Goal: Task Accomplishment & Management: Use online tool/utility

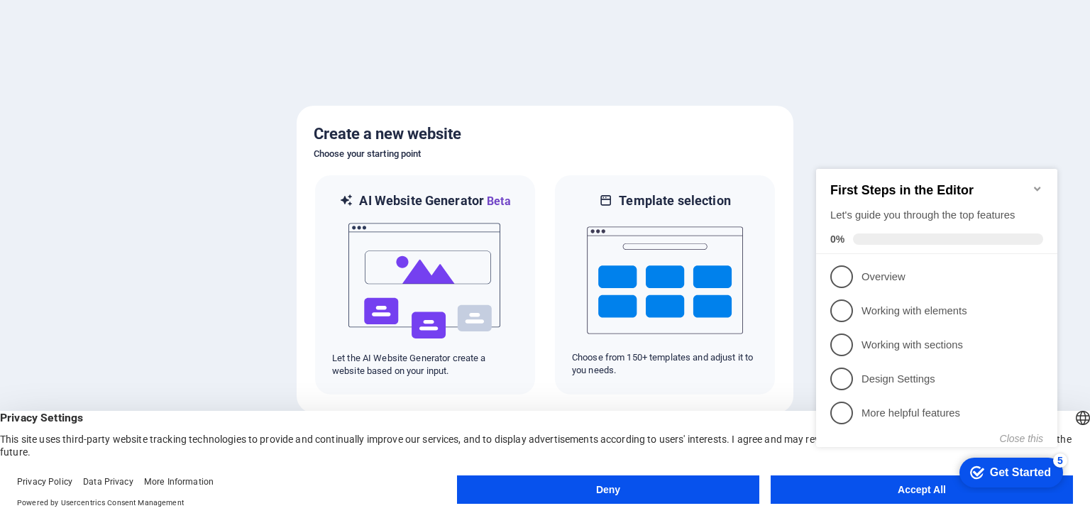
click div "checkmark Get Started 5 First Steps in the Editor Let's guide you through the t…"
click at [874, 494] on appcues-checklist "Contextual help checklist present on screen" at bounding box center [940, 322] width 258 height 349
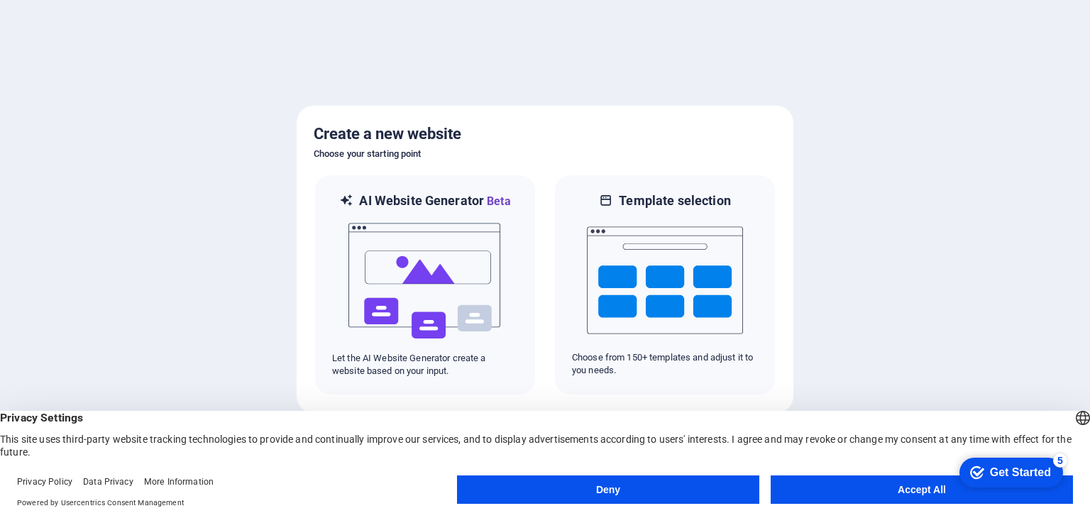
click at [874, 494] on button "Accept All" at bounding box center [922, 490] width 302 height 28
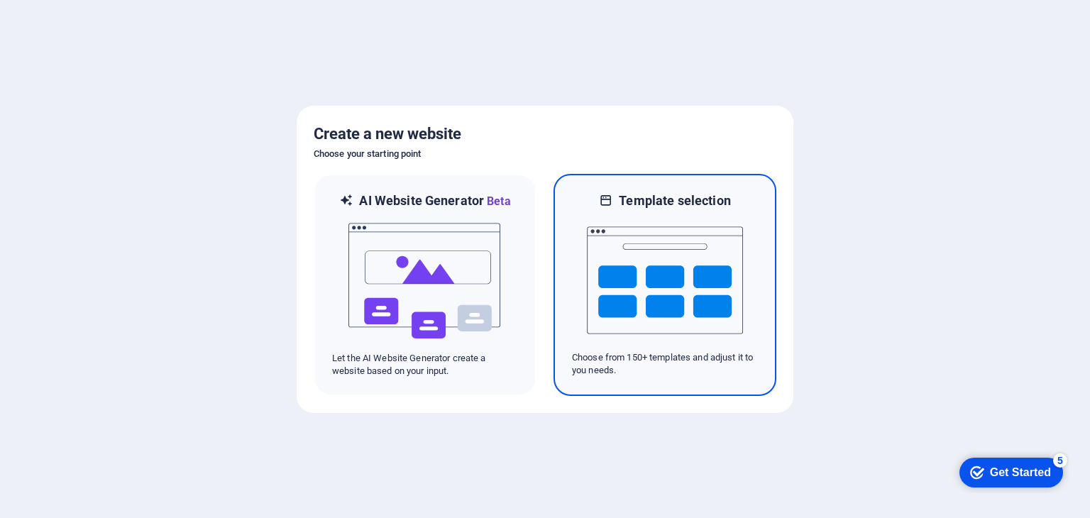
click at [679, 240] on img at bounding box center [665, 280] width 156 height 142
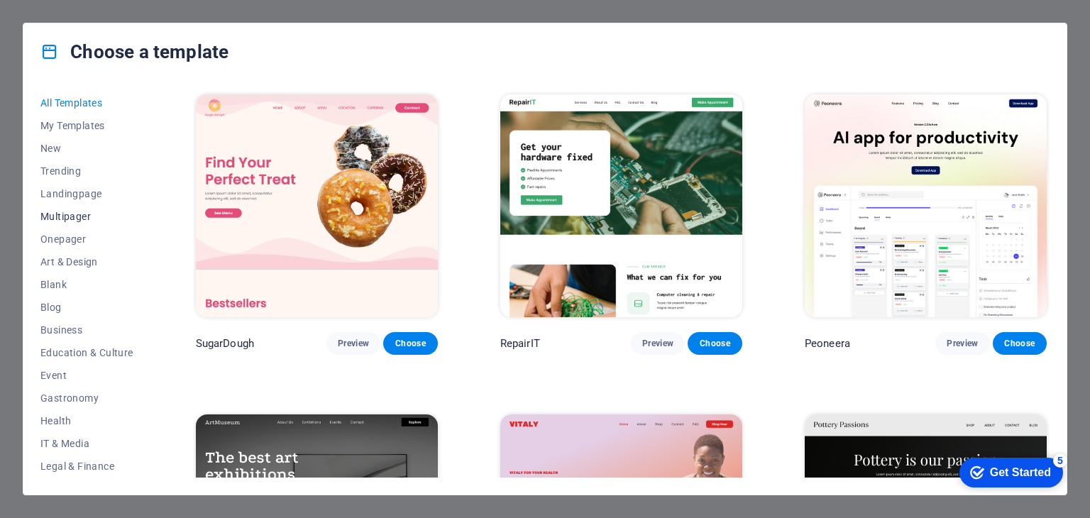
click at [75, 215] on span "Multipager" at bounding box center [86, 216] width 93 height 11
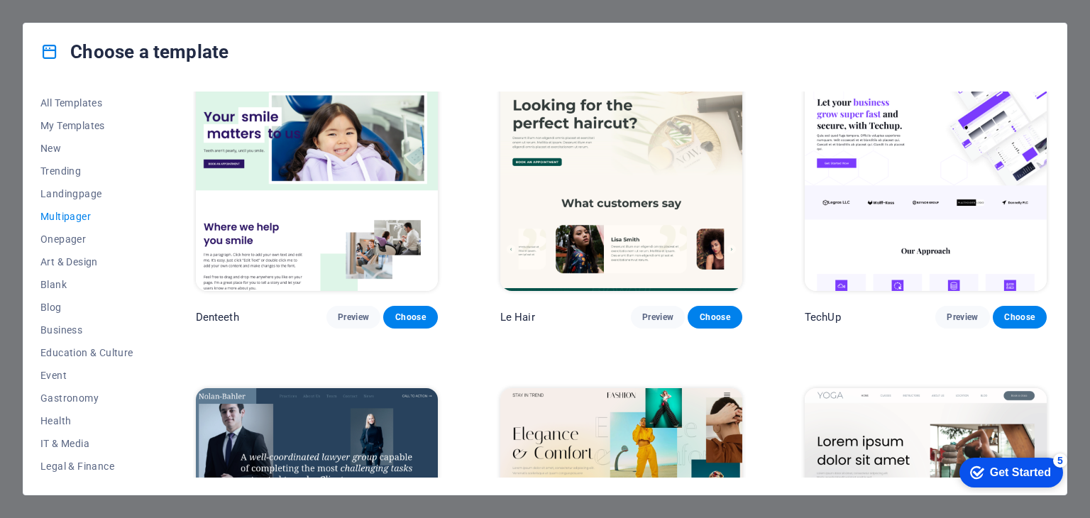
scroll to position [2910, 0]
click at [80, 439] on span "IT & Media" at bounding box center [86, 443] width 93 height 11
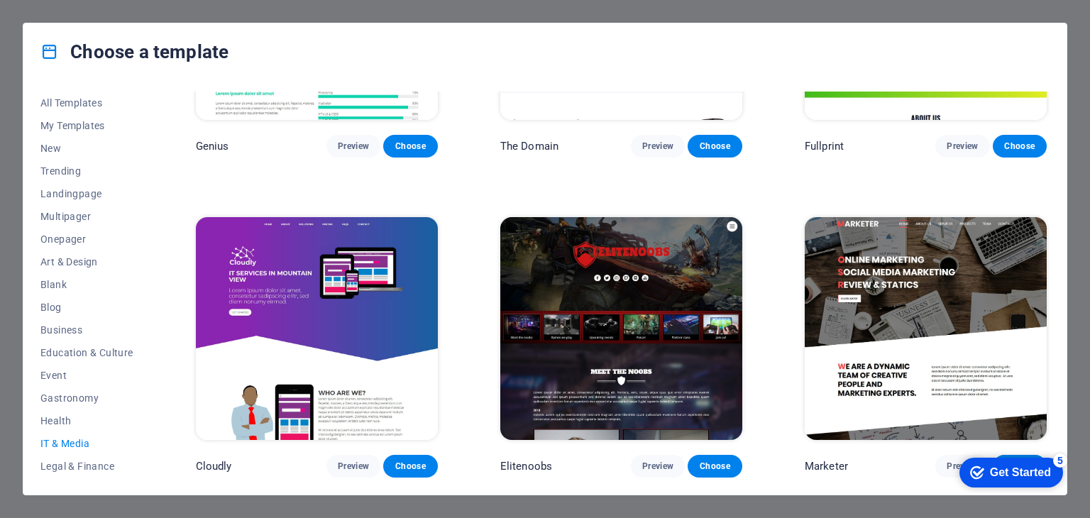
scroll to position [358, 0]
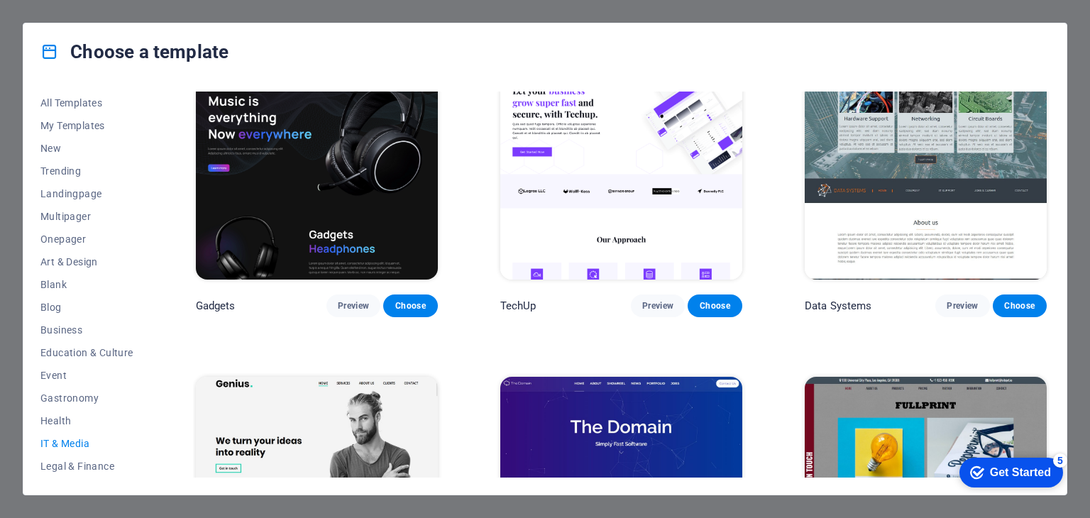
click at [80, 439] on span "IT & Media" at bounding box center [86, 443] width 93 height 11
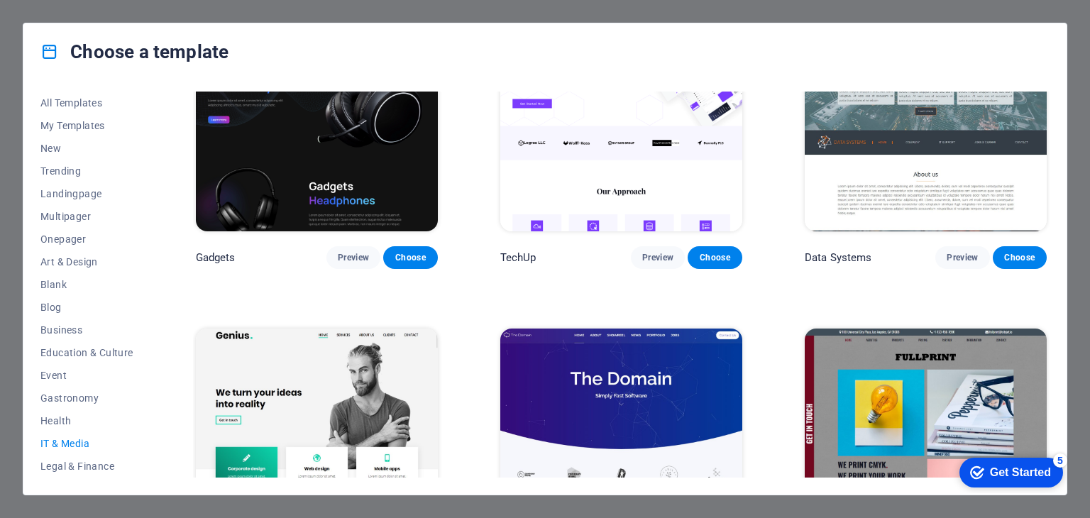
scroll to position [52, 0]
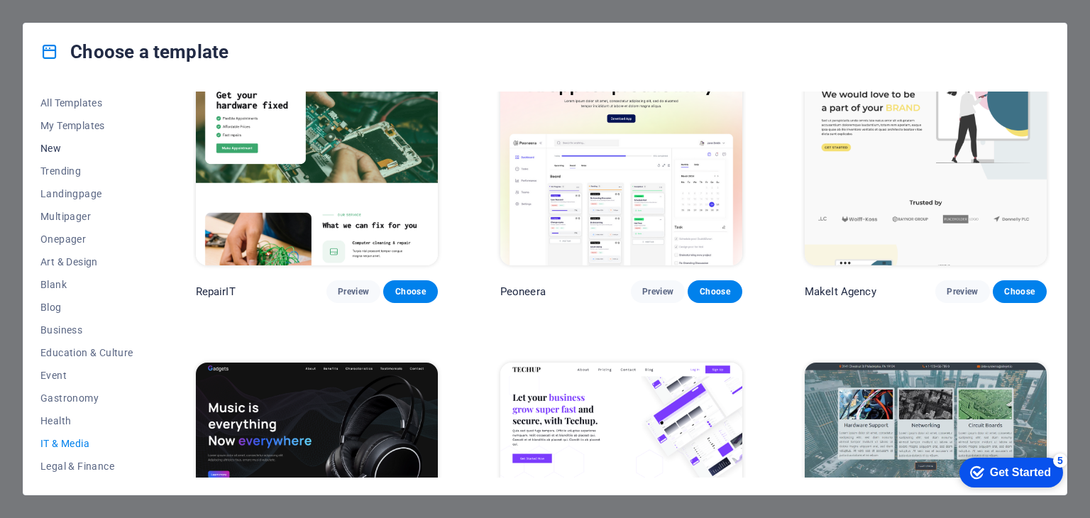
click at [57, 143] on span "New" at bounding box center [86, 148] width 93 height 11
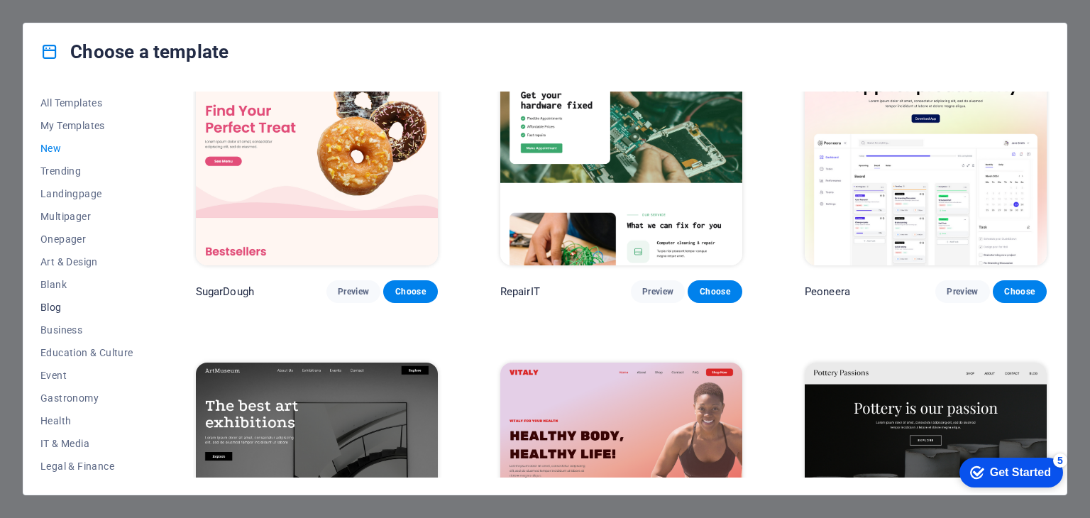
click at [51, 313] on button "Blog" at bounding box center [86, 307] width 93 height 23
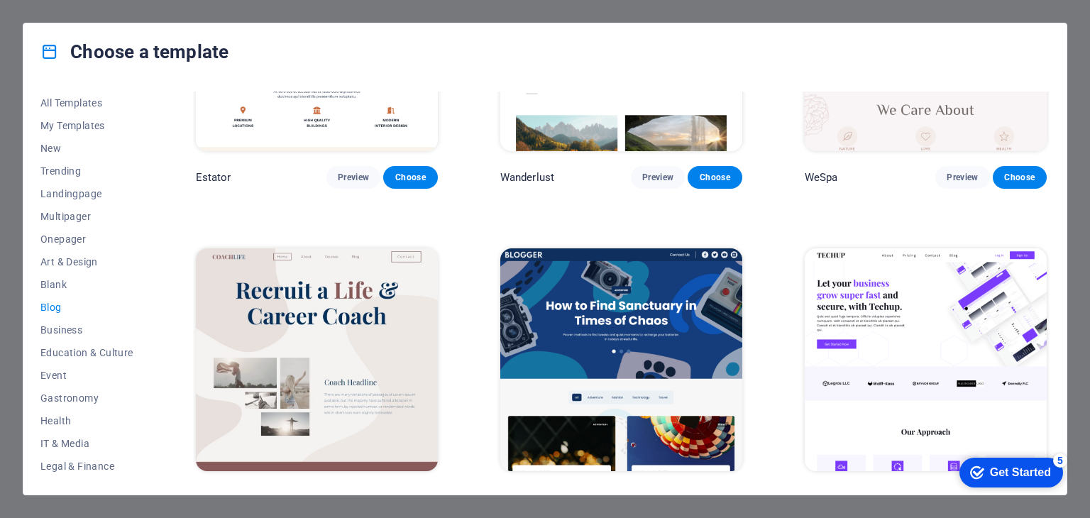
scroll to position [1008, 0]
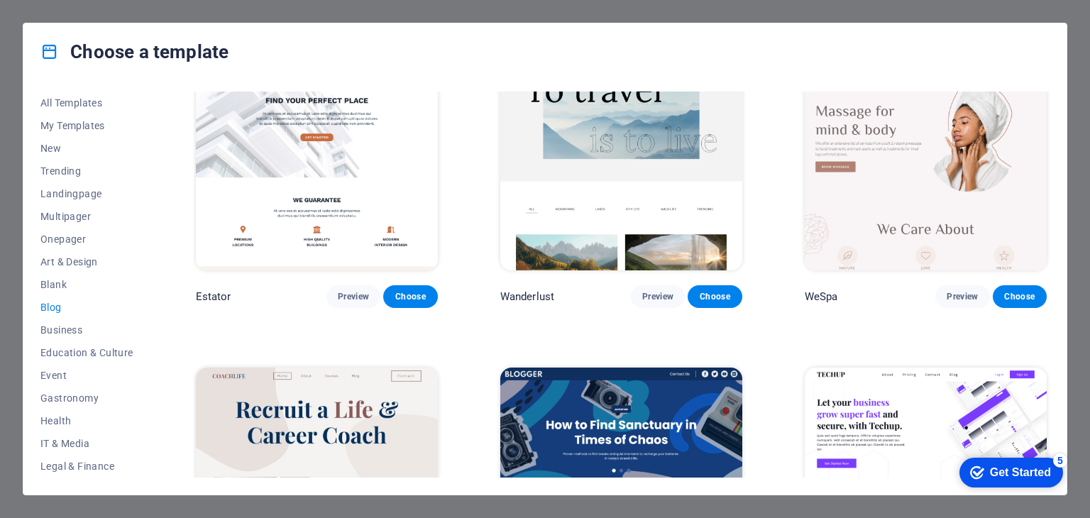
click at [346, 9] on div "Choose a template All Templates My Templates New Trending Landingpage Multipage…" at bounding box center [545, 259] width 1090 height 518
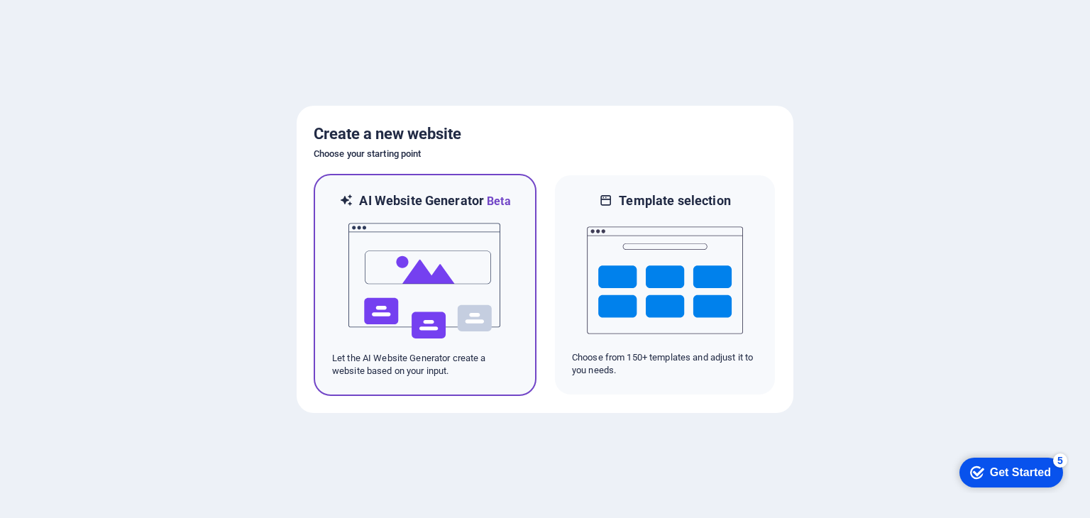
click at [454, 235] on img at bounding box center [425, 281] width 156 height 142
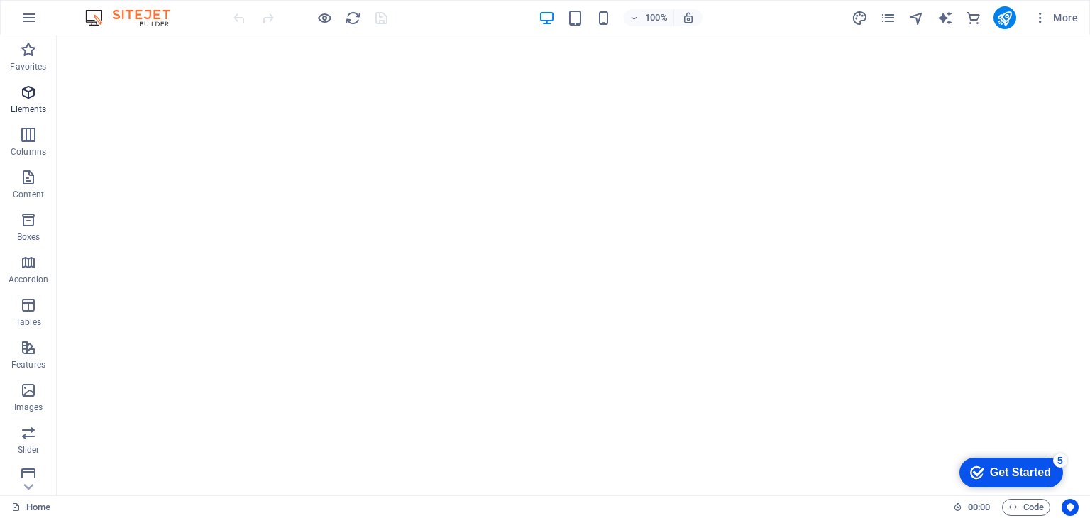
click at [29, 99] on icon "button" at bounding box center [28, 92] width 17 height 17
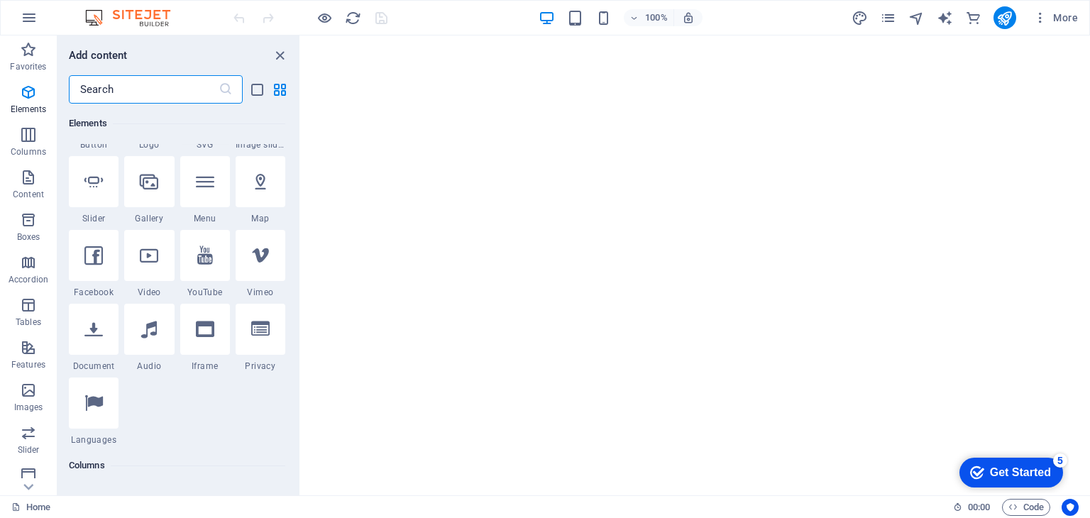
scroll to position [150, 0]
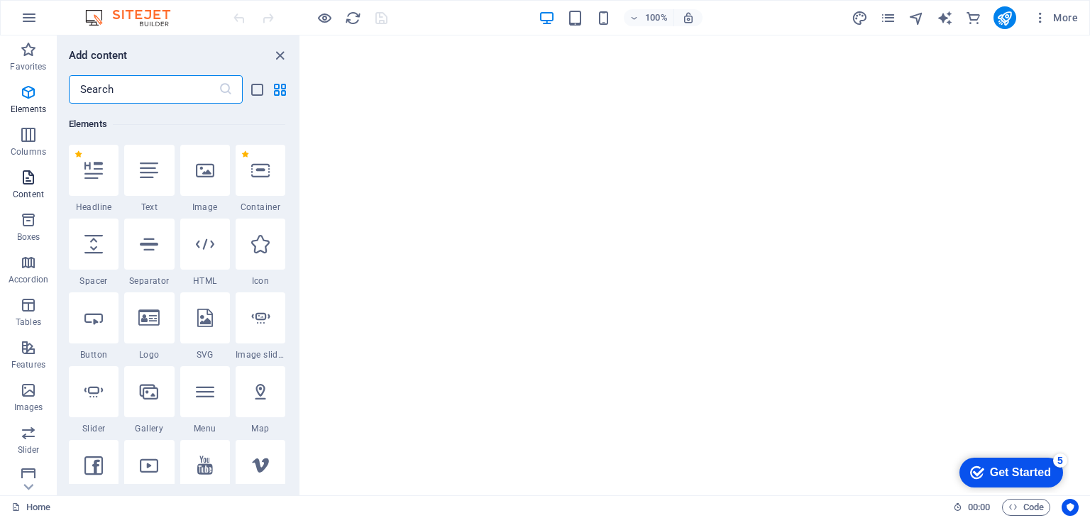
click at [28, 190] on p "Content" at bounding box center [28, 194] width 31 height 11
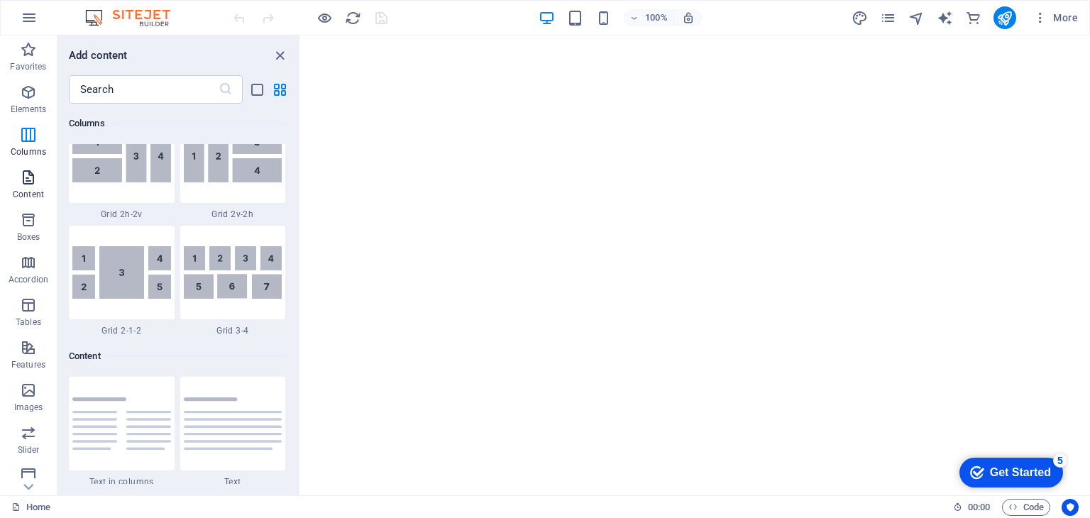
scroll to position [2484, 0]
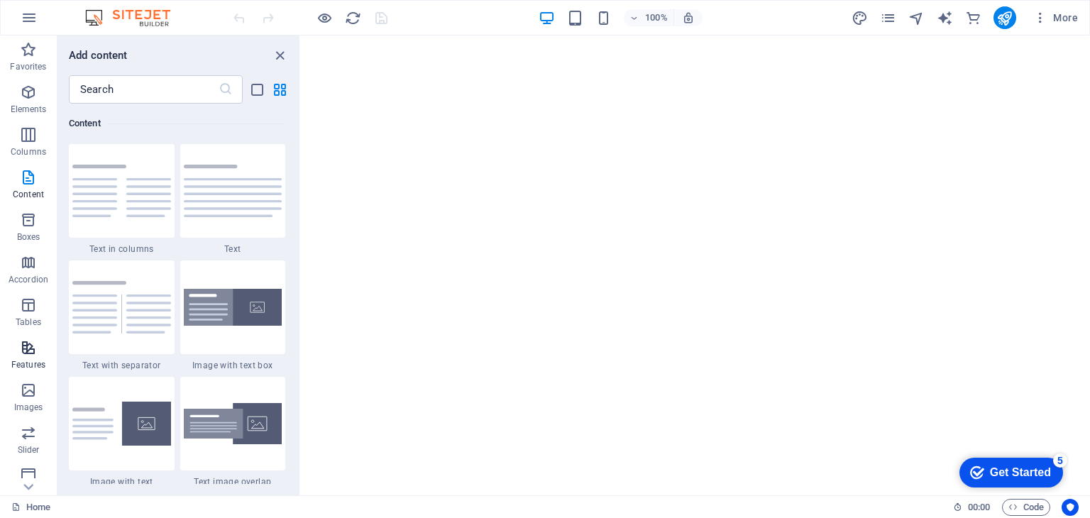
click at [32, 350] on icon "button" at bounding box center [28, 347] width 17 height 17
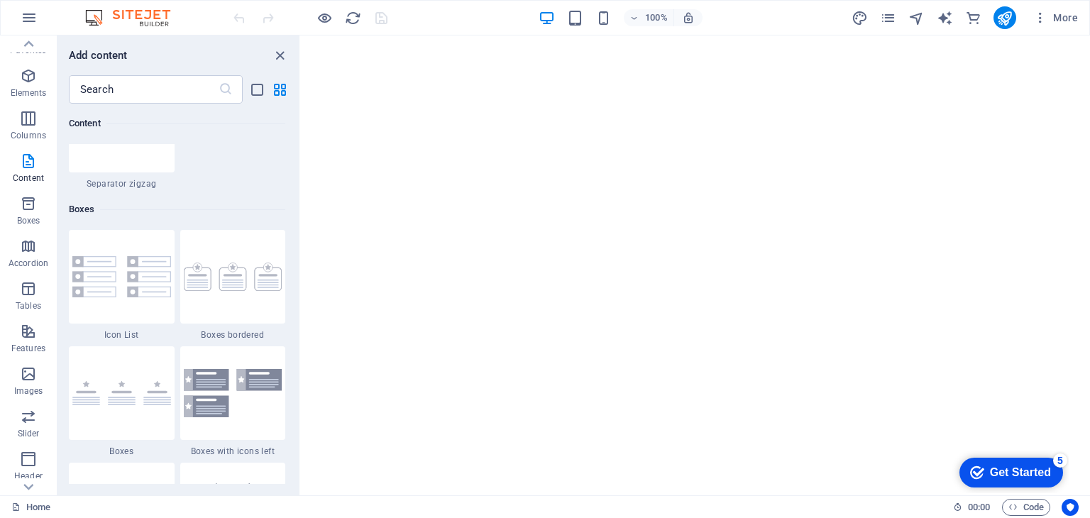
scroll to position [0, 0]
click at [29, 102] on span "Elements" at bounding box center [28, 101] width 57 height 34
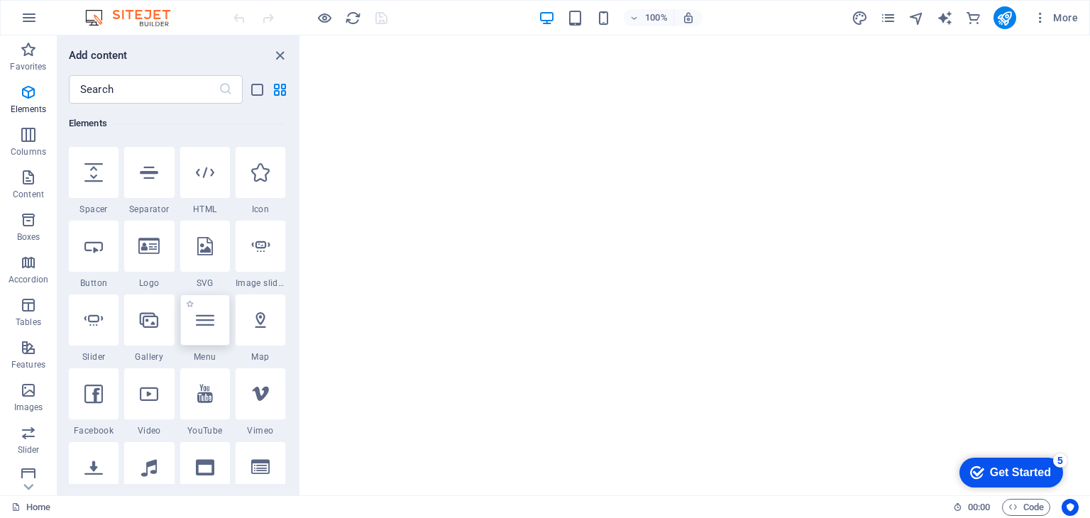
scroll to position [293, 0]
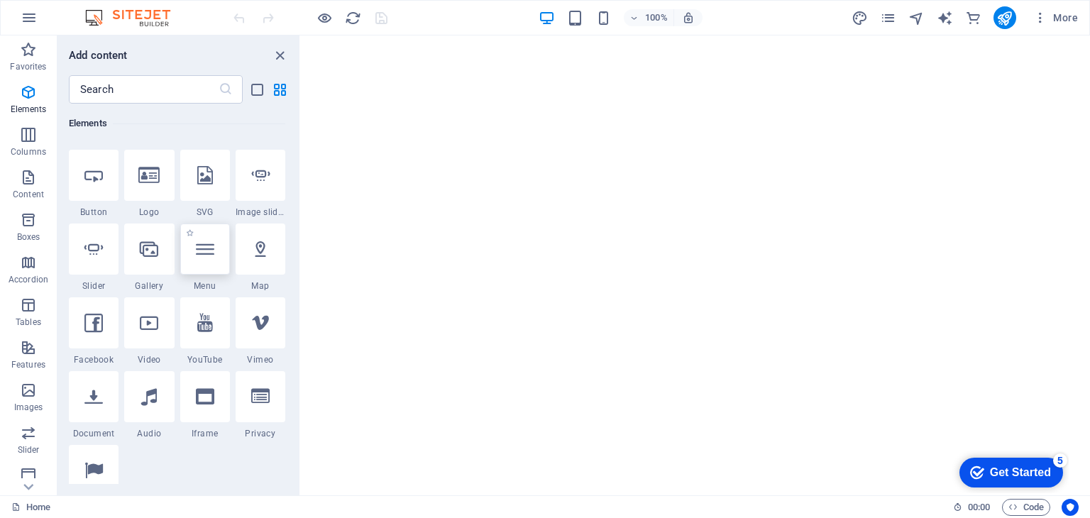
click at [216, 246] on div at bounding box center [205, 249] width 50 height 51
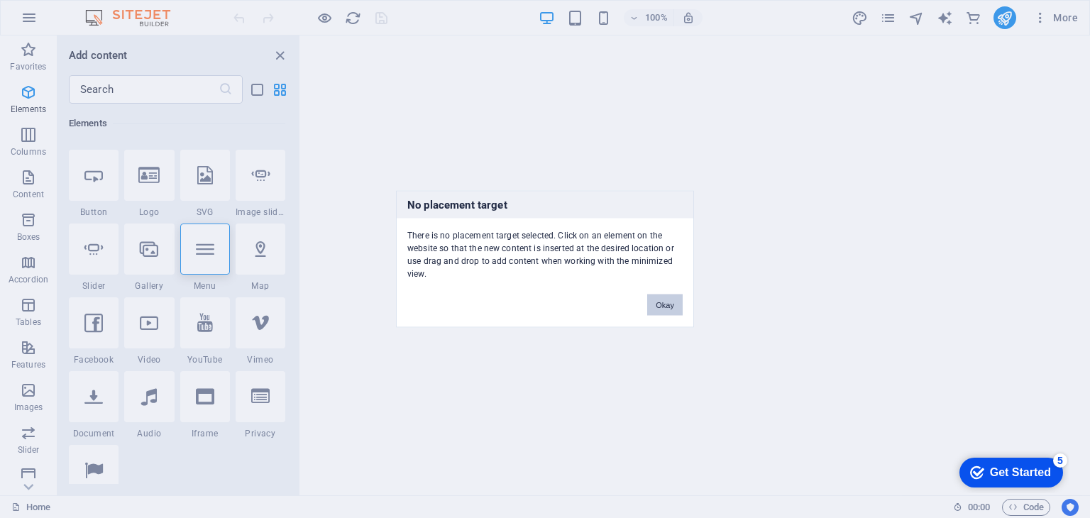
click at [676, 305] on button "Okay" at bounding box center [664, 305] width 35 height 21
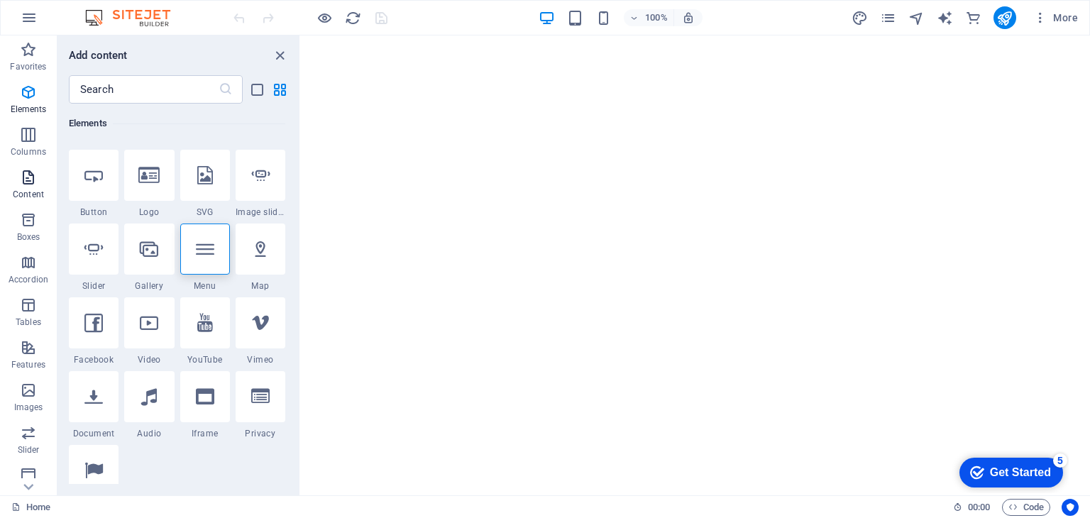
click at [28, 182] on icon "button" at bounding box center [28, 177] width 17 height 17
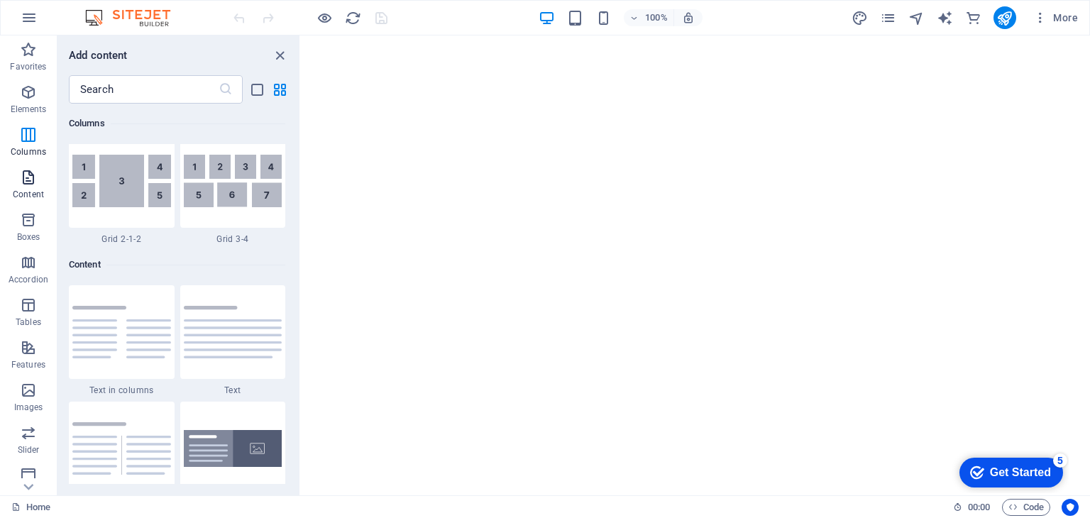
scroll to position [2483, 0]
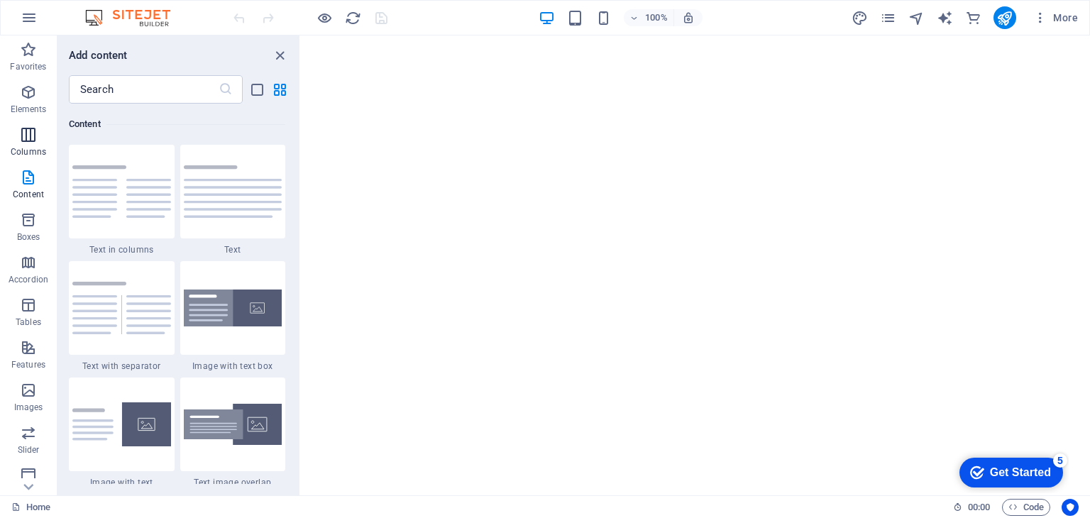
click at [31, 142] on span "Columns" at bounding box center [28, 143] width 57 height 34
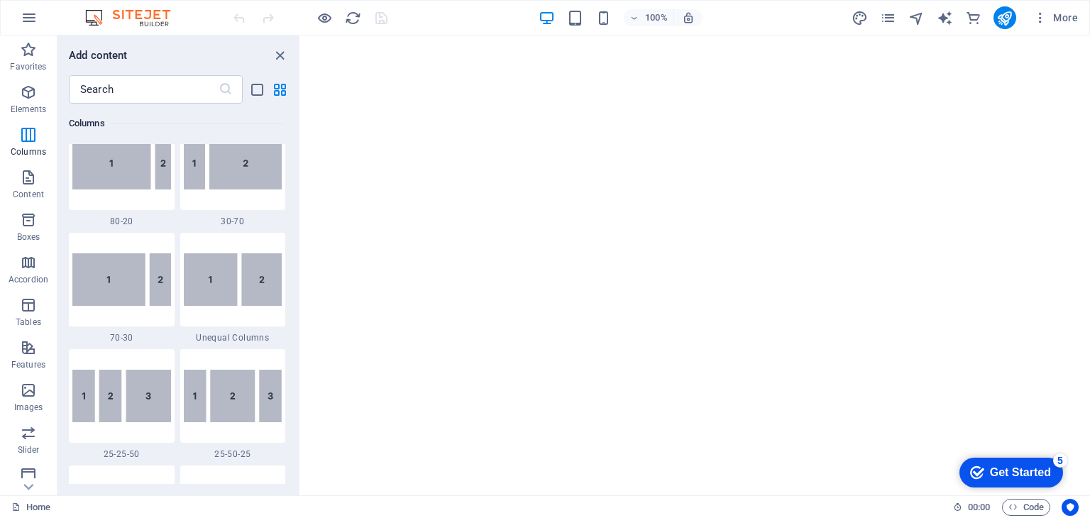
scroll to position [1200, 0]
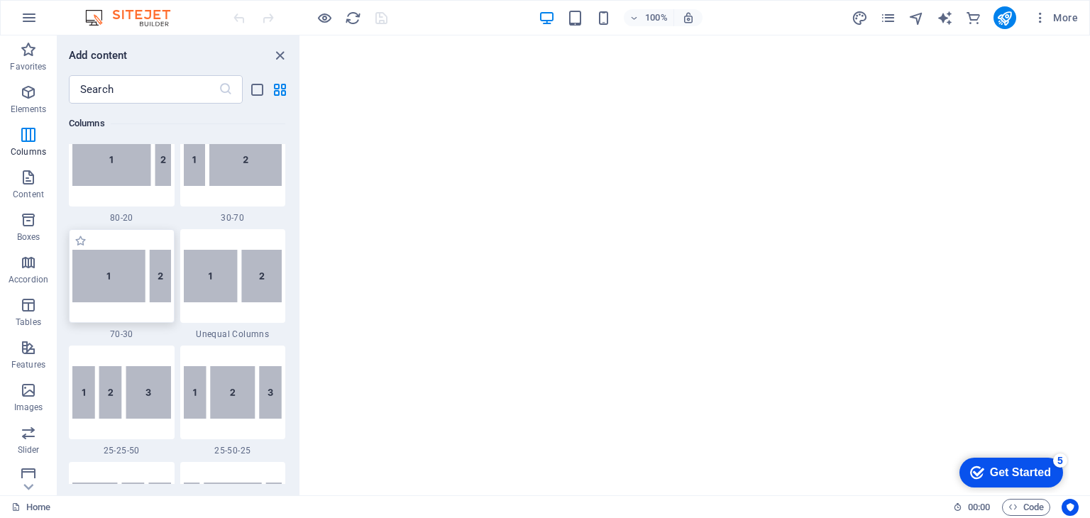
click at [116, 270] on img at bounding box center [121, 276] width 99 height 53
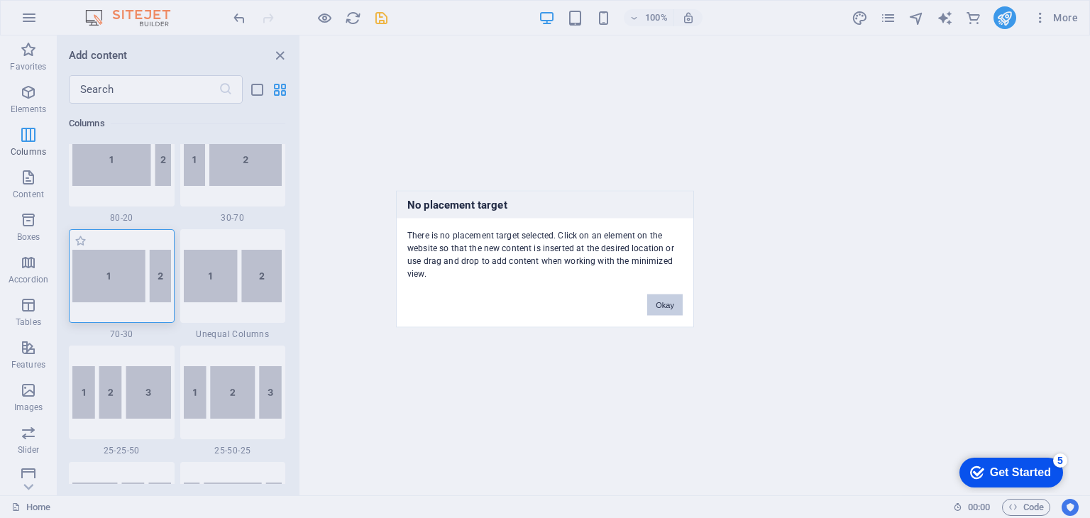
click at [670, 268] on div "There is no placement target selected. Click on an element on the website so th…" at bounding box center [545, 250] width 297 height 62
click at [669, 305] on button "Okay" at bounding box center [664, 305] width 35 height 21
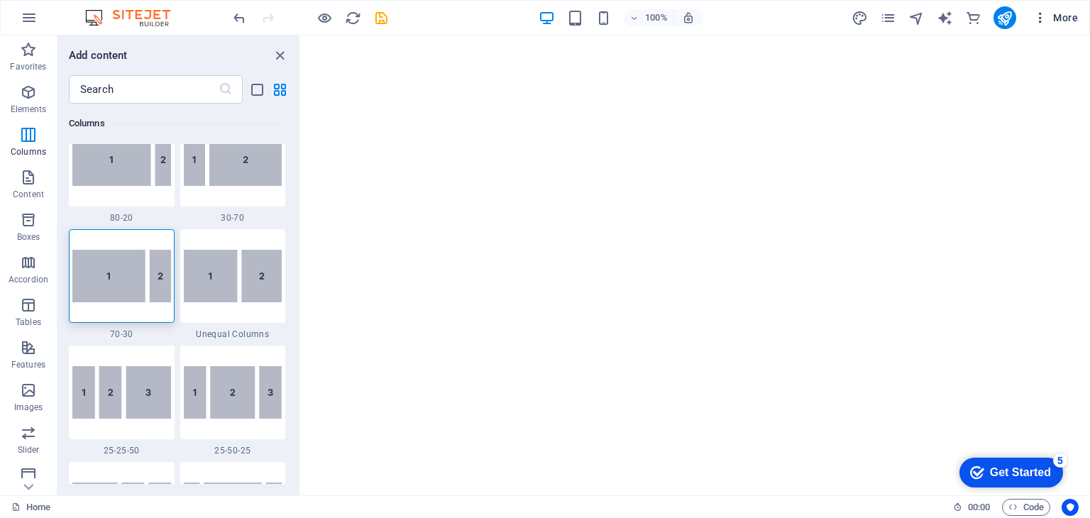
click at [1071, 8] on button "More" at bounding box center [1056, 17] width 56 height 23
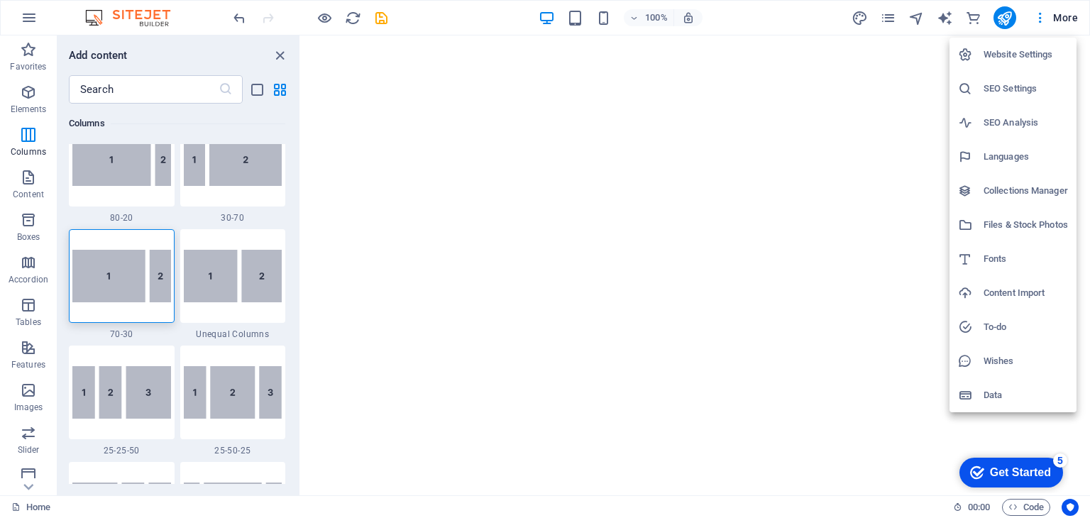
click at [20, 312] on div at bounding box center [545, 259] width 1090 height 518
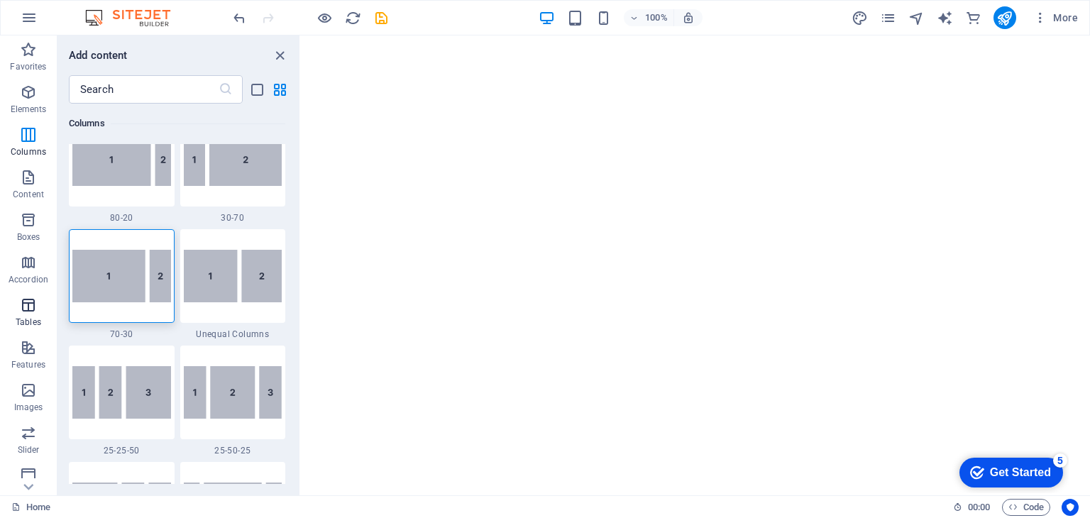
click at [20, 312] on icon "button" at bounding box center [28, 305] width 17 height 17
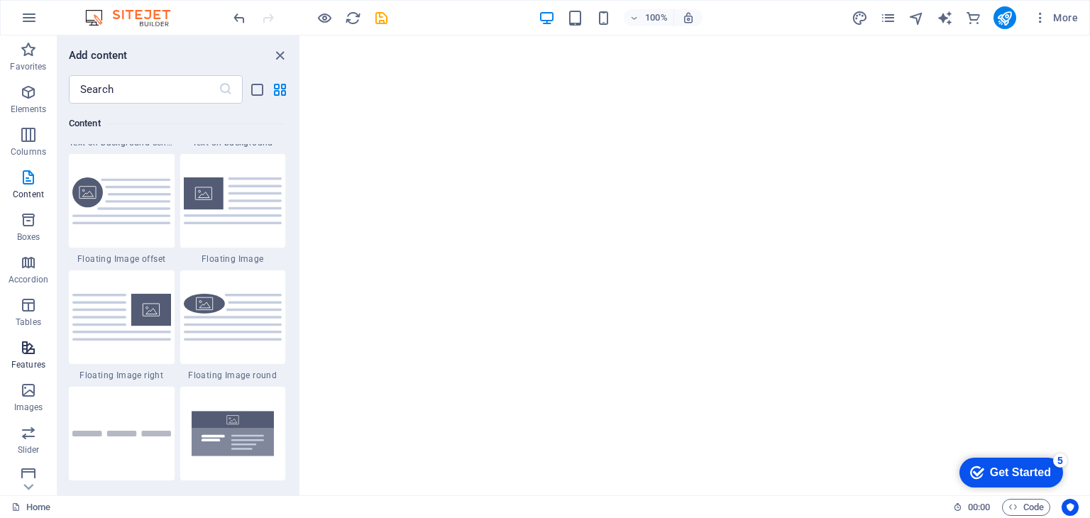
click at [32, 347] on icon "button" at bounding box center [28, 347] width 17 height 17
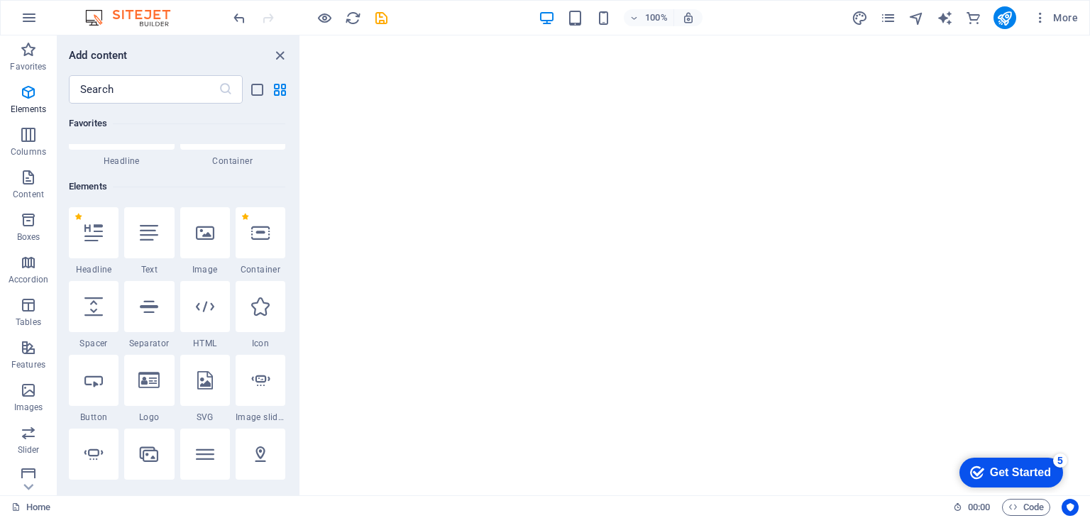
scroll to position [142, 0]
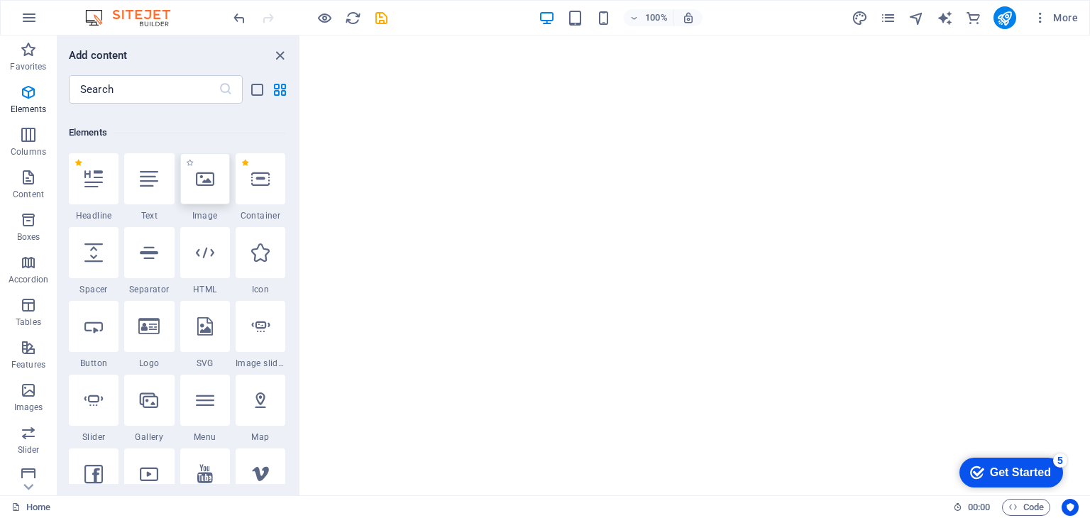
click at [201, 189] on div at bounding box center [205, 178] width 50 height 51
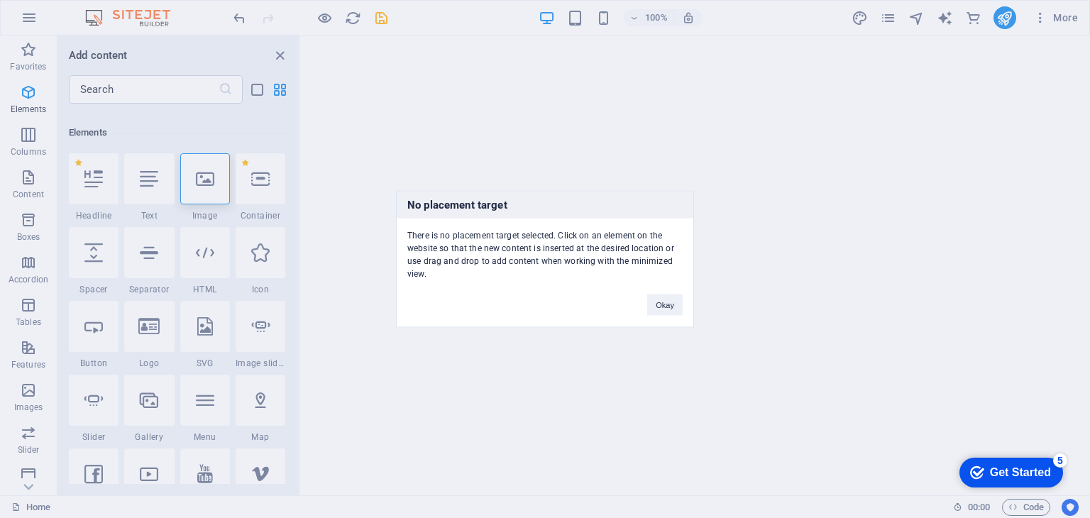
drag, startPoint x: 201, startPoint y: 189, endPoint x: 588, endPoint y: 165, distance: 387.6
click at [588, 165] on div "No placement target There is no placement target selected. Click on an element …" at bounding box center [545, 259] width 1090 height 518
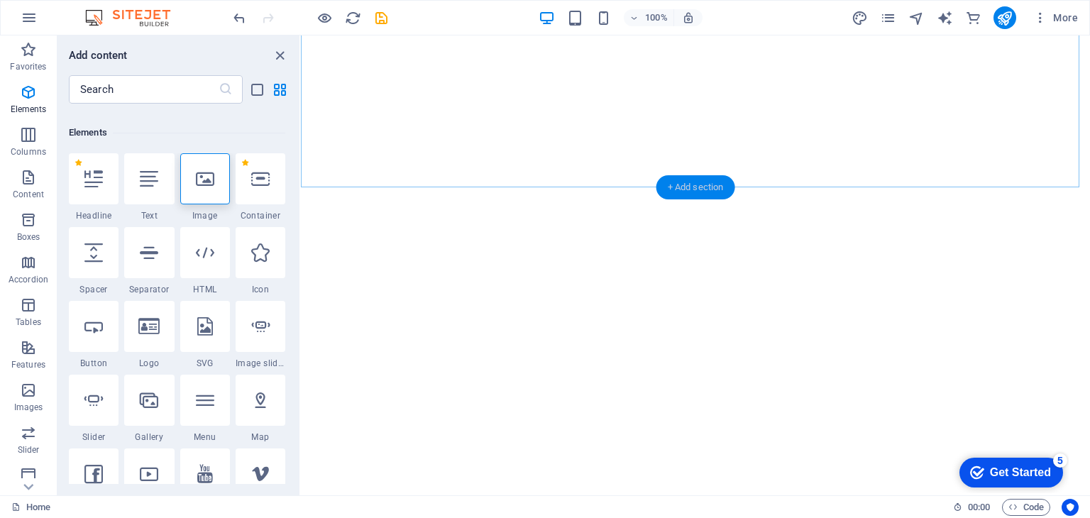
click at [674, 185] on div "+ Add section" at bounding box center [696, 187] width 79 height 24
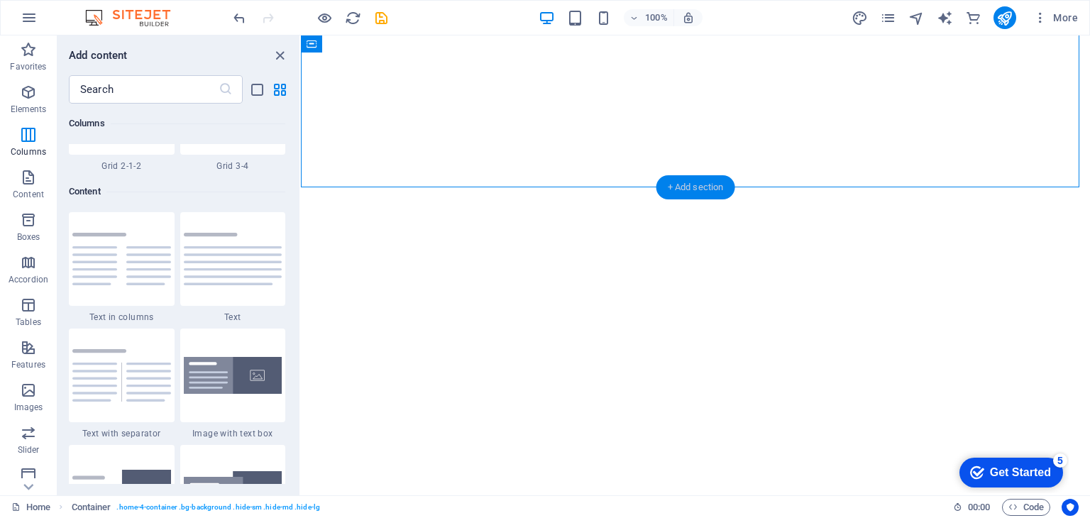
scroll to position [2484, 0]
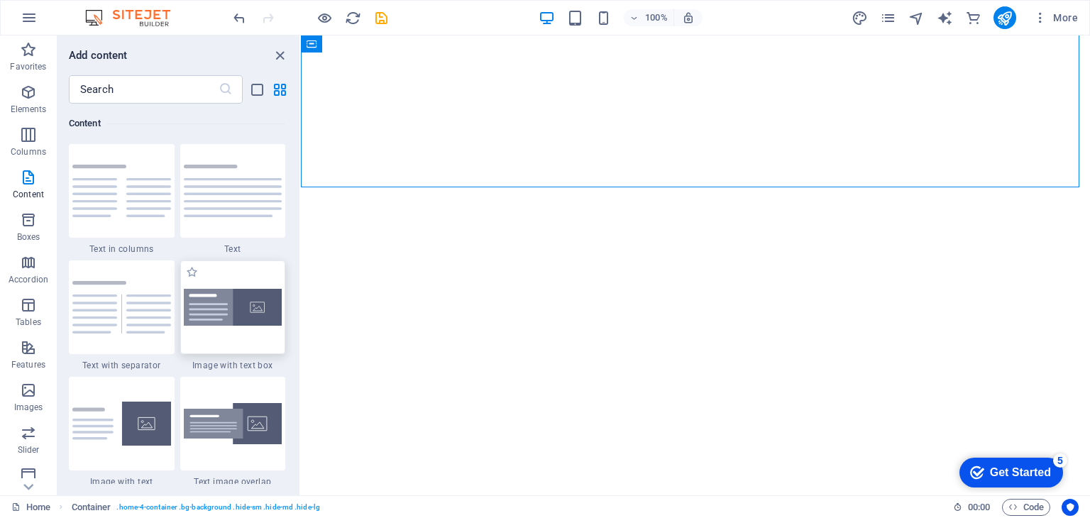
click at [234, 310] on img at bounding box center [233, 308] width 99 height 38
click at [301, 302] on div "H2 Banner Container Menu Menu Bar Menu Menu Bar Spacer H3 Spacer Banner Menu Ba…" at bounding box center [695, 265] width 789 height 460
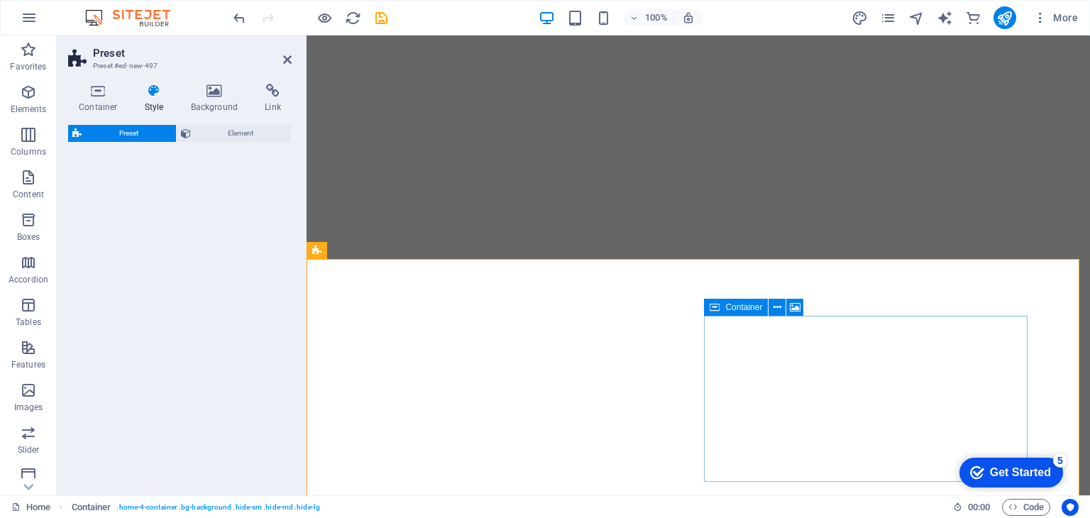
select select "rem"
select select "px"
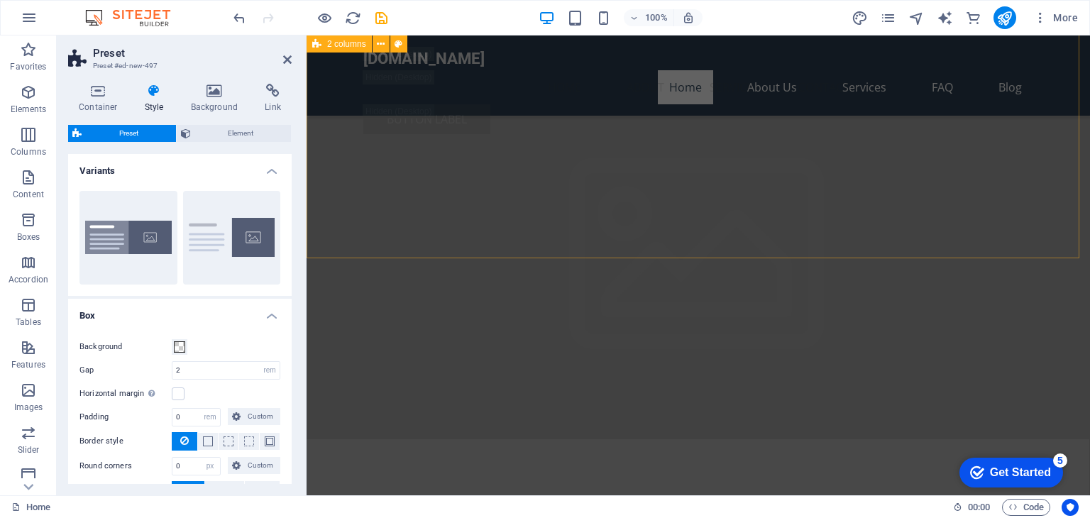
scroll to position [2271, 0]
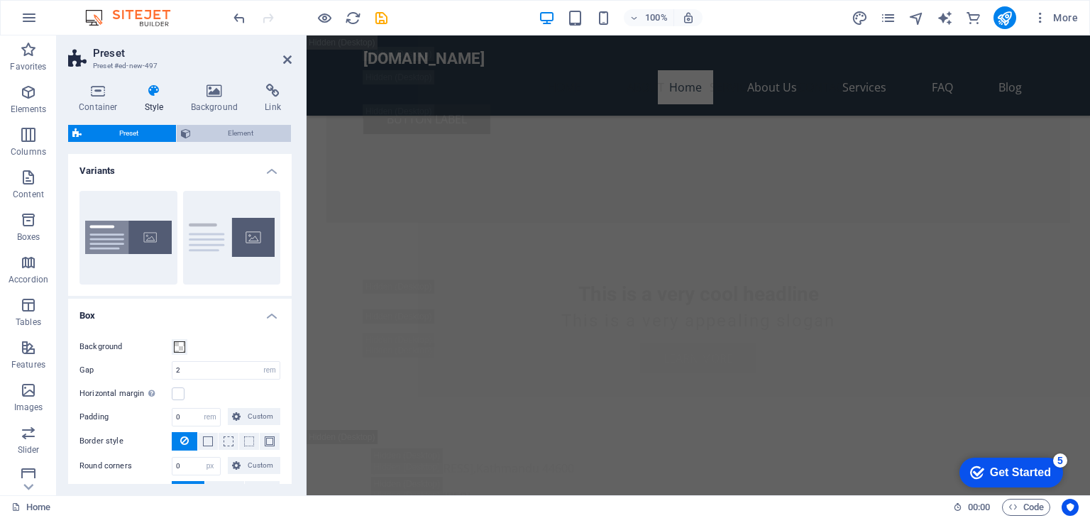
click at [201, 129] on span "Element" at bounding box center [241, 133] width 92 height 17
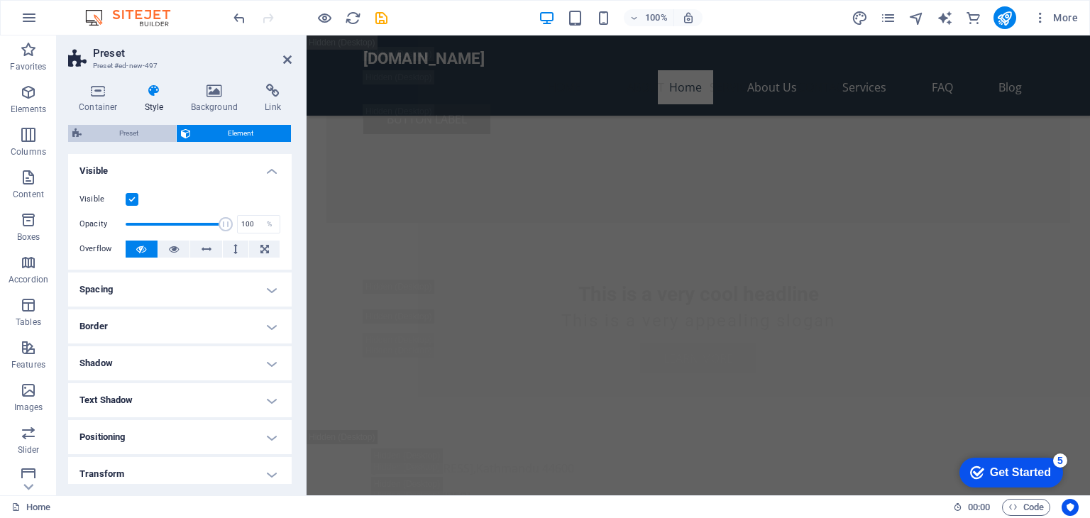
click at [139, 131] on span "Preset" at bounding box center [129, 133] width 86 height 17
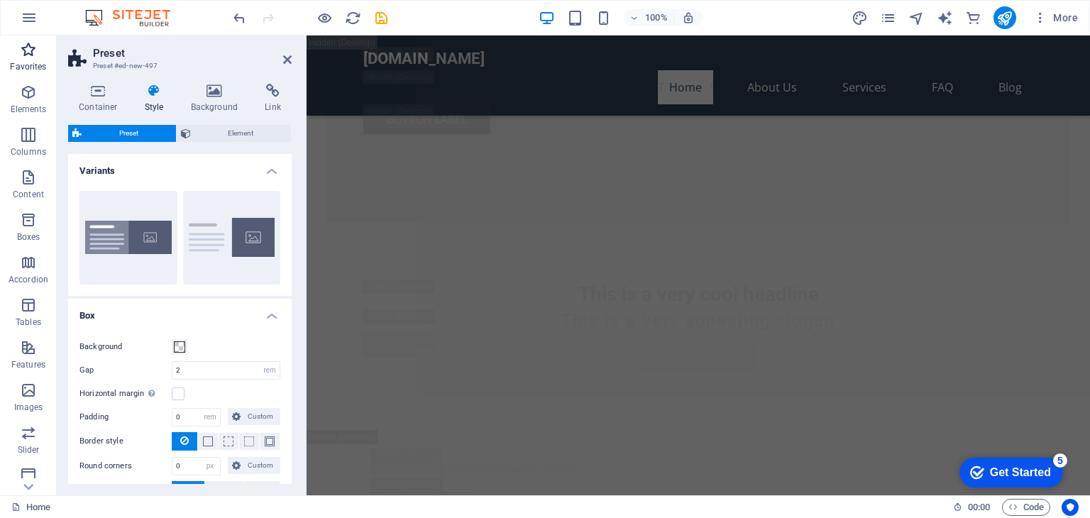
click at [32, 65] on p "Favorites" at bounding box center [28, 66] width 36 height 11
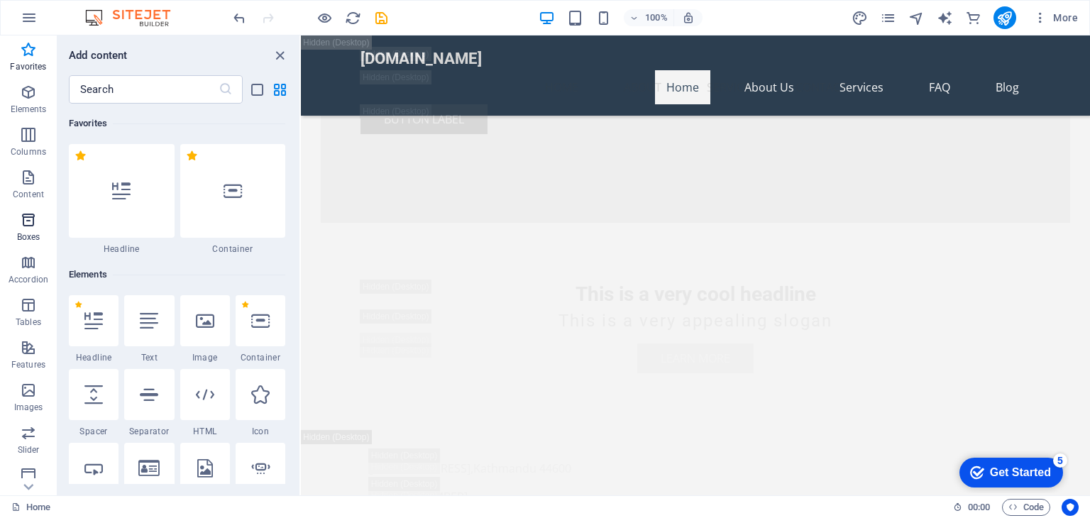
click at [38, 218] on span "Boxes" at bounding box center [28, 229] width 57 height 34
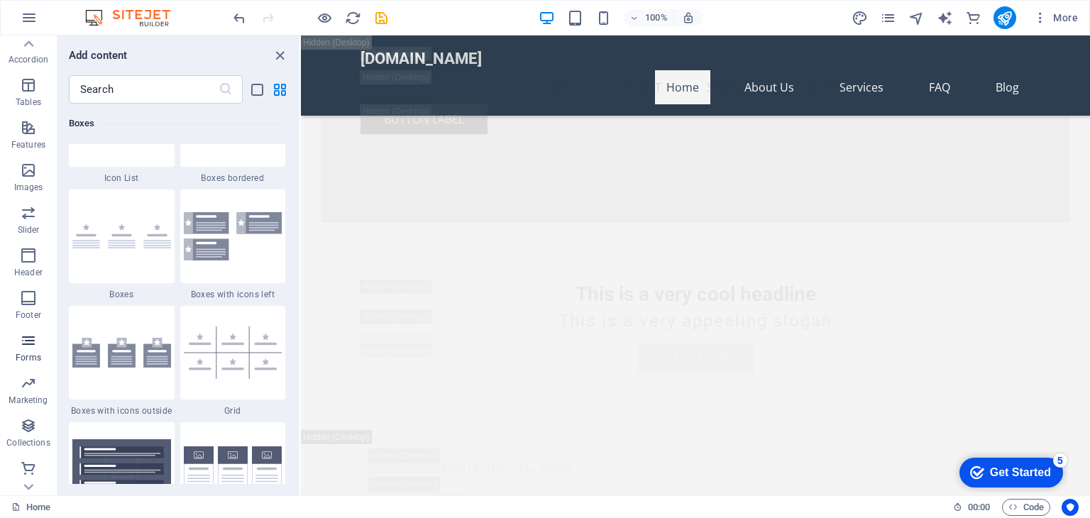
scroll to position [221, 0]
click at [22, 431] on icon "button" at bounding box center [28, 424] width 17 height 17
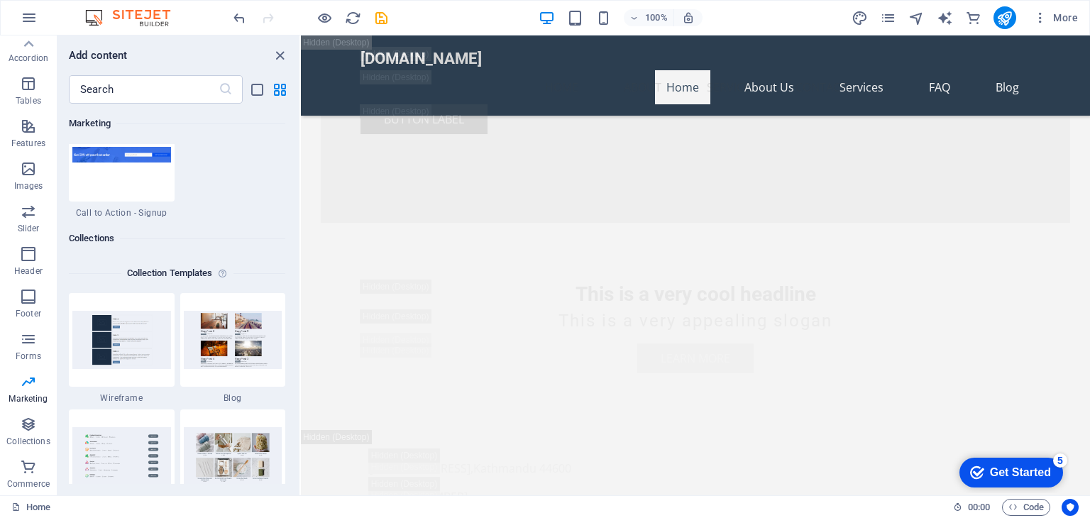
scroll to position [12758, 0]
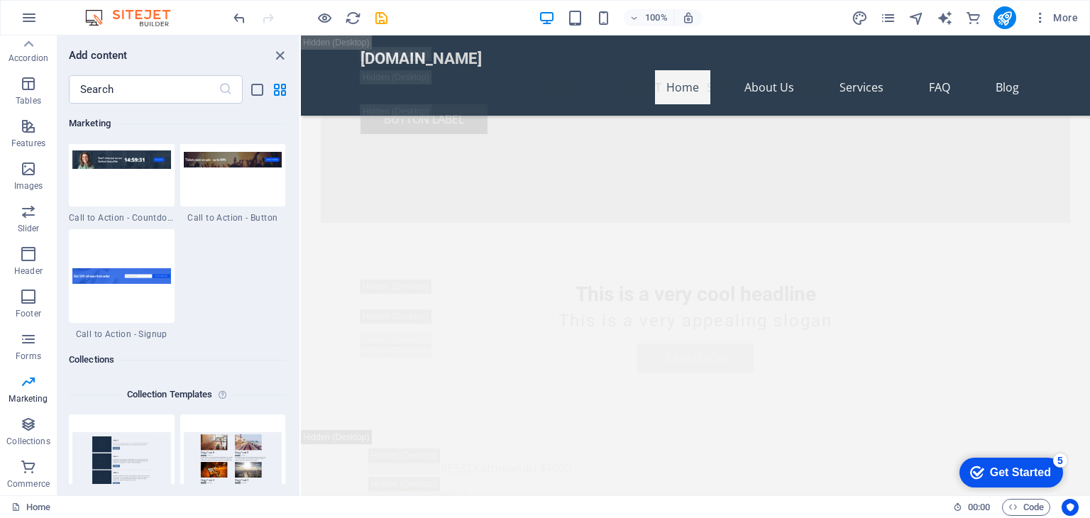
click at [204, 393] on h6 "Collection Templates" at bounding box center [169, 394] width 97 height 17
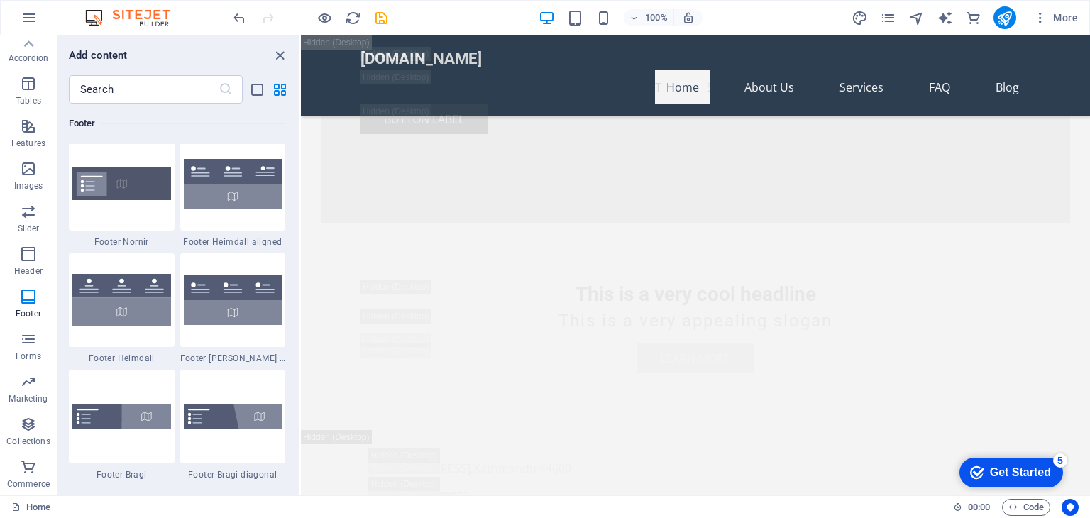
scroll to position [9422, 0]
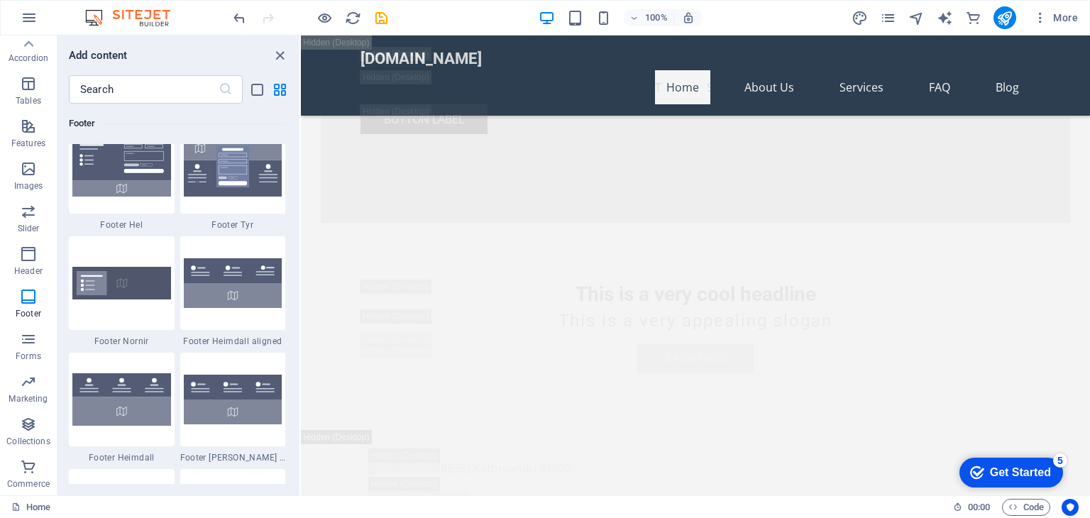
click at [237, 8] on div at bounding box center [310, 17] width 159 height 23
click at [1042, 15] on icon "button" at bounding box center [1041, 18] width 14 height 14
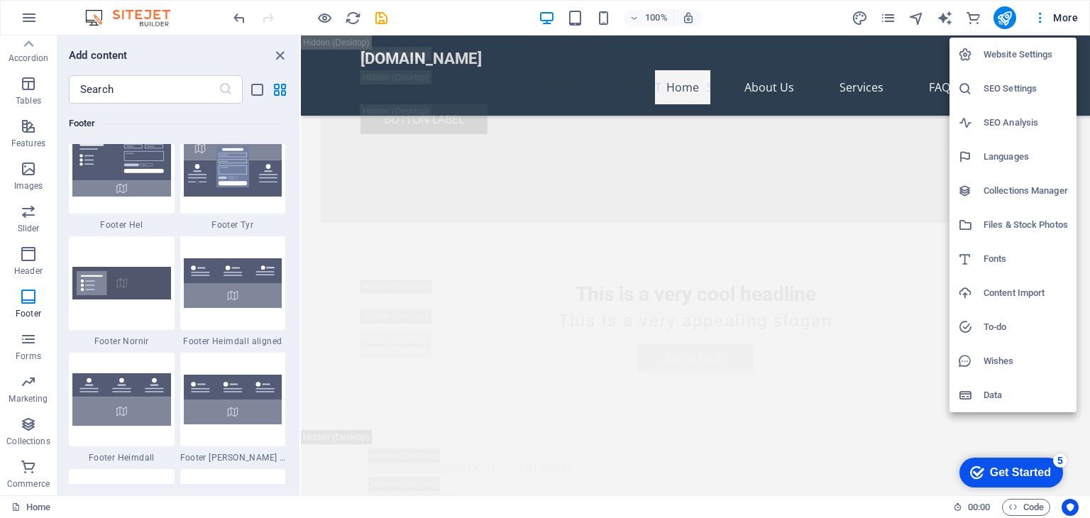
click at [728, 276] on div at bounding box center [545, 259] width 1090 height 518
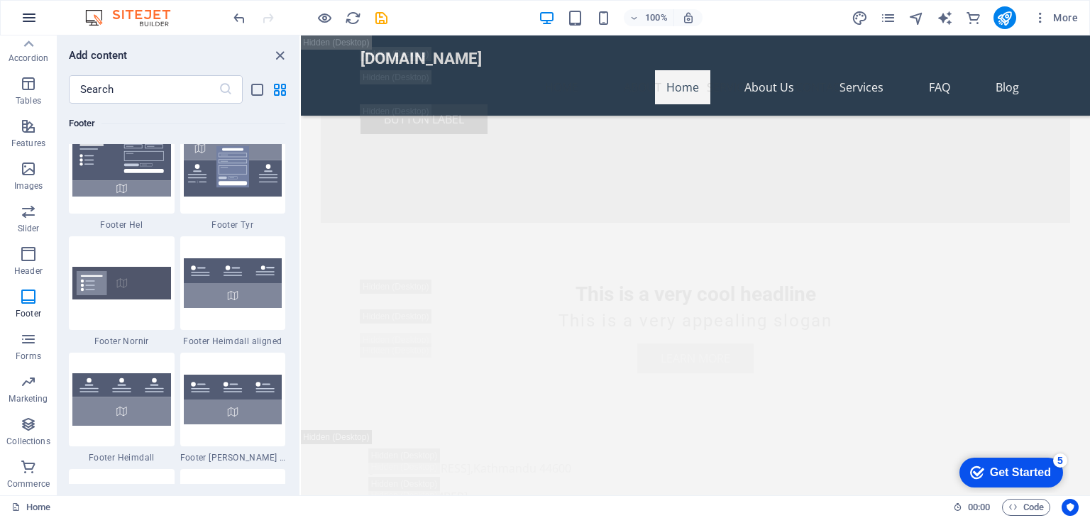
click at [26, 18] on icon "button" at bounding box center [29, 17] width 17 height 17
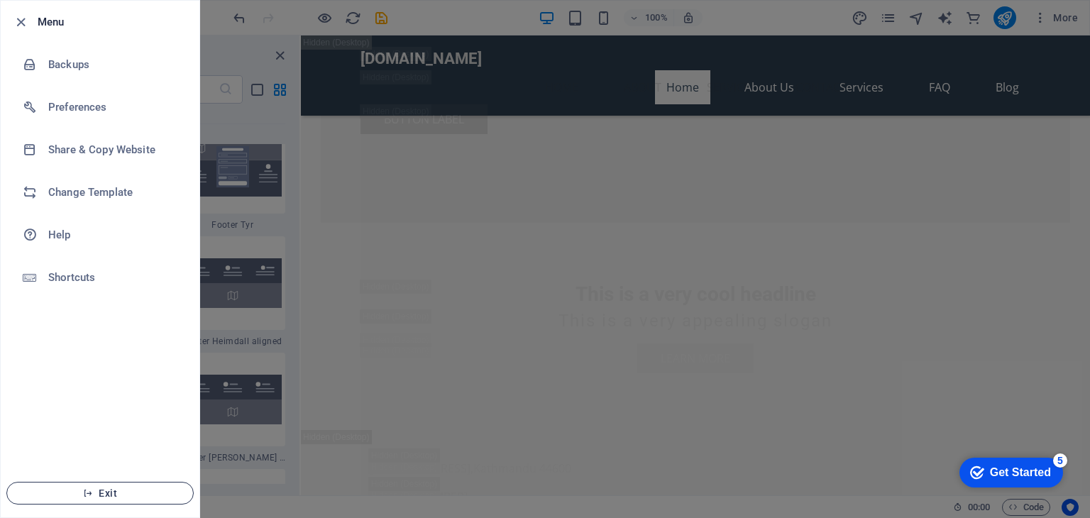
click at [113, 492] on span "Exit" at bounding box center [99, 493] width 163 height 11
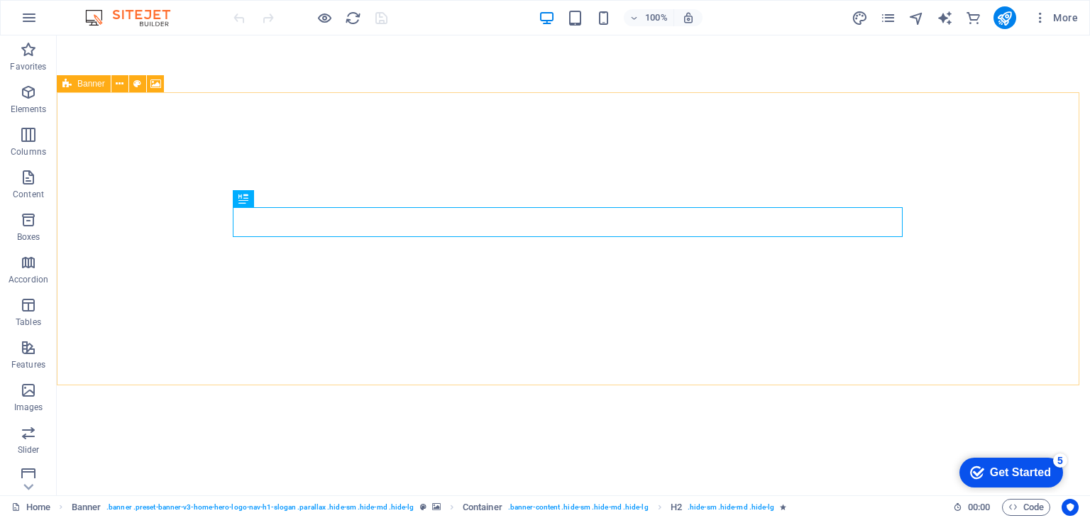
click at [68, 83] on icon at bounding box center [66, 83] width 9 height 17
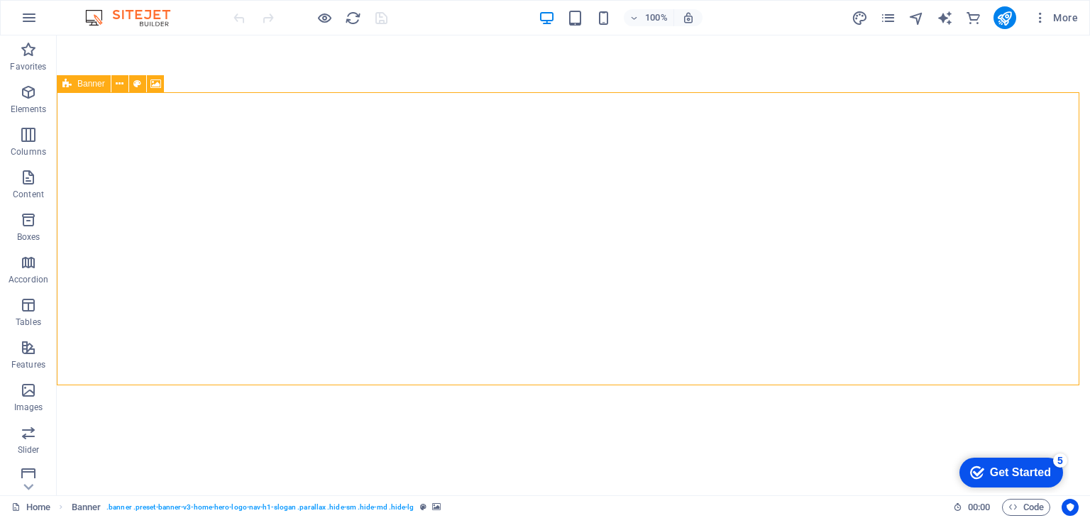
click at [95, 87] on span "Banner" at bounding box center [91, 84] width 28 height 9
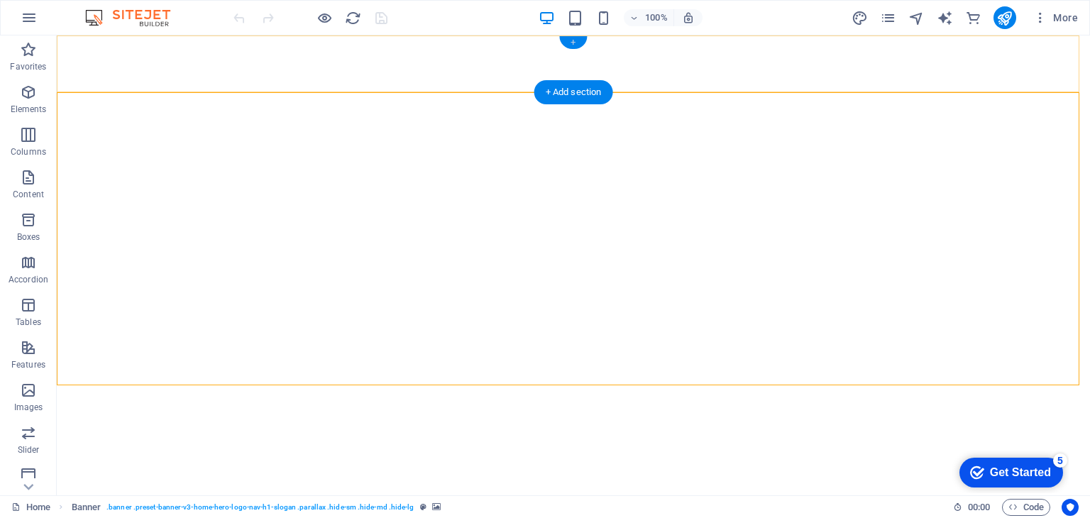
click at [578, 45] on div "+" at bounding box center [573, 42] width 28 height 13
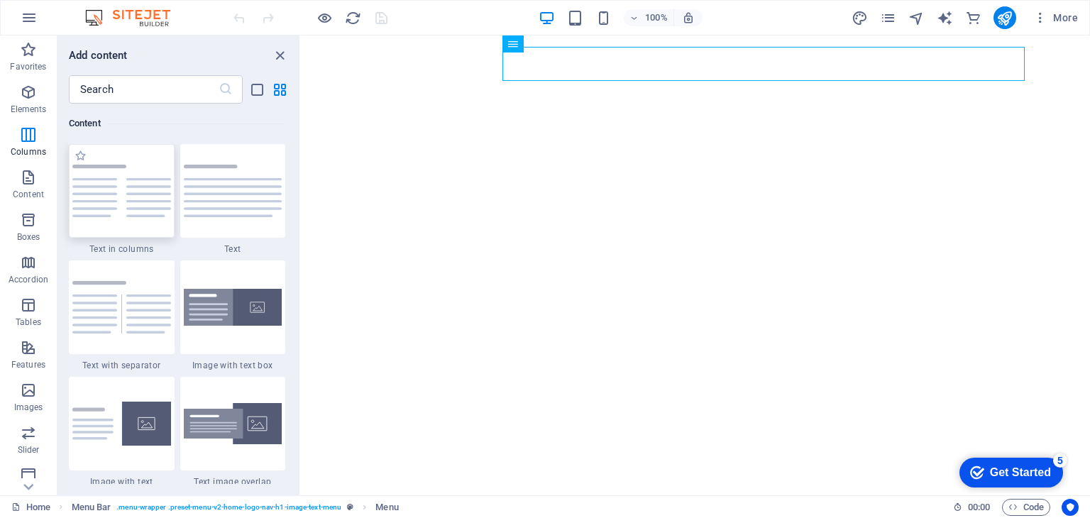
scroll to position [2271, 0]
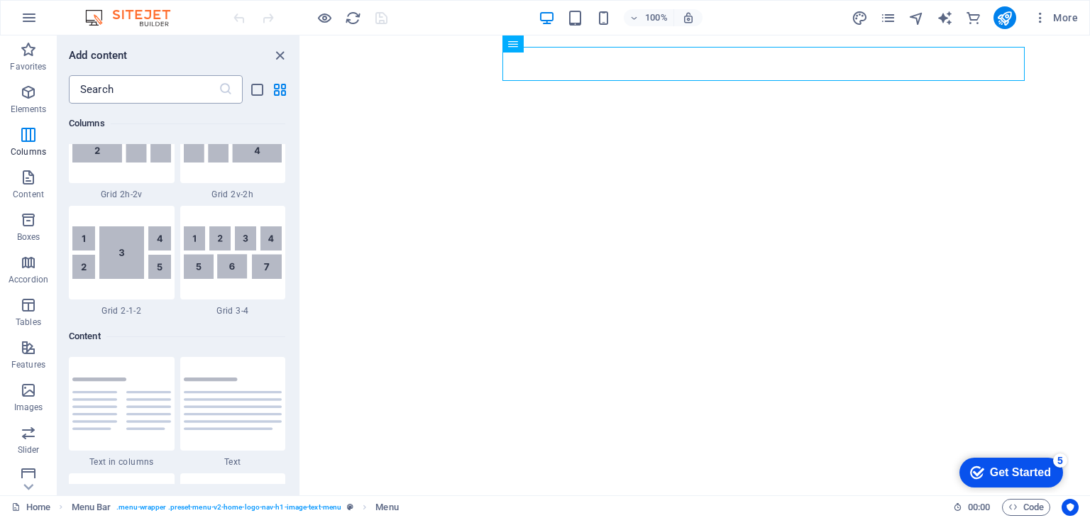
click at [156, 81] on input "text" at bounding box center [144, 89] width 150 height 28
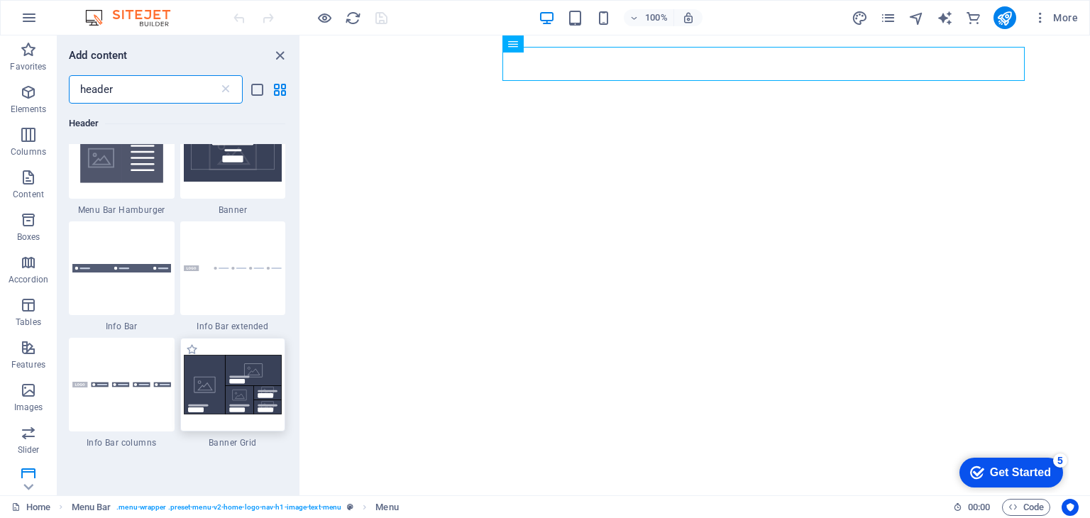
scroll to position [568, 0]
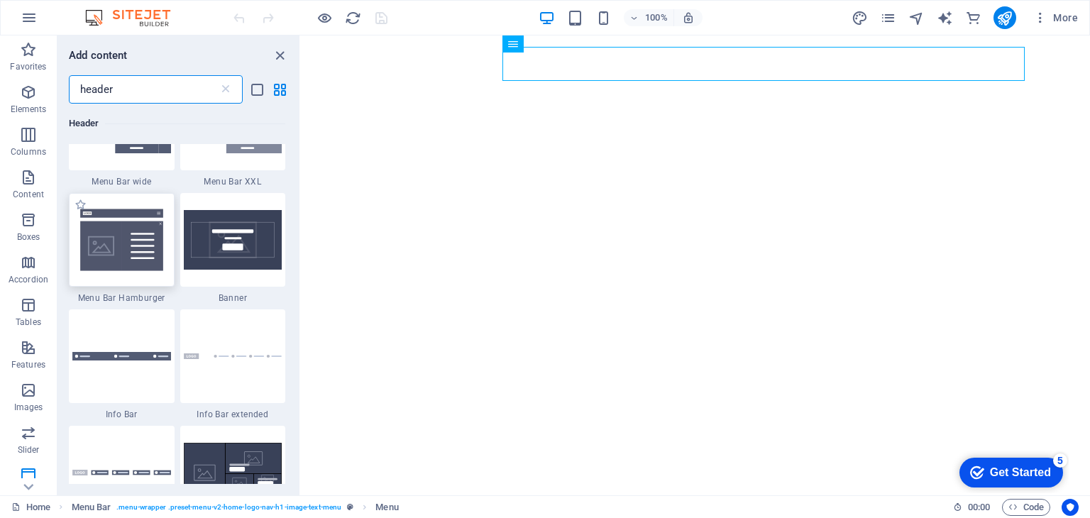
type input "header"
click at [125, 251] on img at bounding box center [121, 239] width 99 height 65
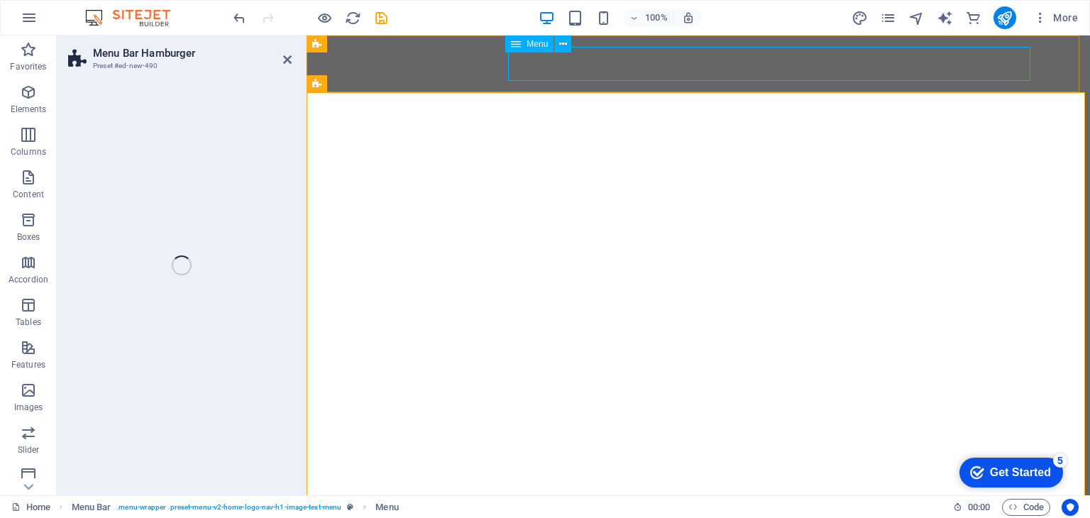
click at [515, 45] on icon at bounding box center [516, 43] width 10 height 17
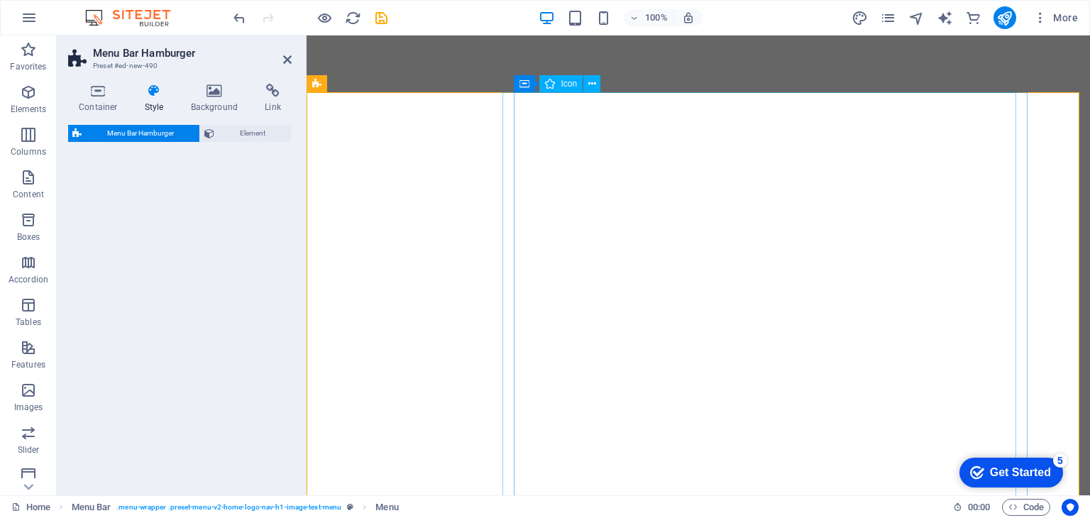
select select "rem"
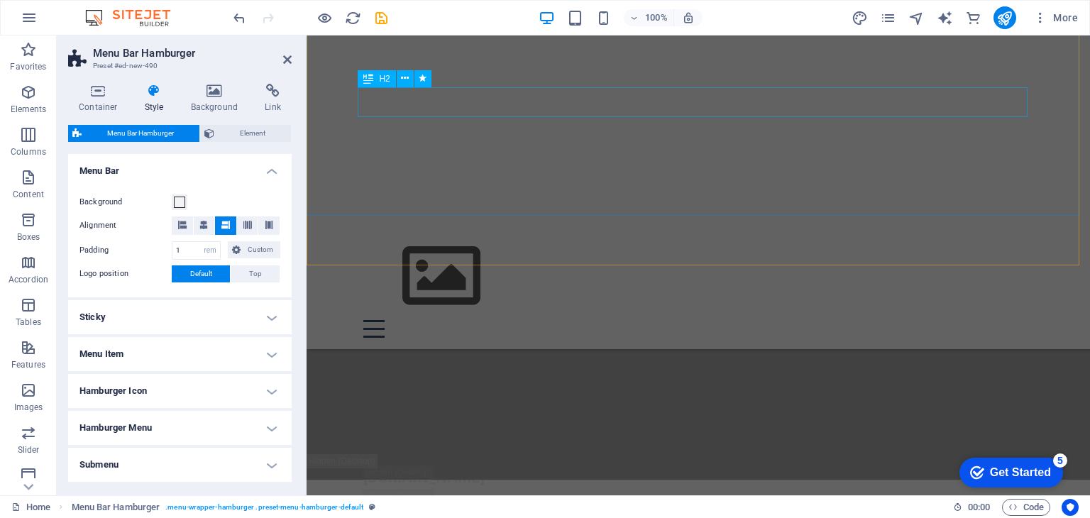
click at [517, 66] on div "Menu Drop content here or Add elements Paste clipboard 01. STARTPAGE 02. SUBPAG…" at bounding box center [699, 192] width 784 height 314
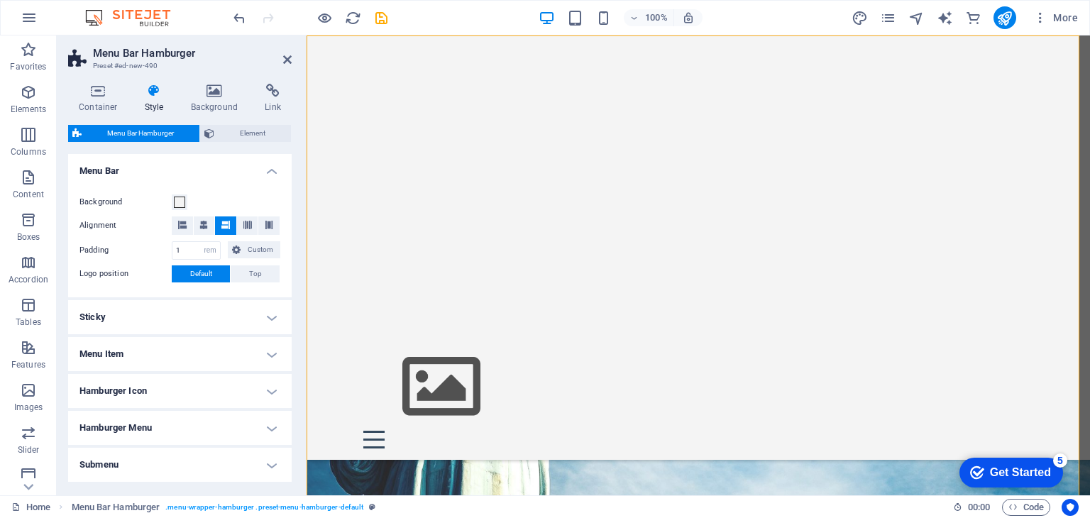
scroll to position [585, 0]
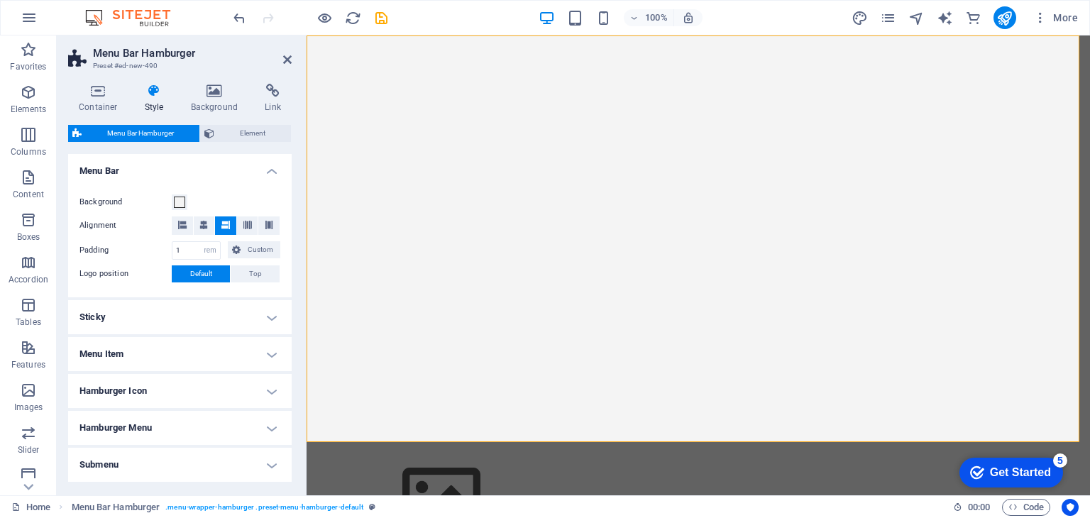
click at [137, 344] on h4 "Menu Item" at bounding box center [180, 354] width 224 height 34
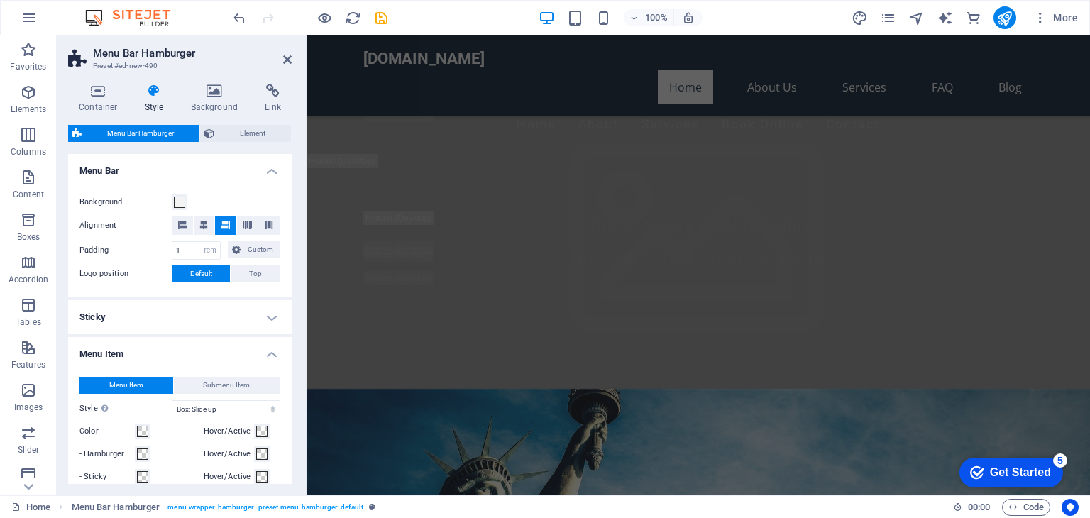
click at [139, 344] on h4 "Menu Item" at bounding box center [180, 350] width 224 height 26
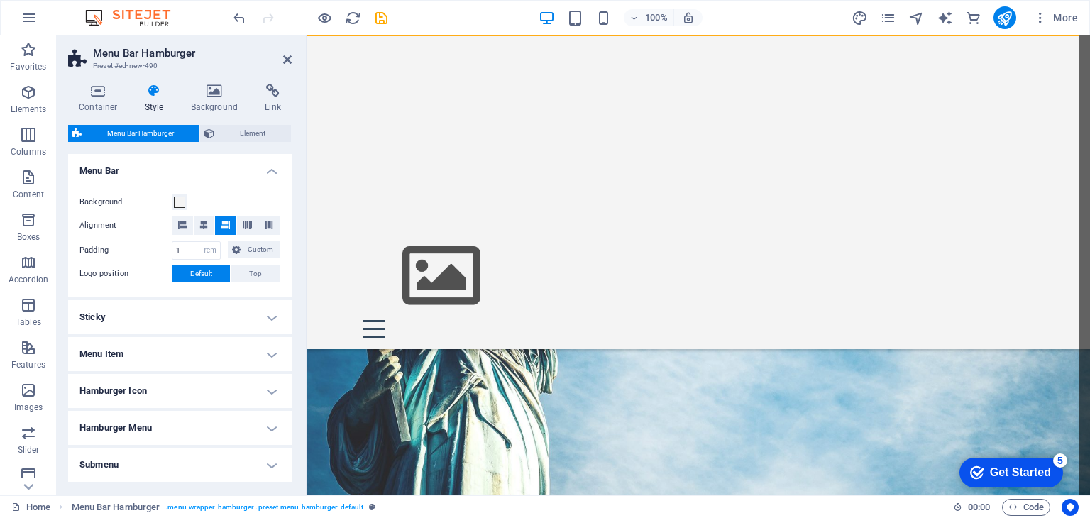
click at [467, 188] on div "Menu Drop content here or Add elements Paste clipboard 01. STARTPAGE 02. SUBPAG…" at bounding box center [699, 192] width 784 height 314
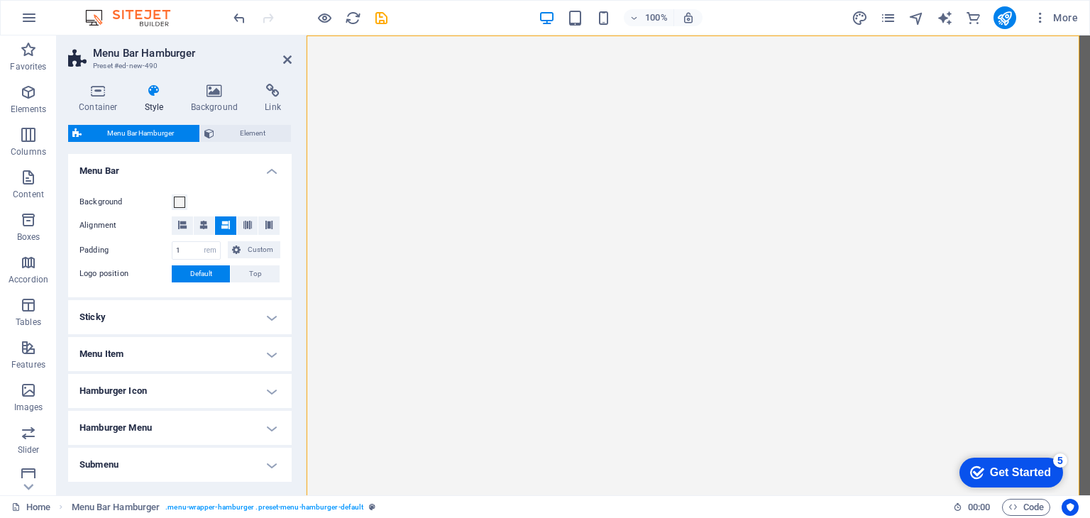
click at [710, 246] on div "Menu Drop content here or Add elements Paste clipboard 01. STARTPAGE 02. SUBPAG…" at bounding box center [699, 358] width 784 height 646
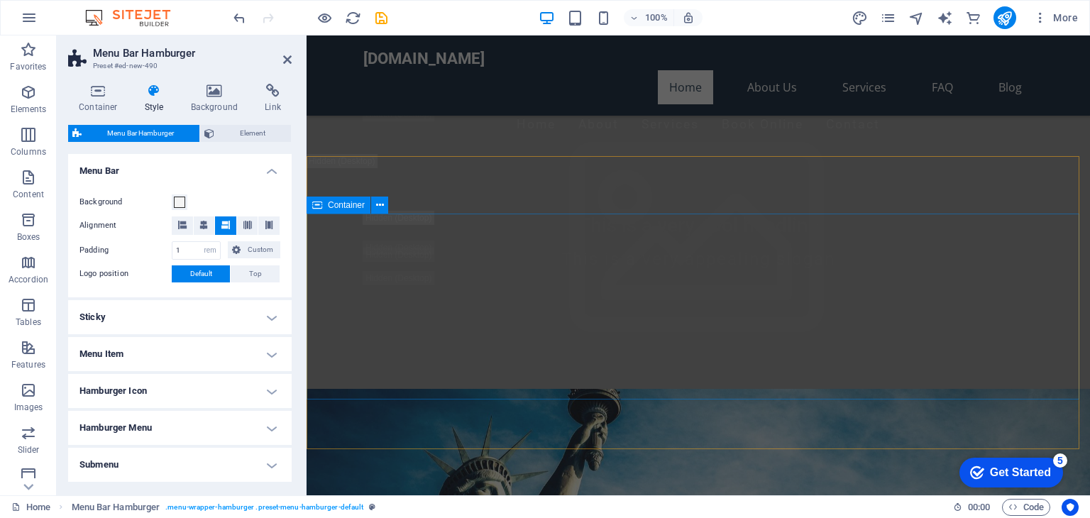
scroll to position [0, 0]
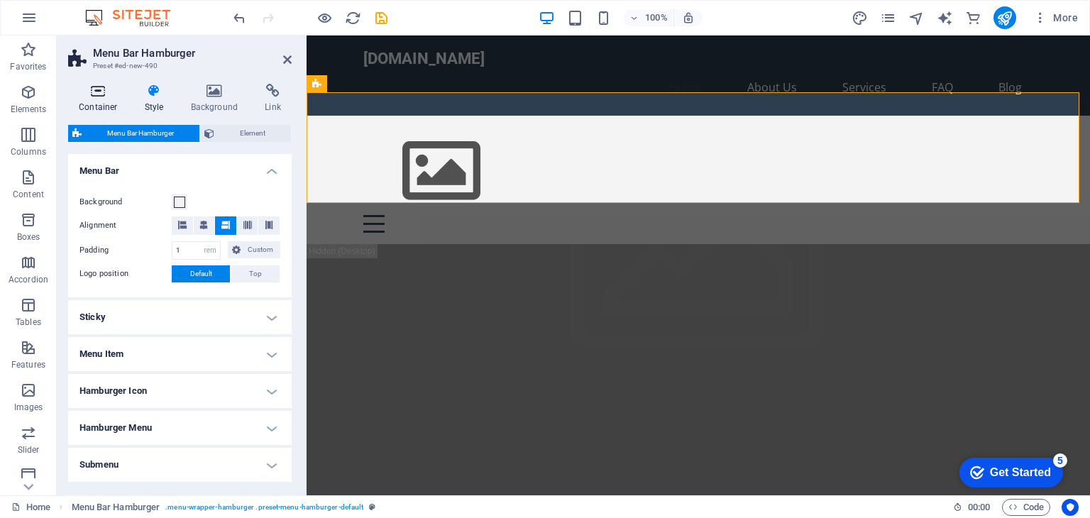
click at [109, 99] on h4 "Container" at bounding box center [101, 99] width 66 height 30
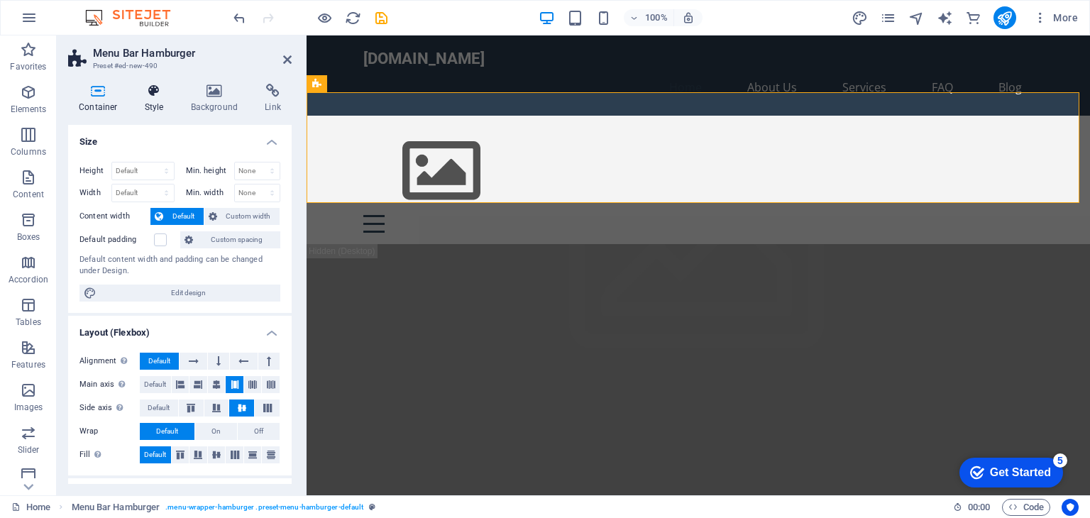
click at [163, 94] on icon at bounding box center [154, 91] width 40 height 14
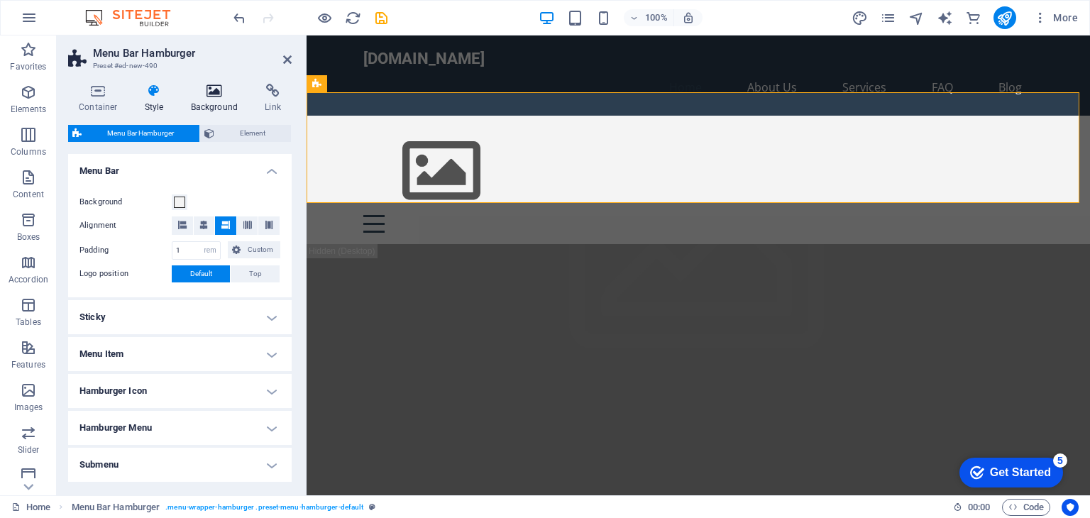
click at [199, 92] on icon at bounding box center [214, 91] width 69 height 14
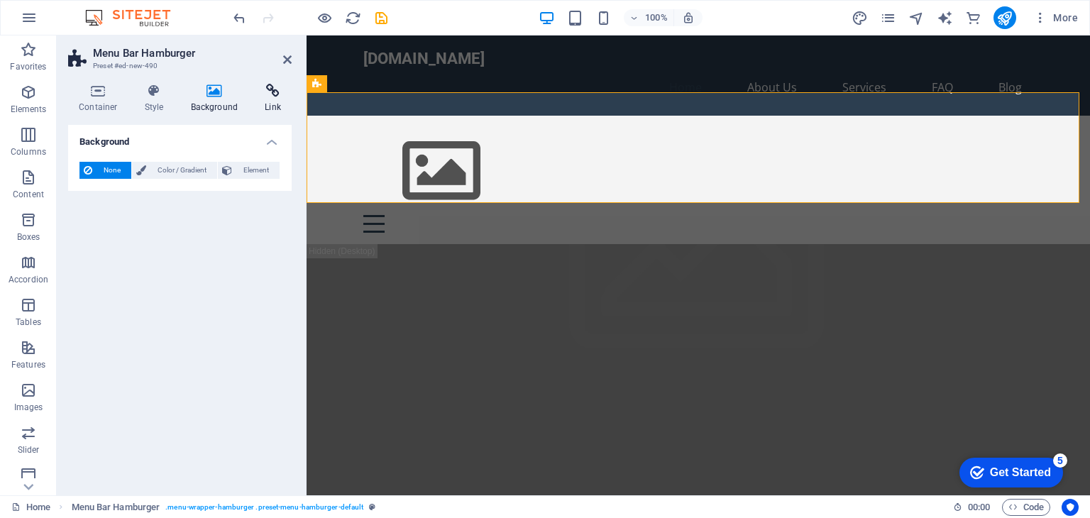
click at [269, 101] on h4 "Link" at bounding box center [273, 99] width 38 height 30
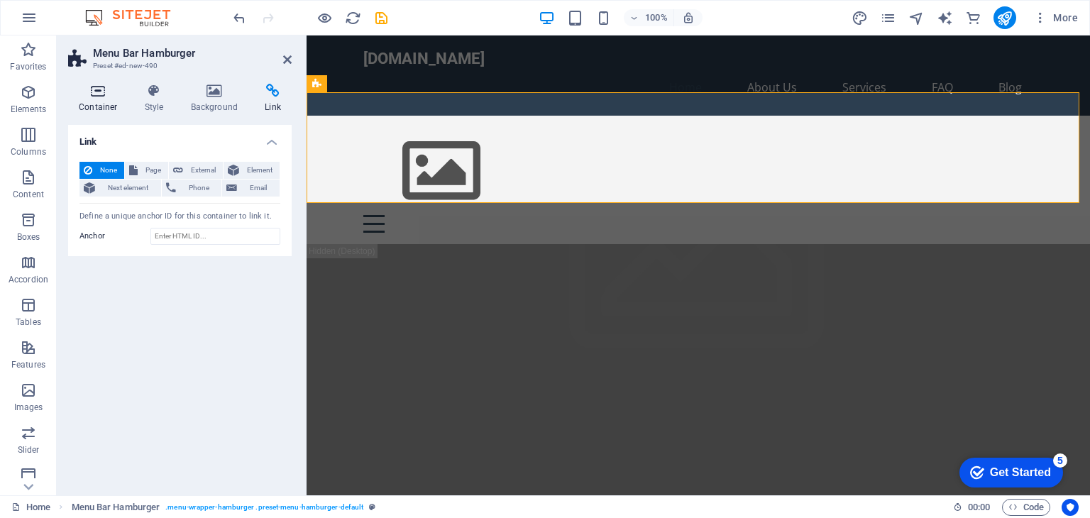
click at [99, 91] on icon at bounding box center [98, 91] width 60 height 14
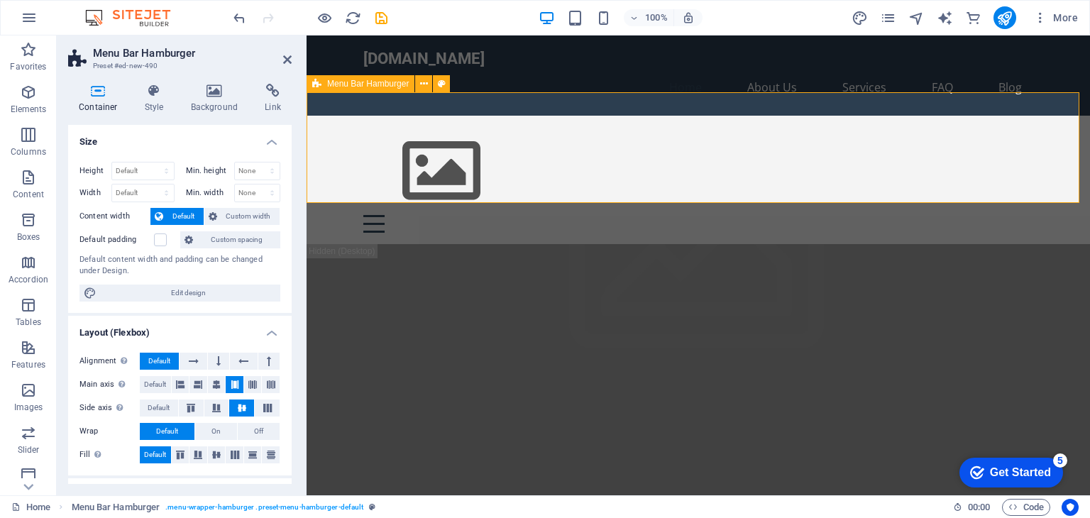
click at [587, 168] on div "Menu Drop content here or Add elements Paste clipboard 01. STARTPAGE 02. SUBPAG…" at bounding box center [699, 180] width 784 height 128
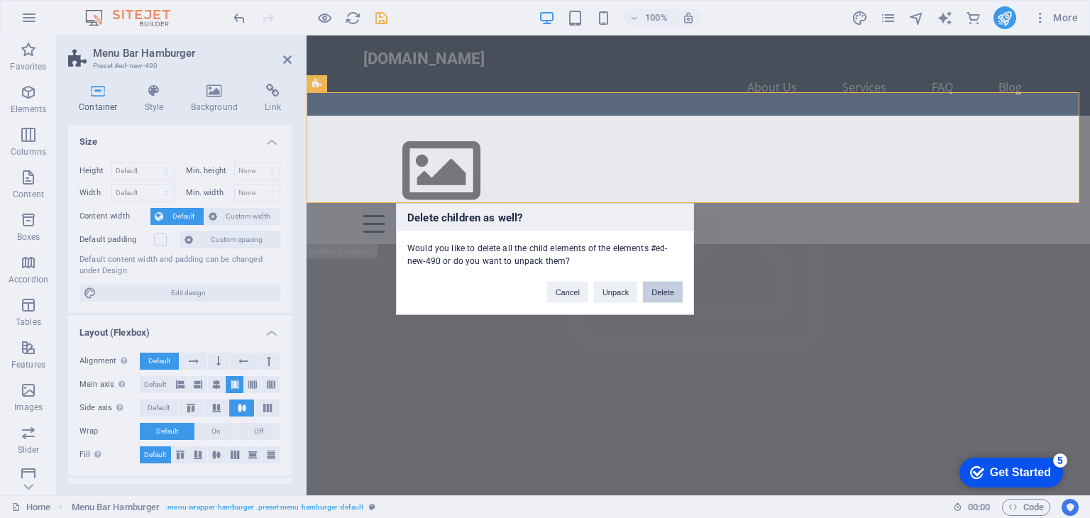
click at [662, 295] on button "Delete" at bounding box center [663, 292] width 40 height 21
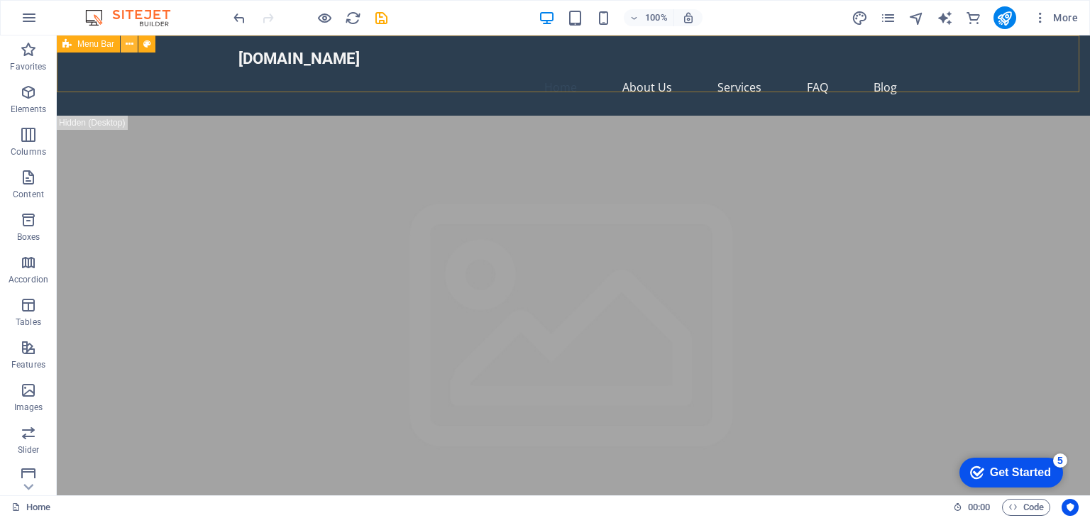
click at [126, 46] on icon at bounding box center [130, 44] width 8 height 15
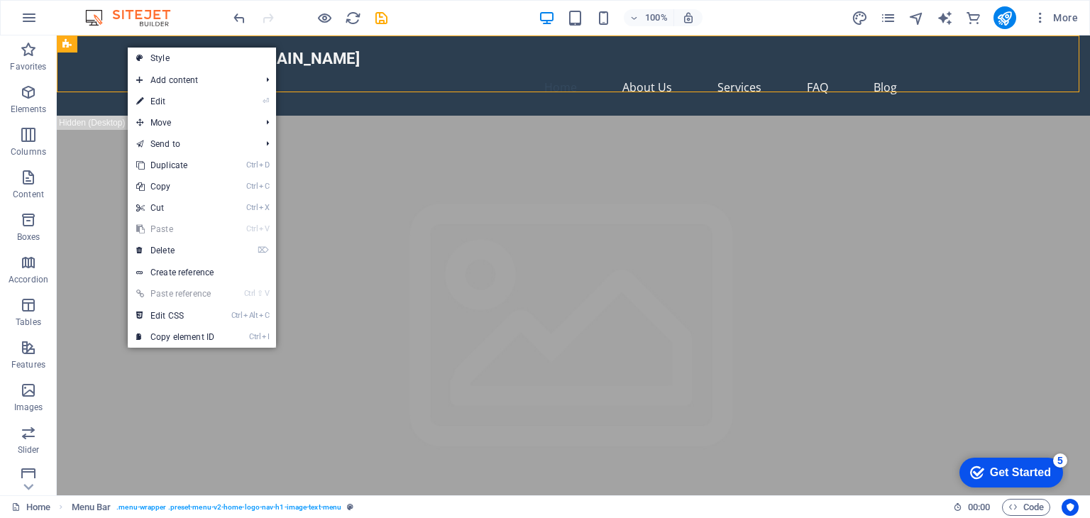
drag, startPoint x: 128, startPoint y: 279, endPoint x: 216, endPoint y: 202, distance: 116.2
click at [187, 312] on link "Ctrl Alt C Edit CSS" at bounding box center [175, 315] width 95 height 21
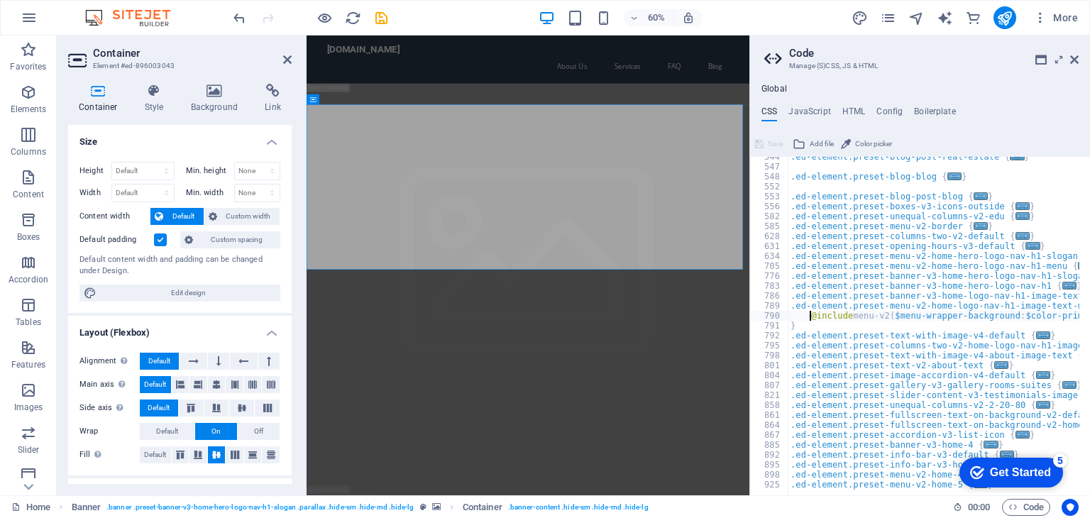
scroll to position [511, 0]
type textarea "@include menu-v2($menu-wrapper-background: $color-primary, $menu-link-tt: none);"
click at [1075, 57] on icon at bounding box center [1074, 59] width 9 height 11
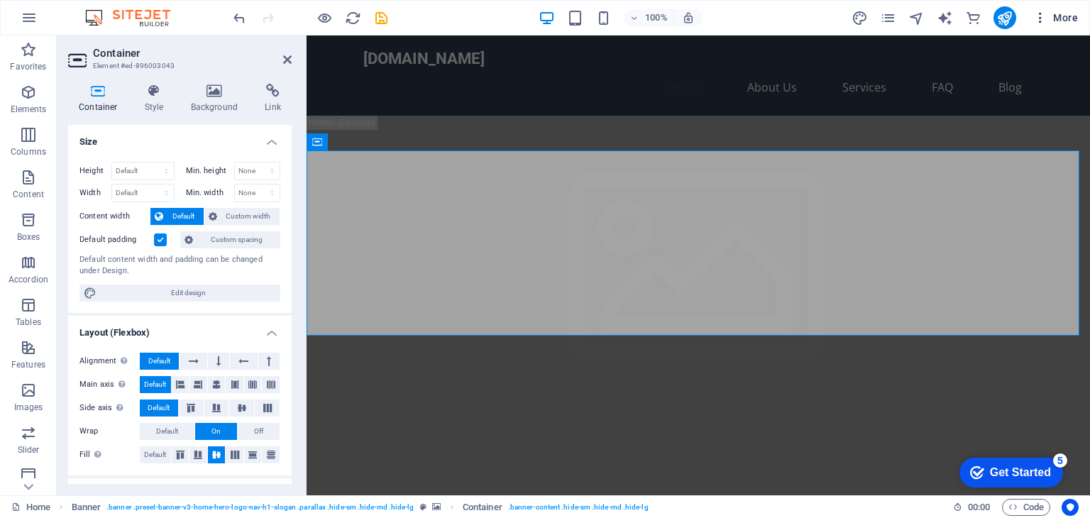
click at [1065, 24] on span "More" at bounding box center [1056, 18] width 45 height 14
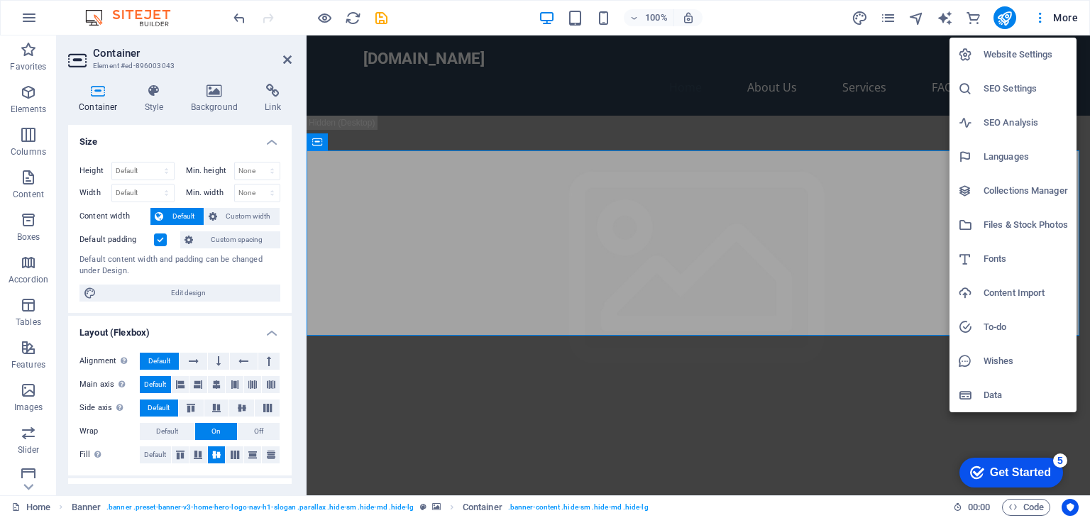
click at [728, 109] on div at bounding box center [545, 259] width 1090 height 518
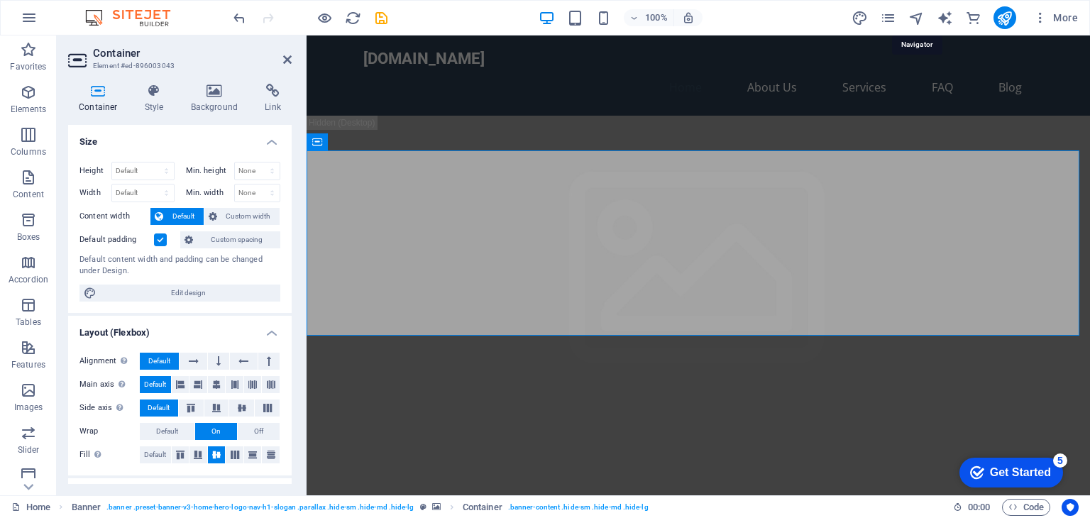
click at [925, 15] on icon "navigator" at bounding box center [917, 18] width 16 height 16
click at [923, 15] on icon "navigator" at bounding box center [917, 18] width 16 height 16
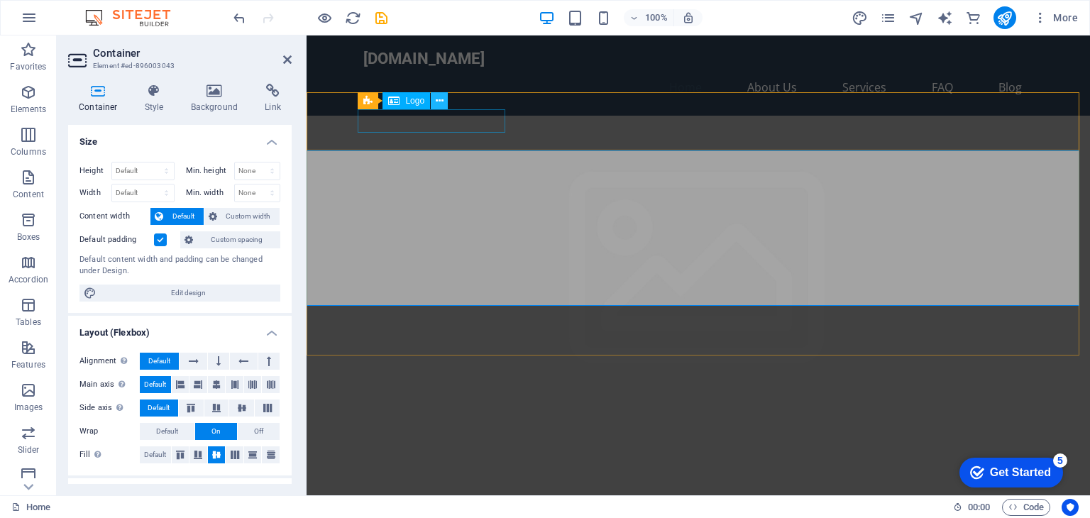
click at [441, 97] on icon at bounding box center [440, 101] width 8 height 15
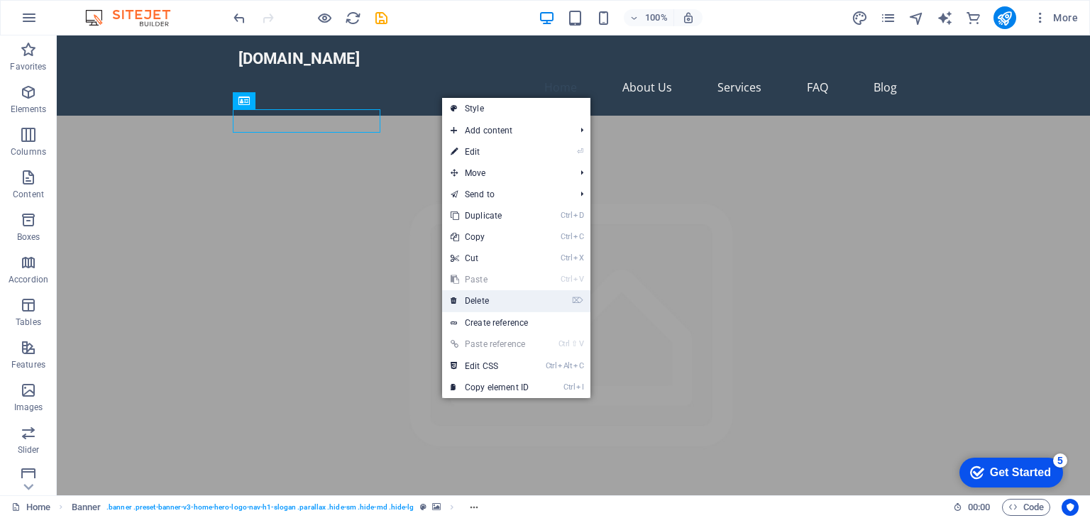
click at [493, 305] on link "⌦ Delete" at bounding box center [489, 300] width 95 height 21
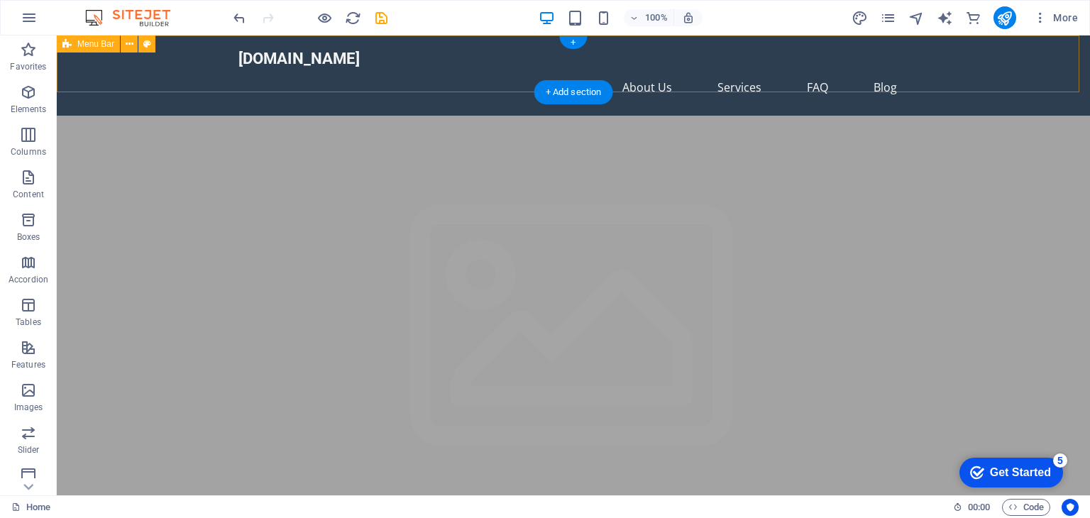
click at [383, 39] on div "everestfujinews.com Home About Us Services FAQ Blog" at bounding box center [574, 75] width 1034 height 80
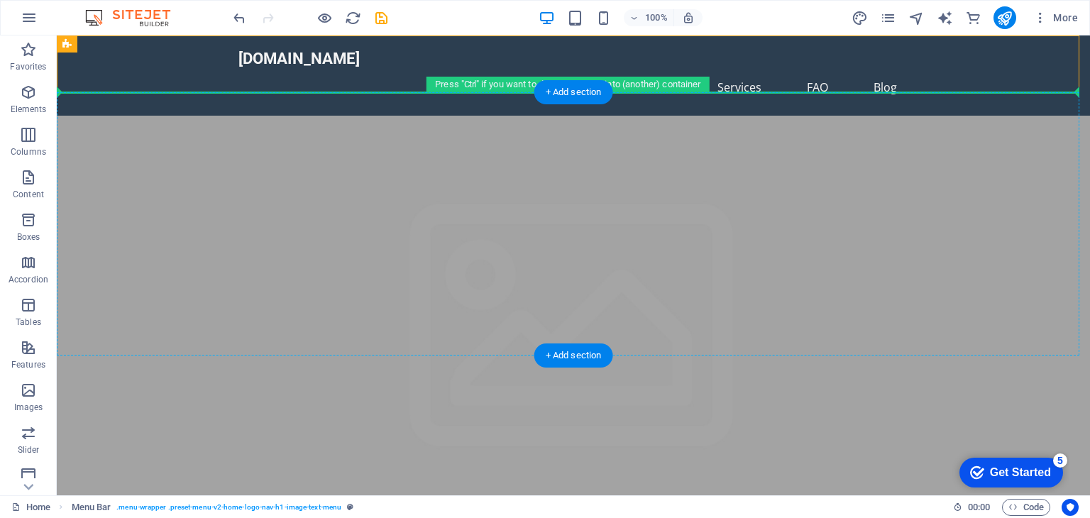
drag, startPoint x: 143, startPoint y: 80, endPoint x: 99, endPoint y: 109, distance: 52.6
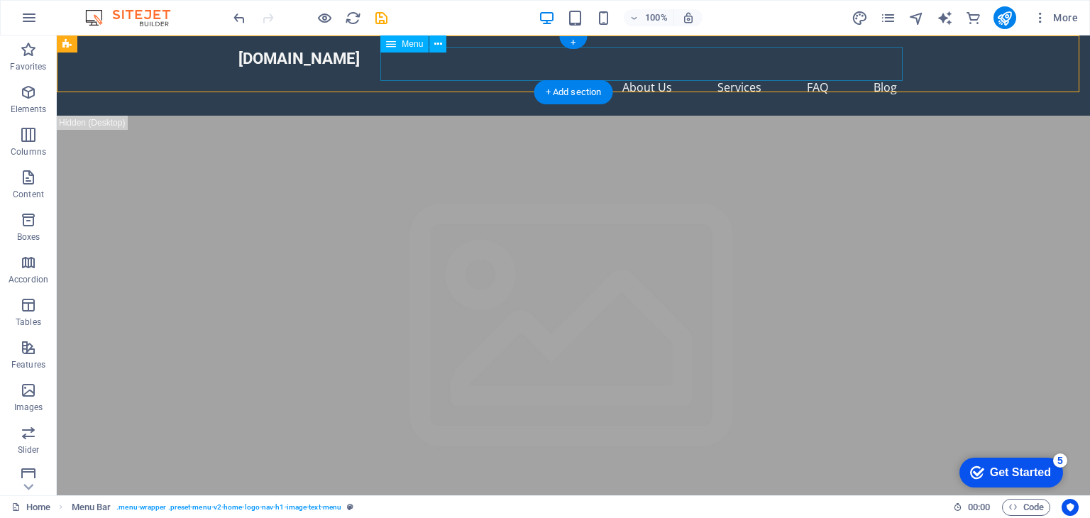
click at [383, 70] on nav "Home About Us Services FAQ Blog" at bounding box center [574, 87] width 670 height 34
click at [301, 65] on div "[DOMAIN_NAME]" at bounding box center [574, 58] width 670 height 23
click at [628, 70] on nav "Home About Us Services FAQ Blog" at bounding box center [574, 87] width 670 height 34
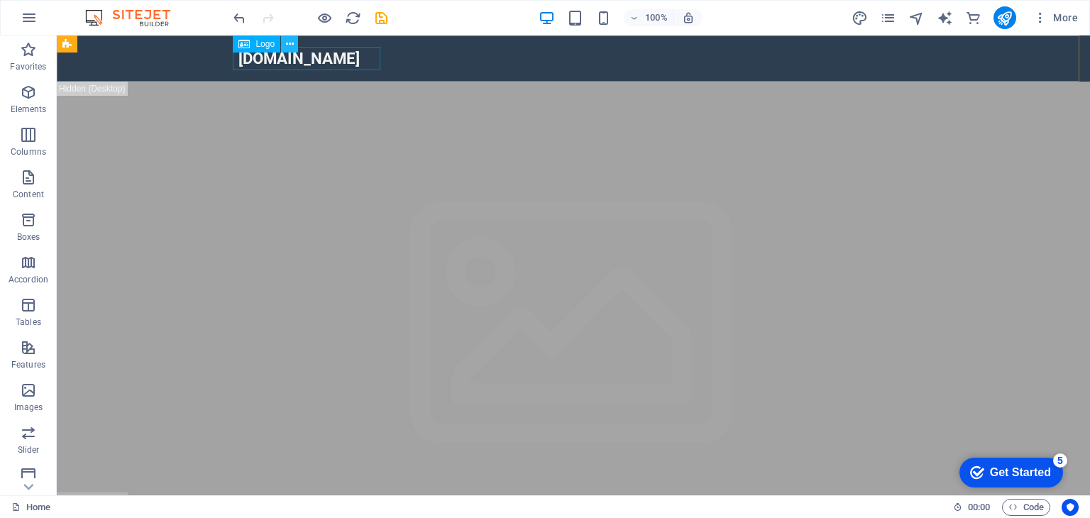
click at [284, 49] on button at bounding box center [289, 43] width 17 height 17
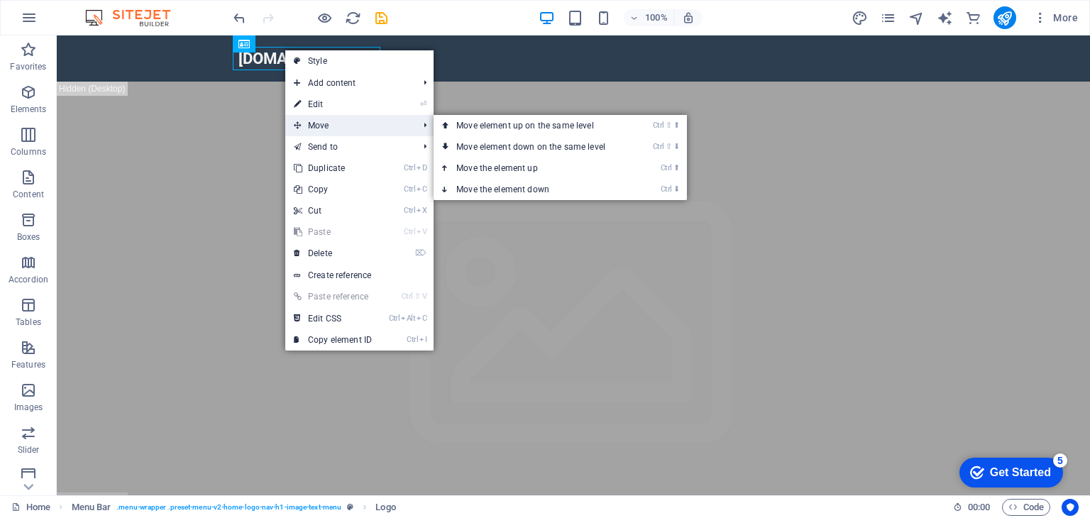
click at [319, 130] on span "Move" at bounding box center [348, 125] width 127 height 21
click at [471, 128] on link "Ctrl ⇧ ⬆ Move element up on the same level" at bounding box center [534, 125] width 200 height 21
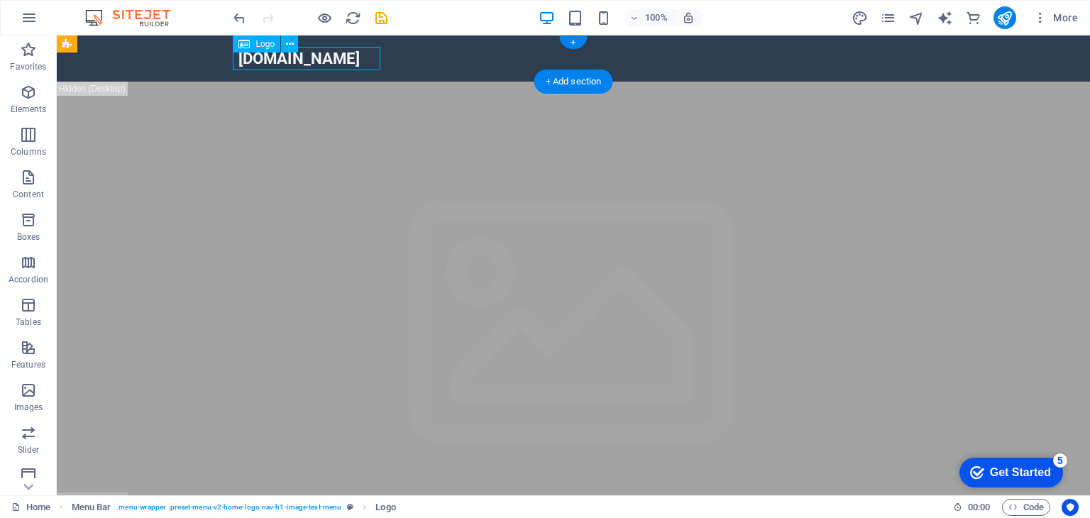
drag, startPoint x: 331, startPoint y: 57, endPoint x: 255, endPoint y: 65, distance: 76.3
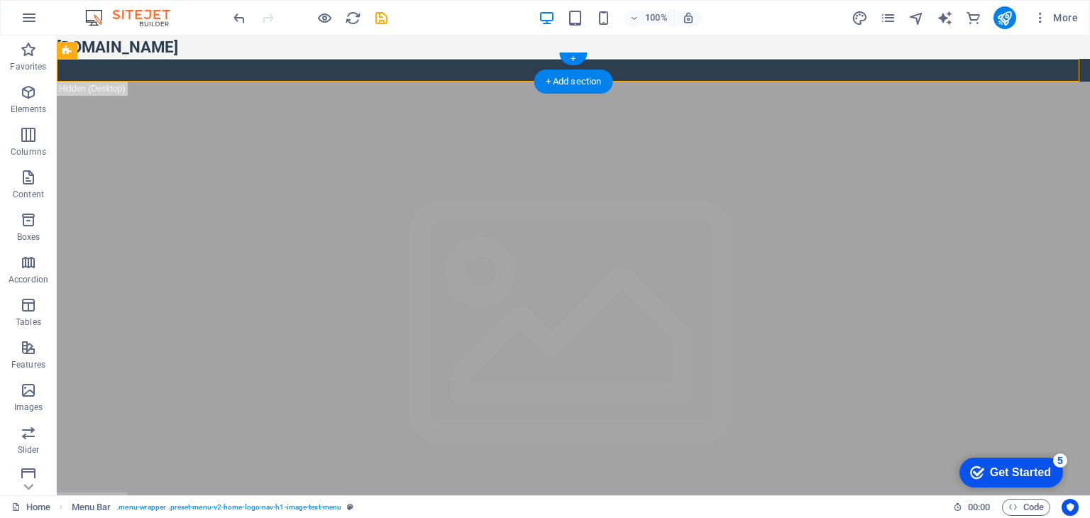
drag, startPoint x: 257, startPoint y: 66, endPoint x: 238, endPoint y: 81, distance: 24.3
click at [202, 65] on div at bounding box center [574, 70] width 1034 height 23
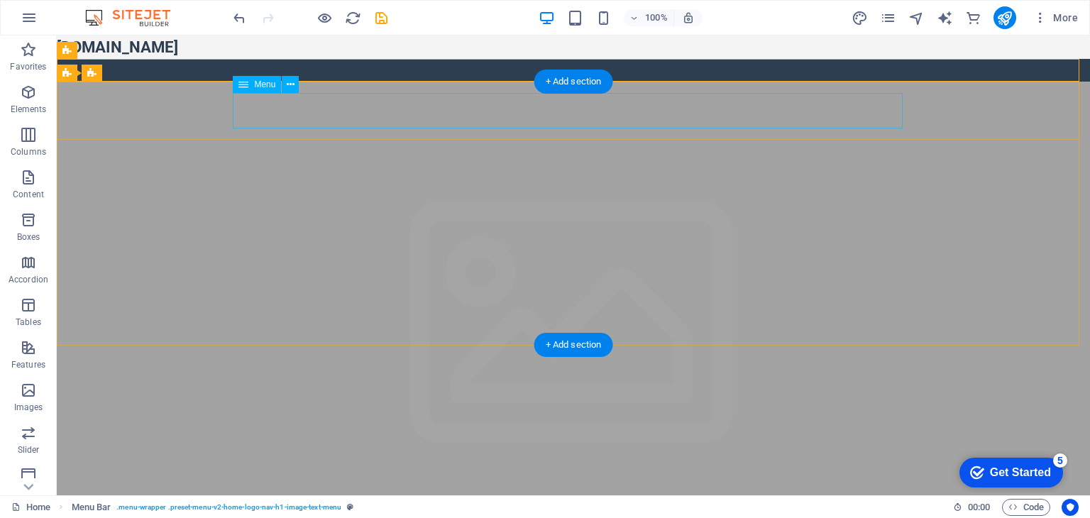
click at [406, 504] on nav "Home About Services Book Online Contact" at bounding box center [574, 521] width 670 height 35
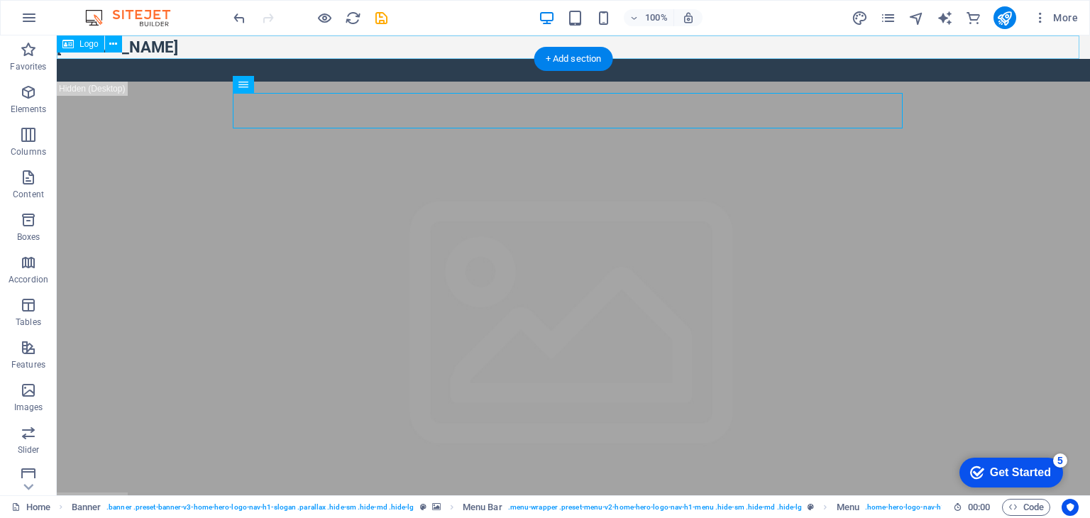
click at [193, 55] on div "[DOMAIN_NAME]" at bounding box center [574, 46] width 1034 height 23
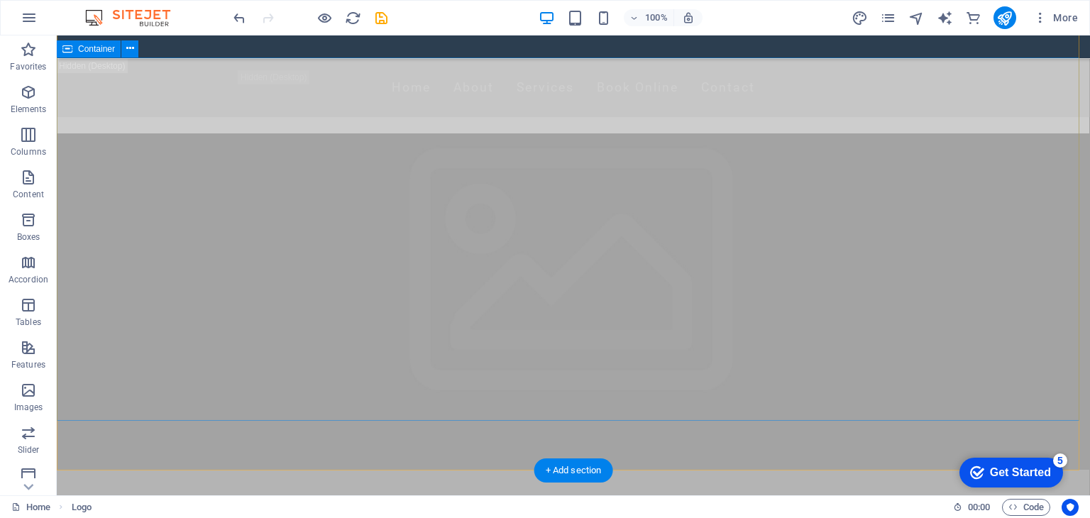
scroll to position [1065, 0]
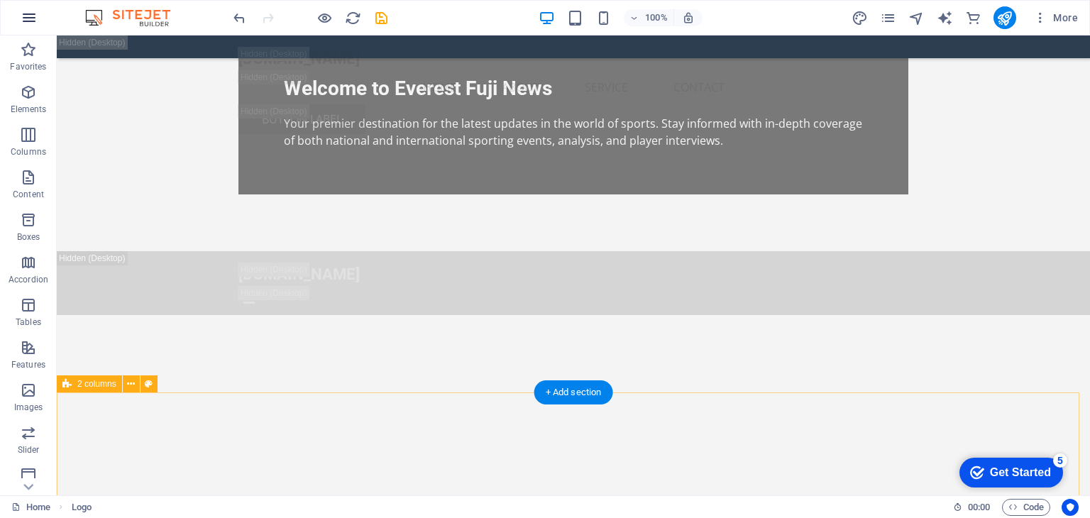
click at [36, 13] on icon "button" at bounding box center [29, 17] width 17 height 17
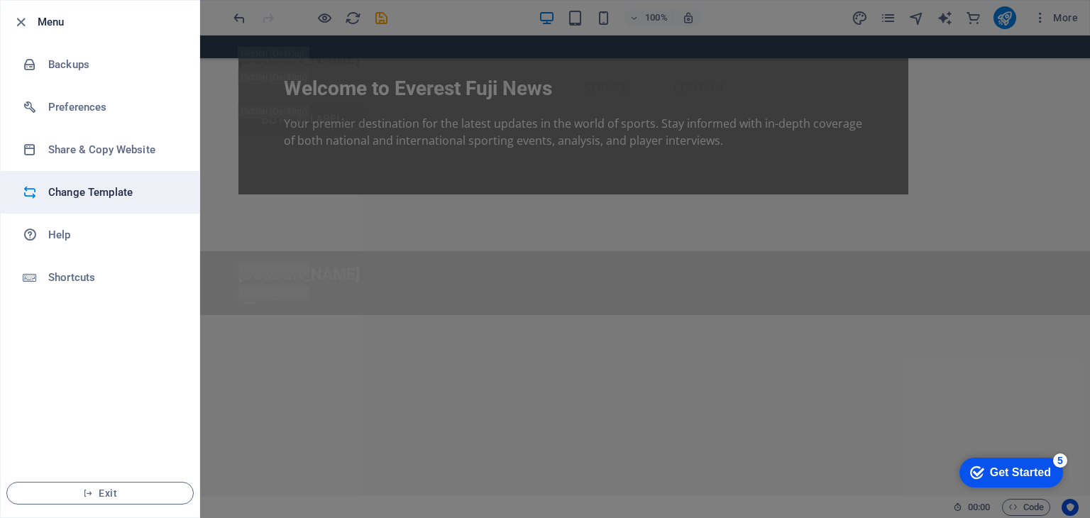
click at [74, 193] on h6 "Change Template" at bounding box center [113, 192] width 131 height 17
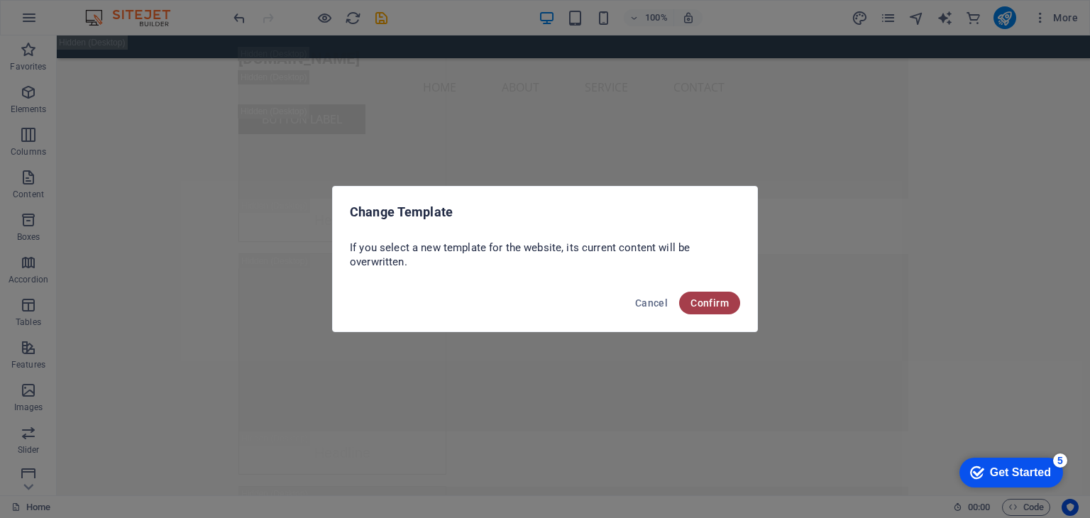
click at [728, 304] on span "Confirm" at bounding box center [710, 302] width 38 height 11
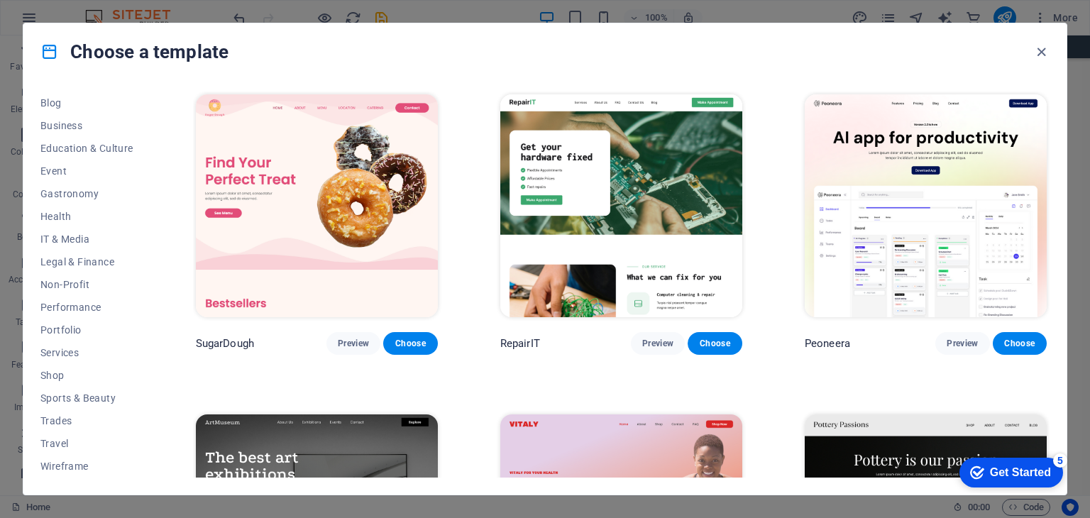
scroll to position [62, 0]
click at [55, 241] on span "Blog" at bounding box center [86, 244] width 93 height 11
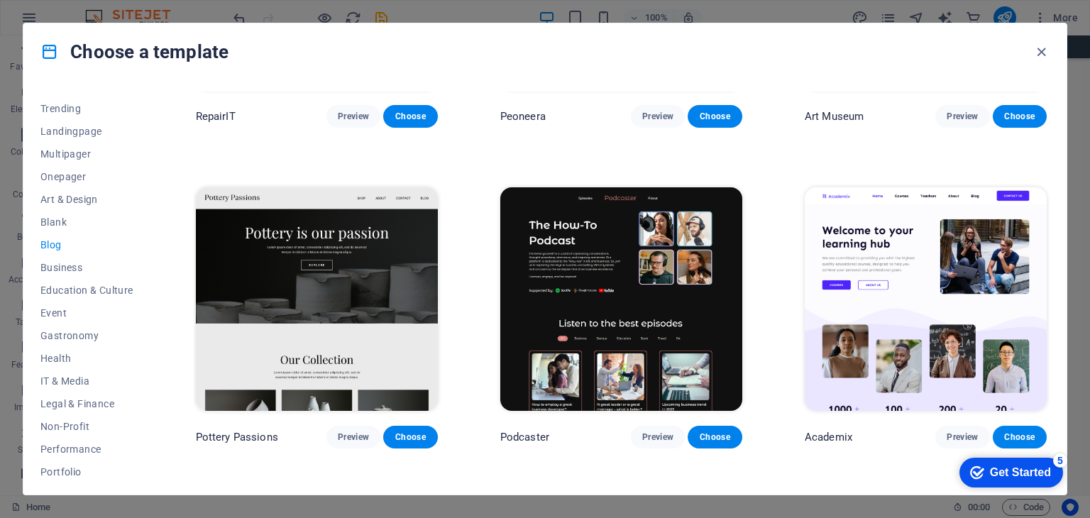
scroll to position [0, 0]
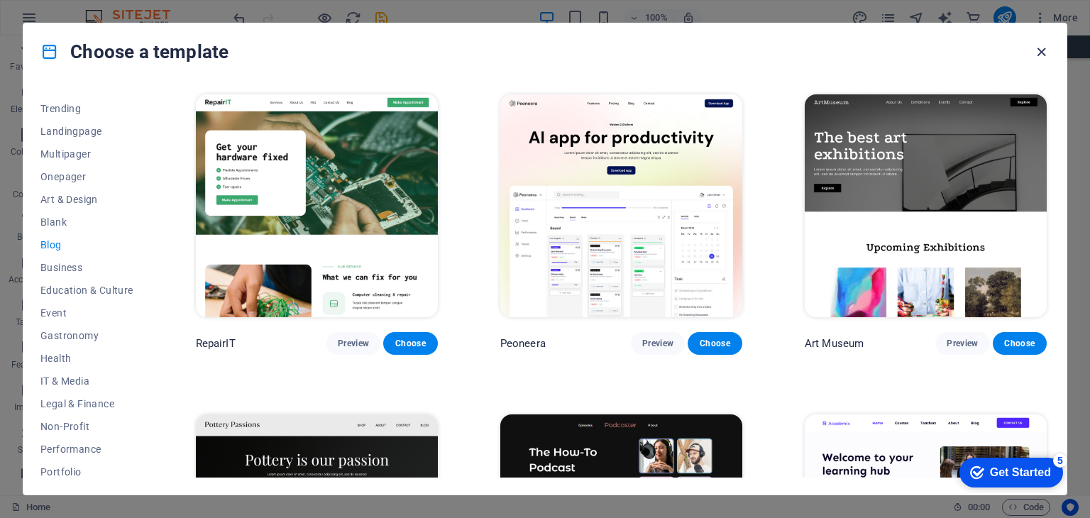
drag, startPoint x: 1042, startPoint y: 50, endPoint x: 904, endPoint y: 87, distance: 142.6
click at [1042, 50] on icon "button" at bounding box center [1042, 52] width 16 height 16
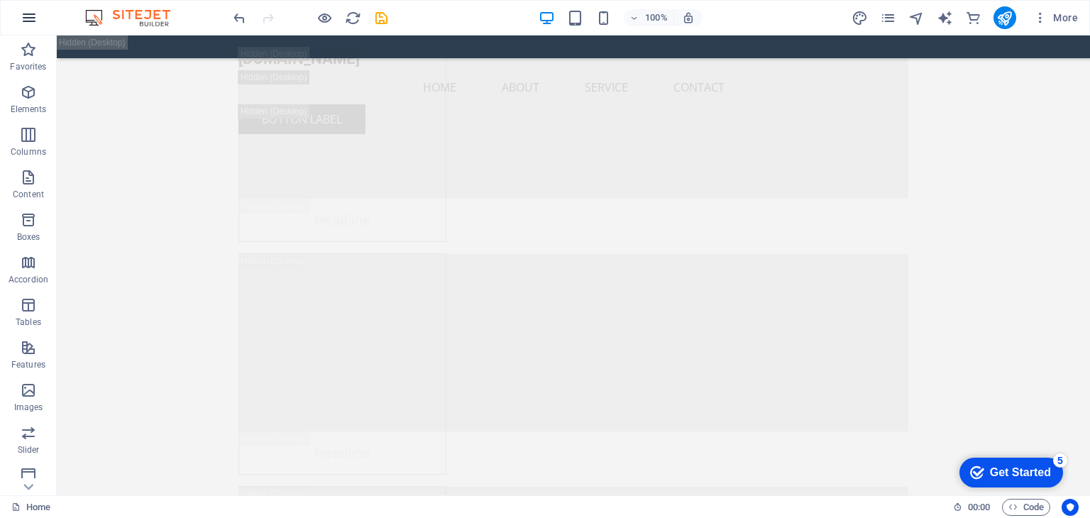
click at [26, 10] on icon "button" at bounding box center [29, 17] width 17 height 17
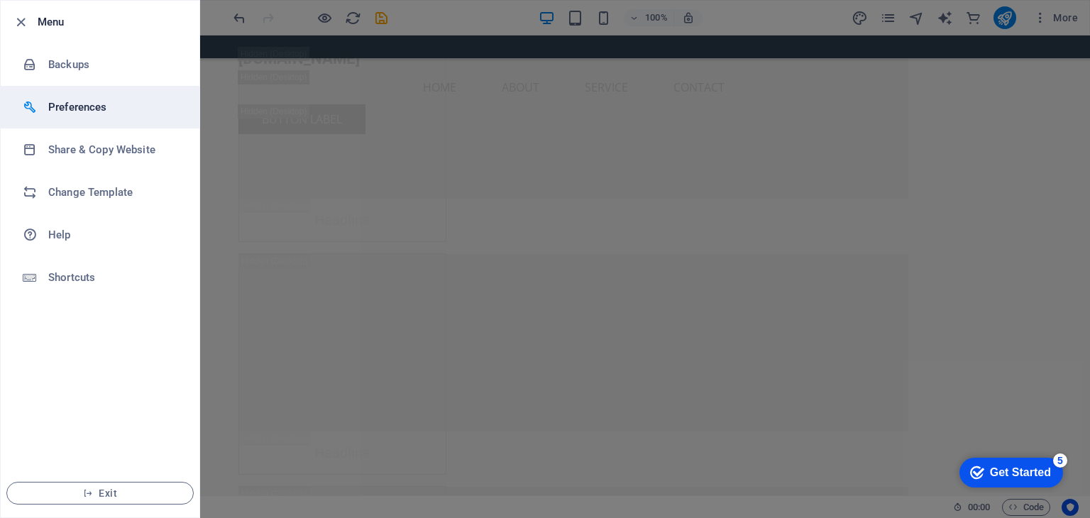
click at [94, 104] on h6 "Preferences" at bounding box center [113, 107] width 131 height 17
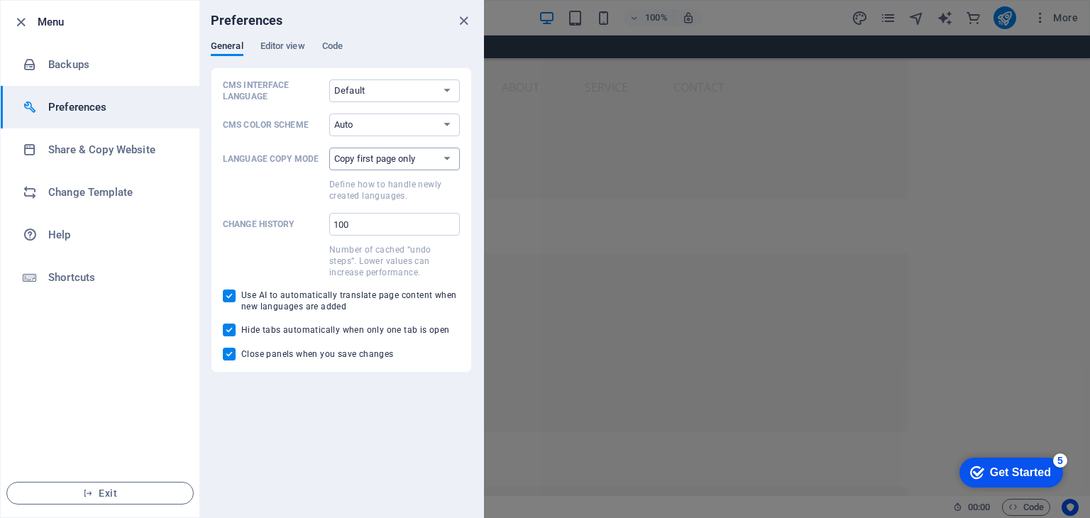
click at [378, 154] on select "Copy first page only Copy all pages" at bounding box center [394, 159] width 131 height 23
click at [377, 154] on select "Copy first page only Copy all pages" at bounding box center [394, 159] width 131 height 23
click at [150, 503] on button "Exit" at bounding box center [99, 493] width 187 height 23
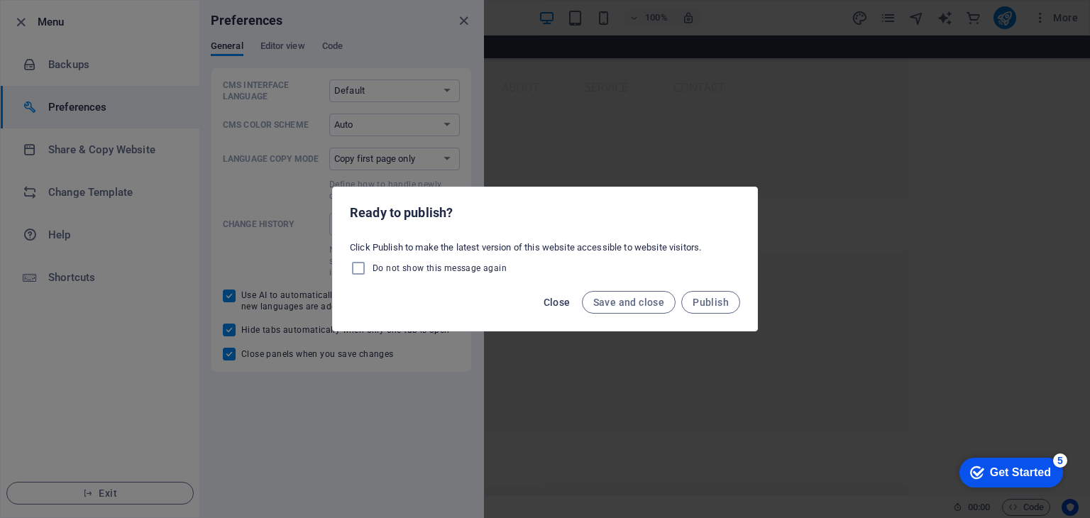
click at [561, 300] on span "Close" at bounding box center [557, 302] width 27 height 11
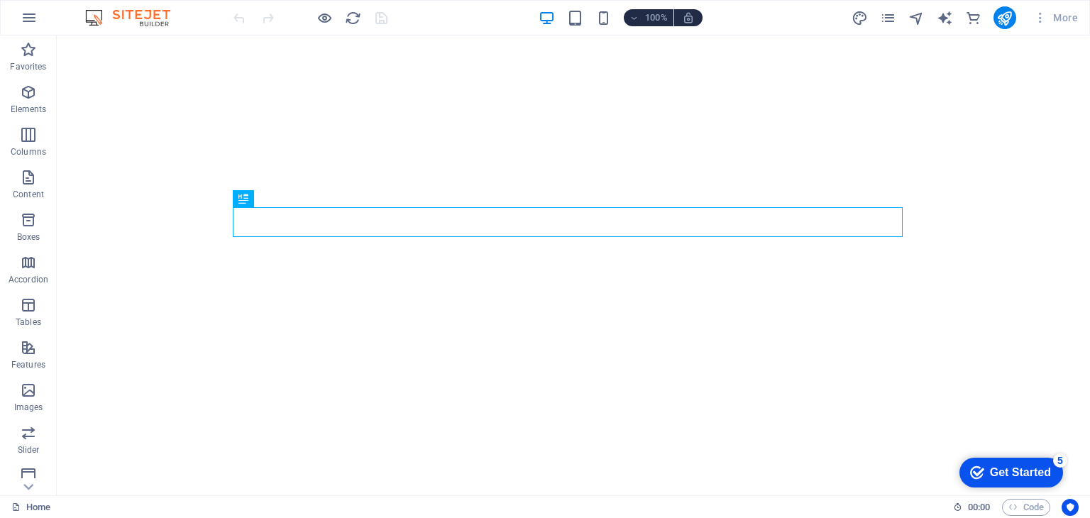
drag, startPoint x: 989, startPoint y: 468, endPoint x: 1131, endPoint y: 753, distance: 318.4
click at [990, 468] on div "Get Started" at bounding box center [1020, 472] width 61 height 13
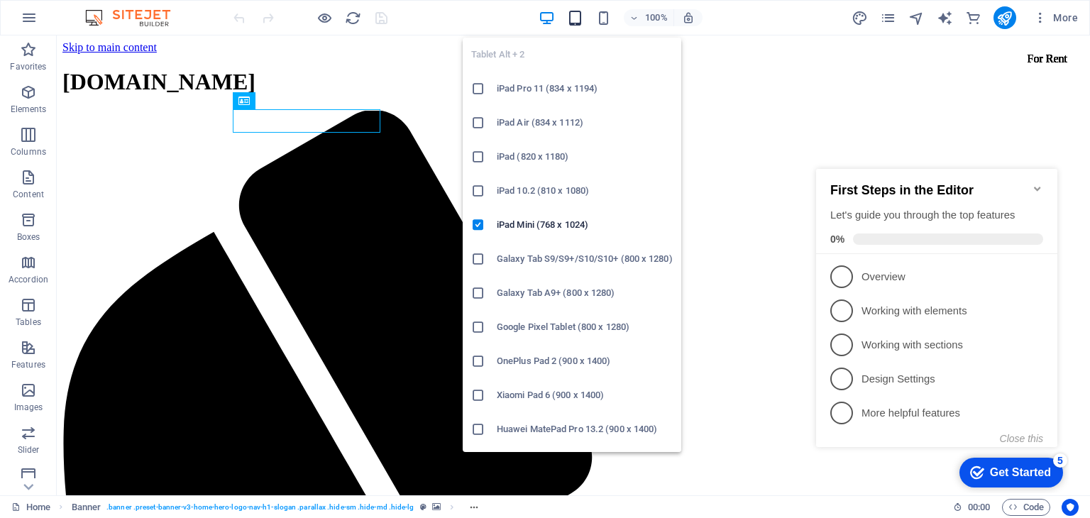
click at [576, 16] on icon "button" at bounding box center [575, 18] width 16 height 16
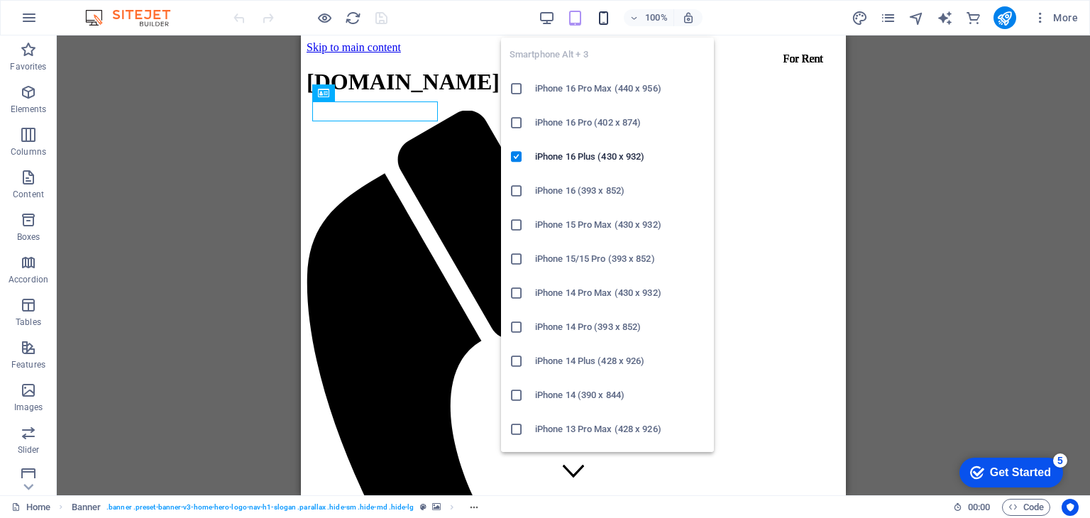
click at [607, 16] on icon "button" at bounding box center [604, 18] width 16 height 16
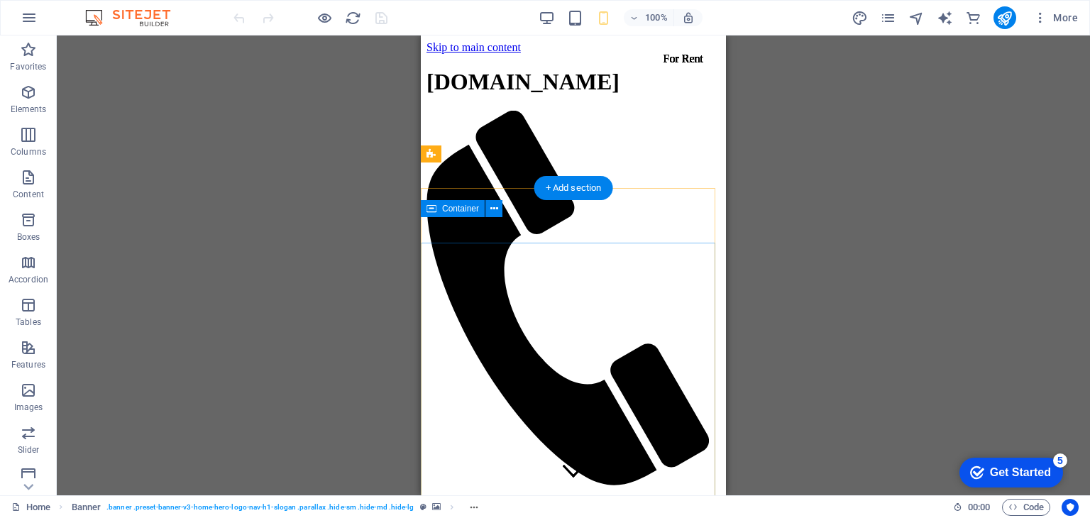
scroll to position [355, 0]
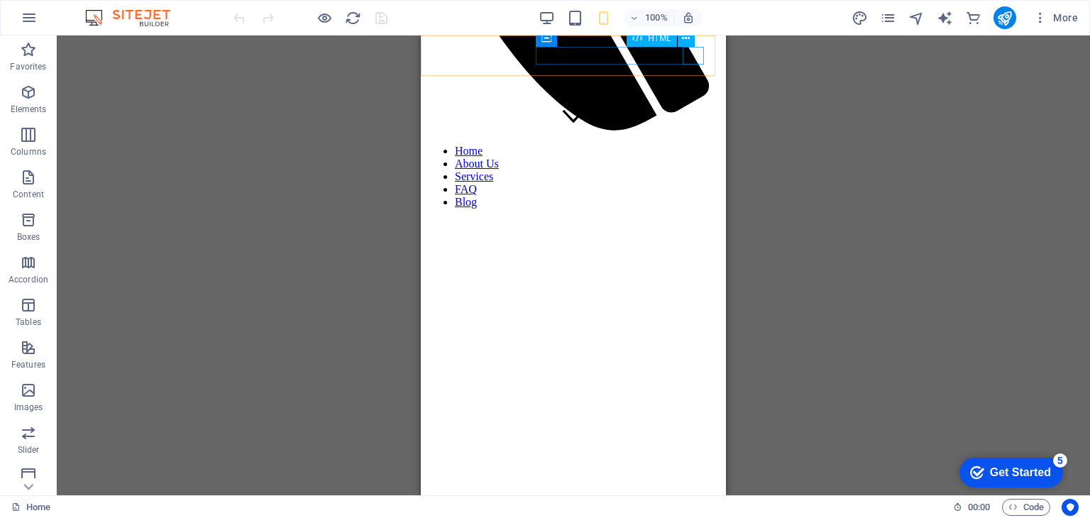
click at [696, 133] on div at bounding box center [574, 133] width 294 height 0
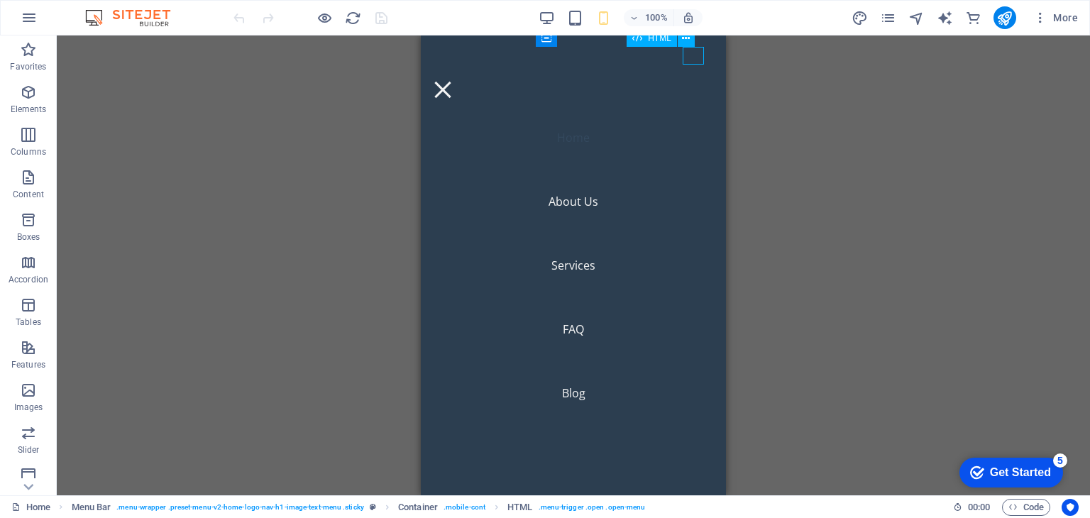
click at [454, 81] on div at bounding box center [442, 90] width 21 height 18
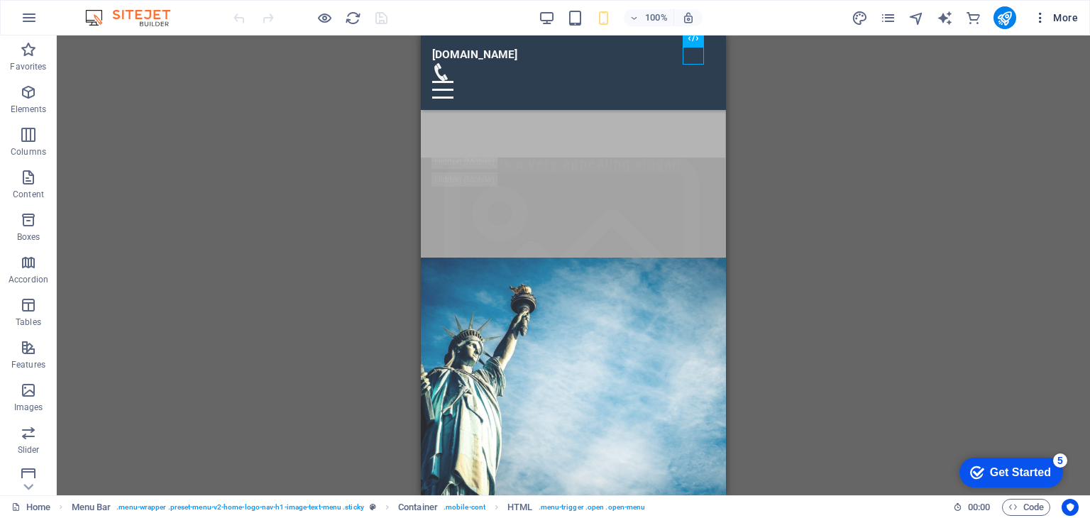
click at [1041, 18] on icon "button" at bounding box center [1041, 18] width 14 height 14
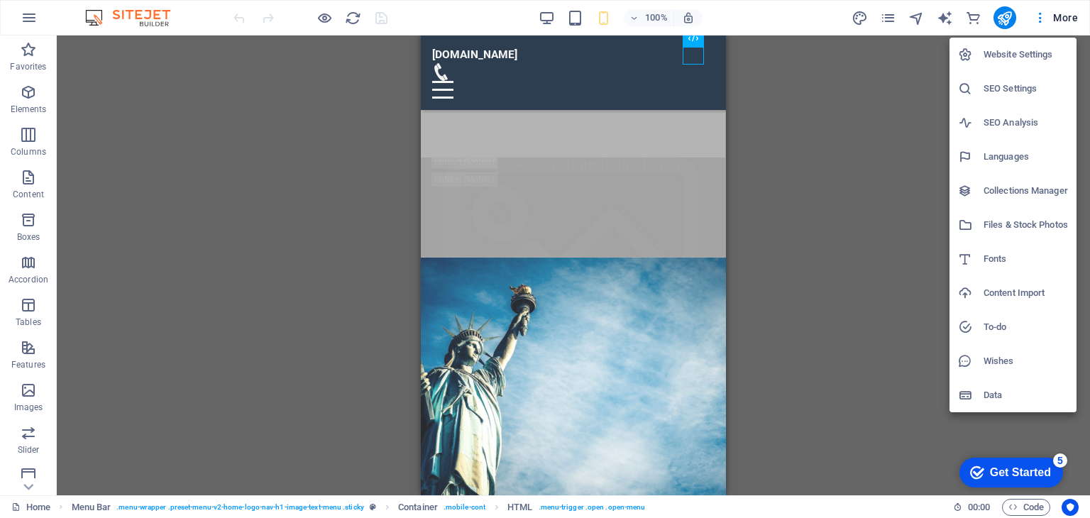
click at [1009, 12] on div at bounding box center [545, 259] width 1090 height 518
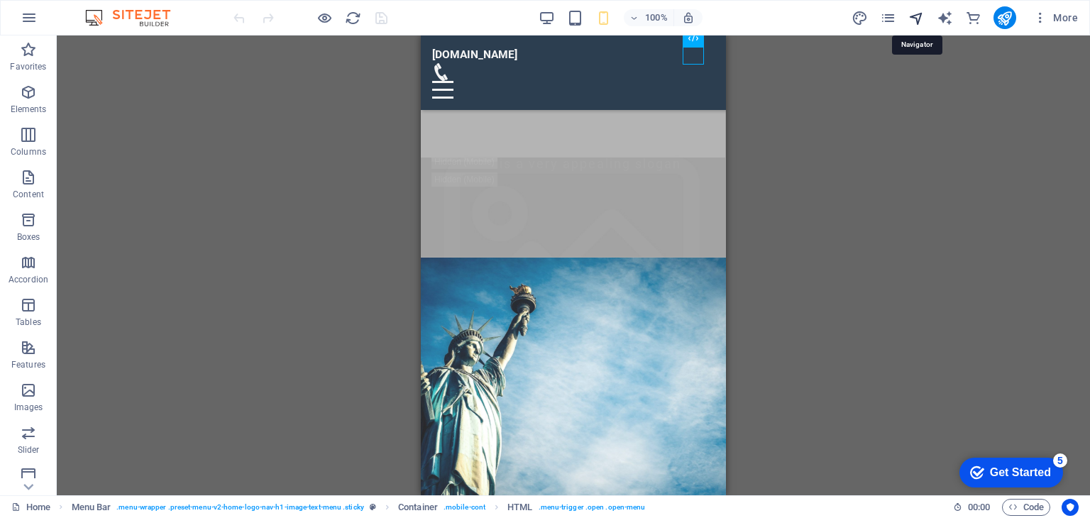
click at [917, 12] on icon "navigator" at bounding box center [917, 18] width 16 height 16
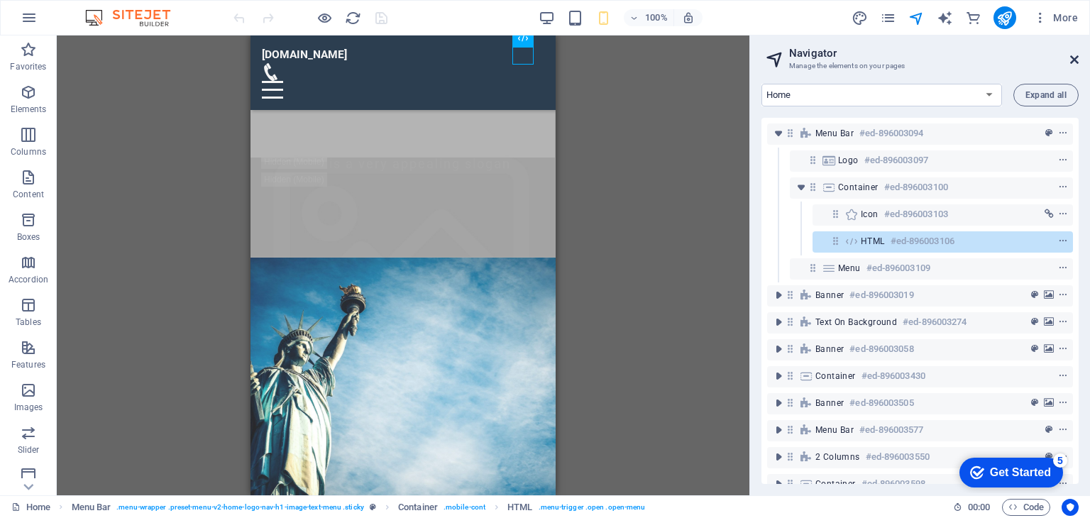
click at [1072, 58] on icon at bounding box center [1074, 59] width 9 height 11
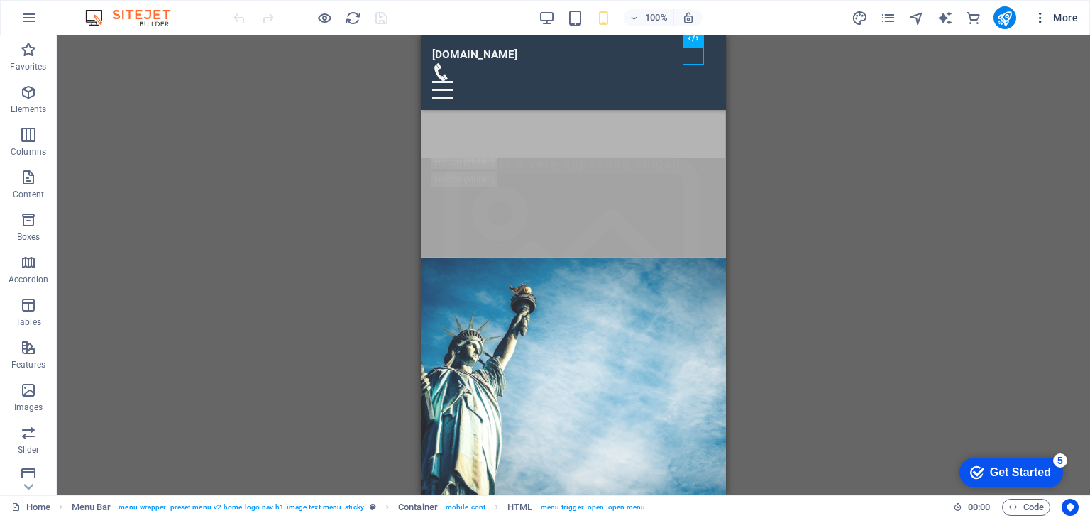
click at [1038, 18] on icon "button" at bounding box center [1041, 18] width 14 height 14
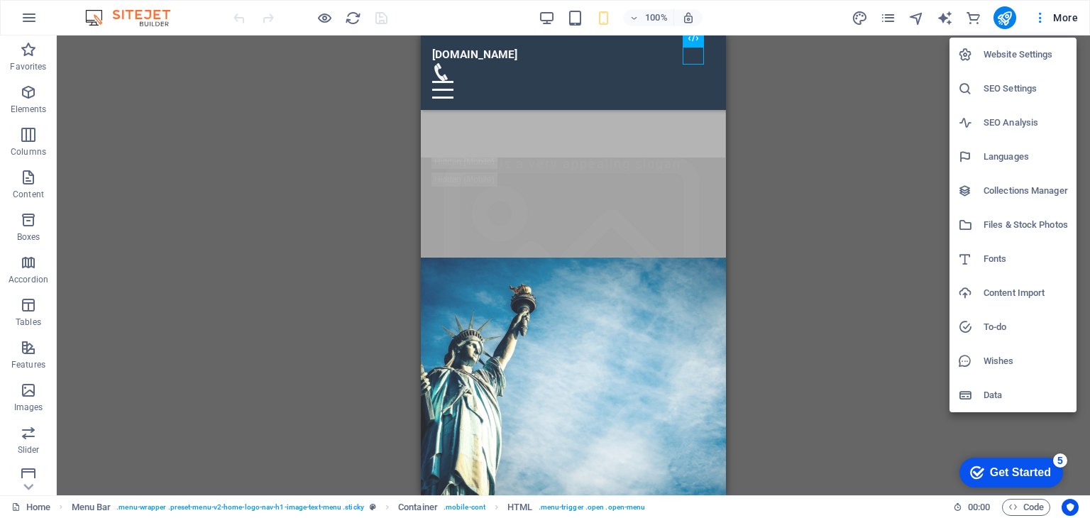
click at [1060, 18] on div at bounding box center [545, 259] width 1090 height 518
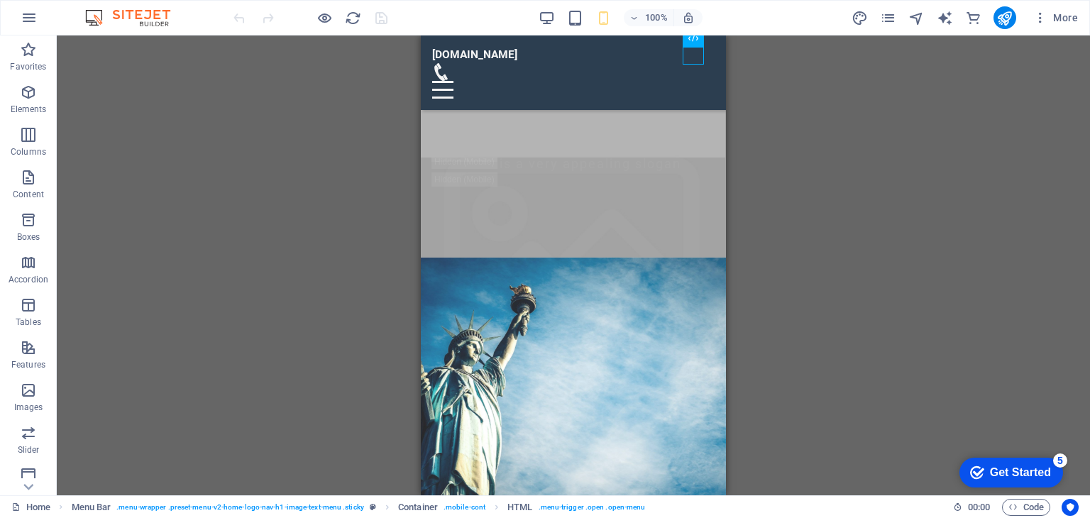
click at [193, 69] on div "Drag here to replace the existing content. Press “Ctrl” if you want to create a…" at bounding box center [574, 265] width 1034 height 460
click at [1012, 506] on icon "button" at bounding box center [1013, 507] width 9 height 9
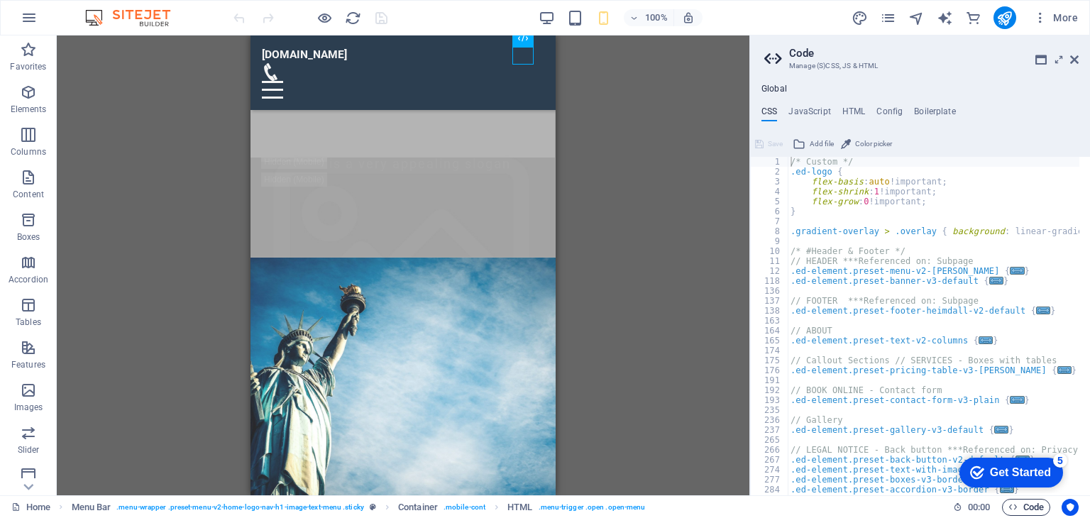
click at [1012, 506] on icon "button" at bounding box center [1013, 507] width 9 height 9
click at [1073, 57] on icon at bounding box center [1074, 59] width 9 height 11
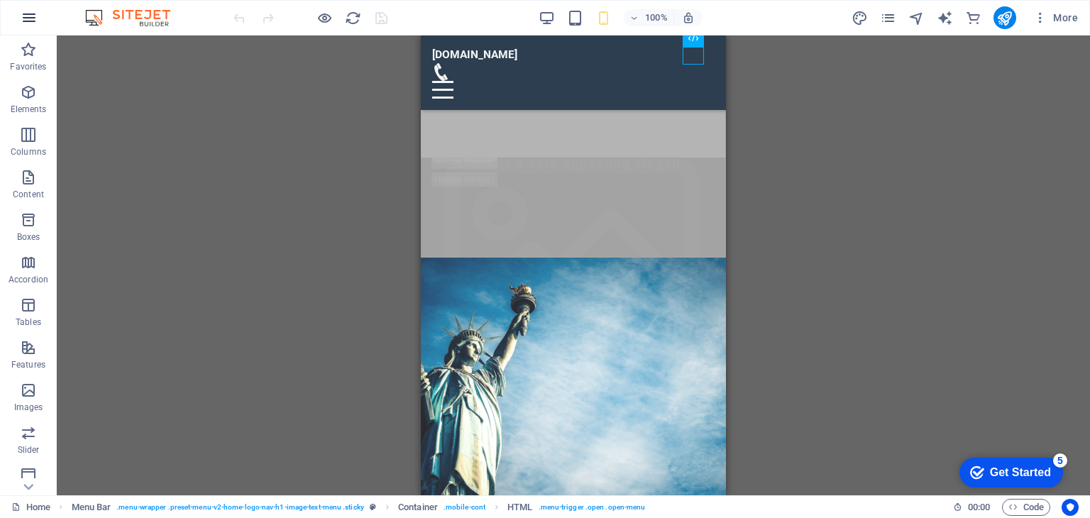
click at [35, 13] on icon "button" at bounding box center [29, 17] width 17 height 17
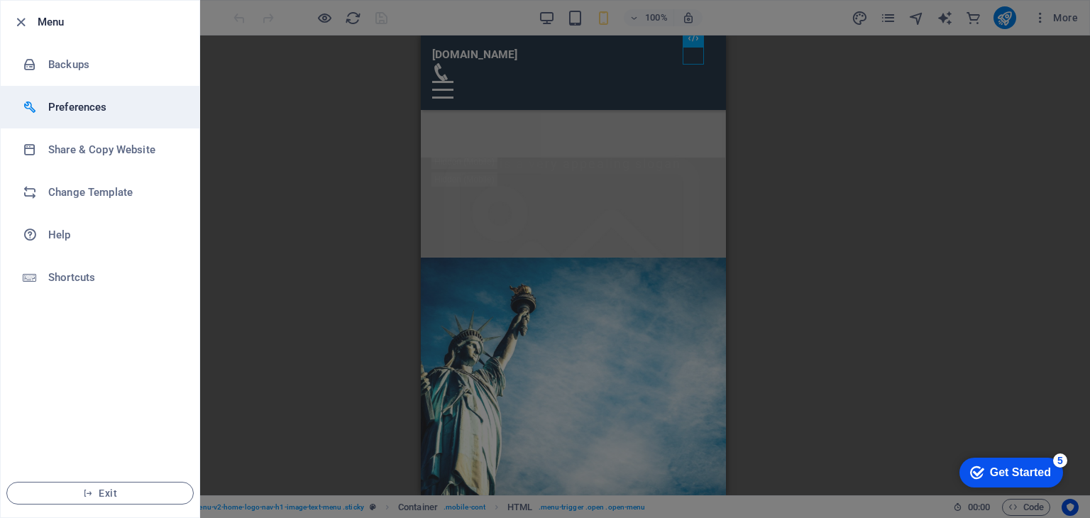
click at [62, 111] on h6 "Preferences" at bounding box center [113, 107] width 131 height 17
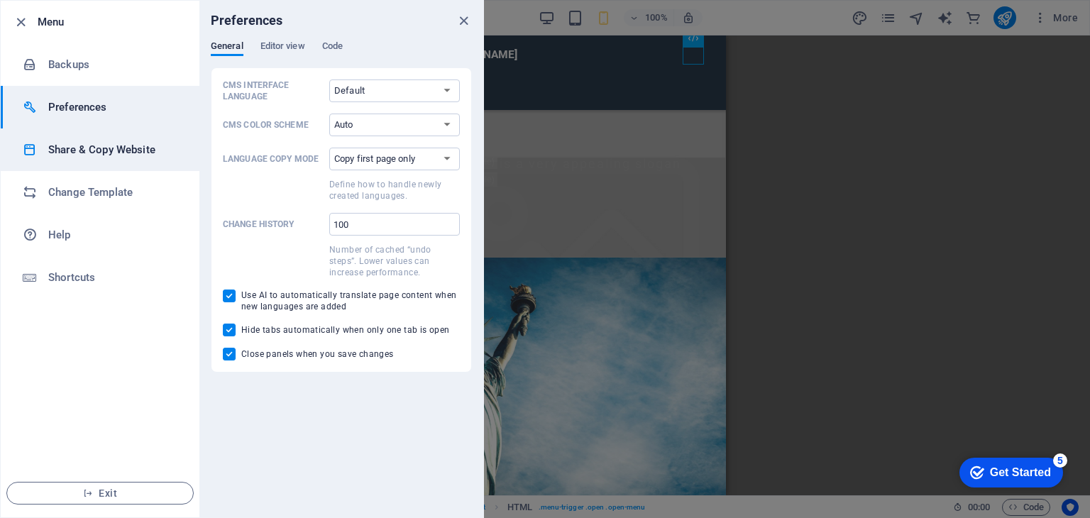
click at [118, 151] on h6 "Share & Copy Website" at bounding box center [113, 149] width 131 height 17
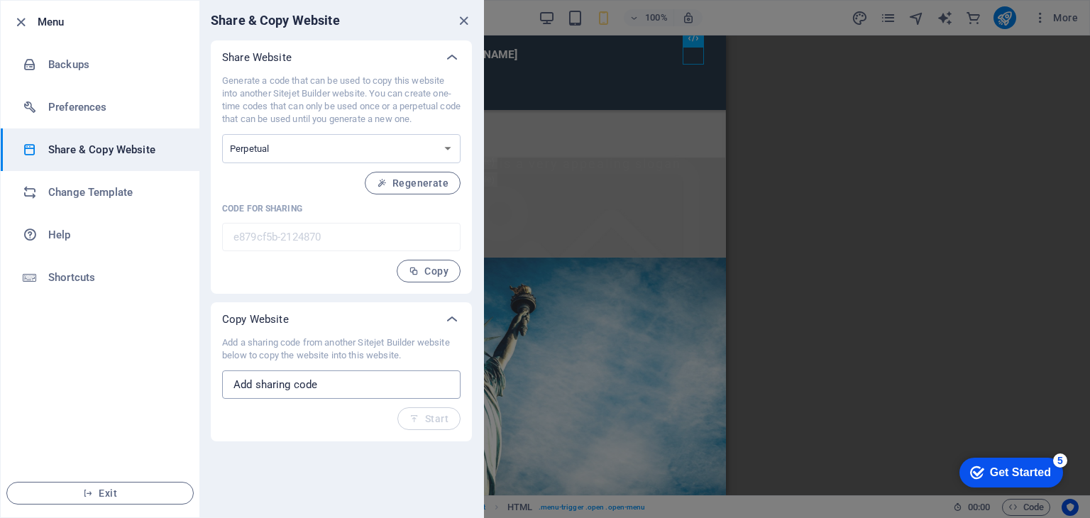
click at [338, 383] on input "text" at bounding box center [341, 385] width 239 height 28
click at [270, 210] on p "Code for sharing" at bounding box center [341, 208] width 239 height 11
click at [251, 220] on div "Generate a code that can be used to copy this website into another Sitejet Buil…" at bounding box center [341, 179] width 239 height 208
click at [358, 152] on select "One-time Perpetual" at bounding box center [341, 148] width 239 height 29
select select "onetime"
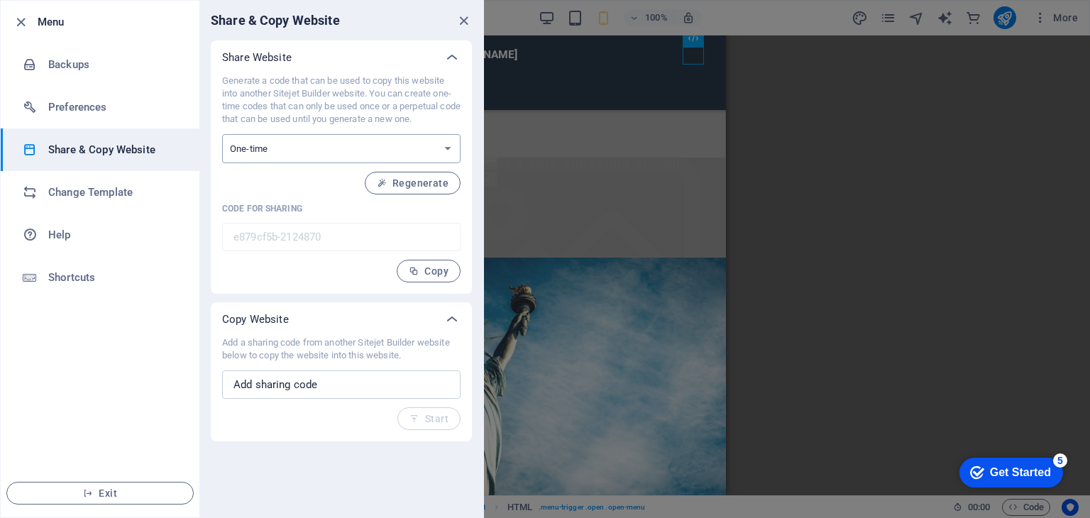
click at [222, 134] on select "One-time Perpetual" at bounding box center [341, 148] width 239 height 29
click at [298, 157] on select "One-time Perpetual" at bounding box center [341, 148] width 239 height 29
select select "perpetual"
click at [222, 134] on select "One-time Perpetual" at bounding box center [341, 148] width 239 height 29
type input "e879cf5b-2124870"
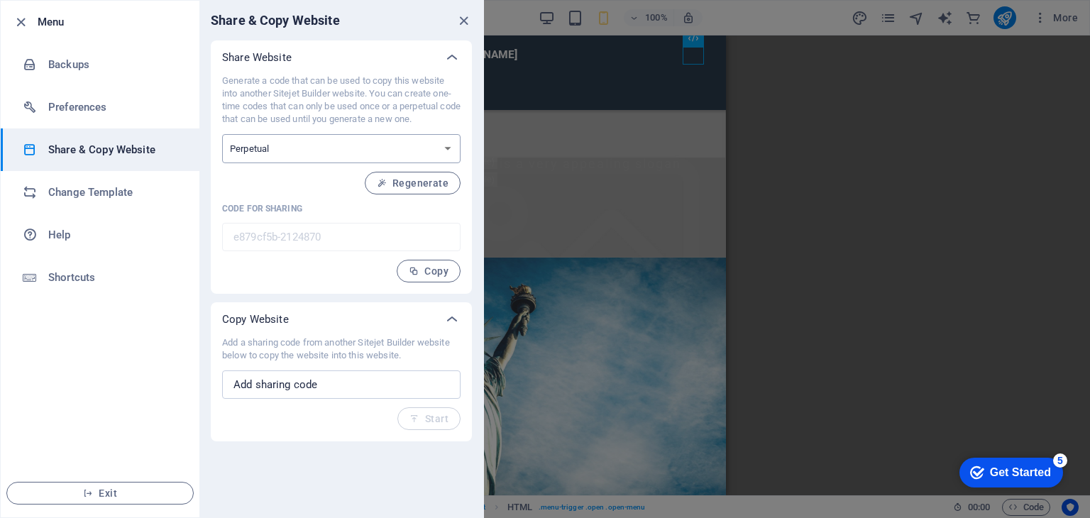
click at [304, 151] on select "One-time Perpetual" at bounding box center [341, 148] width 239 height 29
select select "onetime"
click at [222, 134] on select "One-time Perpetual" at bounding box center [341, 148] width 239 height 29
click at [363, 388] on input "text" at bounding box center [341, 385] width 239 height 28
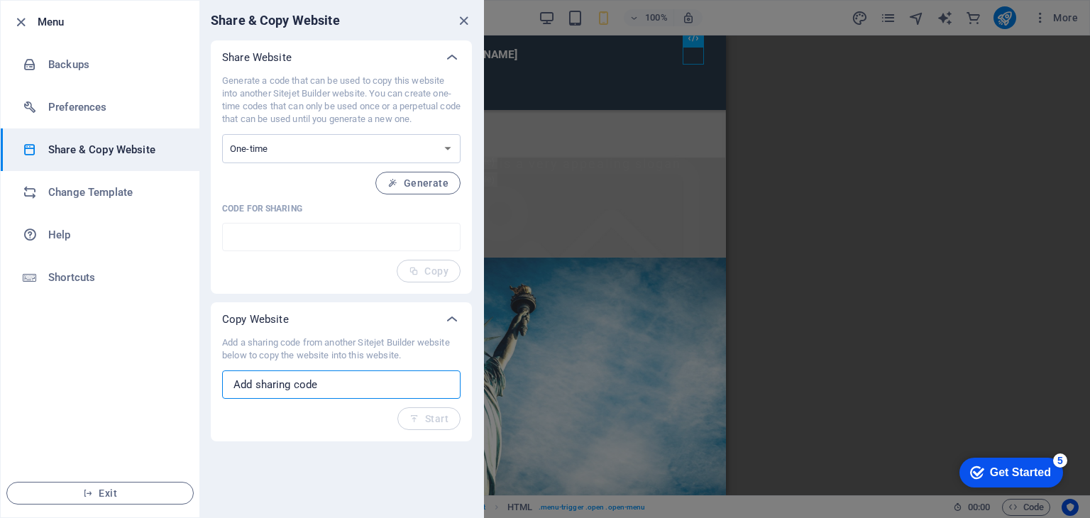
drag, startPoint x: 356, startPoint y: 387, endPoint x: 349, endPoint y: 390, distance: 8.6
click at [349, 390] on input "text" at bounding box center [341, 385] width 239 height 28
drag, startPoint x: 331, startPoint y: 390, endPoint x: 276, endPoint y: 392, distance: 54.7
click at [280, 392] on input "text" at bounding box center [341, 385] width 239 height 28
paste input "https://actpronepal.com/"
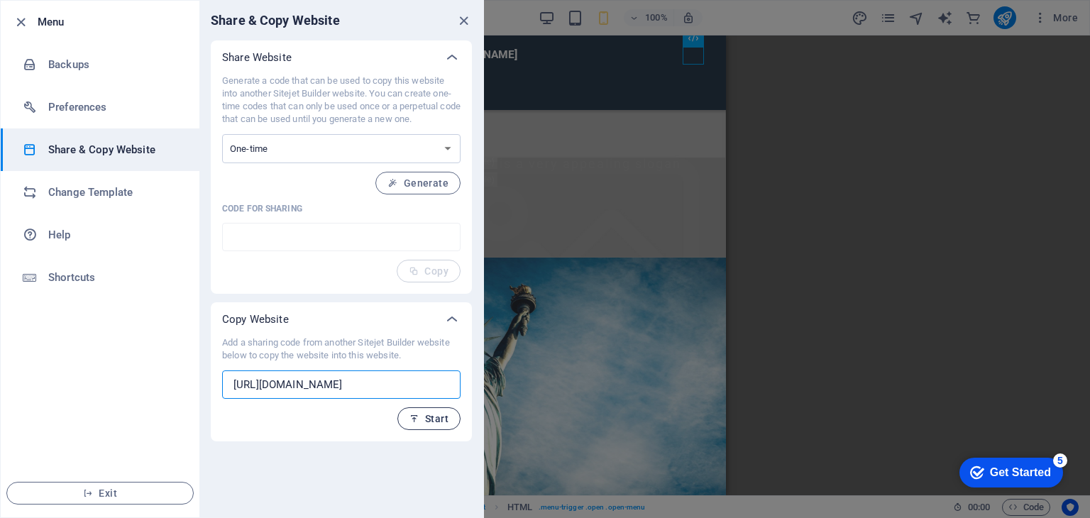
type input "https://actpronepal.com/"
click at [419, 419] on icon "button" at bounding box center [415, 419] width 10 height 10
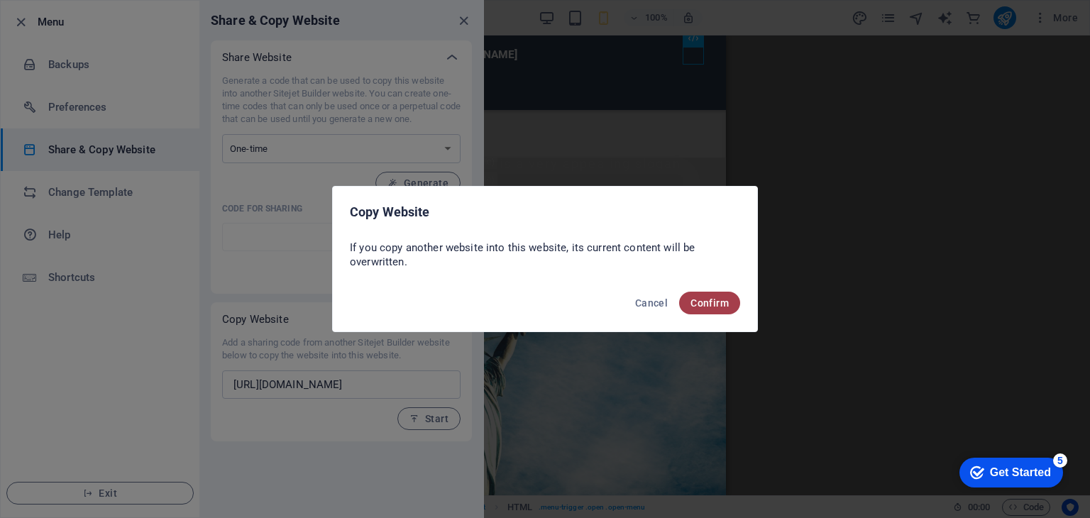
click at [695, 302] on span "Confirm" at bounding box center [710, 302] width 38 height 11
click at [706, 297] on span "Confirm" at bounding box center [710, 302] width 38 height 11
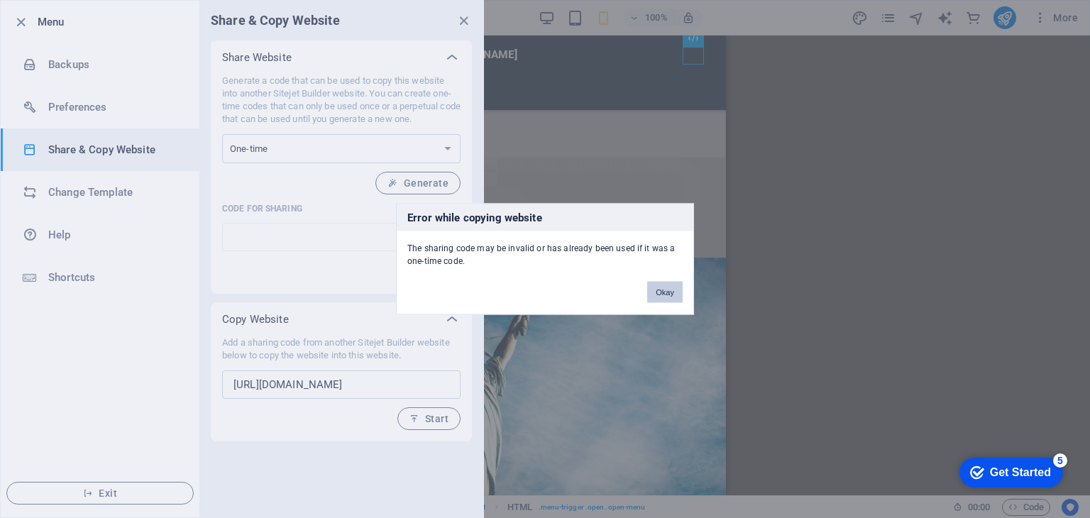
click at [672, 292] on button "Okay" at bounding box center [664, 292] width 35 height 21
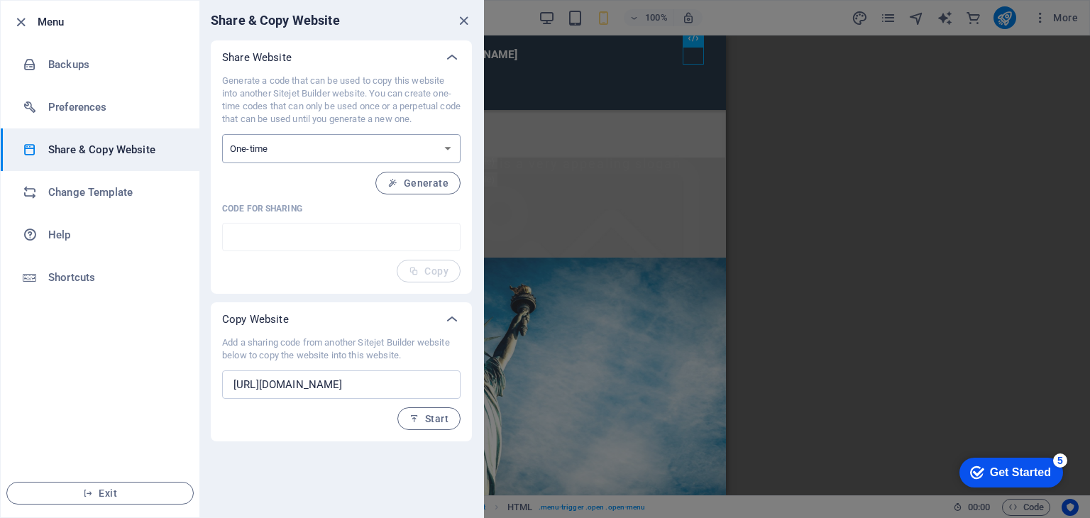
click at [389, 150] on select "One-time Perpetual" at bounding box center [341, 148] width 239 height 29
click at [388, 150] on select "One-time Perpetual" at bounding box center [341, 148] width 239 height 29
click at [51, 111] on h6 "Preferences" at bounding box center [113, 107] width 131 height 17
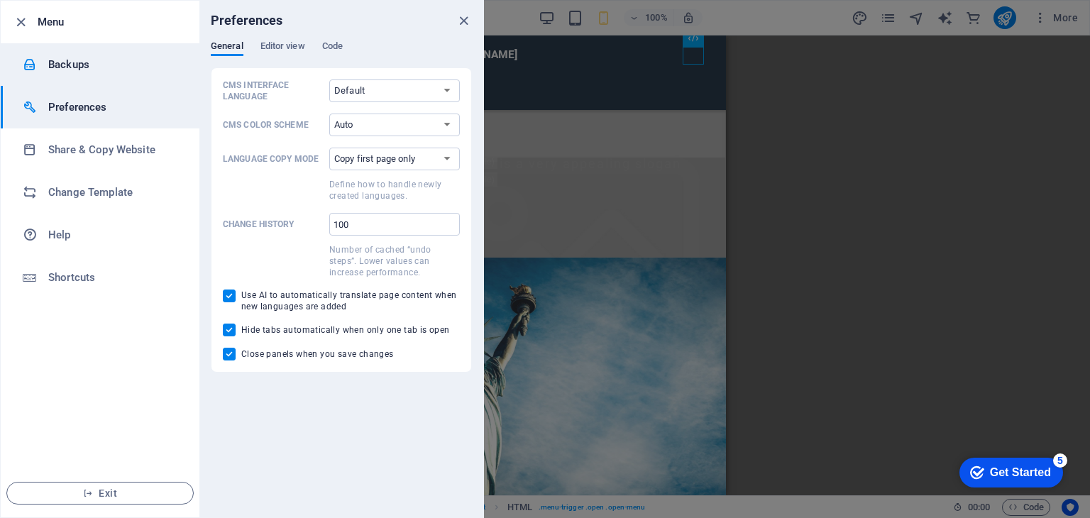
click at [62, 66] on h6 "Backups" at bounding box center [113, 64] width 131 height 17
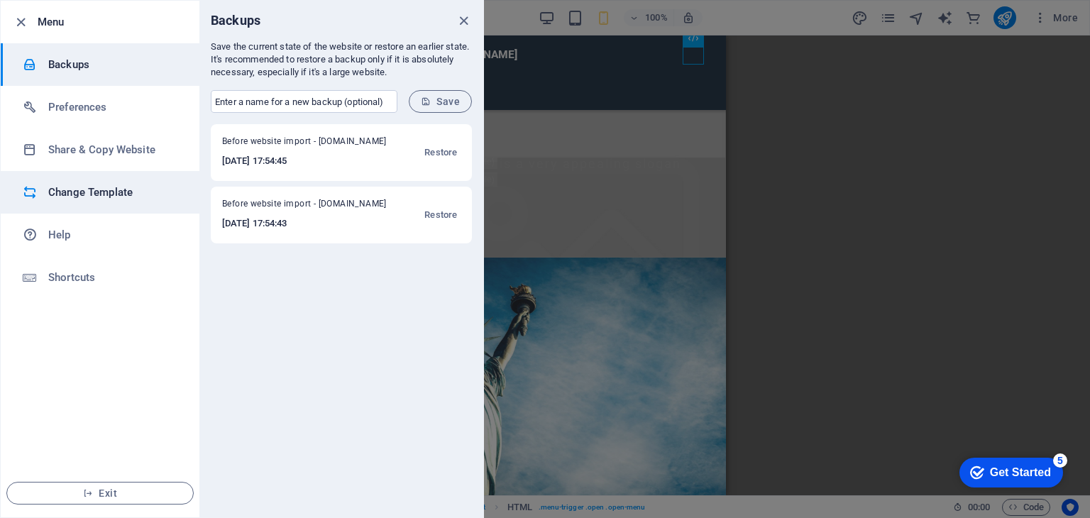
click at [72, 194] on h6 "Change Template" at bounding box center [113, 192] width 131 height 17
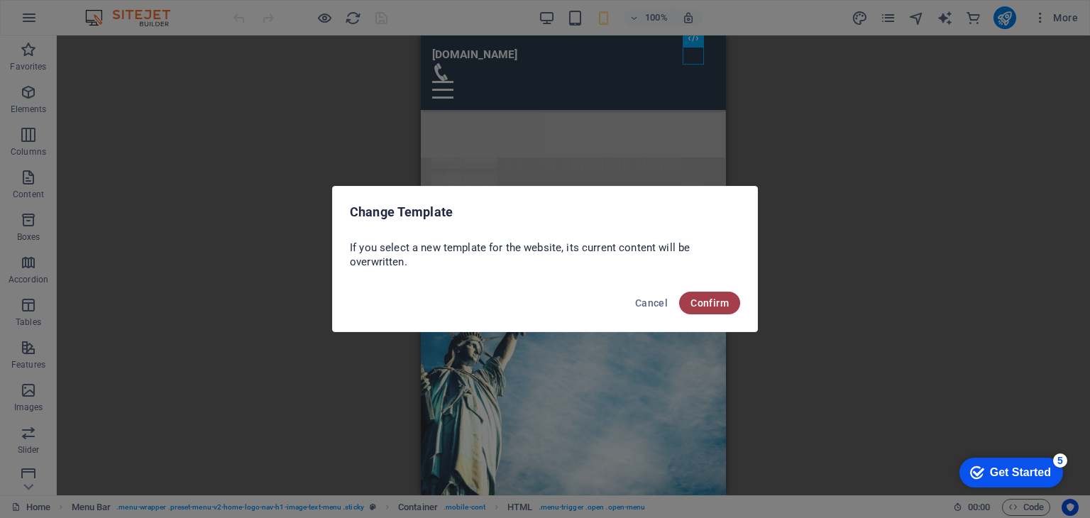
click at [728, 309] on button "Confirm" at bounding box center [709, 303] width 61 height 23
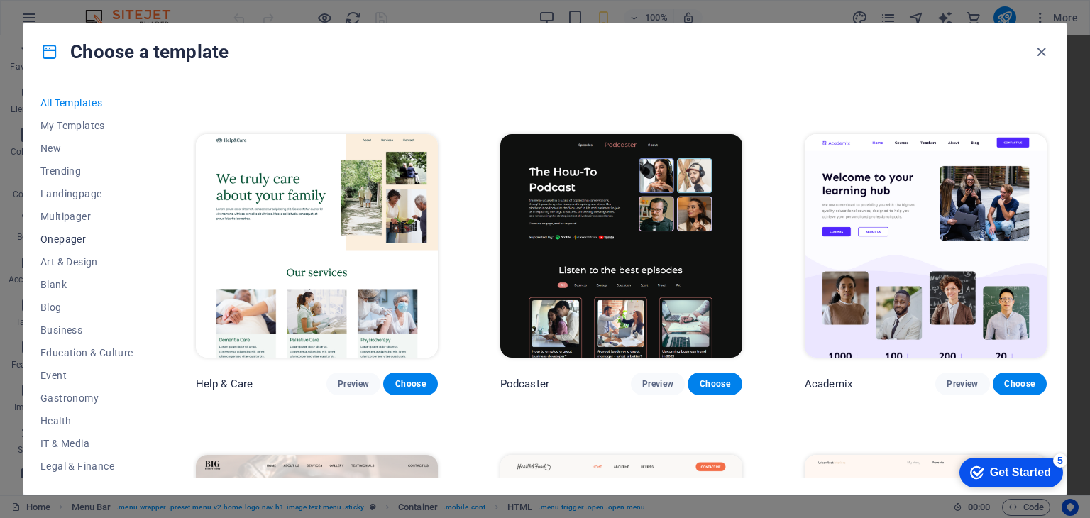
scroll to position [71, 0]
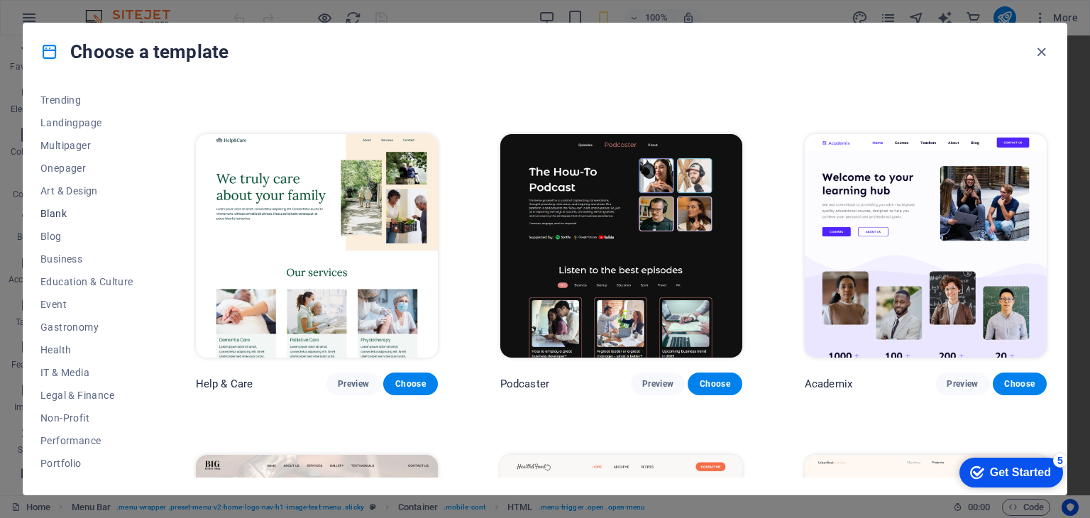
click at [59, 214] on span "Blank" at bounding box center [86, 213] width 93 height 11
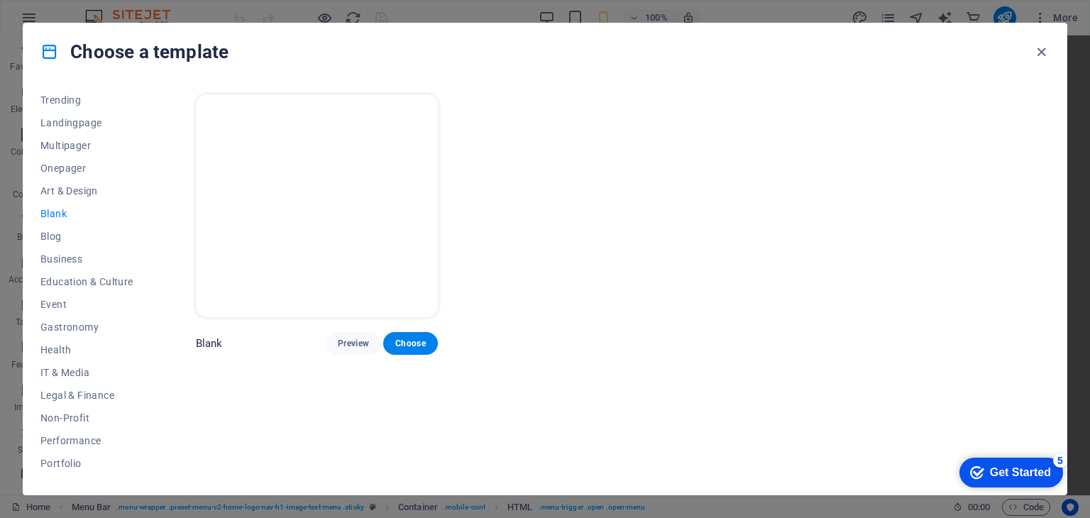
scroll to position [0, 0]
click at [361, 128] on div "Blank Preview Choose" at bounding box center [317, 223] width 248 height 263
click at [414, 341] on span "Choose" at bounding box center [410, 343] width 31 height 11
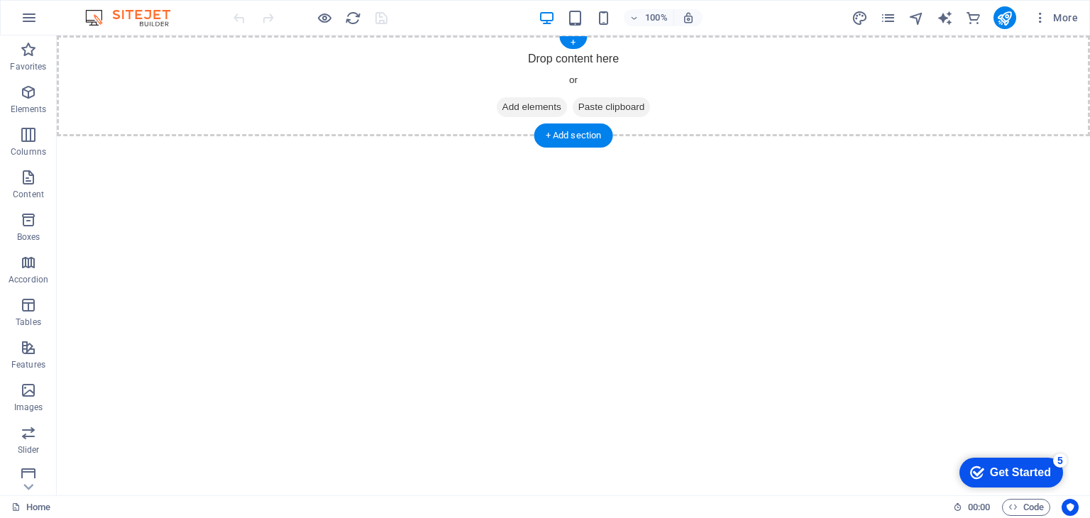
click at [406, 89] on div "Drop content here or Add elements Paste clipboard" at bounding box center [574, 85] width 1034 height 101
click at [569, 38] on div "+" at bounding box center [573, 42] width 28 height 13
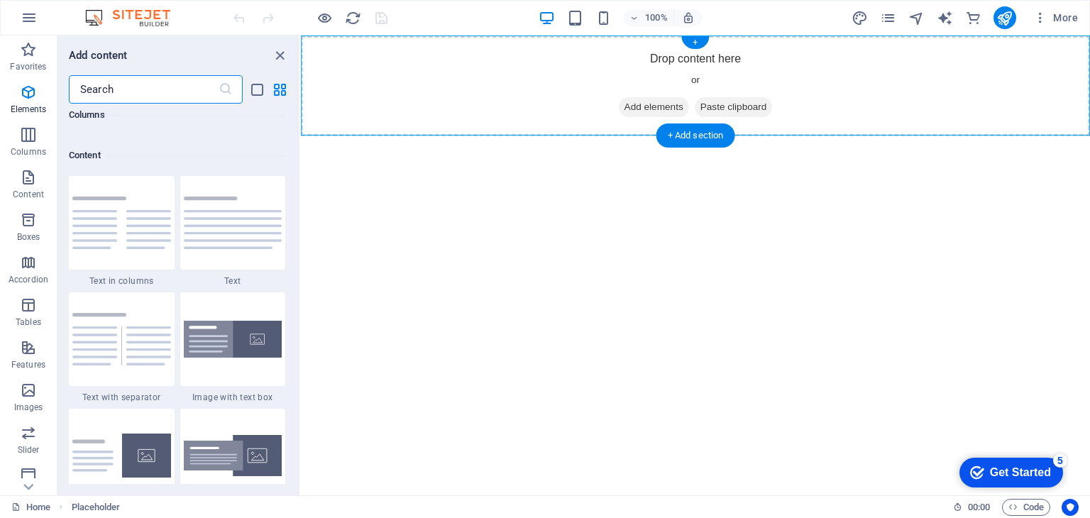
scroll to position [2484, 0]
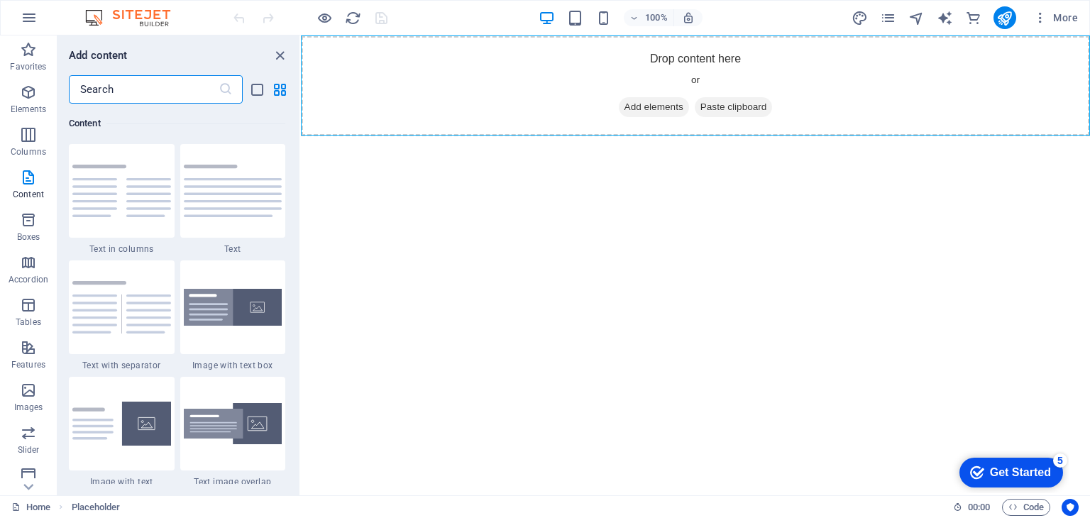
click at [159, 94] on input "text" at bounding box center [144, 89] width 150 height 28
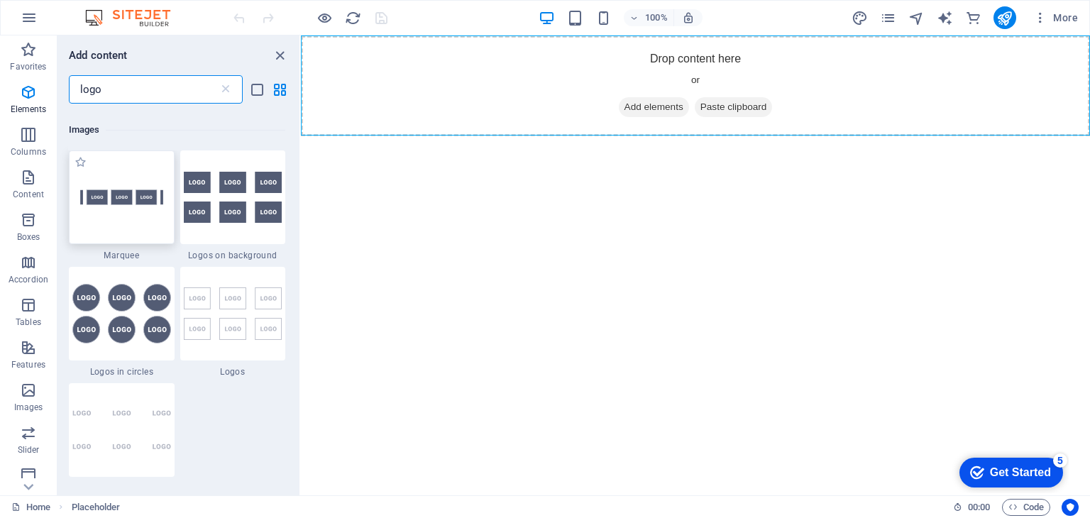
scroll to position [0, 0]
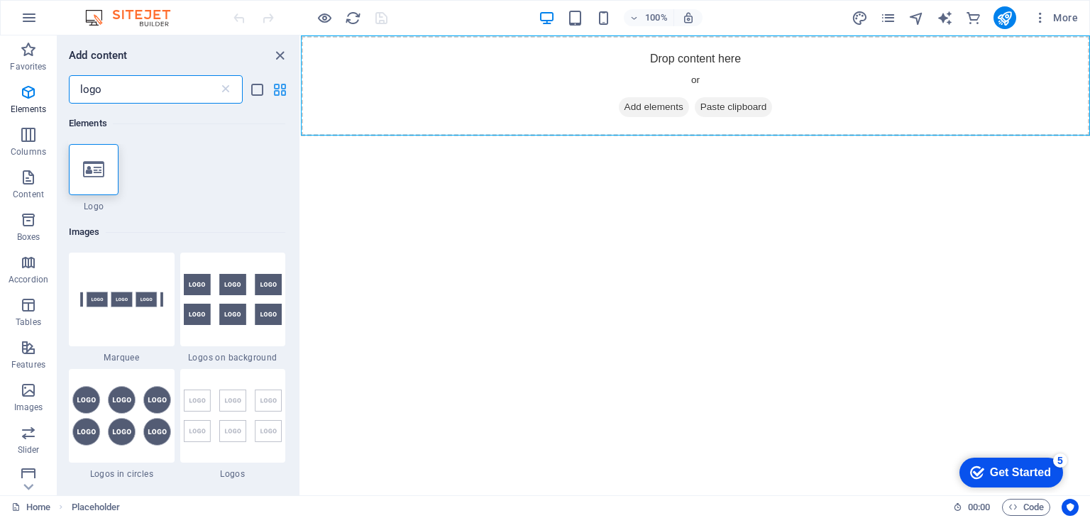
type input "logo"
click at [282, 82] on icon "grid-view" at bounding box center [280, 90] width 16 height 16
click at [261, 91] on icon "list-view" at bounding box center [257, 90] width 16 height 16
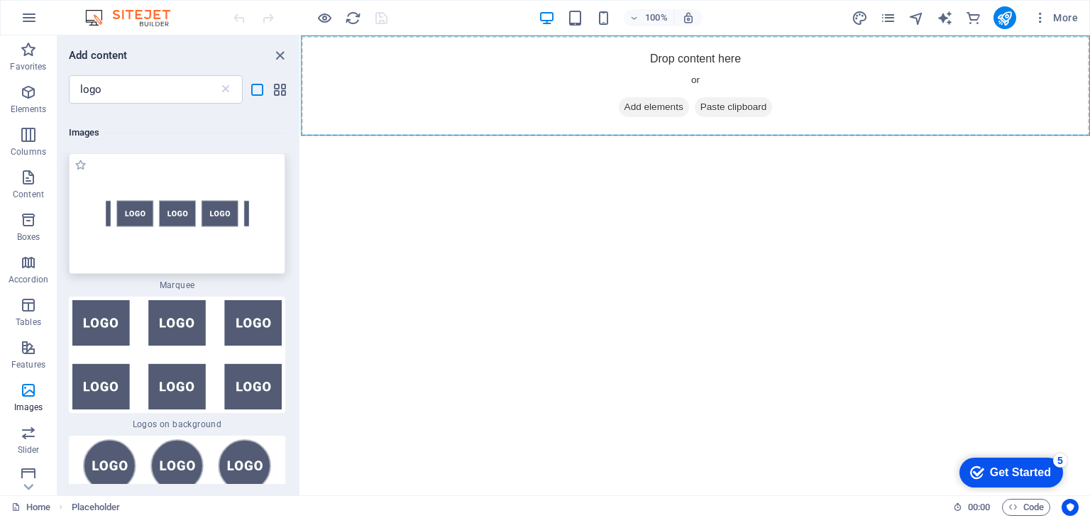
scroll to position [213, 0]
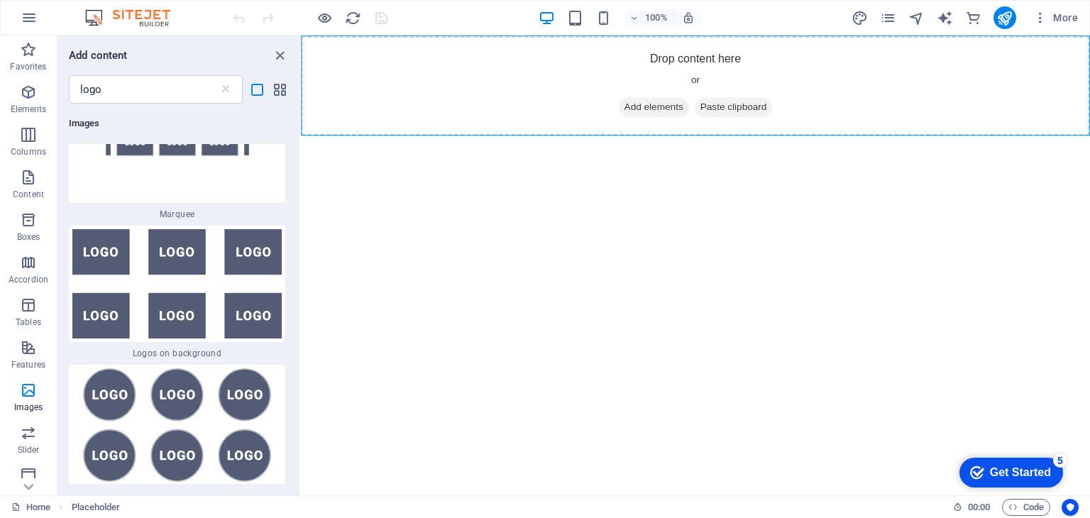
click at [190, 248] on img at bounding box center [176, 283] width 209 height 109
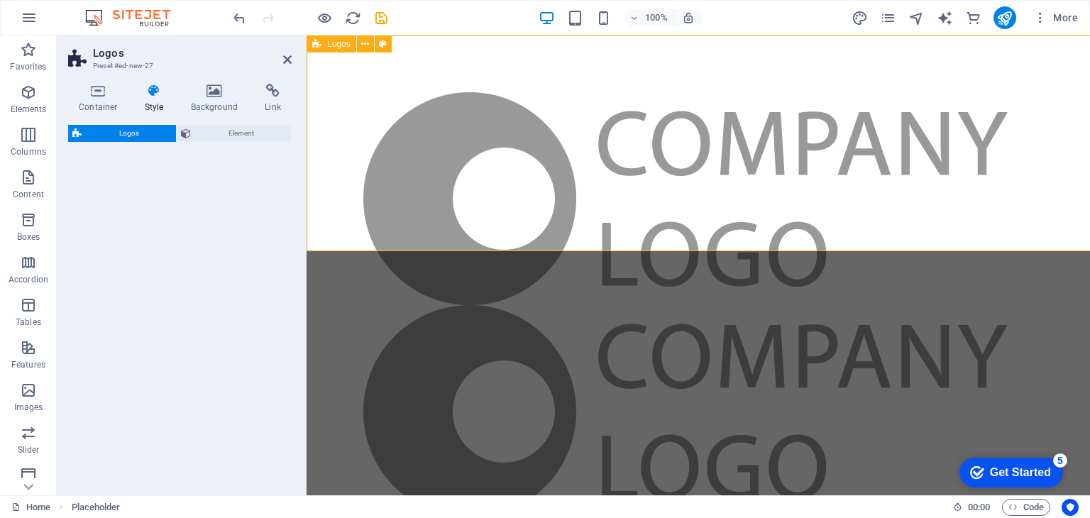
drag, startPoint x: 497, startPoint y: 283, endPoint x: 608, endPoint y: 160, distance: 164.8
select select "rem"
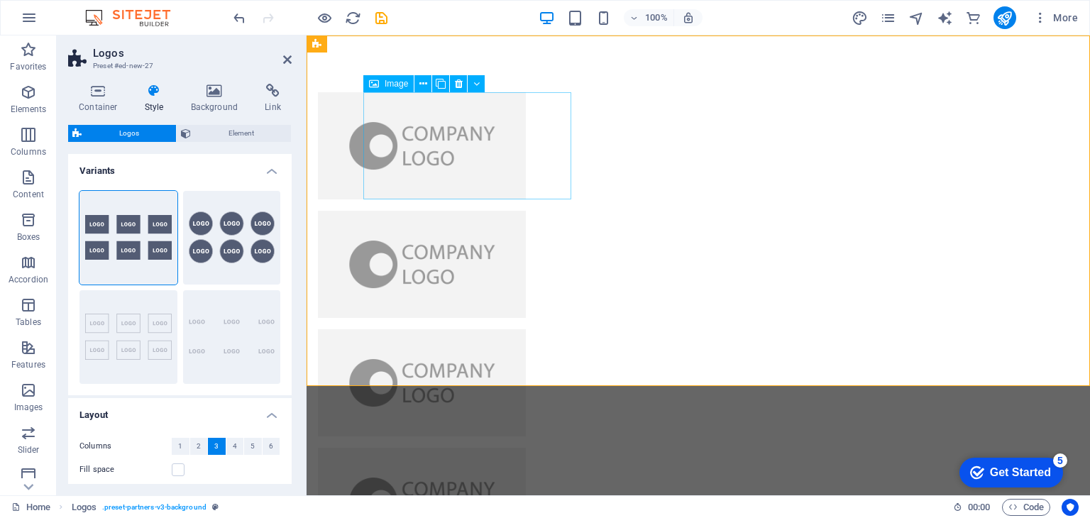
click at [439, 153] on figure at bounding box center [422, 145] width 208 height 107
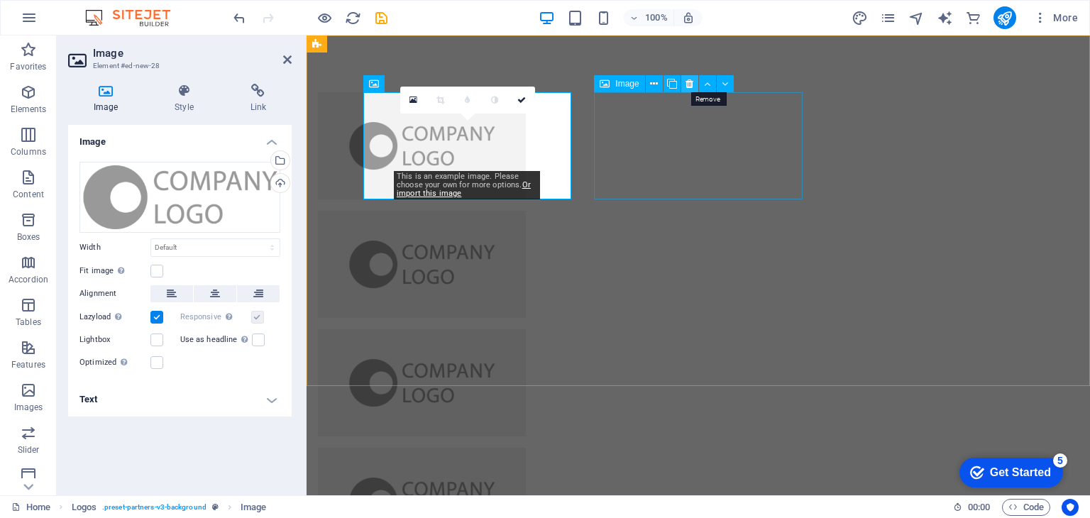
click at [689, 87] on icon at bounding box center [690, 84] width 8 height 15
click at [727, 84] on icon at bounding box center [725, 84] width 6 height 15
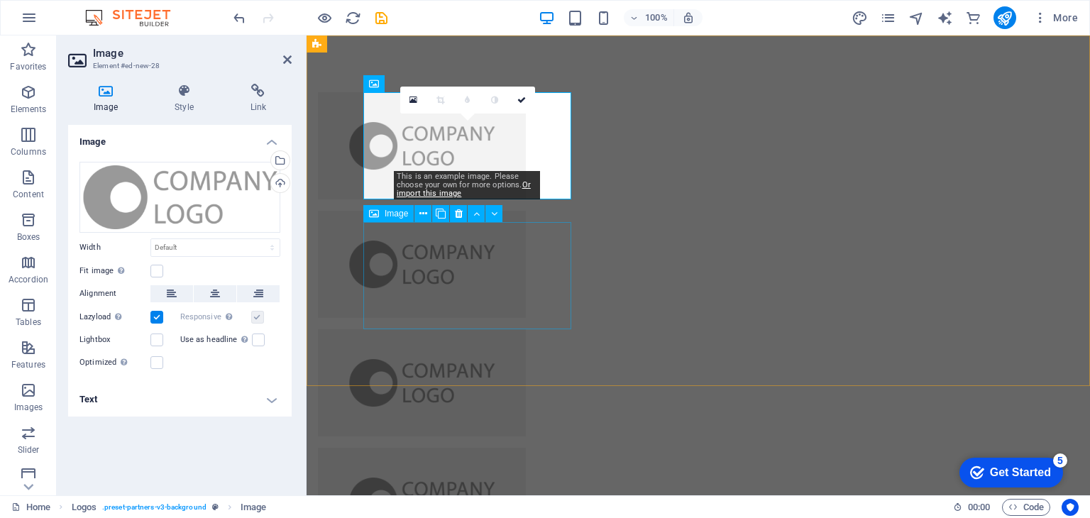
click at [503, 448] on figure at bounding box center [422, 501] width 208 height 107
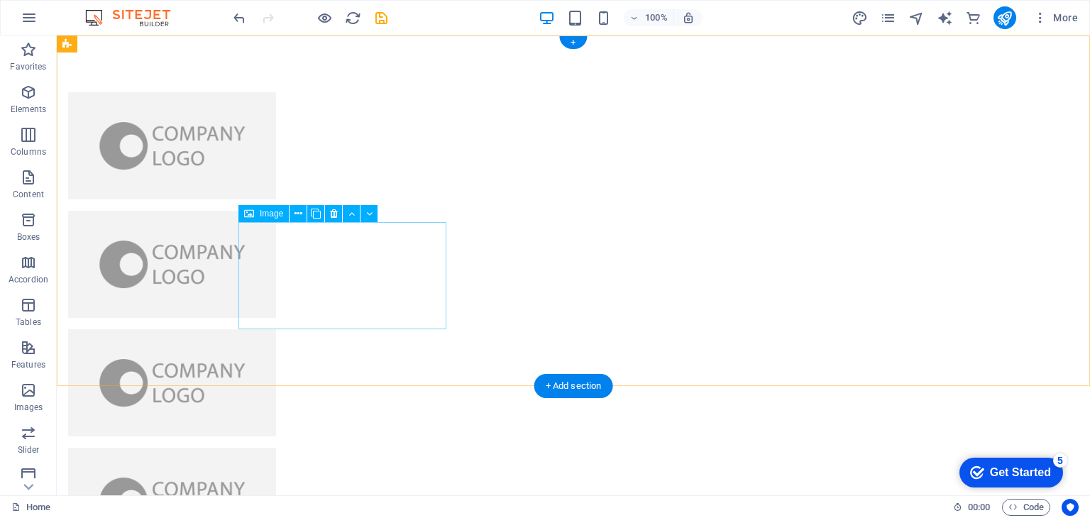
click at [276, 448] on figure at bounding box center [172, 501] width 208 height 107
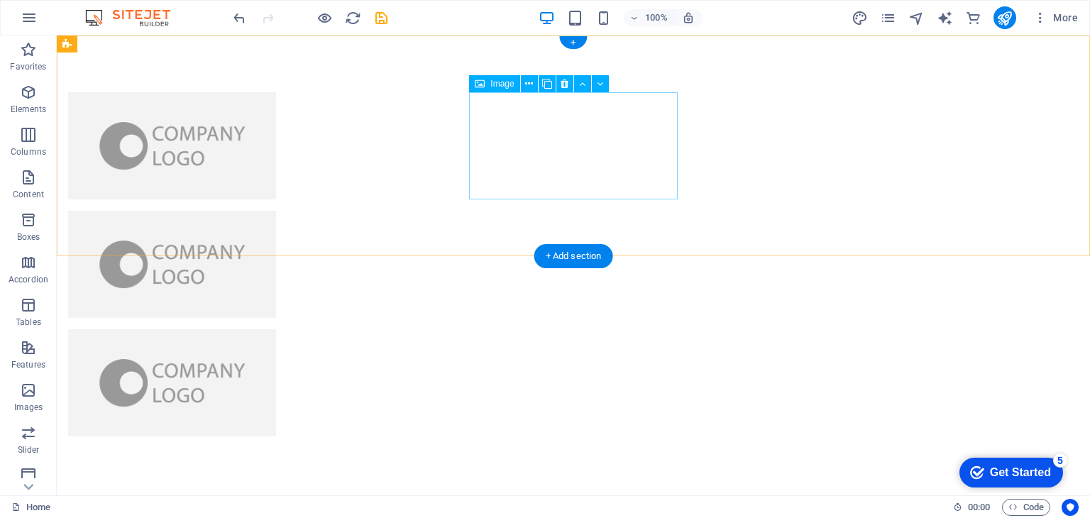
click at [276, 211] on figure at bounding box center [172, 264] width 208 height 107
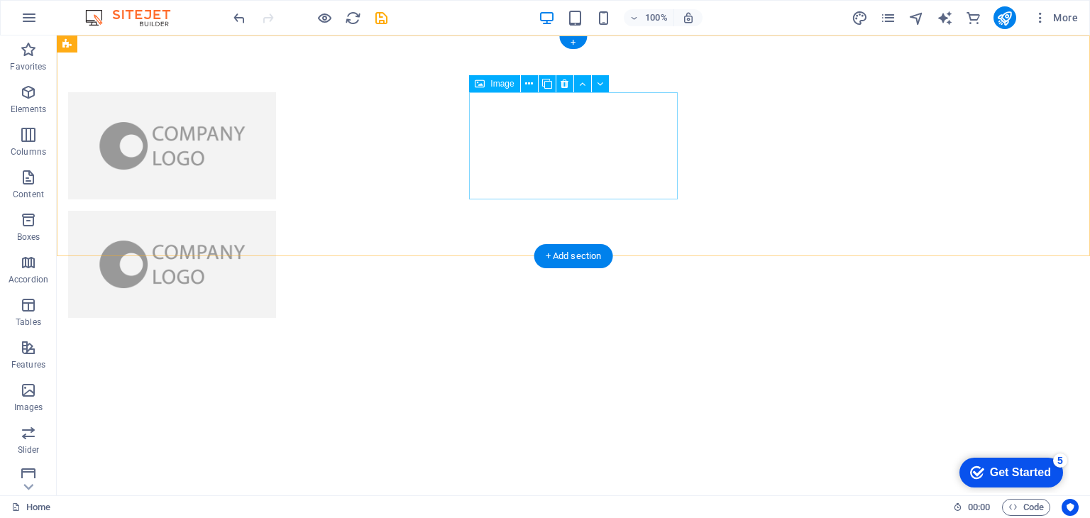
click at [276, 211] on figure at bounding box center [172, 264] width 208 height 107
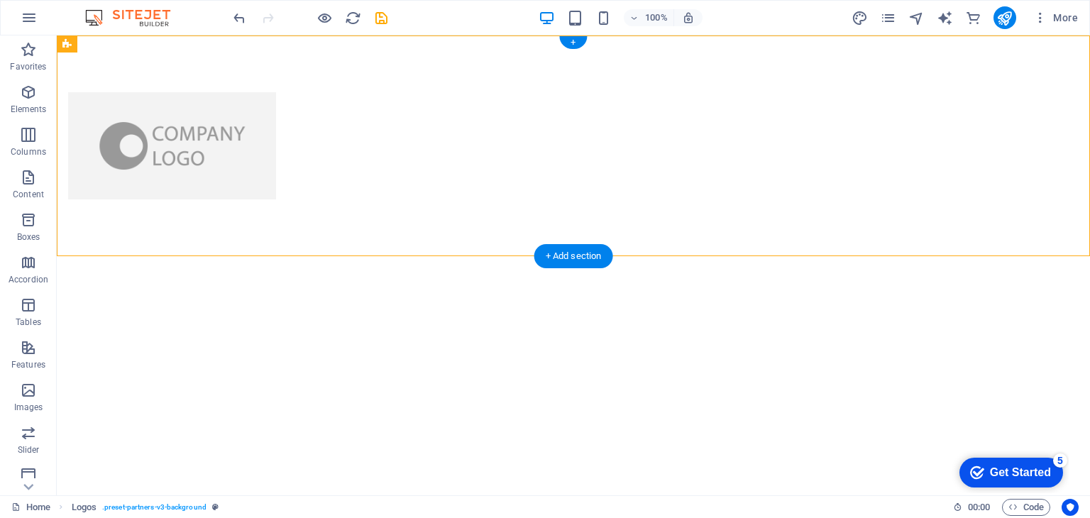
drag, startPoint x: 321, startPoint y: 143, endPoint x: 206, endPoint y: 99, distance: 123.1
click at [206, 99] on div at bounding box center [574, 145] width 1034 height 221
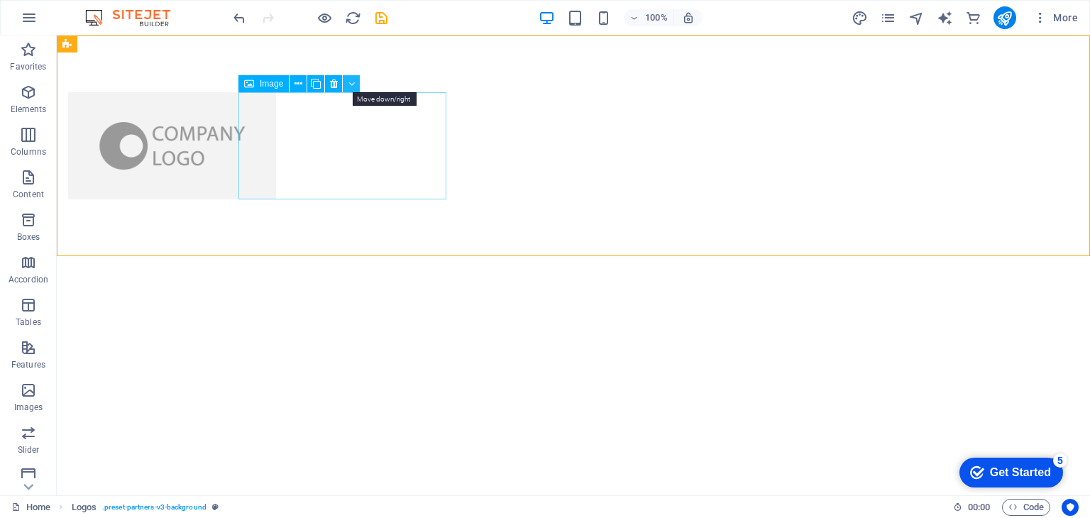
click at [353, 77] on icon at bounding box center [352, 84] width 6 height 15
click at [349, 82] on icon at bounding box center [352, 84] width 6 height 15
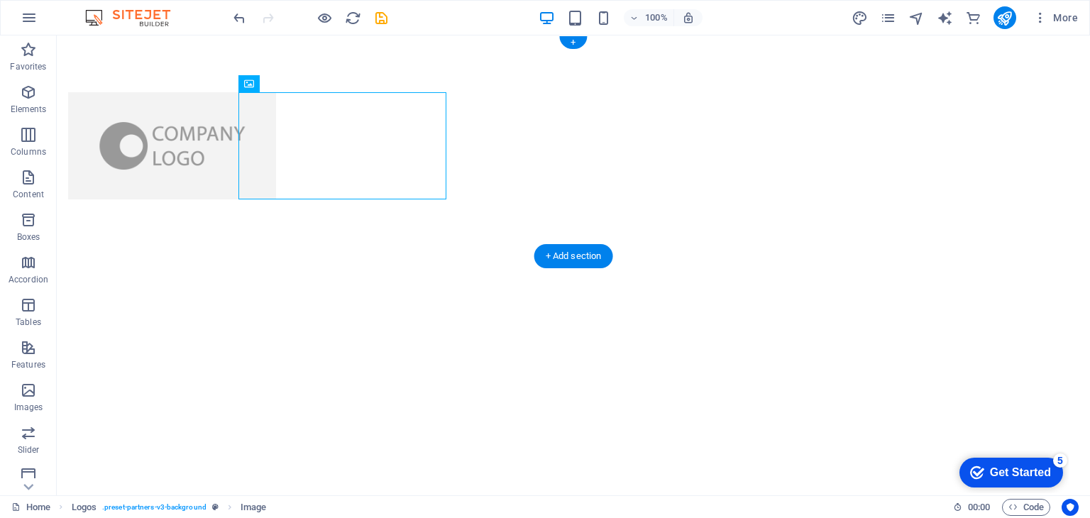
drag, startPoint x: 317, startPoint y: 130, endPoint x: 172, endPoint y: 62, distance: 159.7
click at [172, 62] on div at bounding box center [574, 145] width 1034 height 221
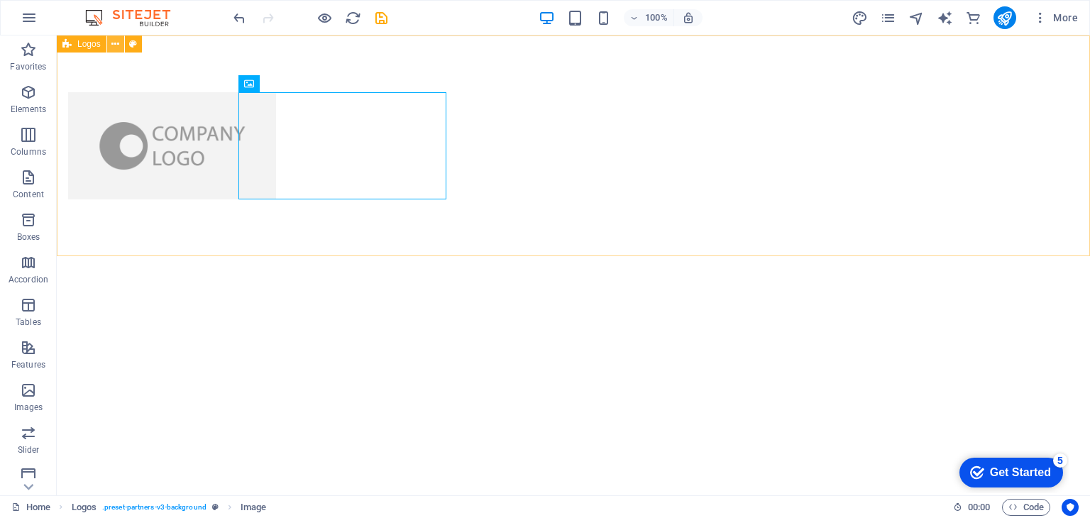
click at [114, 42] on icon at bounding box center [115, 44] width 8 height 15
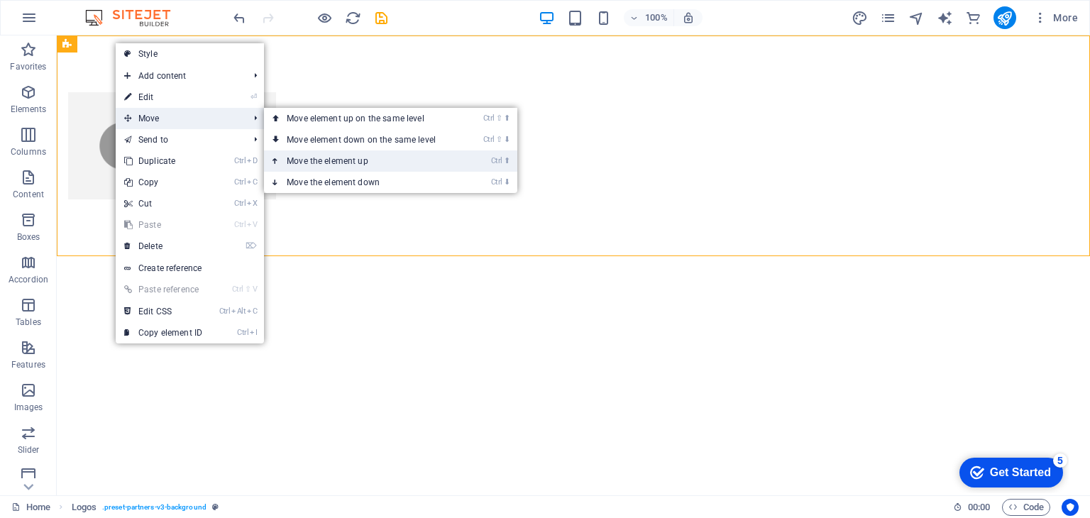
click at [327, 156] on link "Ctrl ⬆ Move the element up" at bounding box center [364, 160] width 200 height 21
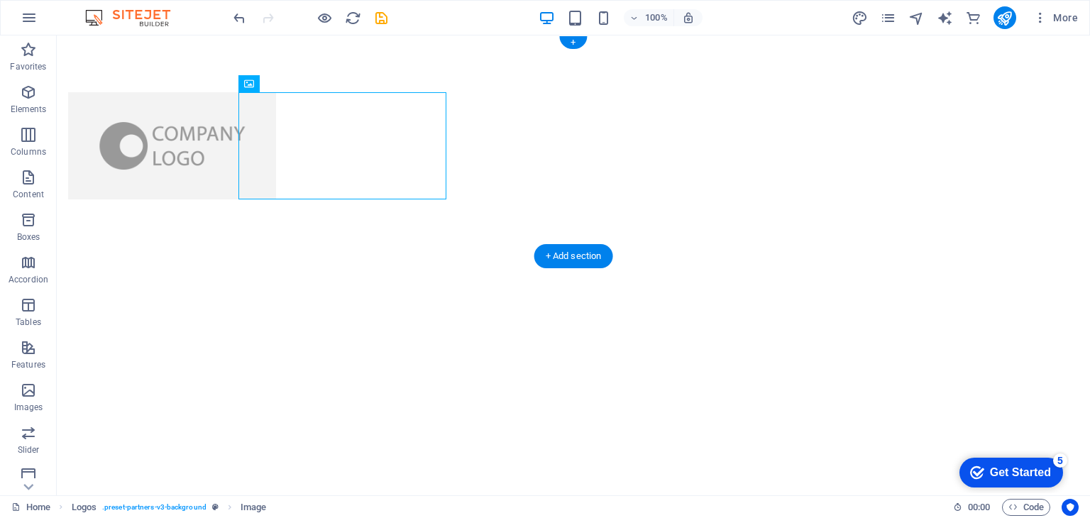
drag, startPoint x: 330, startPoint y: 154, endPoint x: 236, endPoint y: 76, distance: 122.0
click at [236, 76] on div at bounding box center [574, 145] width 1034 height 221
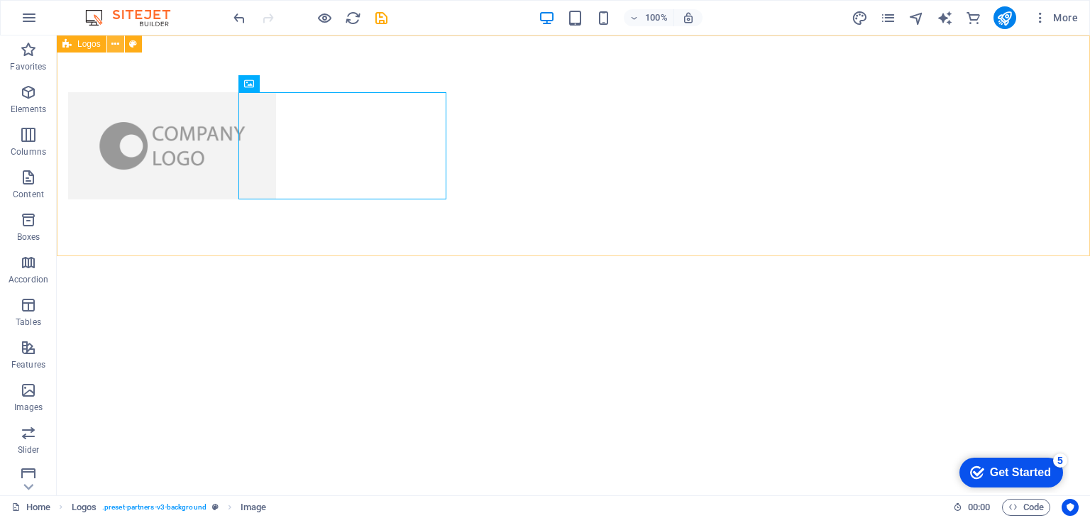
click at [119, 43] on button at bounding box center [115, 43] width 17 height 17
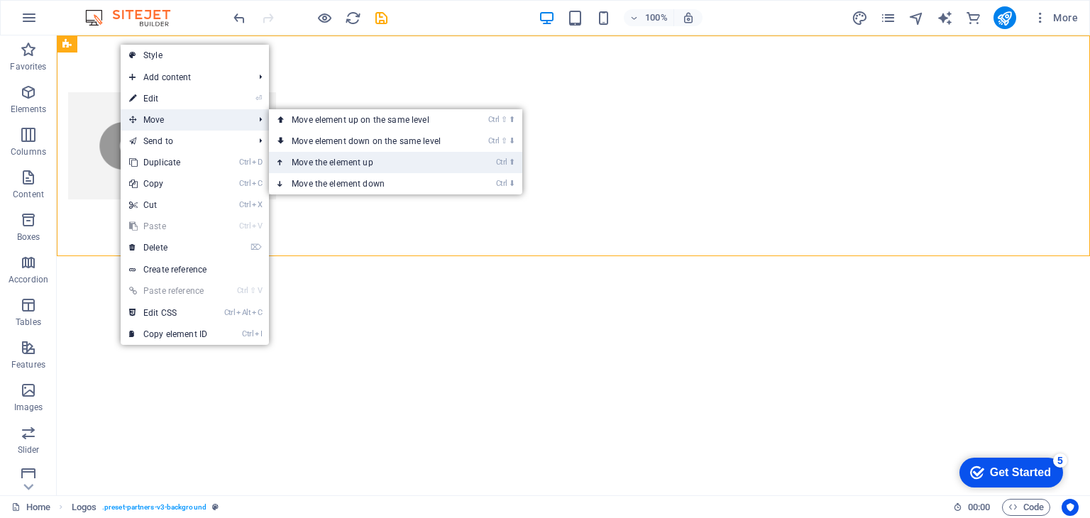
click at [349, 155] on link "Ctrl ⬆ Move the element up" at bounding box center [369, 162] width 200 height 21
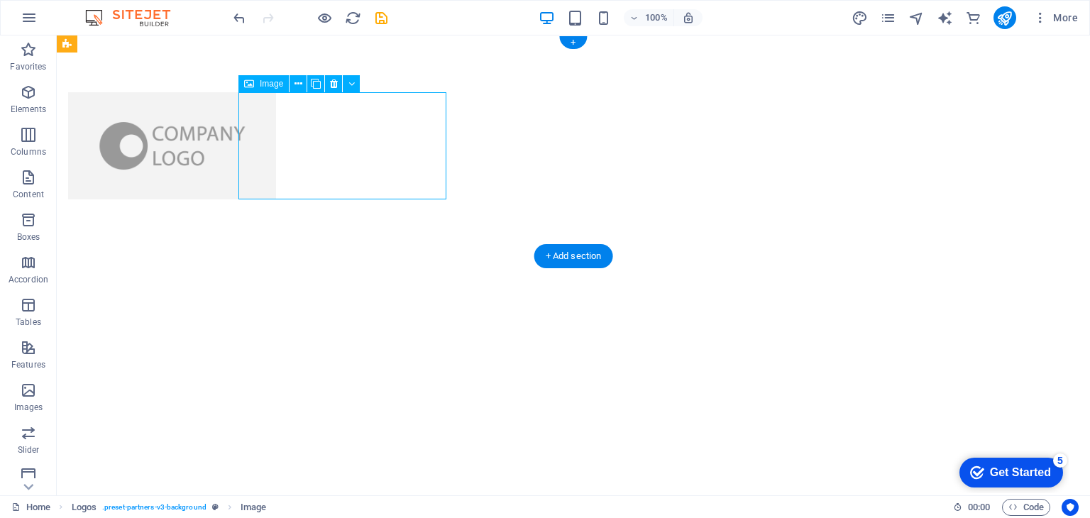
drag, startPoint x: 376, startPoint y: 150, endPoint x: 324, endPoint y: 111, distance: 64.9
click at [276, 111] on figure at bounding box center [172, 145] width 208 height 107
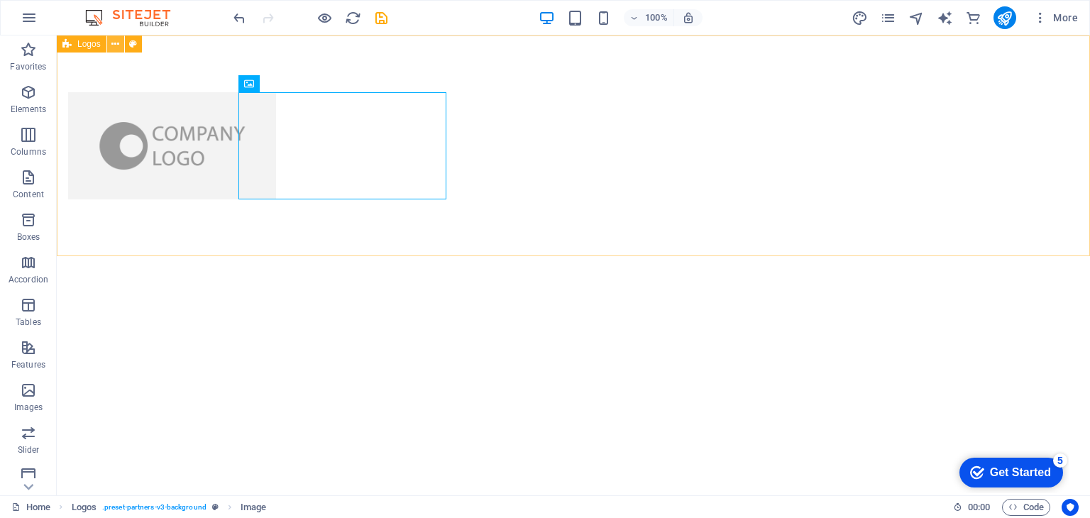
click at [114, 43] on icon at bounding box center [115, 44] width 8 height 15
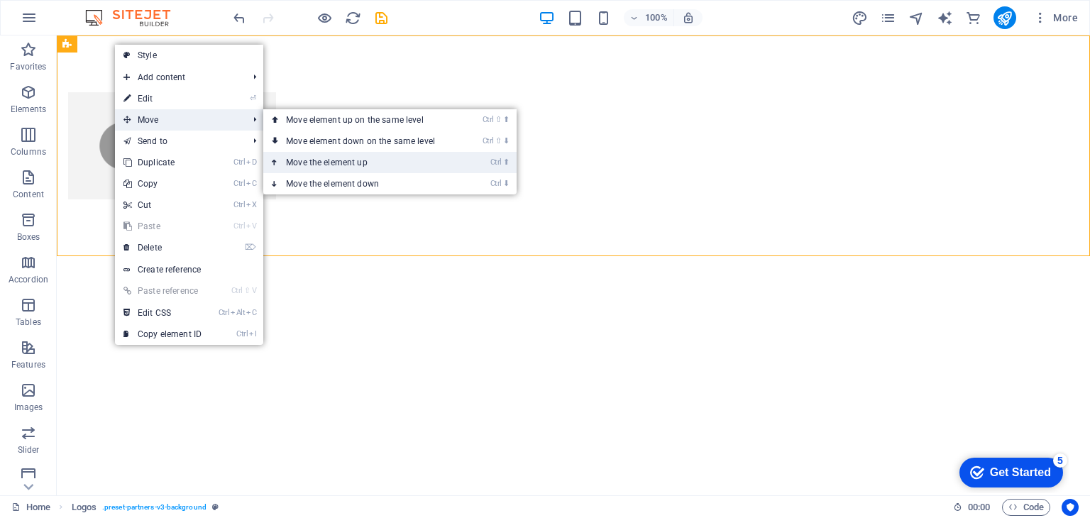
click at [327, 155] on link "Ctrl ⬆ Move the element up" at bounding box center [363, 162] width 200 height 21
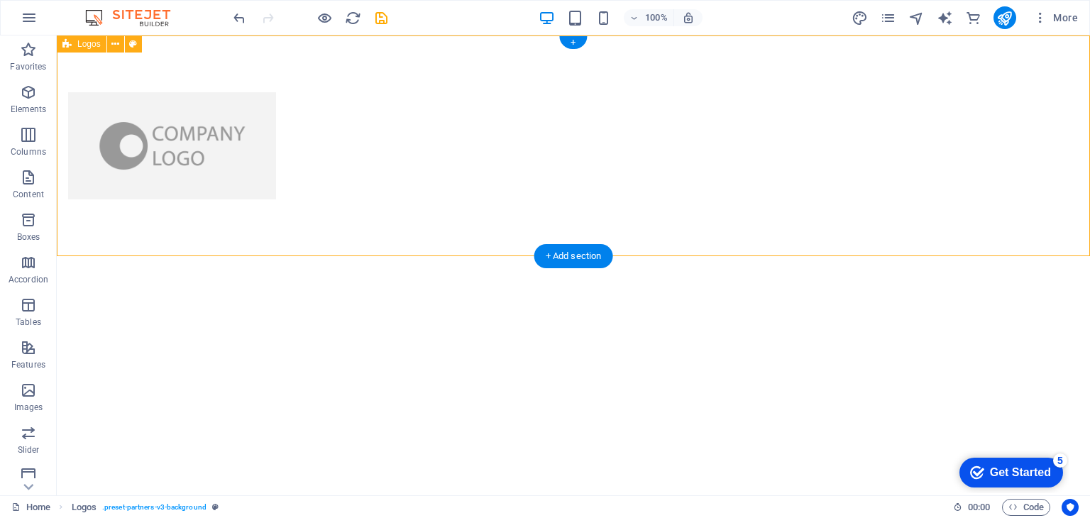
click at [473, 166] on div at bounding box center [574, 145] width 1034 height 221
click at [544, 252] on div "+ Add section" at bounding box center [574, 256] width 79 height 24
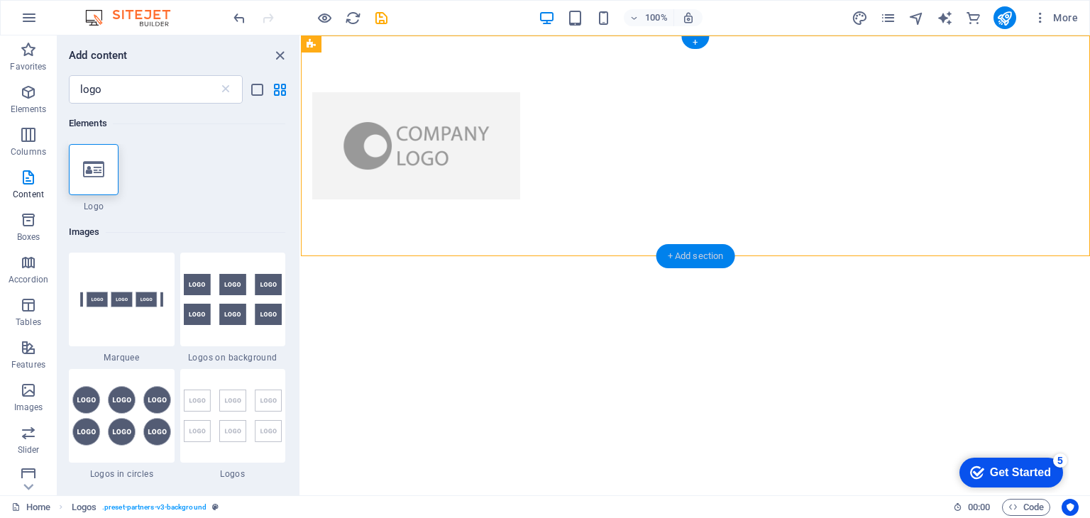
click at [674, 256] on div "+ Add section" at bounding box center [696, 256] width 79 height 24
click at [227, 93] on icon at bounding box center [226, 89] width 14 height 14
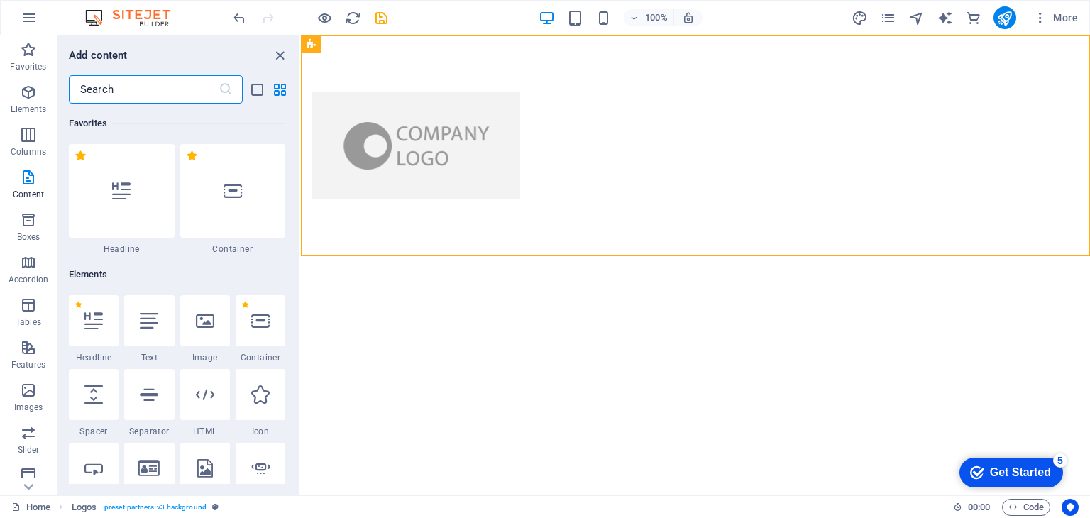
click at [153, 94] on input "text" at bounding box center [144, 89] width 150 height 28
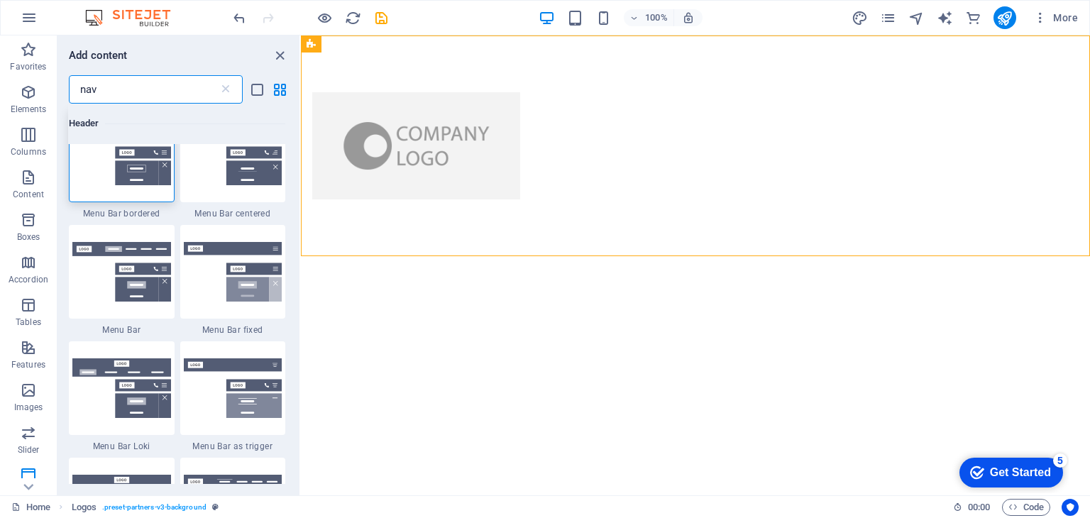
scroll to position [0, 0]
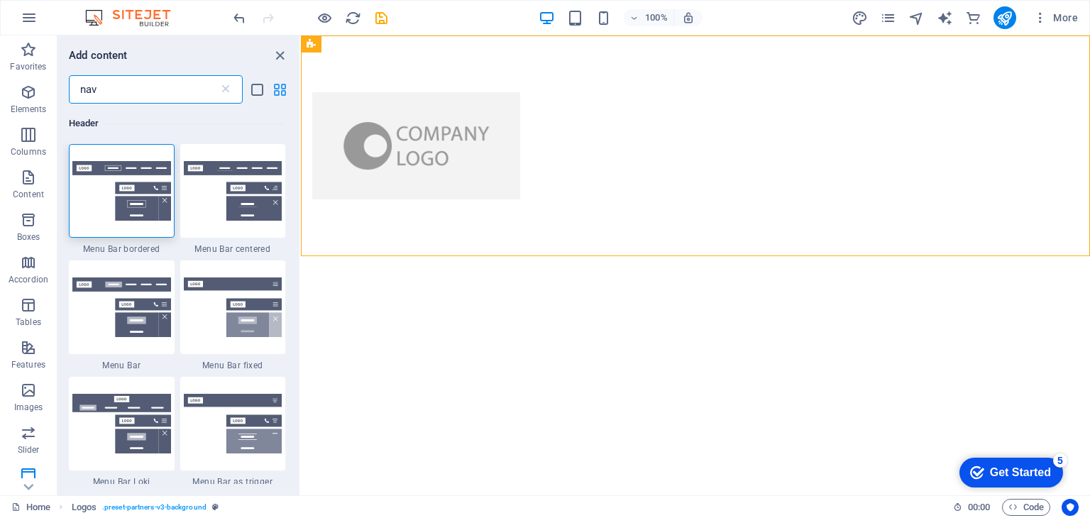
click at [282, 91] on icon "grid-view" at bounding box center [280, 90] width 16 height 16
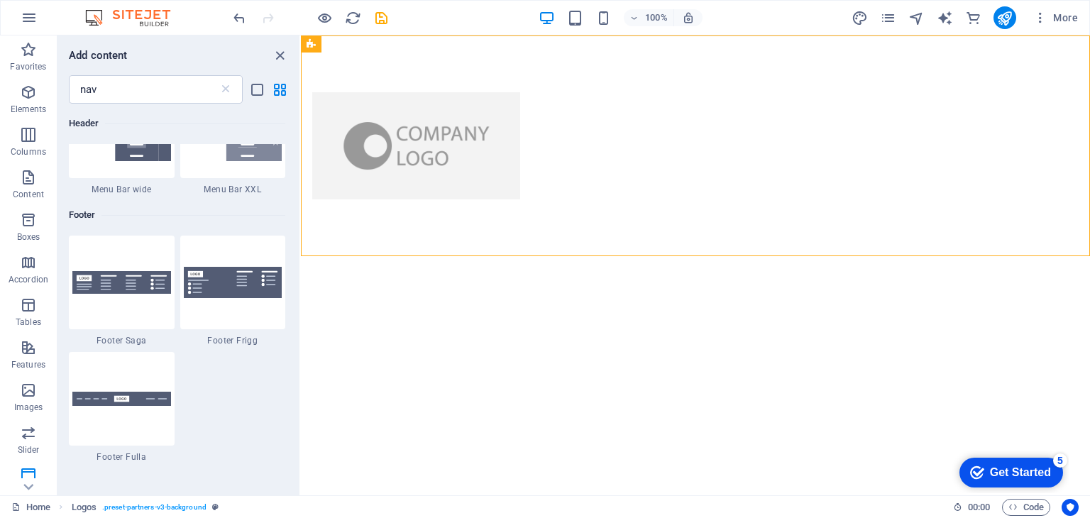
scroll to position [125, 0]
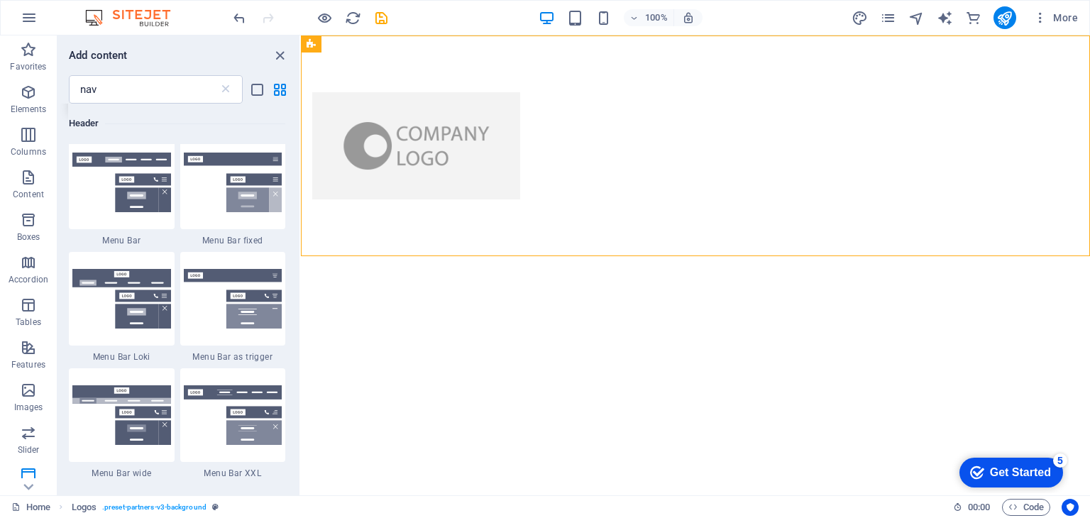
click at [88, 121] on h6 "Header" at bounding box center [177, 123] width 217 height 17
drag, startPoint x: 109, startPoint y: 94, endPoint x: 0, endPoint y: 33, distance: 125.2
click at [0, 35] on section "Favorites Elements Columns Content Boxes Accordion Tables Features Images Slide…" at bounding box center [545, 265] width 1090 height 460
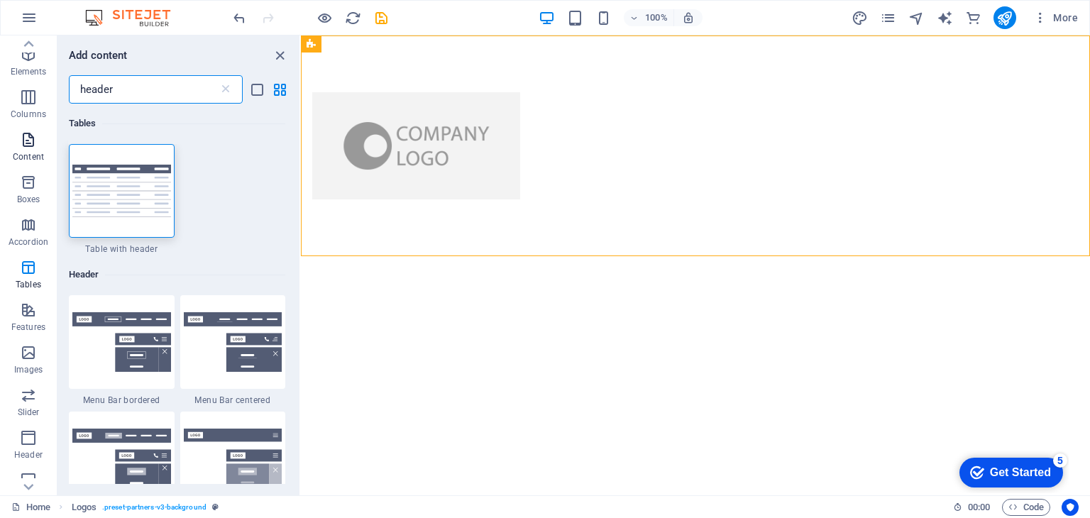
scroll to position [0, 0]
type input "header"
click at [24, 94] on icon "button" at bounding box center [28, 92] width 17 height 17
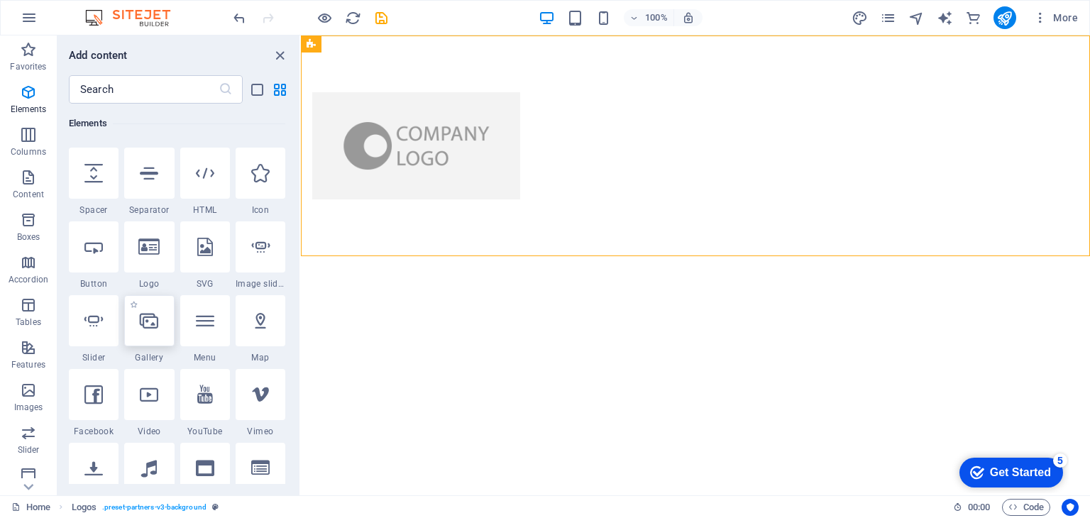
scroll to position [221, 0]
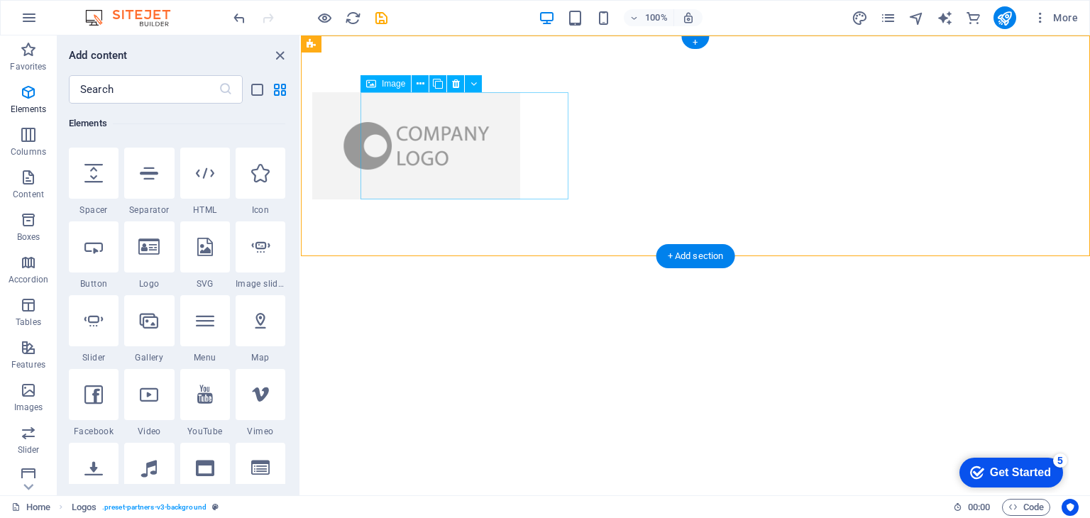
click at [436, 158] on figure at bounding box center [416, 145] width 208 height 107
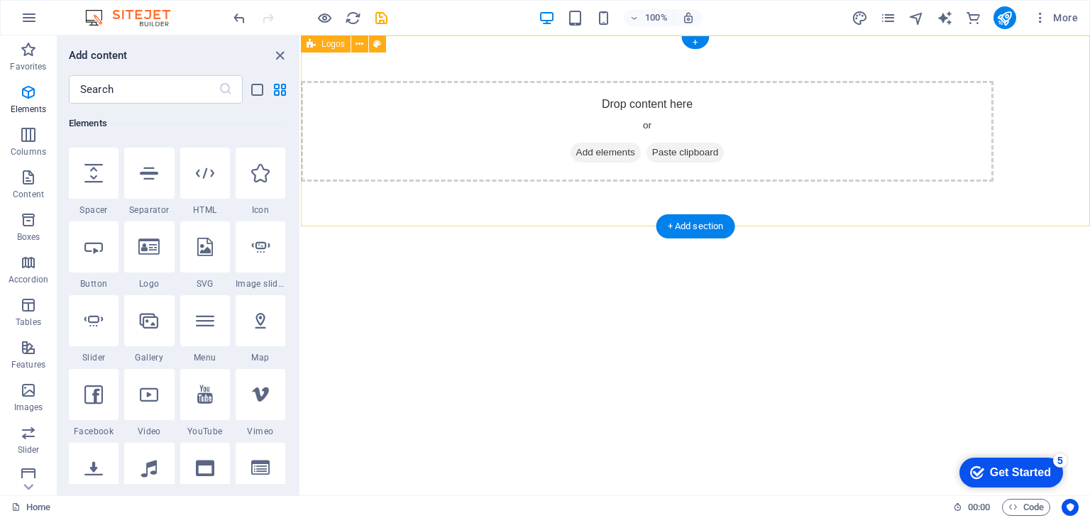
click at [463, 119] on div "Drop content here or Add elements Paste clipboard" at bounding box center [647, 131] width 693 height 101
drag, startPoint x: 422, startPoint y: 104, endPoint x: 406, endPoint y: 77, distance: 31.2
click at [406, 77] on div "Drop content here or Add elements Paste clipboard" at bounding box center [695, 131] width 789 height 192
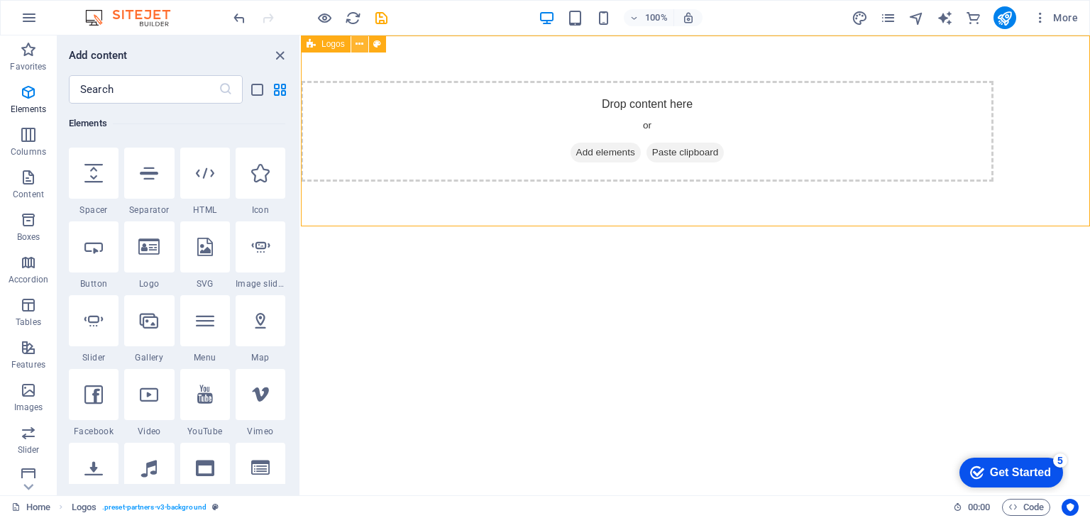
click at [358, 43] on icon at bounding box center [360, 44] width 8 height 15
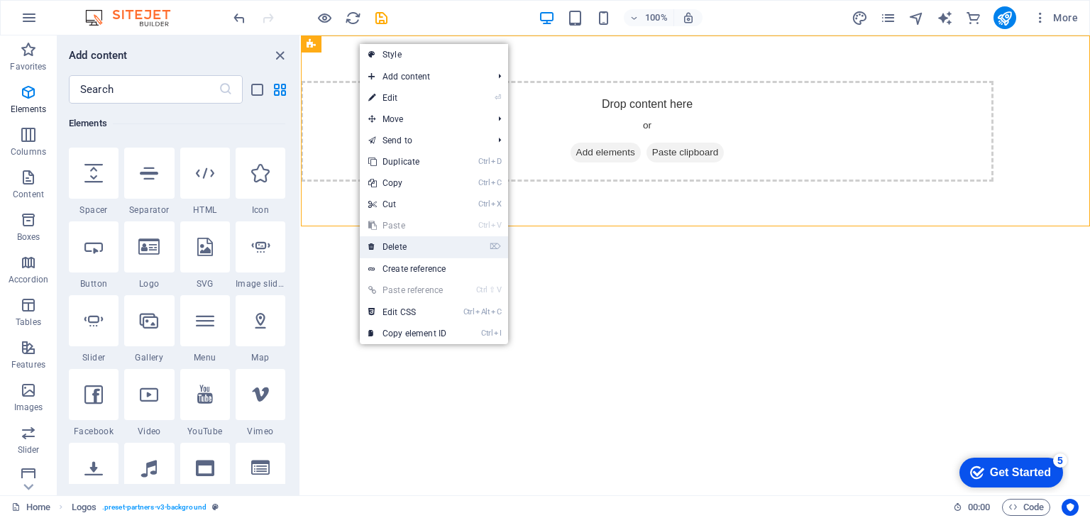
click at [394, 242] on link "⌦ Delete" at bounding box center [407, 246] width 95 height 21
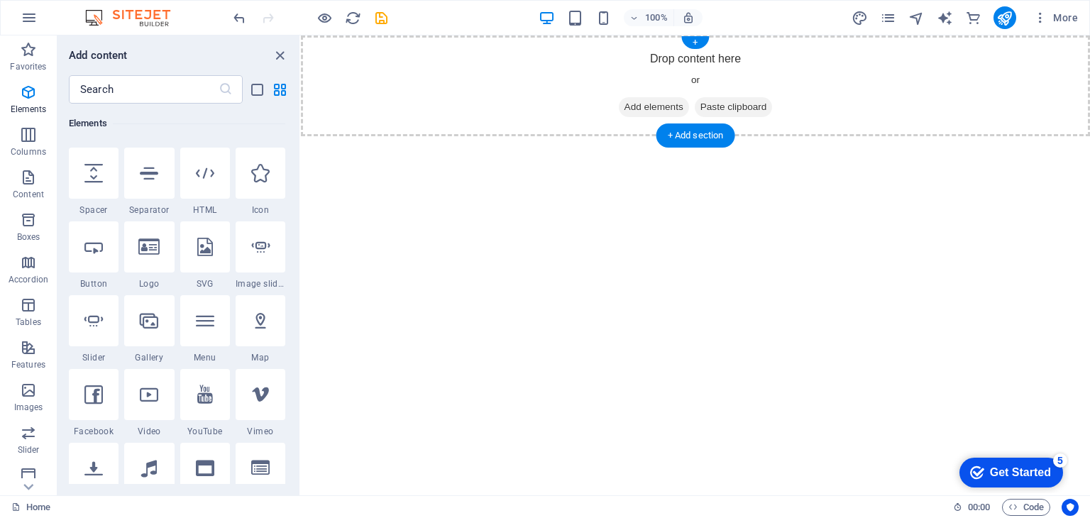
click at [365, 77] on div "Drop content here or Add elements Paste clipboard" at bounding box center [695, 85] width 789 height 101
click at [697, 41] on div "+" at bounding box center [695, 42] width 28 height 13
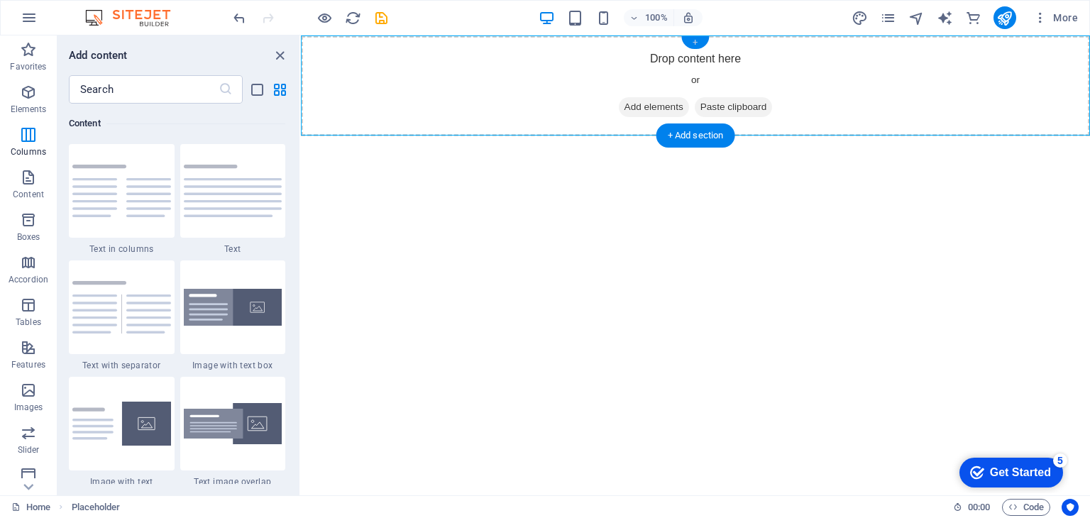
scroll to position [2484, 0]
click at [633, 109] on span "Add elements" at bounding box center [654, 107] width 70 height 20
click at [148, 84] on input "text" at bounding box center [144, 89] width 150 height 28
type input ";"
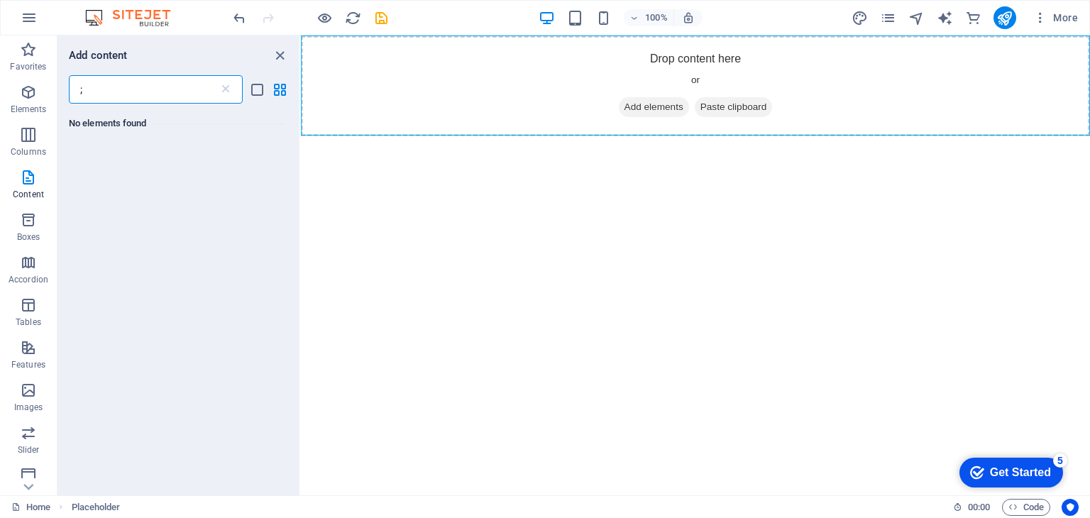
scroll to position [0, 0]
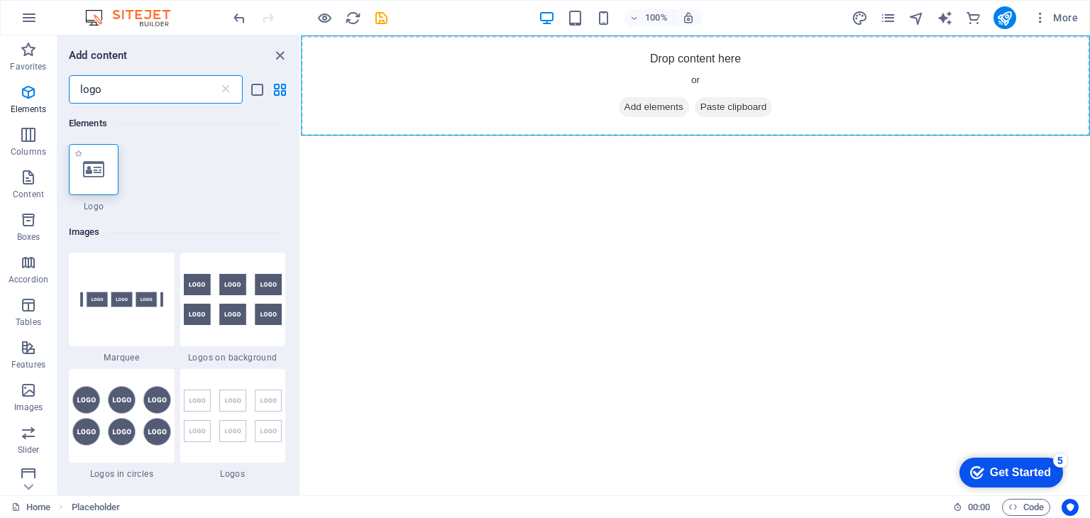
type input "logo"
click at [100, 176] on icon at bounding box center [93, 169] width 21 height 18
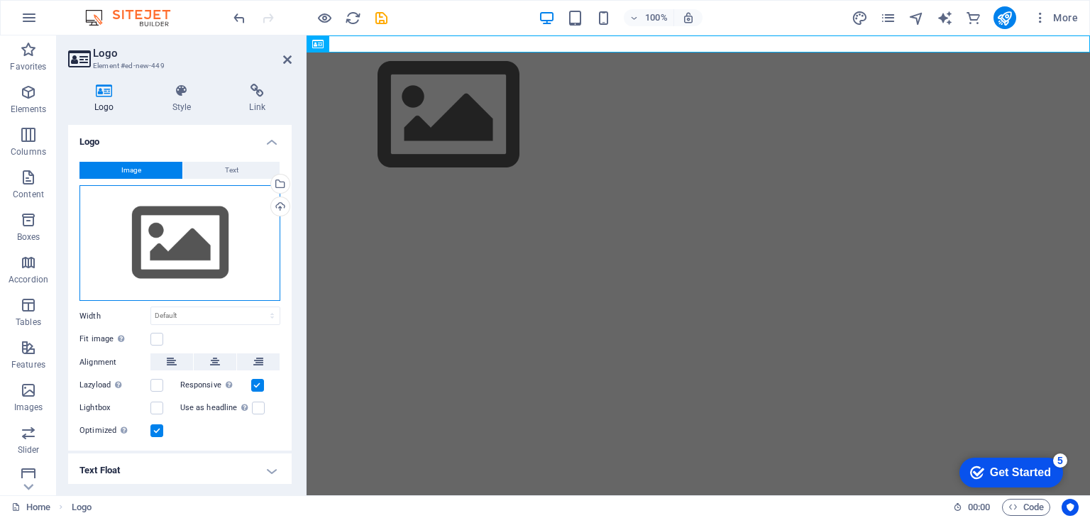
click at [179, 237] on div "Drag files here, click to choose files or select files from Files or our free s…" at bounding box center [180, 243] width 201 height 116
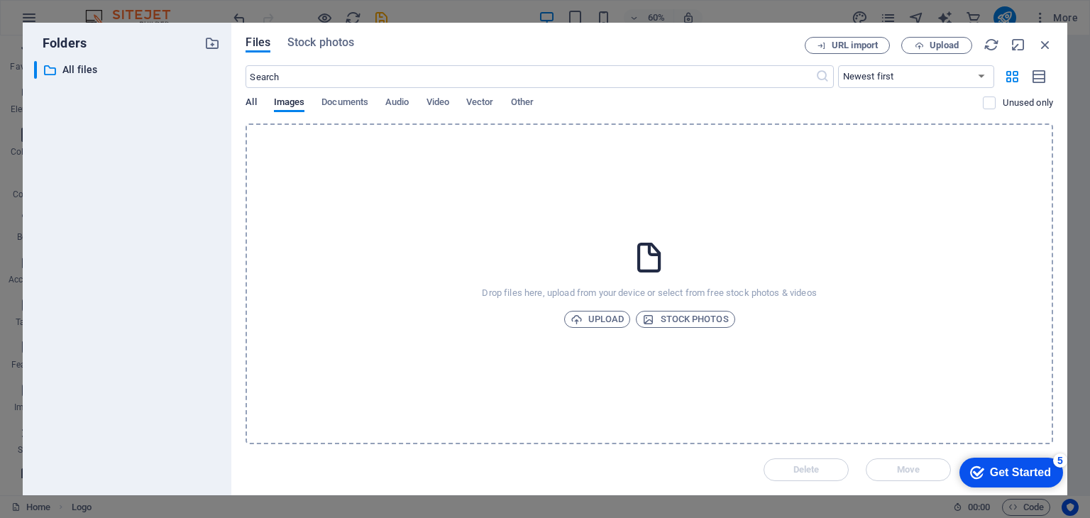
click at [248, 100] on span "All" at bounding box center [251, 104] width 11 height 20
click at [298, 109] on span "Images" at bounding box center [289, 104] width 31 height 20
click at [339, 111] on button "Documents" at bounding box center [345, 105] width 47 height 16
click at [357, 101] on span "Documents" at bounding box center [345, 104] width 47 height 20
click at [1048, 40] on icon "button" at bounding box center [1046, 45] width 16 height 16
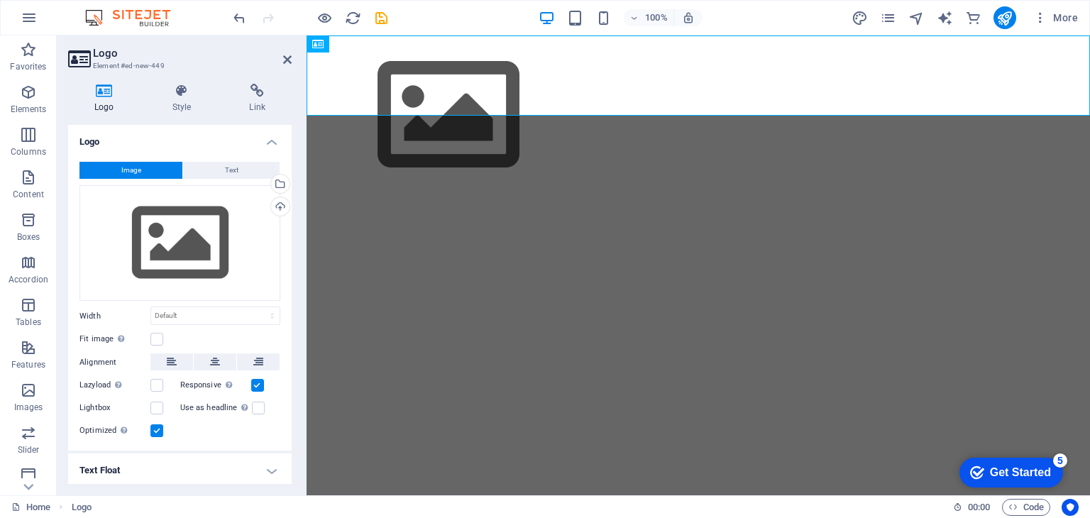
click at [114, 62] on h3 "Element #ed-new-449" at bounding box center [178, 66] width 170 height 13
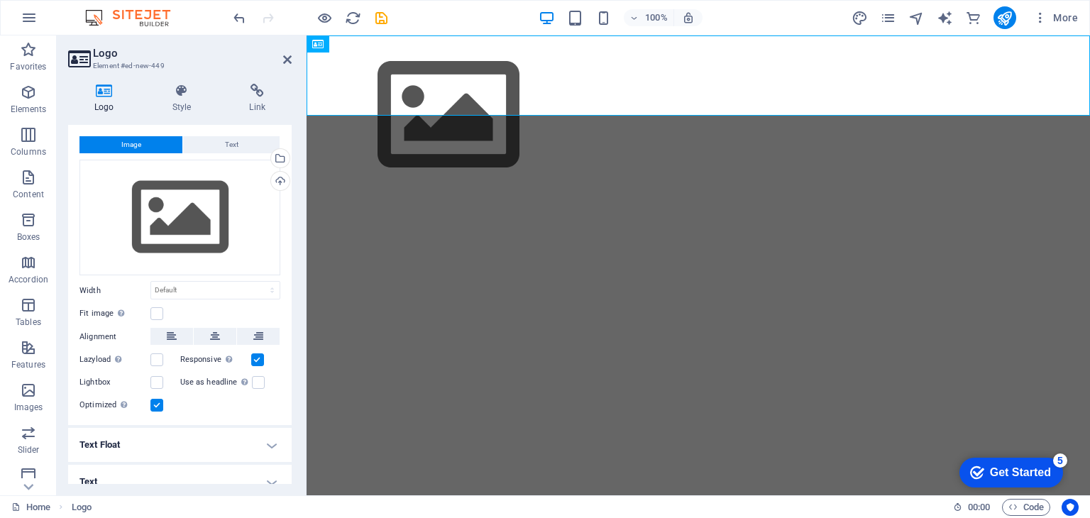
scroll to position [38, 0]
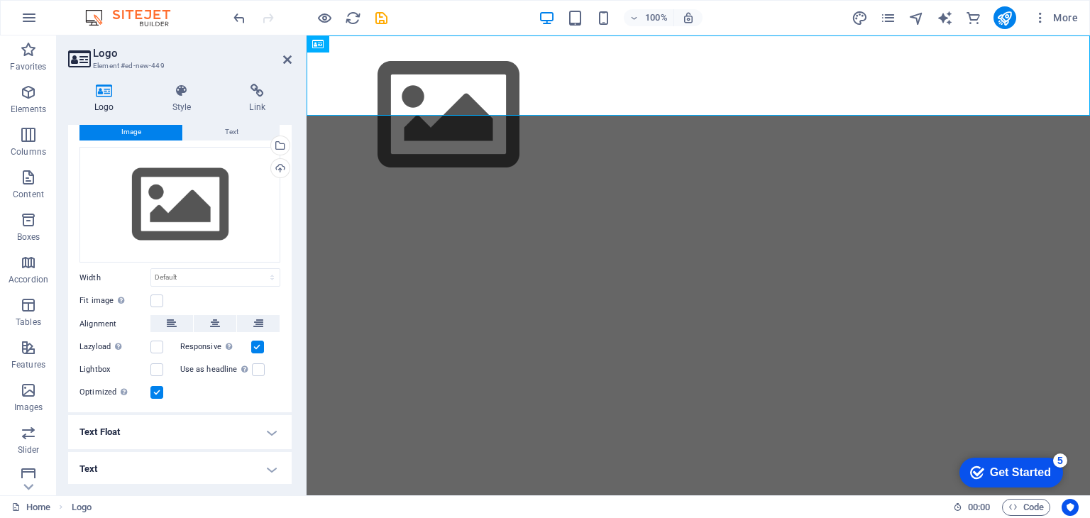
click at [157, 423] on h4 "Text Float" at bounding box center [180, 432] width 224 height 34
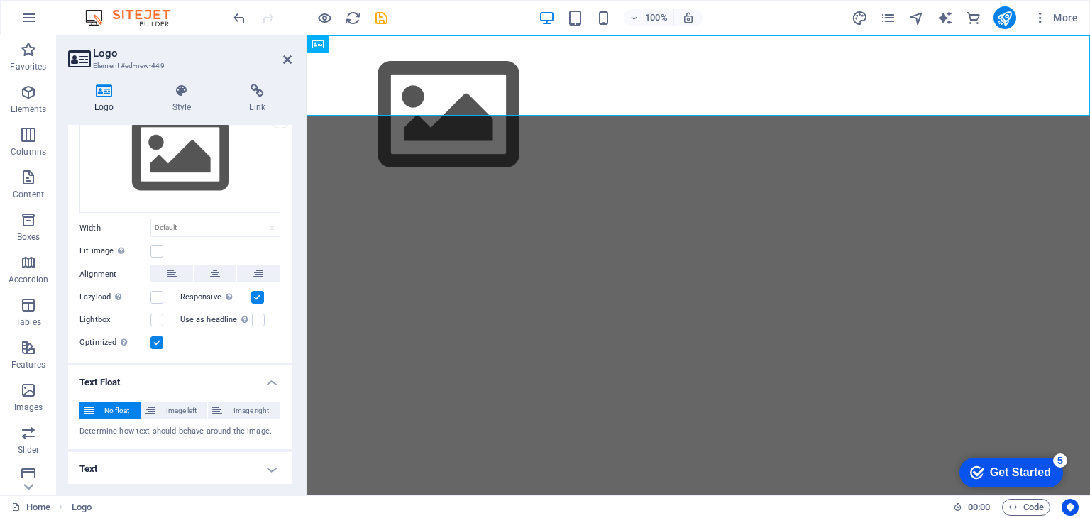
scroll to position [0, 0]
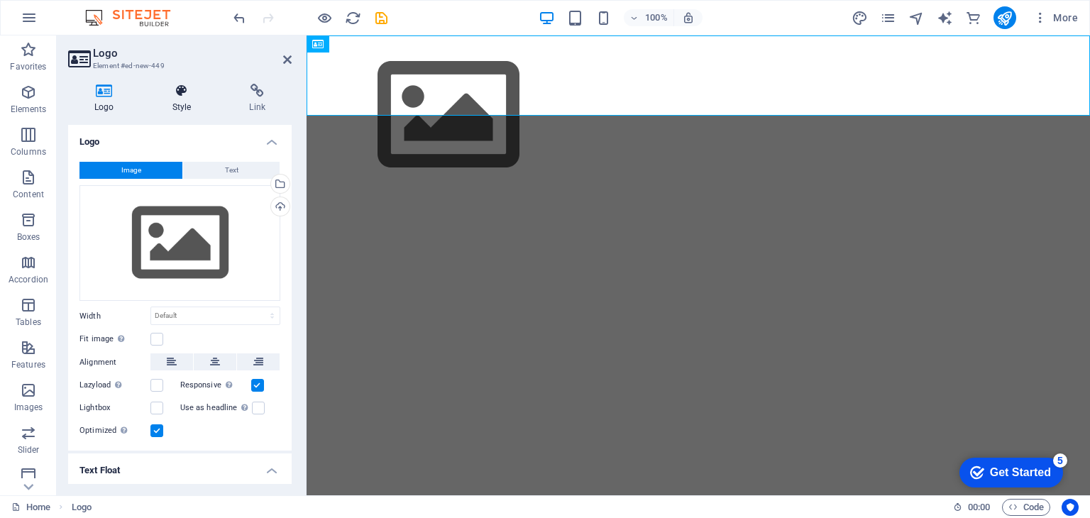
click at [172, 84] on icon at bounding box center [182, 91] width 72 height 14
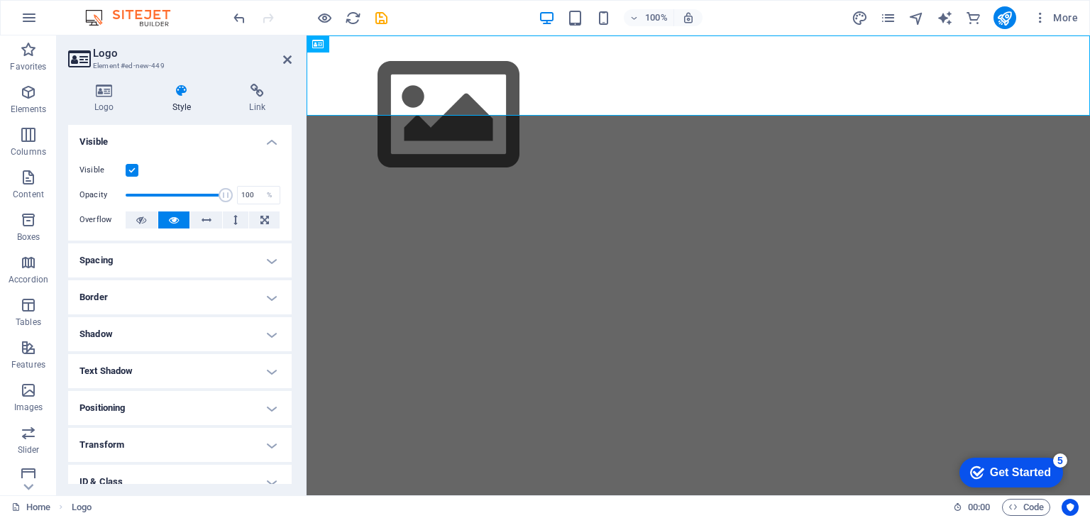
click at [179, 212] on button at bounding box center [174, 220] width 32 height 17
click at [162, 296] on h4 "Border" at bounding box center [180, 297] width 224 height 34
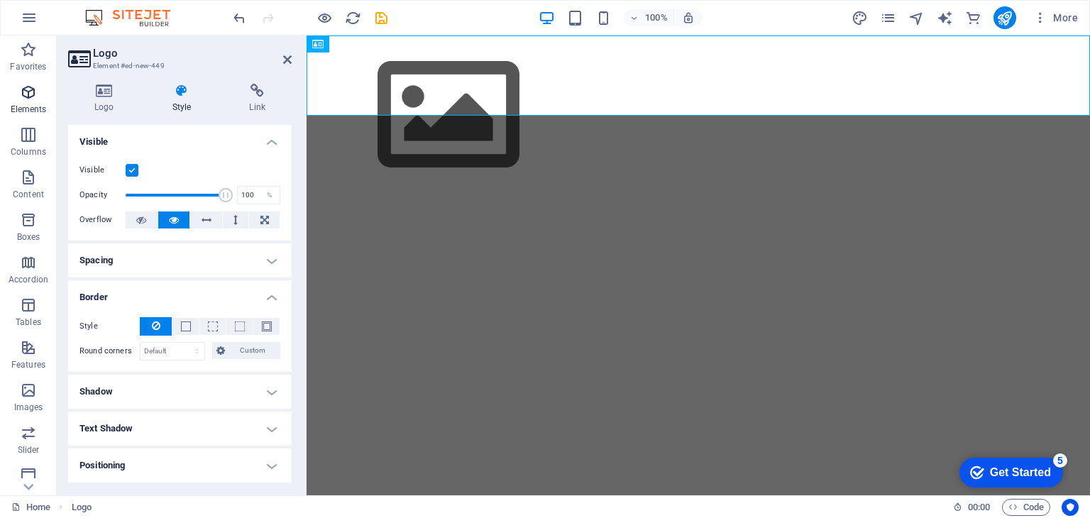
click at [38, 93] on span "Elements" at bounding box center [28, 101] width 57 height 34
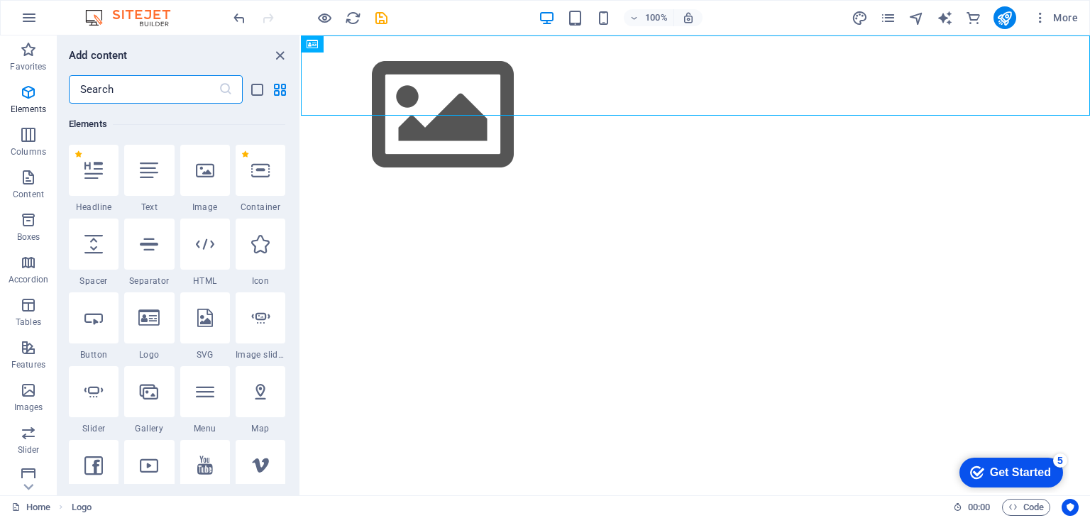
scroll to position [434, 0]
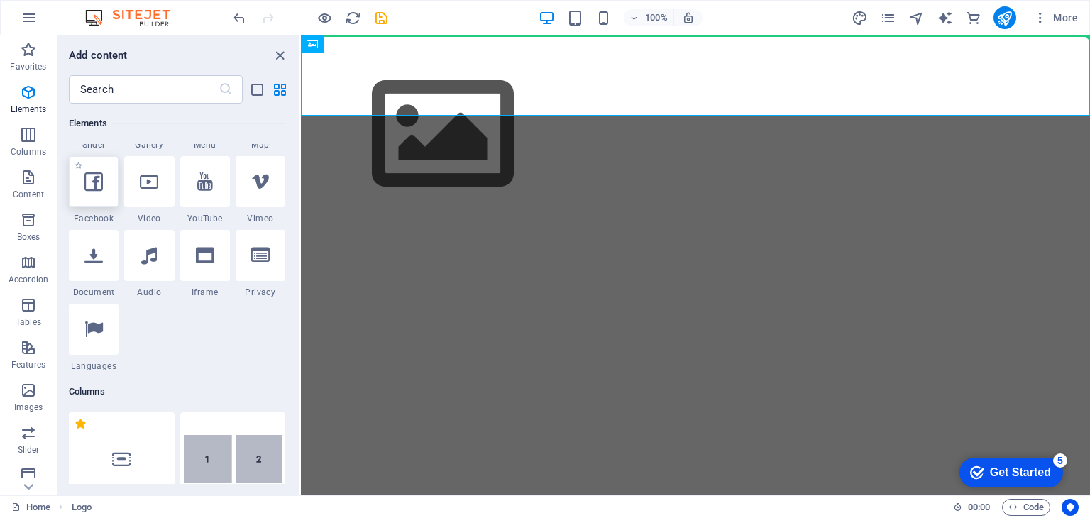
select select "%"
select select "px"
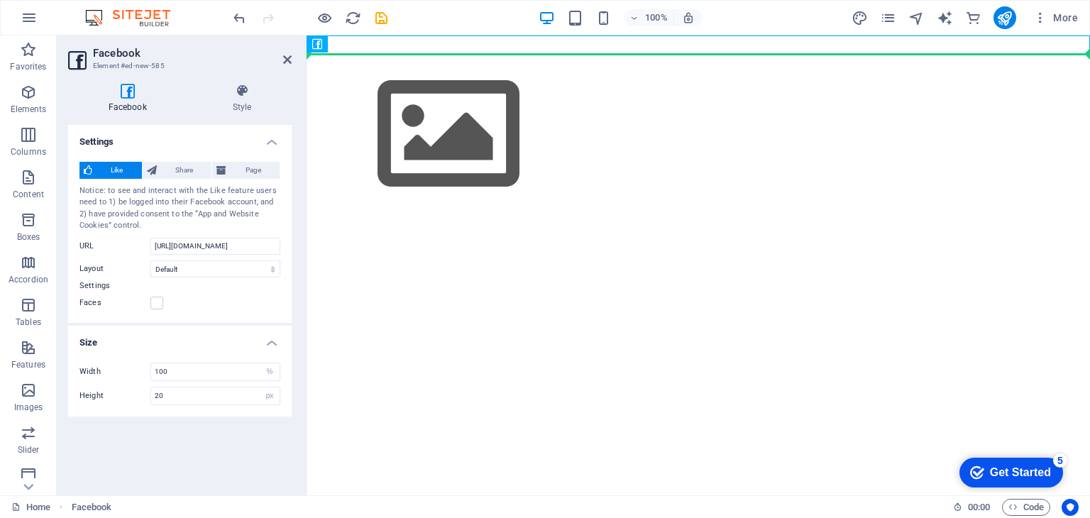
drag, startPoint x: 644, startPoint y: 76, endPoint x: 877, endPoint y: 78, distance: 232.8
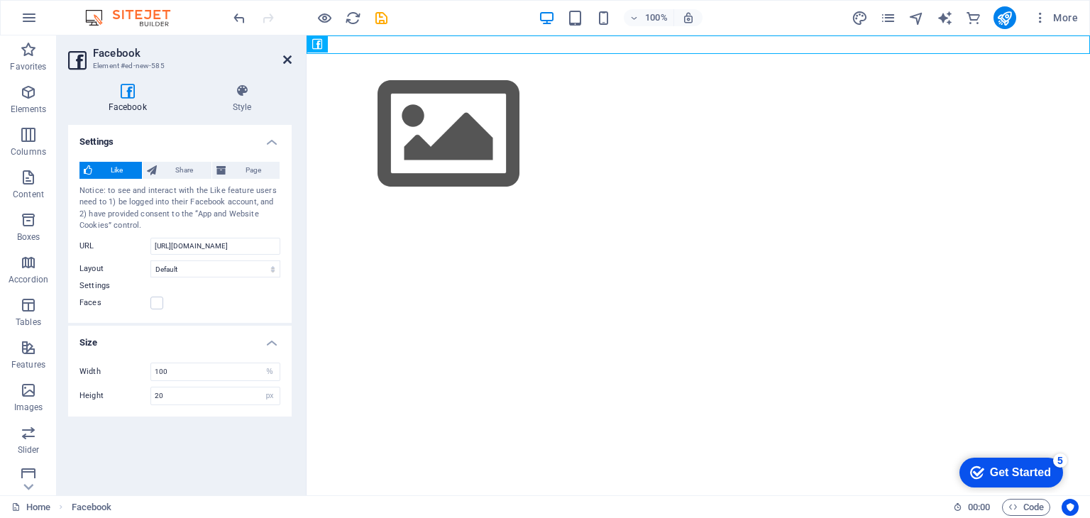
click at [283, 57] on icon at bounding box center [287, 59] width 9 height 11
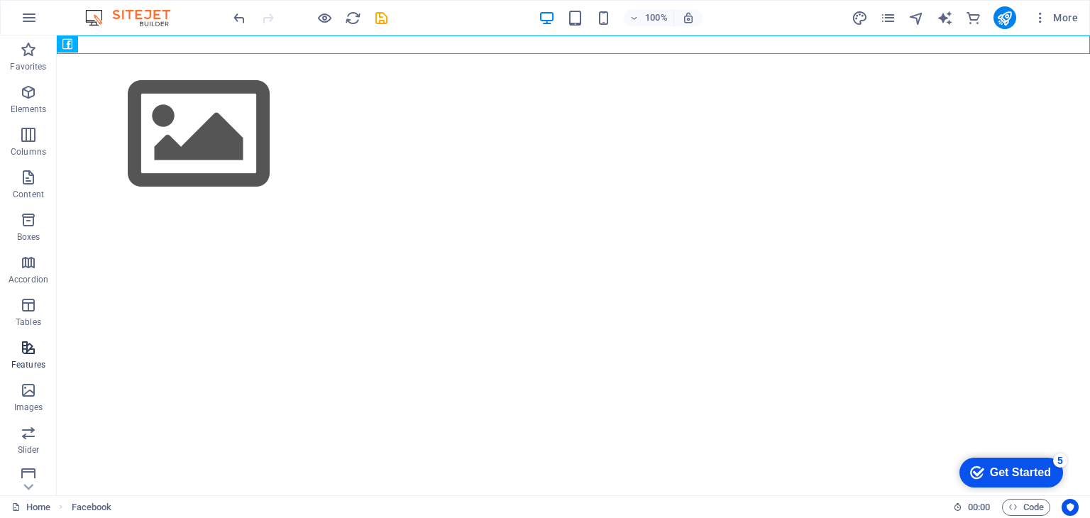
click at [34, 362] on p "Features" at bounding box center [28, 364] width 34 height 11
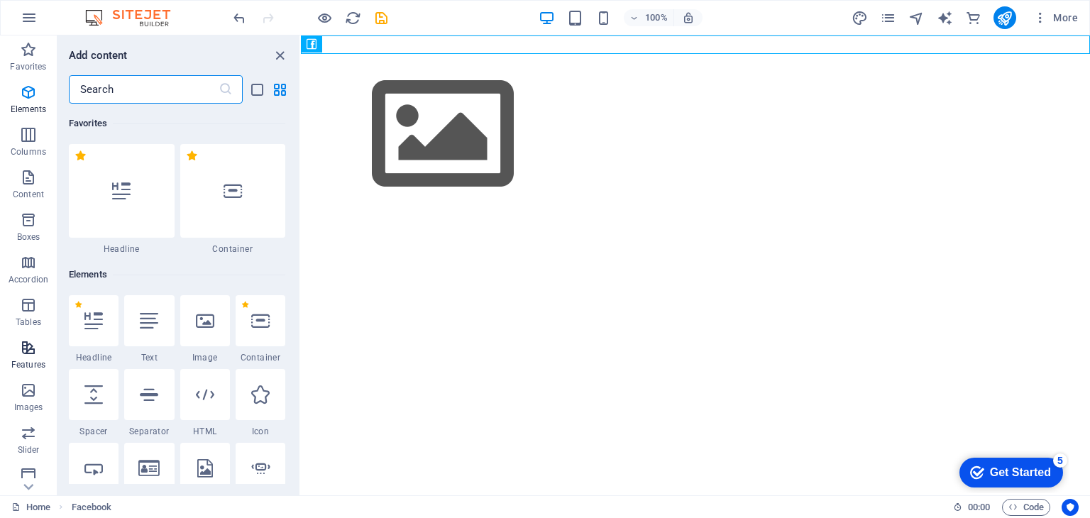
scroll to position [5533, 0]
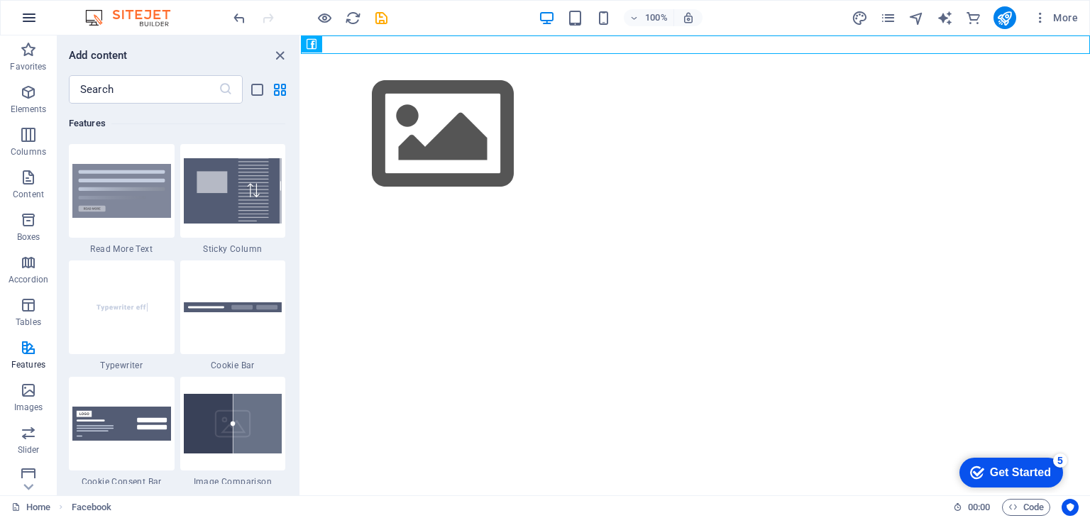
click at [25, 13] on icon "button" at bounding box center [29, 17] width 17 height 17
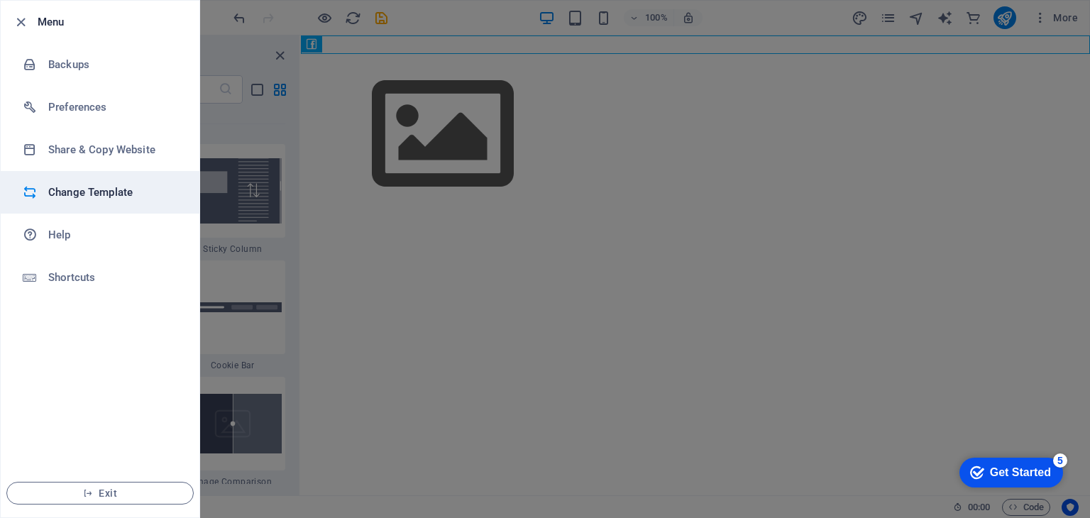
click at [93, 198] on h6 "Change Template" at bounding box center [113, 192] width 131 height 17
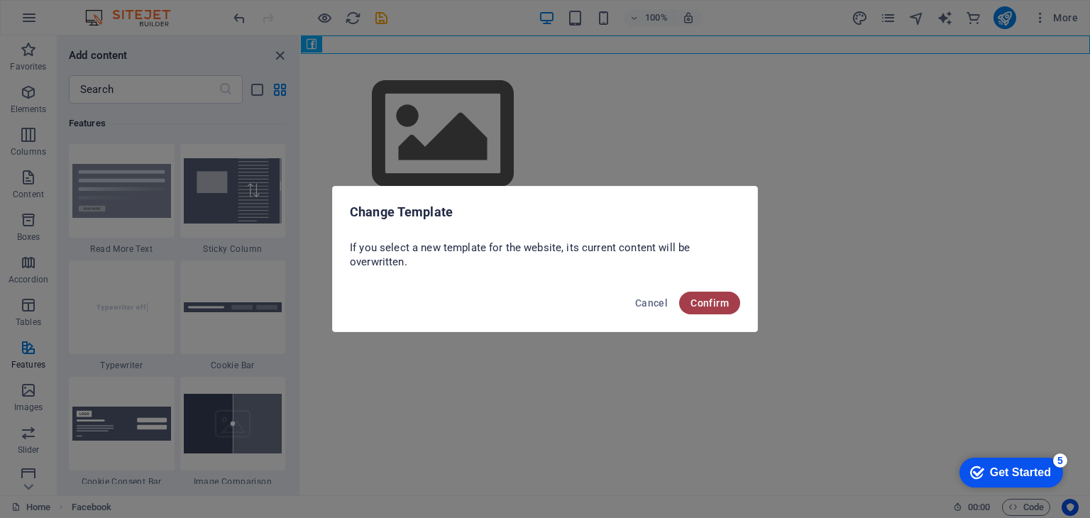
click at [698, 290] on div "Cancel Confirm" at bounding box center [545, 307] width 424 height 48
click at [698, 302] on span "Confirm" at bounding box center [710, 302] width 38 height 11
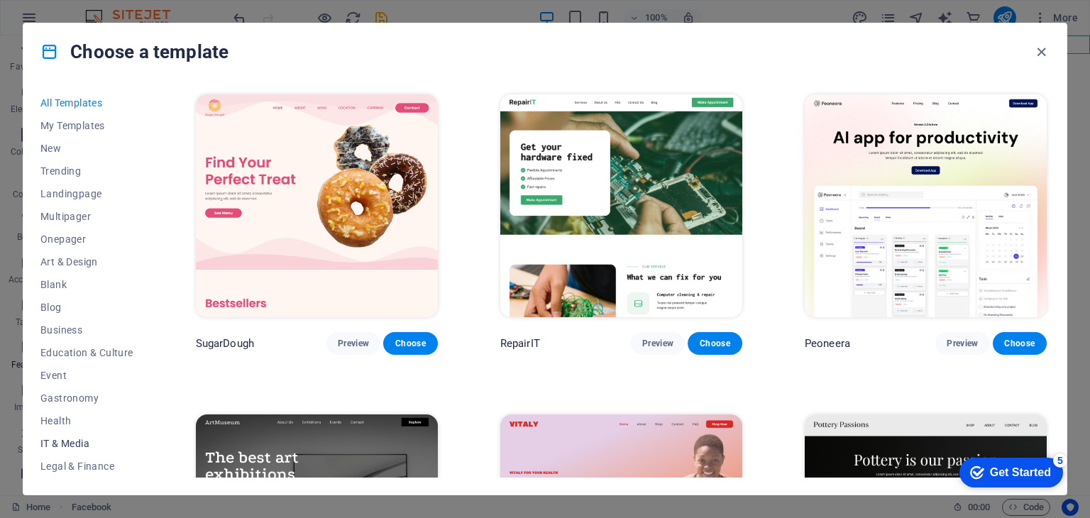
click at [60, 438] on span "IT & Media" at bounding box center [86, 443] width 93 height 11
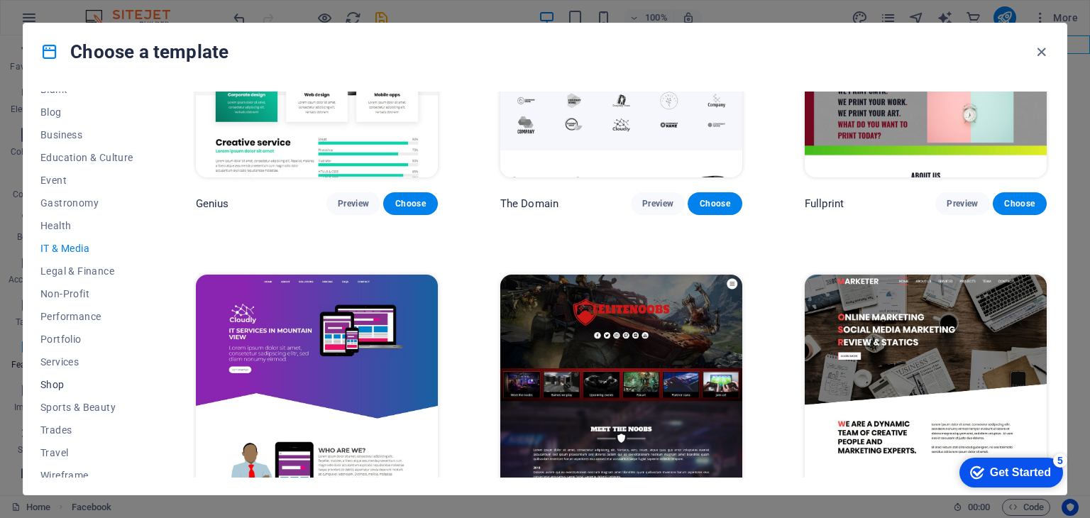
scroll to position [204, 0]
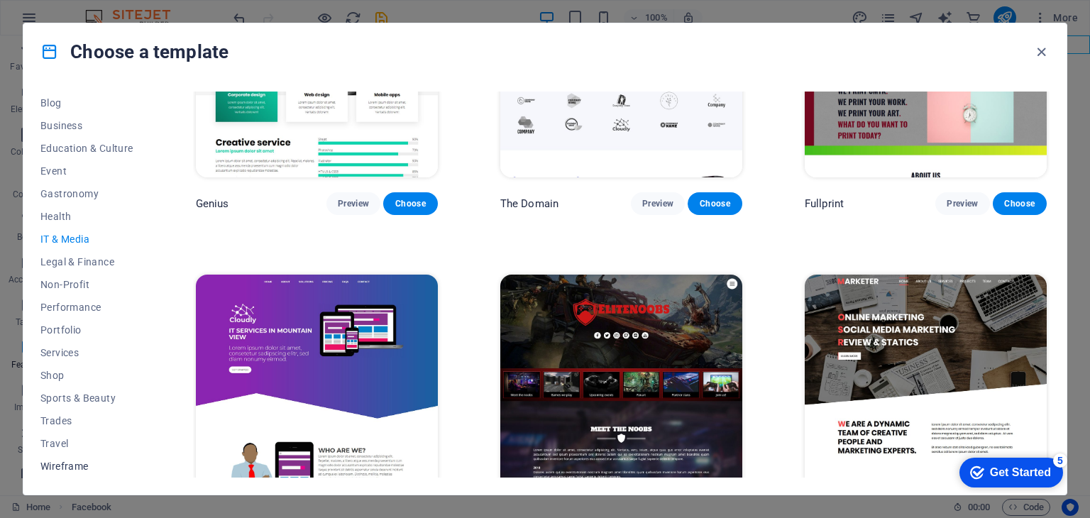
click at [60, 458] on button "Wireframe" at bounding box center [86, 466] width 93 height 23
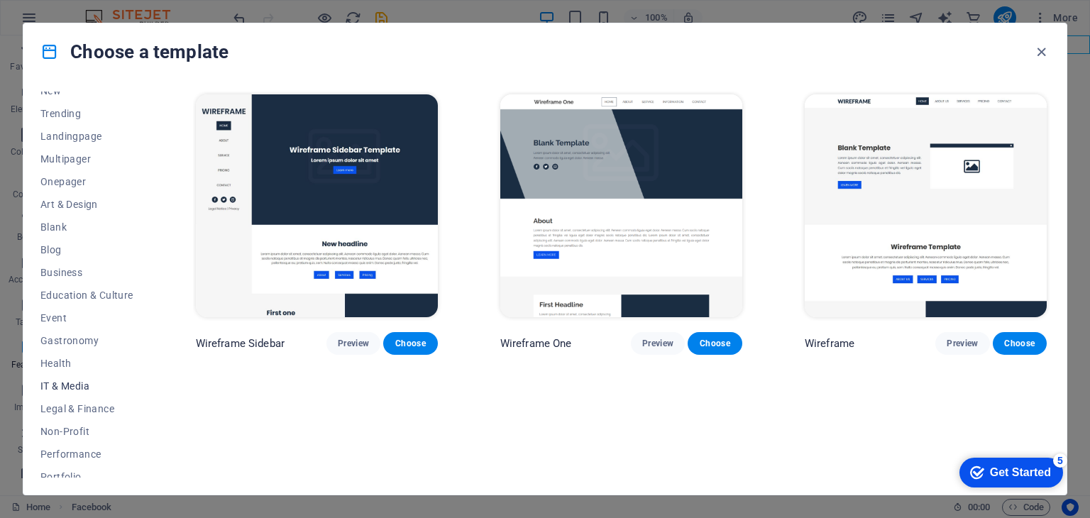
scroll to position [0, 0]
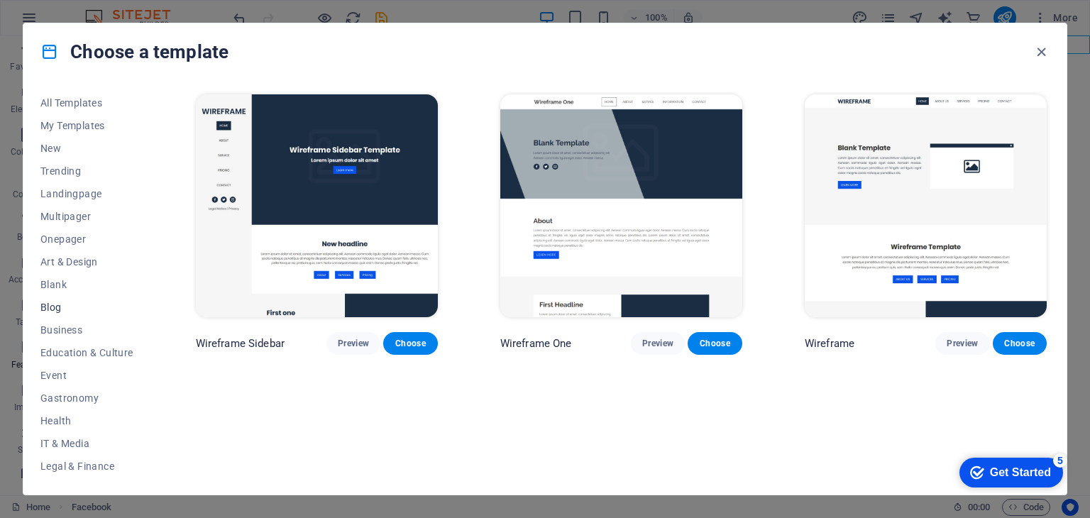
click at [40, 306] on span "Blog" at bounding box center [86, 307] width 93 height 11
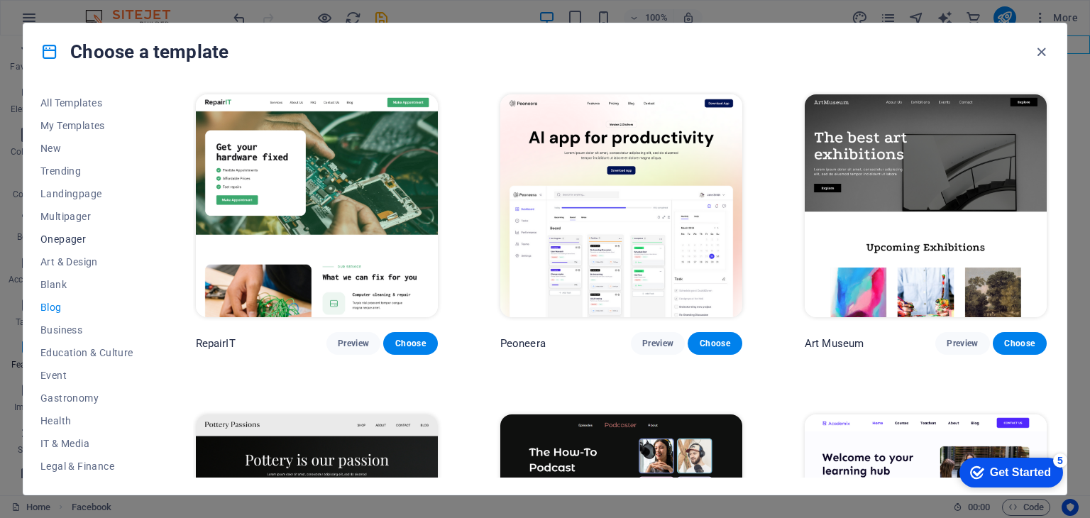
click at [76, 241] on span "Onepager" at bounding box center [86, 239] width 93 height 11
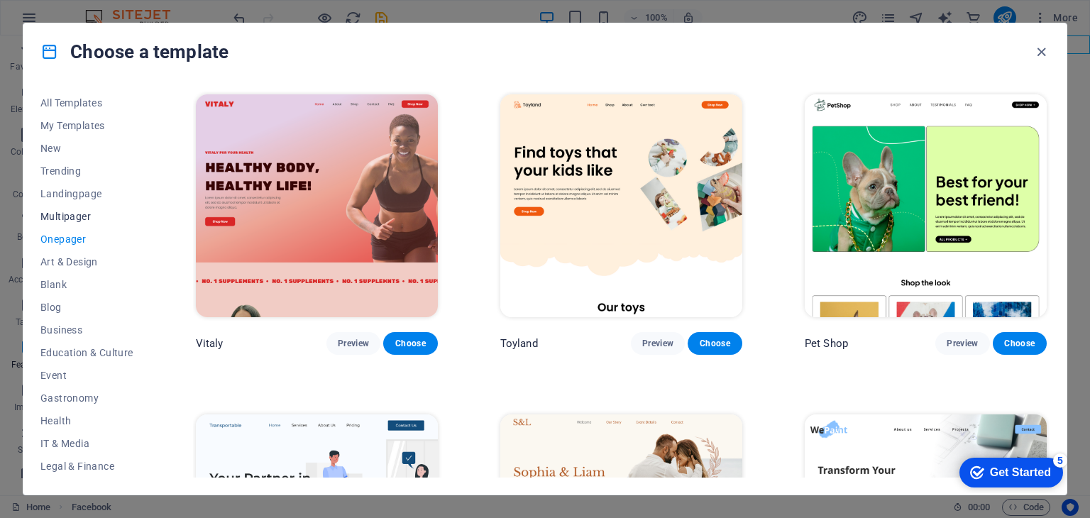
click at [77, 219] on span "Multipager" at bounding box center [86, 216] width 93 height 11
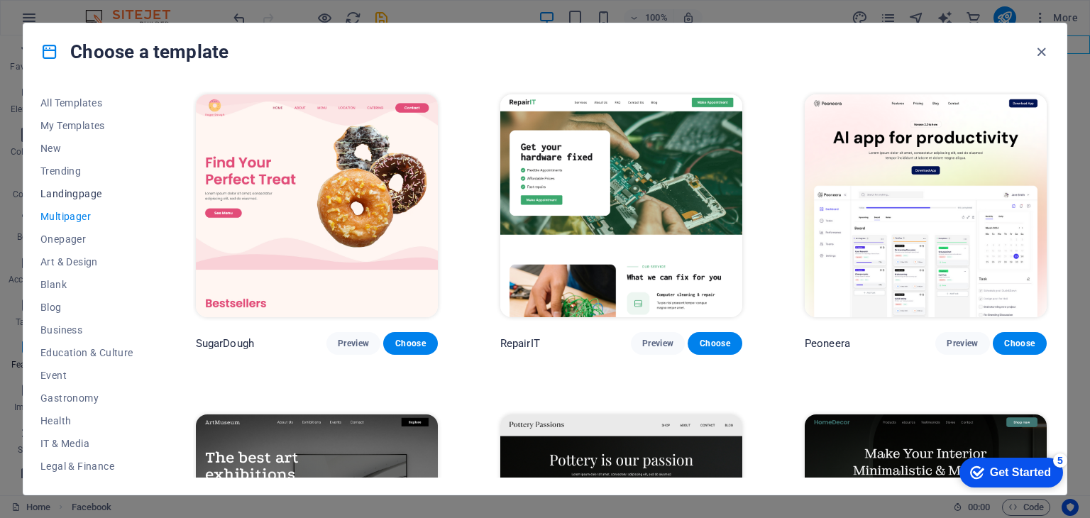
click at [75, 199] on span "Landingpage" at bounding box center [86, 193] width 93 height 11
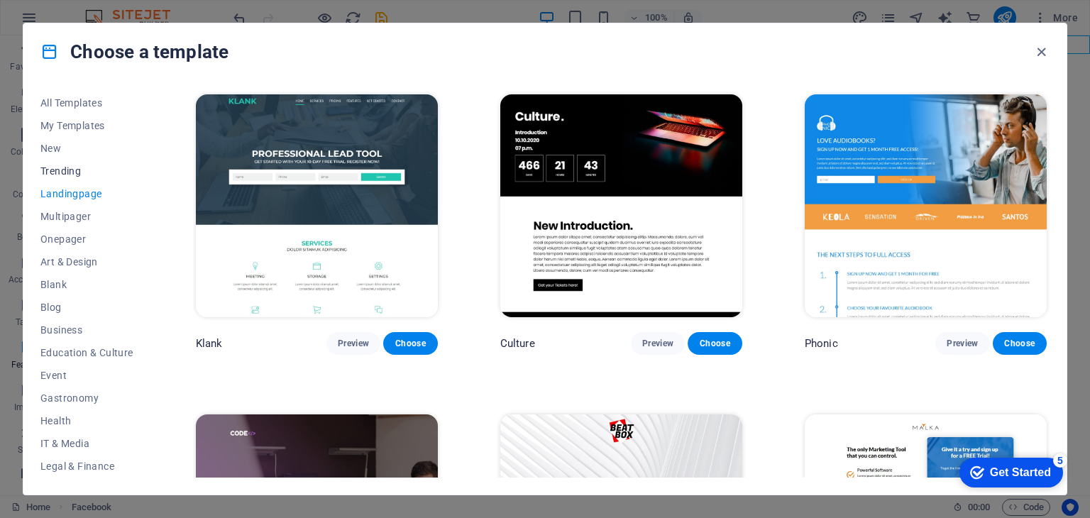
click at [74, 165] on span "Trending" at bounding box center [86, 170] width 93 height 11
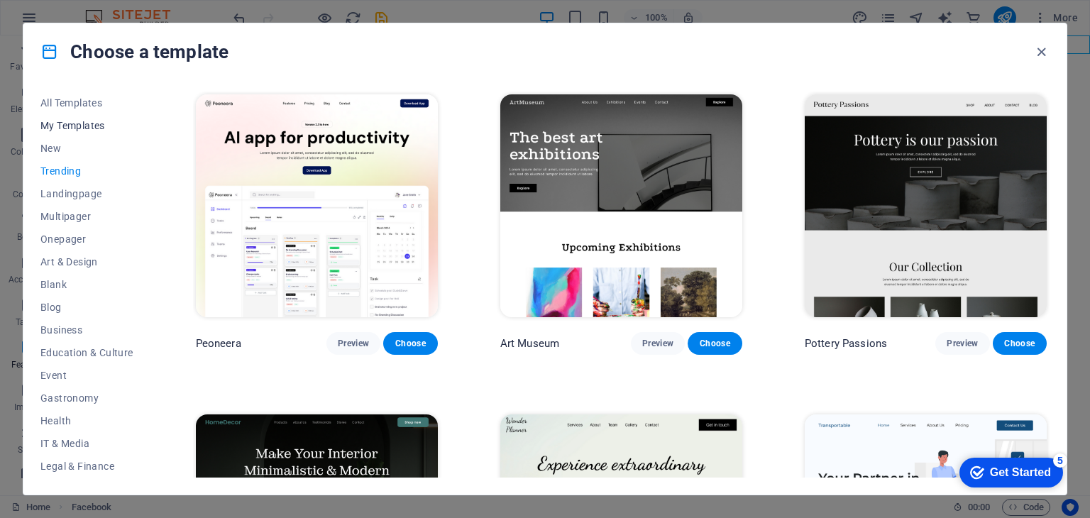
click at [70, 121] on span "My Templates" at bounding box center [86, 125] width 93 height 11
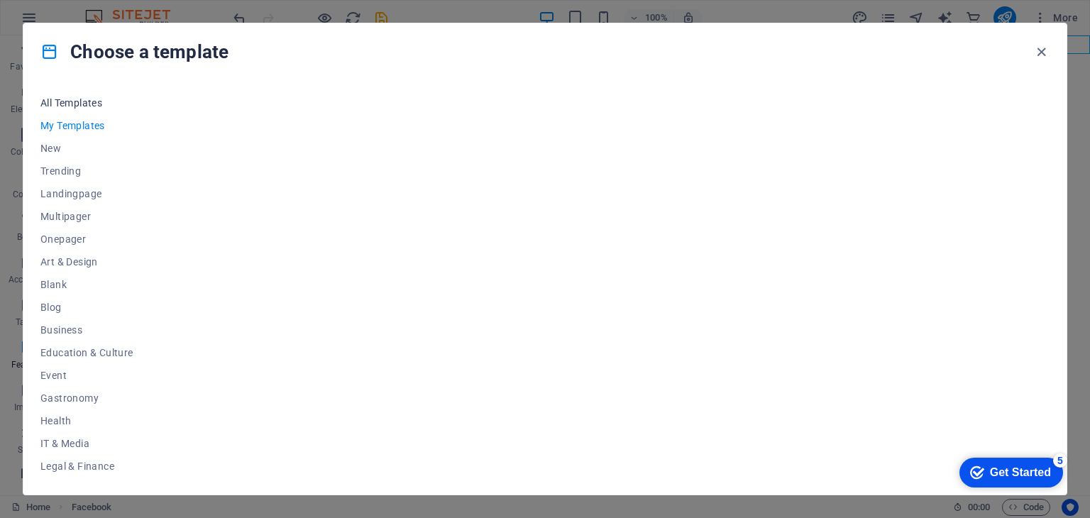
click at [72, 107] on span "All Templates" at bounding box center [86, 102] width 93 height 11
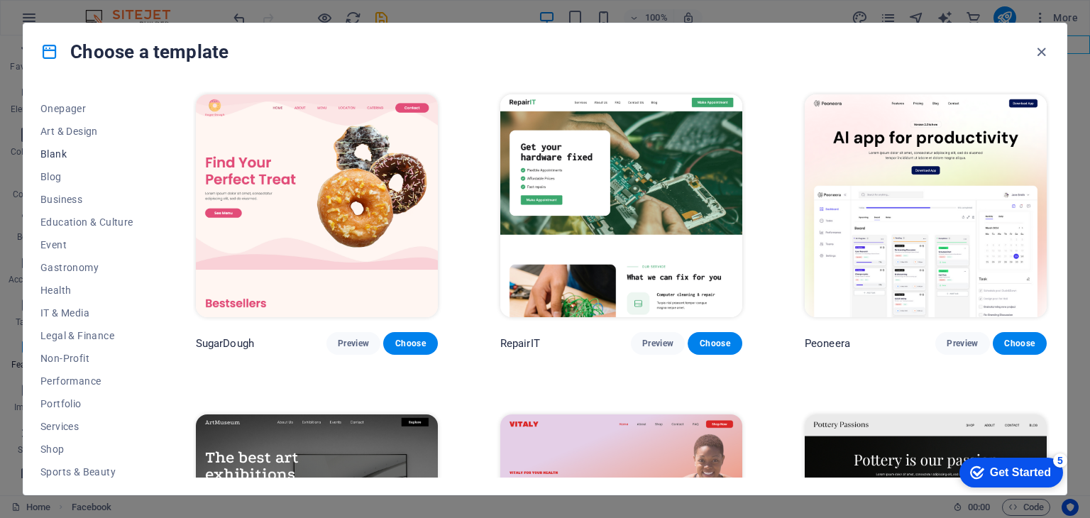
scroll to position [204, 0]
click at [75, 358] on span "Services" at bounding box center [86, 352] width 93 height 11
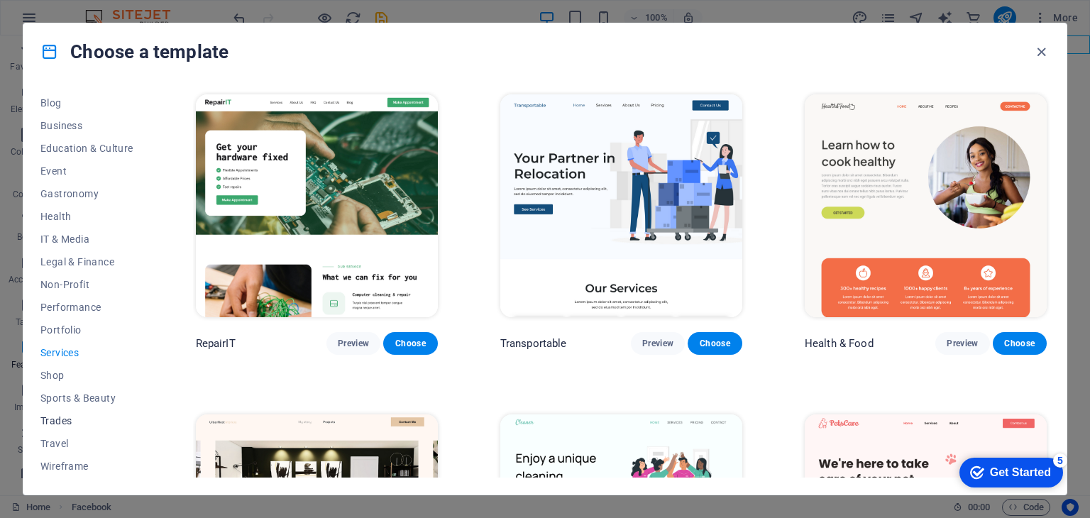
click at [50, 426] on span "Trades" at bounding box center [86, 420] width 93 height 11
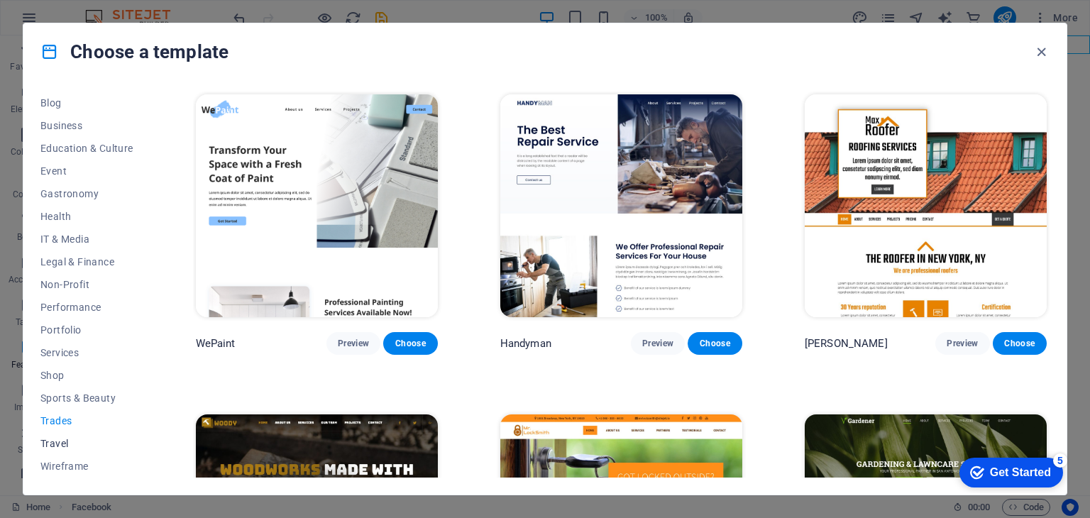
click at [61, 447] on span "Travel" at bounding box center [86, 443] width 93 height 11
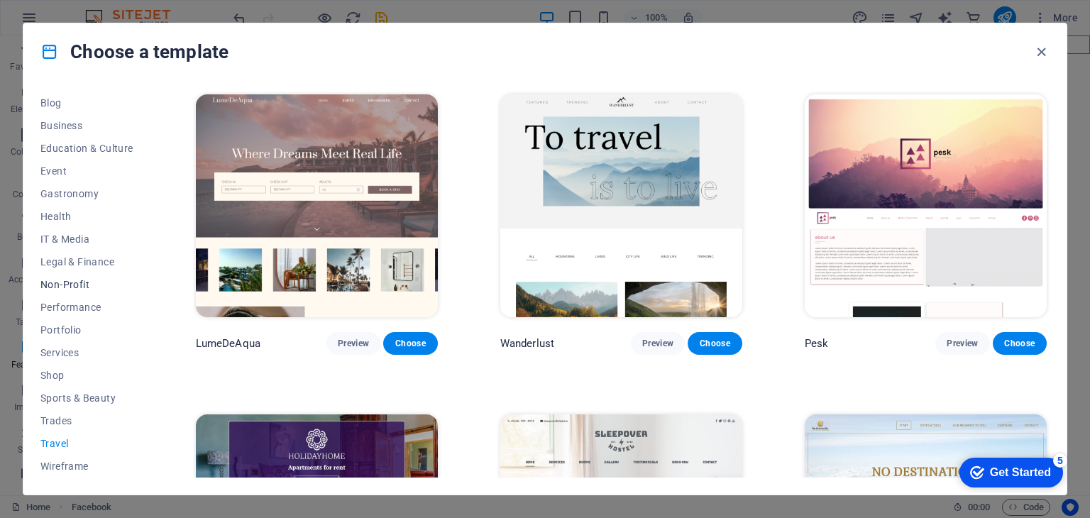
click at [77, 285] on span "Non-Profit" at bounding box center [86, 284] width 93 height 11
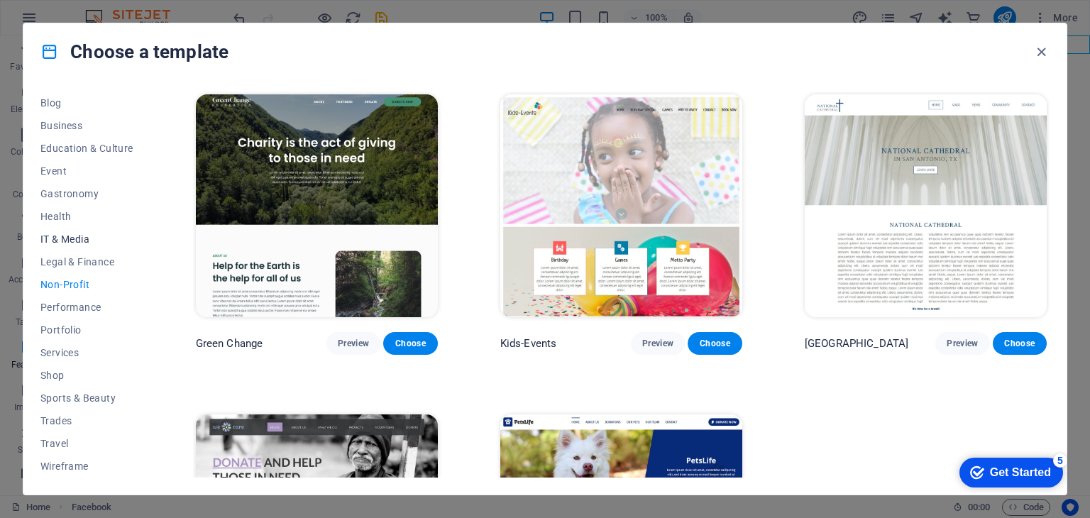
click at [75, 240] on span "IT & Media" at bounding box center [86, 239] width 93 height 11
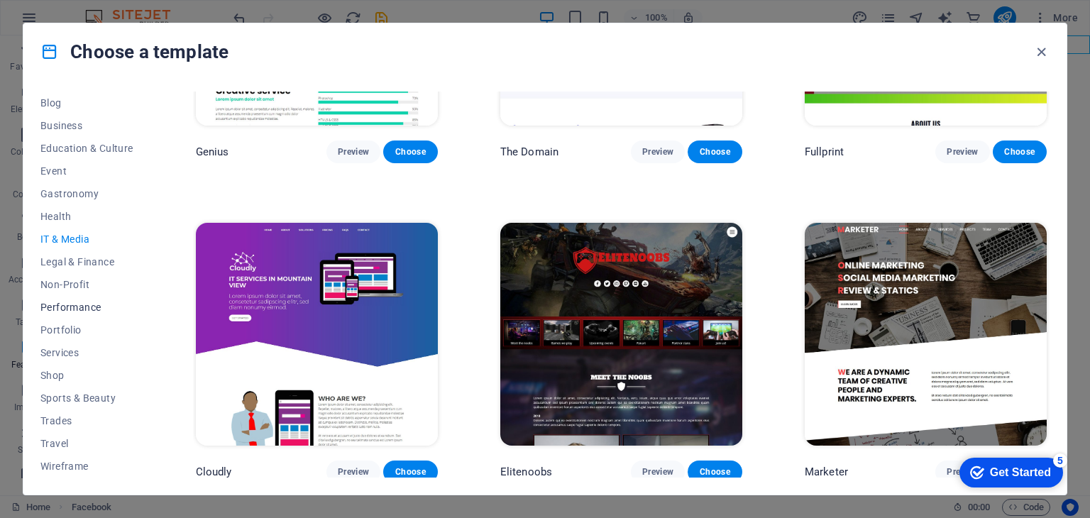
scroll to position [0, 0]
click at [54, 309] on span "Blog" at bounding box center [86, 307] width 93 height 11
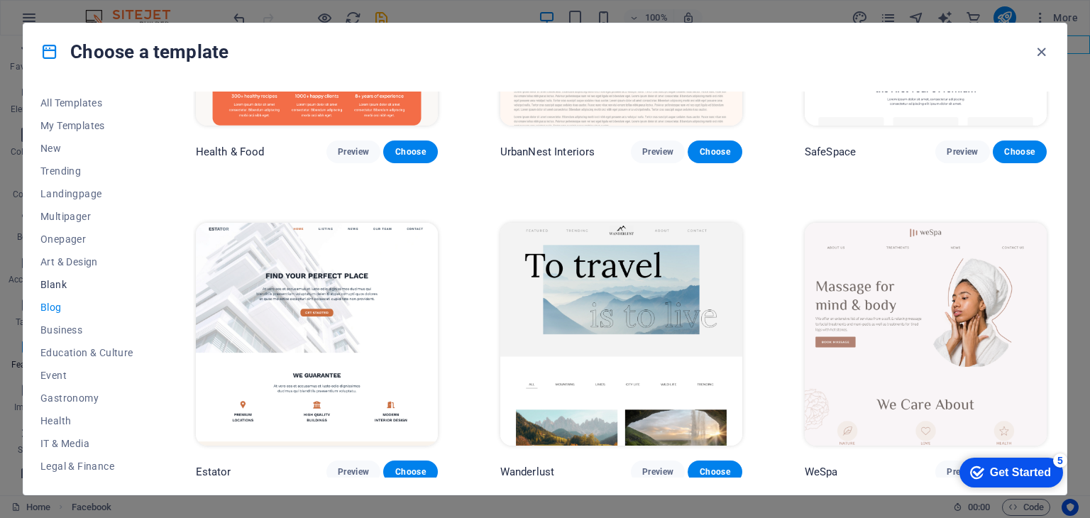
click at [62, 286] on span "Blank" at bounding box center [86, 284] width 93 height 11
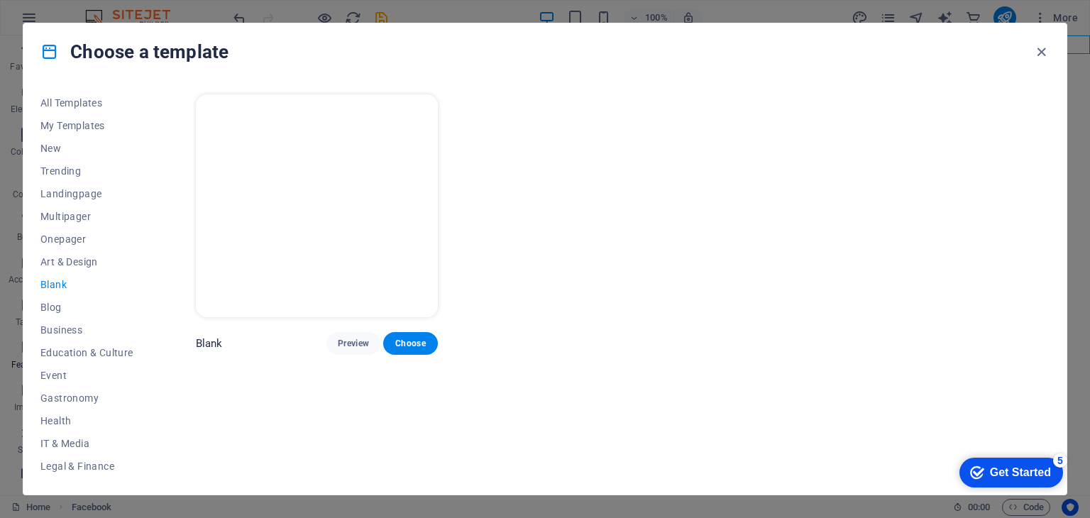
click at [380, 278] on img at bounding box center [317, 205] width 242 height 223
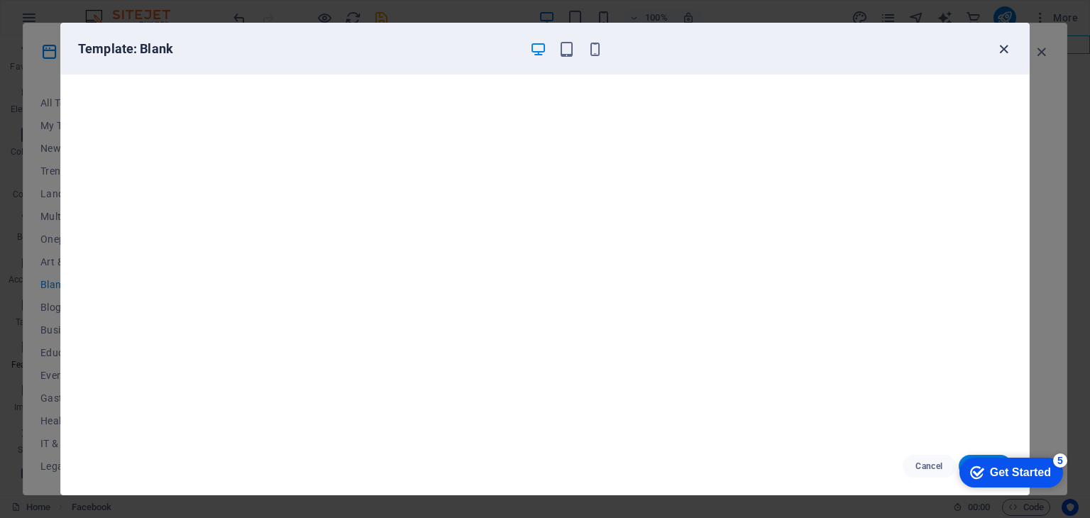
click at [1003, 50] on icon "button" at bounding box center [1004, 49] width 16 height 16
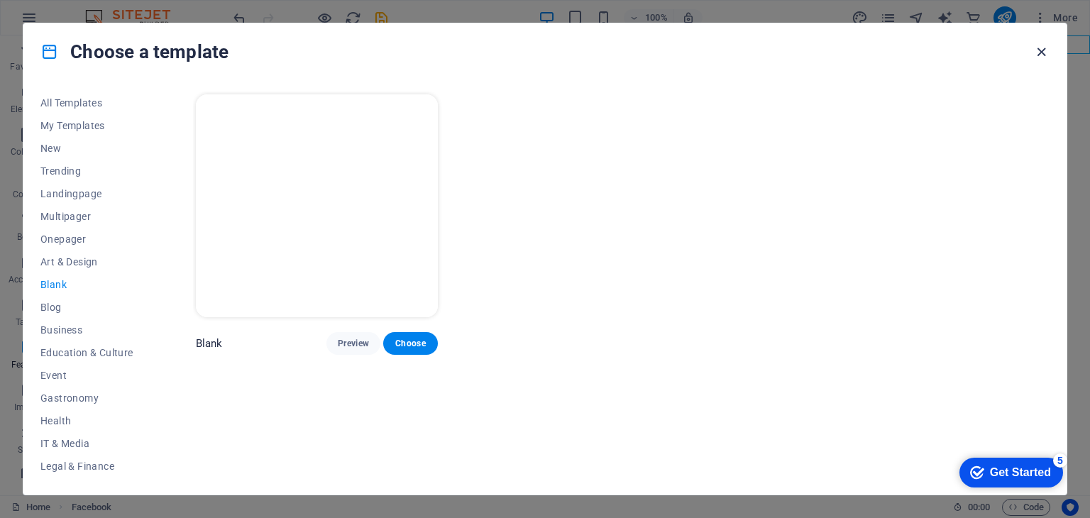
click at [1034, 52] on icon "button" at bounding box center [1042, 52] width 16 height 16
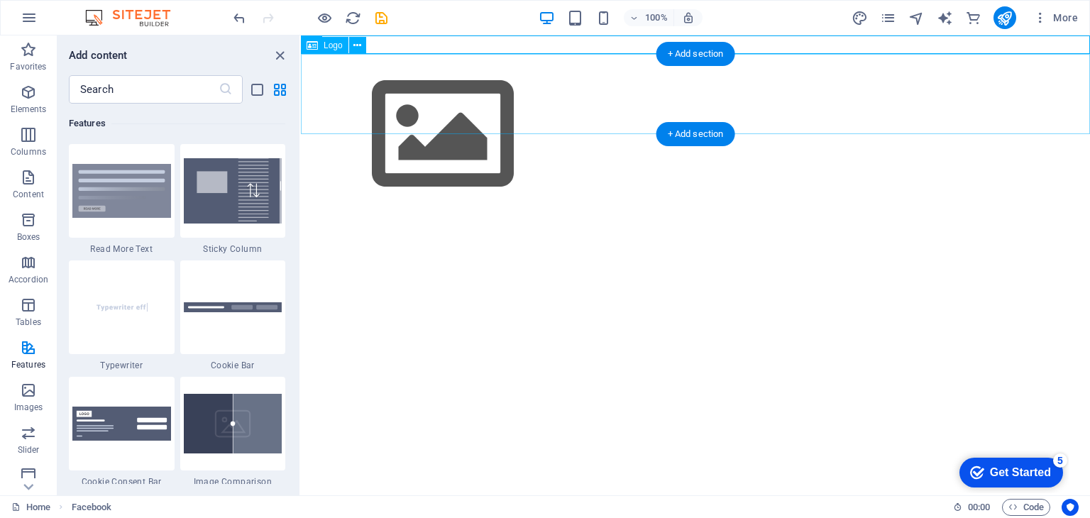
click at [505, 94] on div at bounding box center [695, 135] width 789 height 160
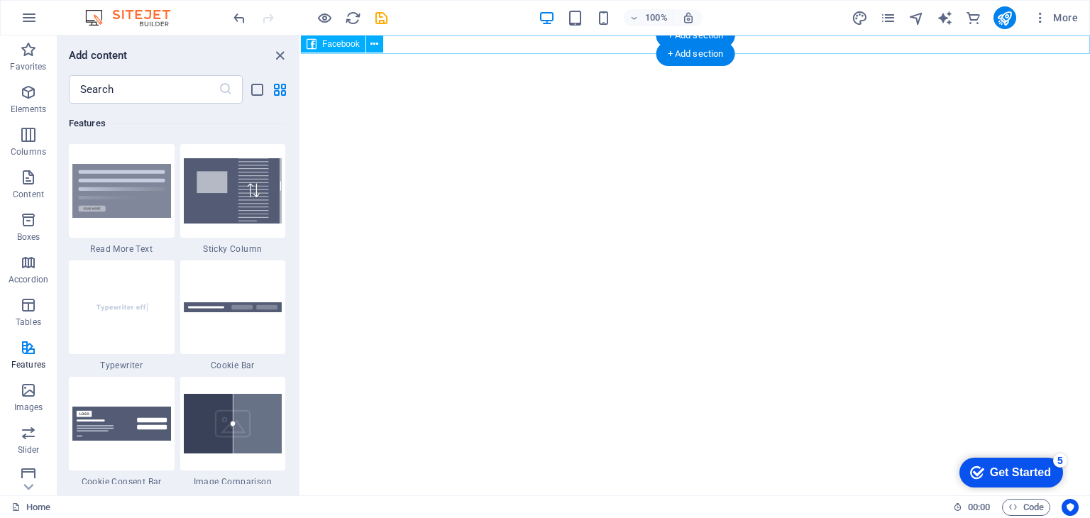
click at [438, 45] on div at bounding box center [695, 44] width 789 height 19
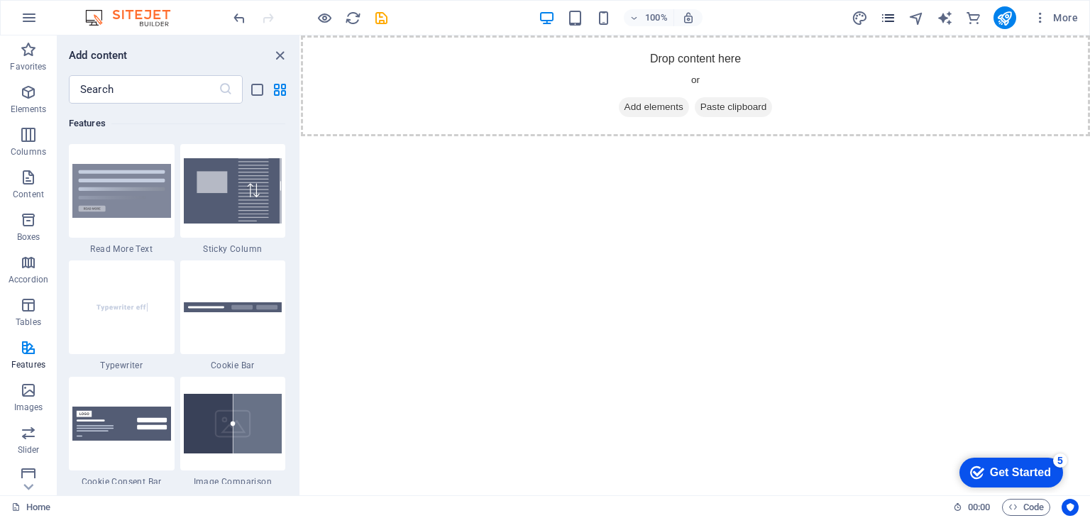
click at [894, 17] on icon "pages" at bounding box center [888, 18] width 16 height 16
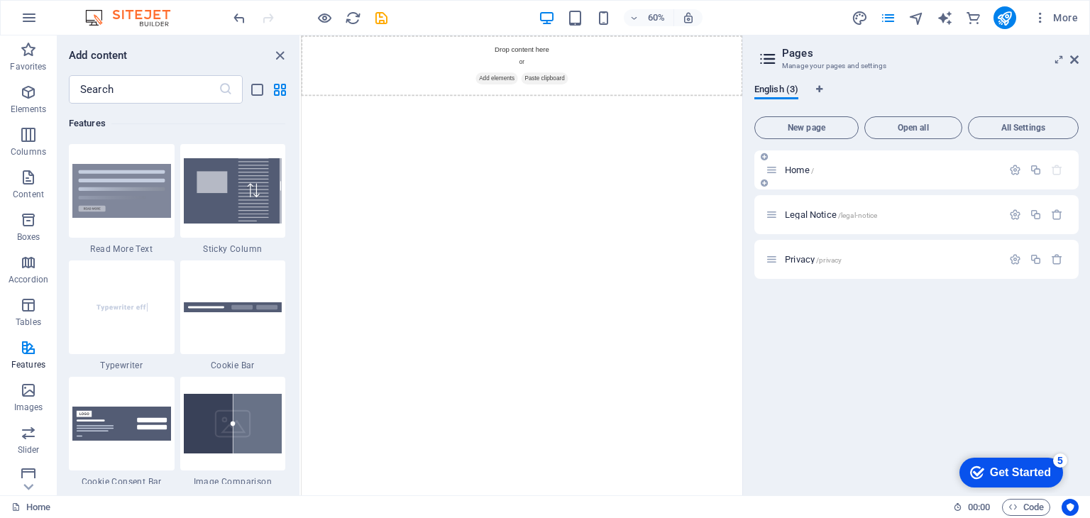
click at [781, 172] on div "Home /" at bounding box center [891, 169] width 221 height 9
drag, startPoint x: 1082, startPoint y: 207, endPoint x: 564, endPoint y: 97, distance: 529.7
click at [524, 40] on div "+" at bounding box center [521, 40] width 16 height 8
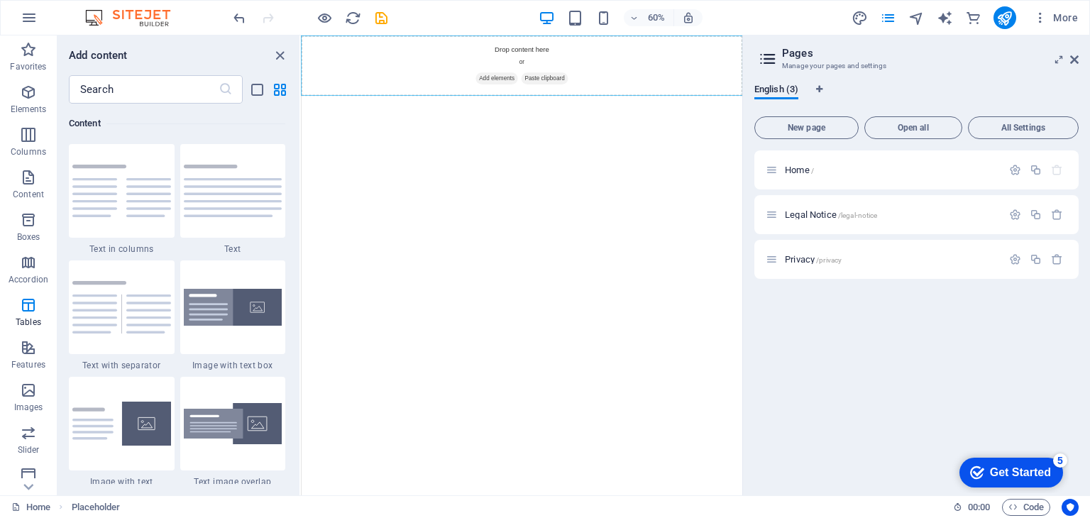
click at [778, 169] on div "Home /" at bounding box center [884, 170] width 236 height 16
click at [770, 175] on icon at bounding box center [772, 170] width 12 height 12
drag, startPoint x: 677, startPoint y: 174, endPoint x: 532, endPoint y: 120, distance: 154.5
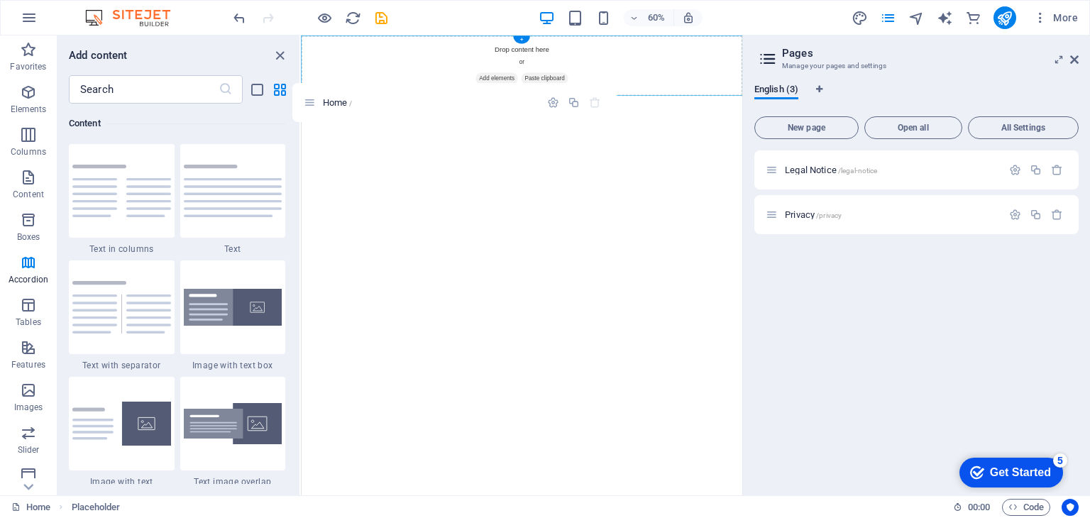
click at [402, 94] on div "Drop content here or Add elements Paste clipboard" at bounding box center [669, 85] width 736 height 101
drag, startPoint x: 330, startPoint y: 146, endPoint x: 476, endPoint y: 60, distance: 169.0
click at [476, 60] on html "Skip to main content Drop content here or Add elements Paste clipboard" at bounding box center [669, 85] width 736 height 101
click at [712, 136] on html "Skip to main content Drop content here or Add elements Paste clipboard" at bounding box center [669, 85] width 736 height 101
drag, startPoint x: 351, startPoint y: 137, endPoint x: 632, endPoint y: 72, distance: 288.6
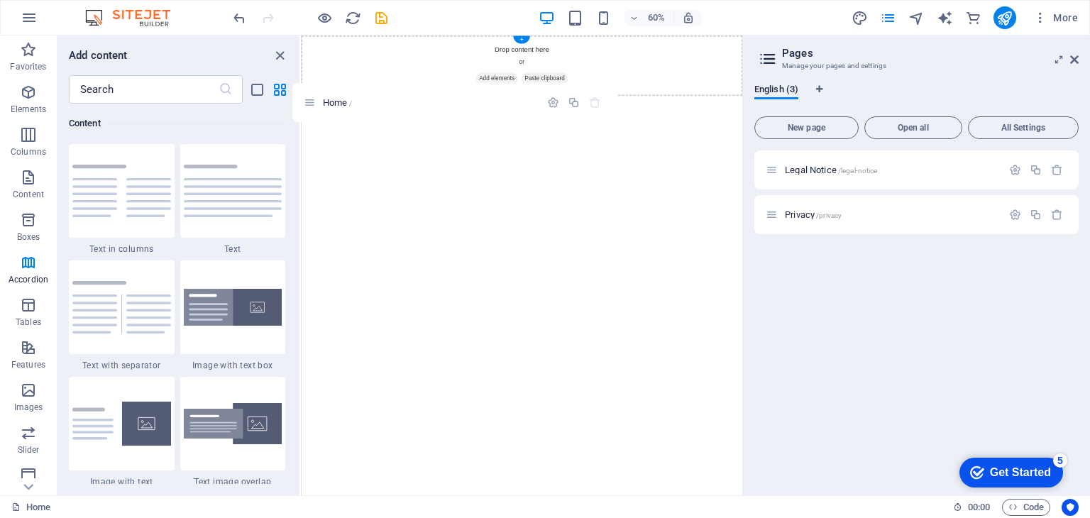
click at [632, 72] on html "Skip to main content Drop content here or Add elements Paste clipboard" at bounding box center [669, 85] width 736 height 101
click at [733, 136] on html "Skip to main content Drop content here or Add elements Paste clipboard" at bounding box center [669, 85] width 736 height 101
drag, startPoint x: 672, startPoint y: 114, endPoint x: 393, endPoint y: 102, distance: 279.2
click at [393, 102] on div "Drop content here or Add elements Paste clipboard" at bounding box center [669, 85] width 736 height 101
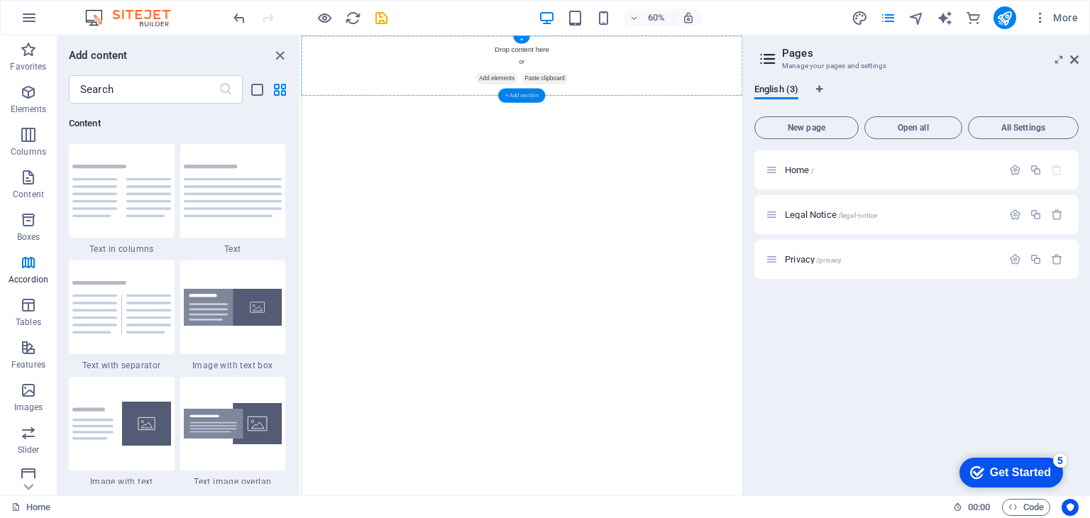
click at [520, 89] on div "+ Add section" at bounding box center [521, 95] width 47 height 14
click at [880, 368] on div "Home / Legal Notice /legal-notice Privacy /privacy" at bounding box center [917, 317] width 324 height 334
click at [1070, 61] on icon at bounding box center [1074, 59] width 9 height 11
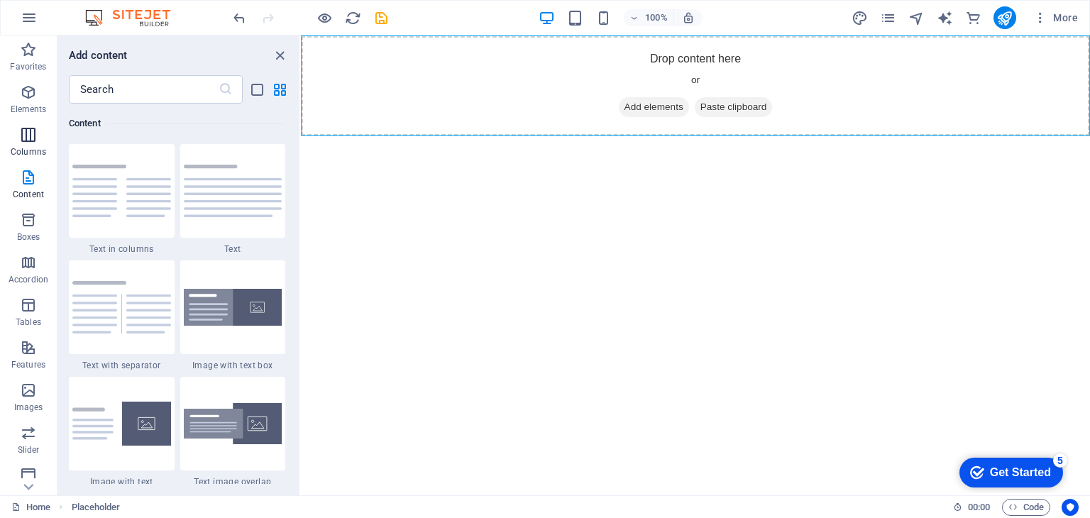
click at [21, 145] on span "Columns" at bounding box center [28, 143] width 57 height 34
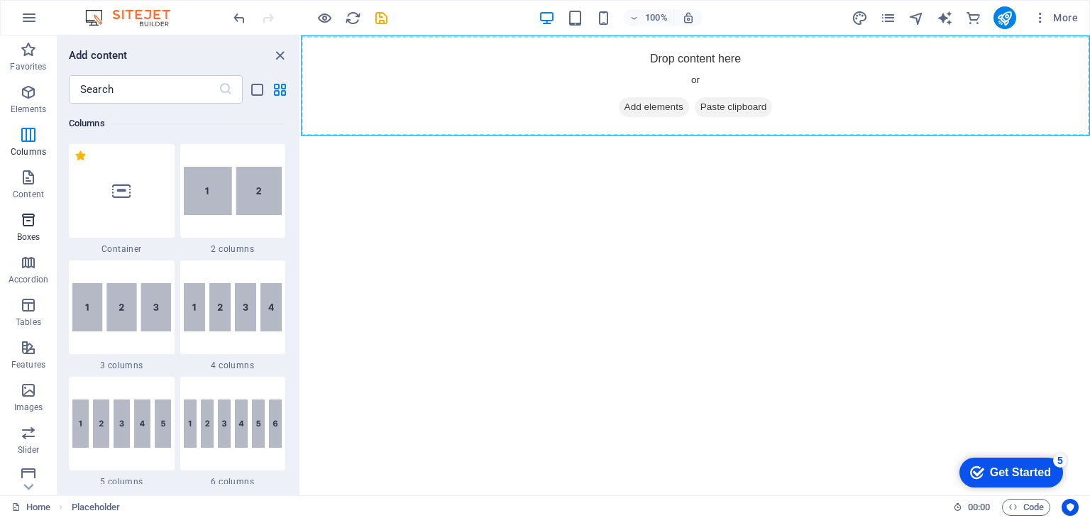
click at [23, 217] on icon "button" at bounding box center [28, 220] width 17 height 17
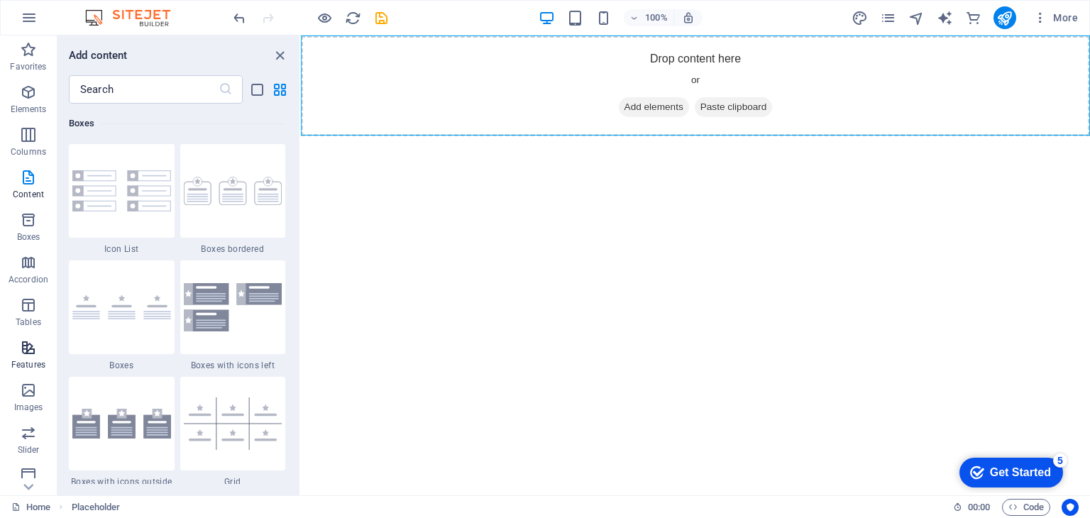
click at [34, 357] on span "Features" at bounding box center [28, 356] width 57 height 34
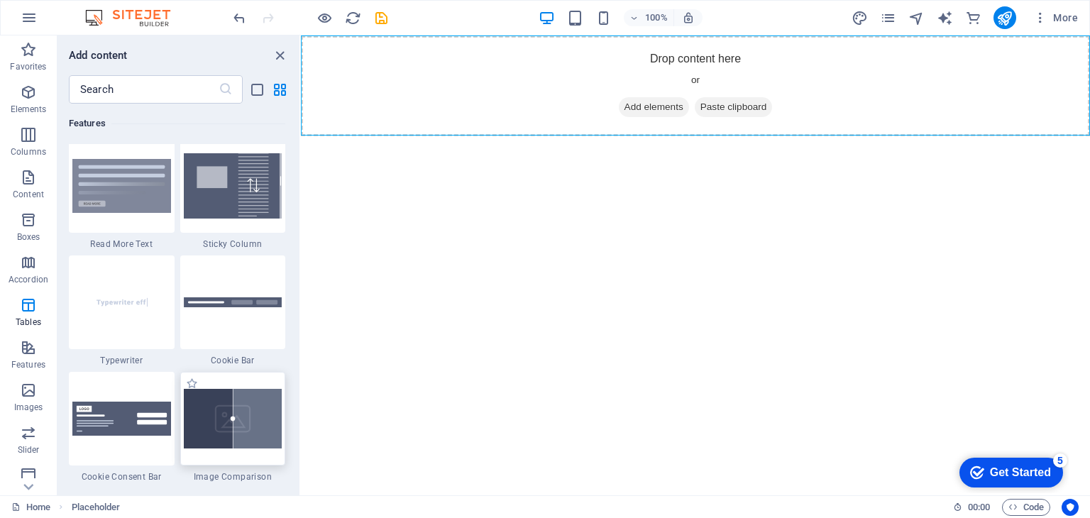
scroll to position [5604, 0]
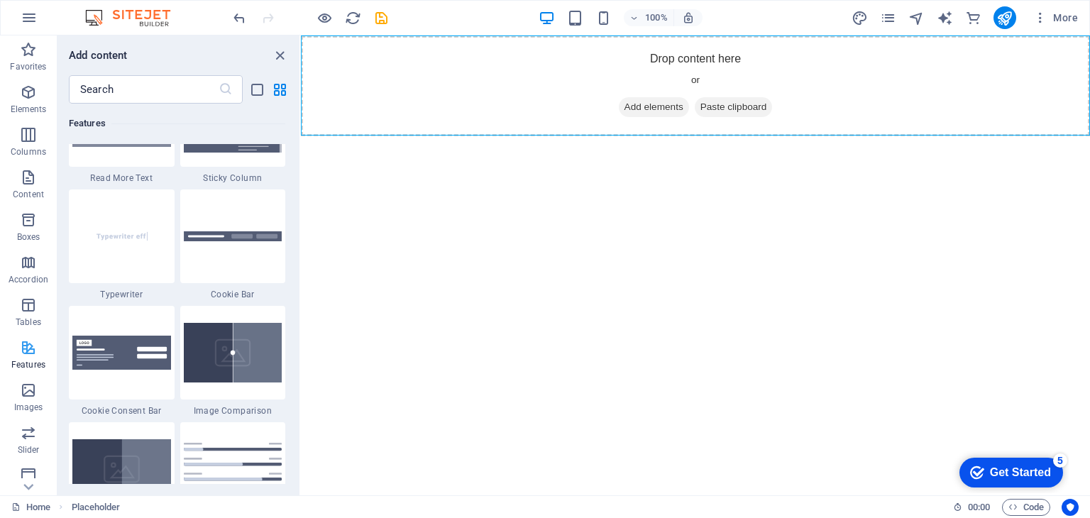
click at [29, 364] on p "Features" at bounding box center [28, 364] width 34 height 11
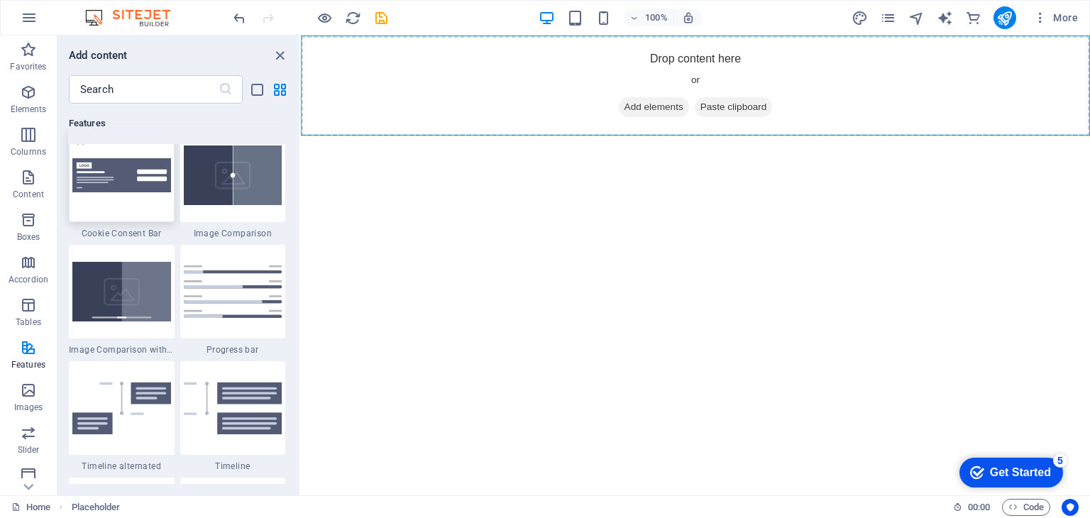
scroll to position [5817, 0]
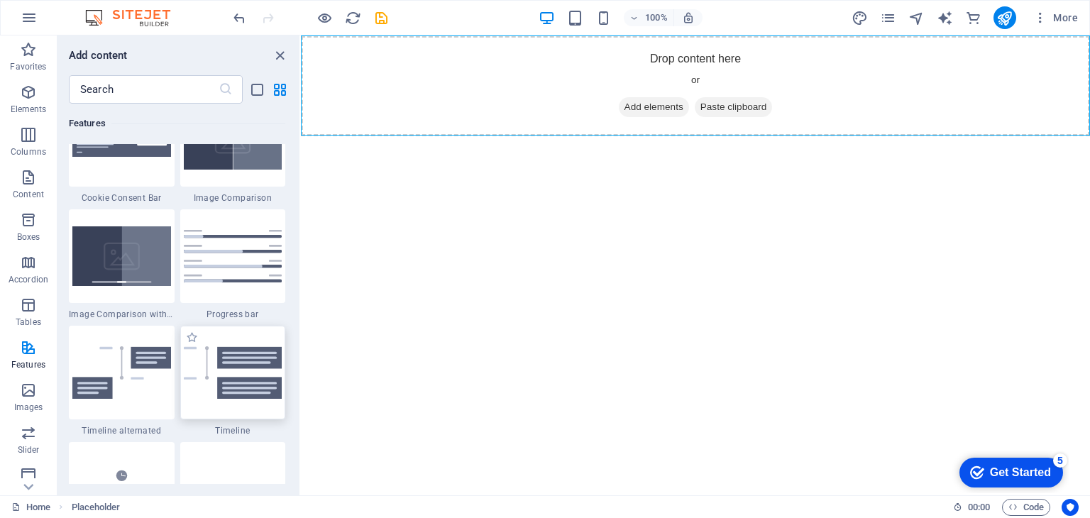
click at [217, 390] on img at bounding box center [233, 372] width 99 height 53
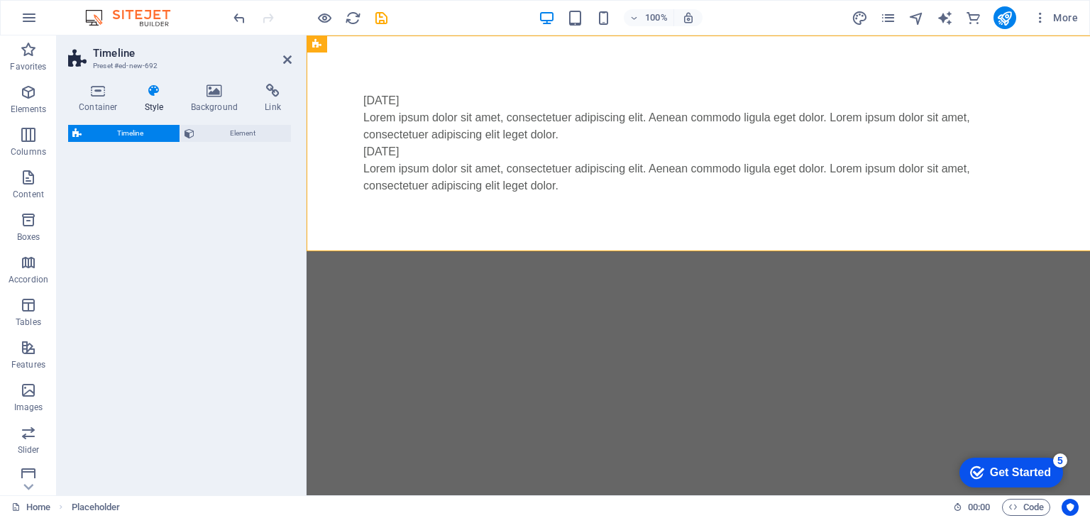
select select "rem"
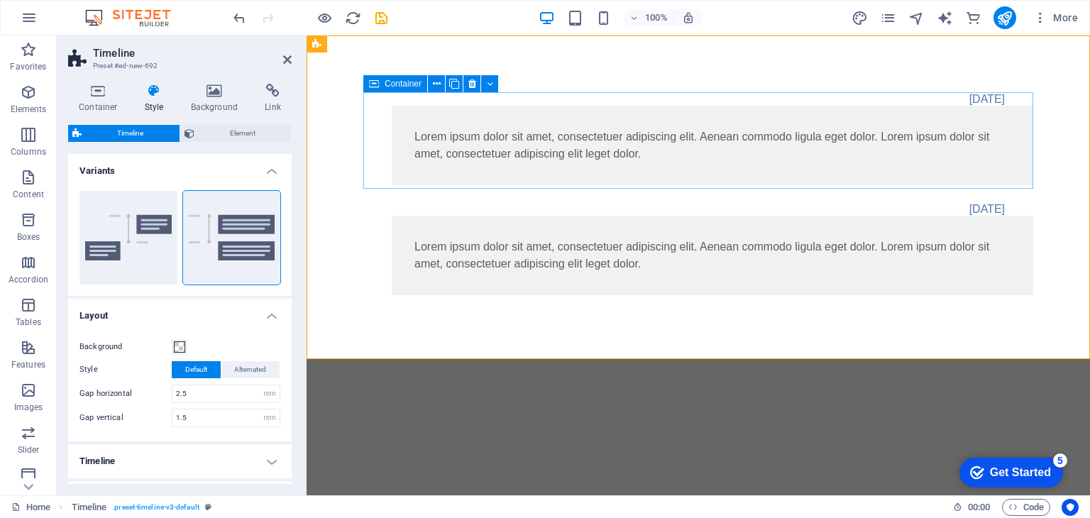
click at [535, 123] on div "[DATE] Lorem ipsum dolor sit amet, consectetuer adipiscing elit. Aenean commodo…" at bounding box center [698, 138] width 670 height 93
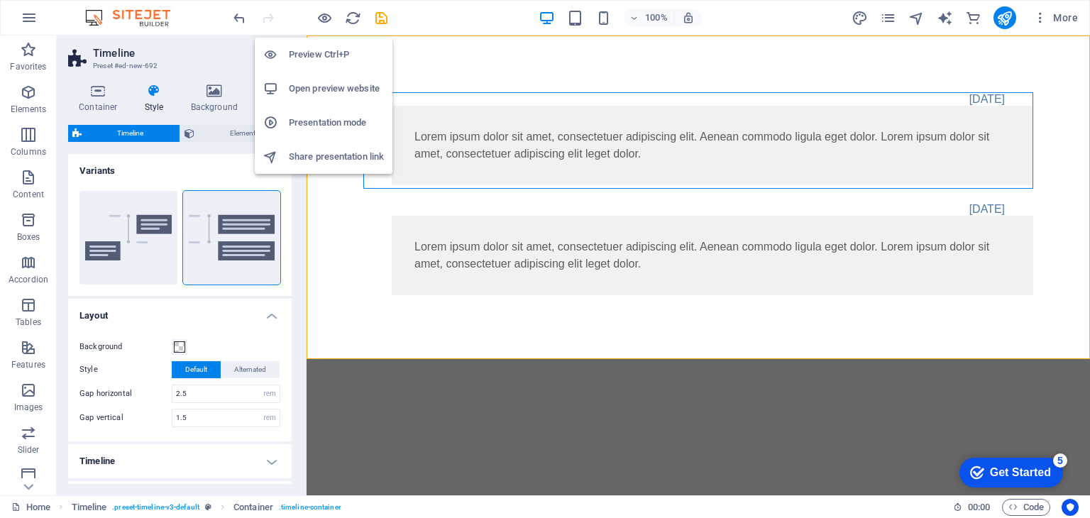
click at [332, 55] on h6 "Preview Ctrl+P" at bounding box center [336, 54] width 95 height 17
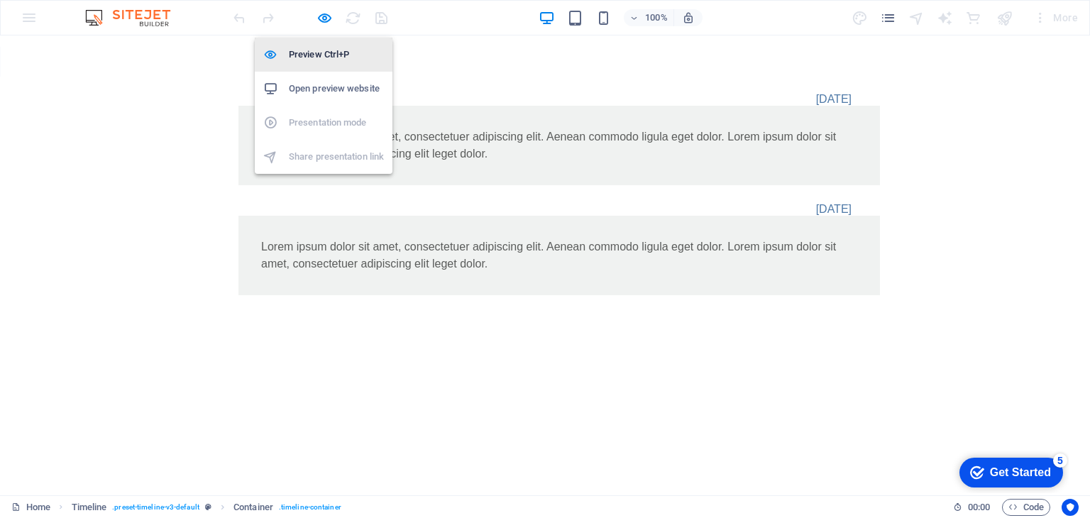
click at [332, 55] on h6 "Preview Ctrl+P" at bounding box center [336, 54] width 95 height 17
select select "rem"
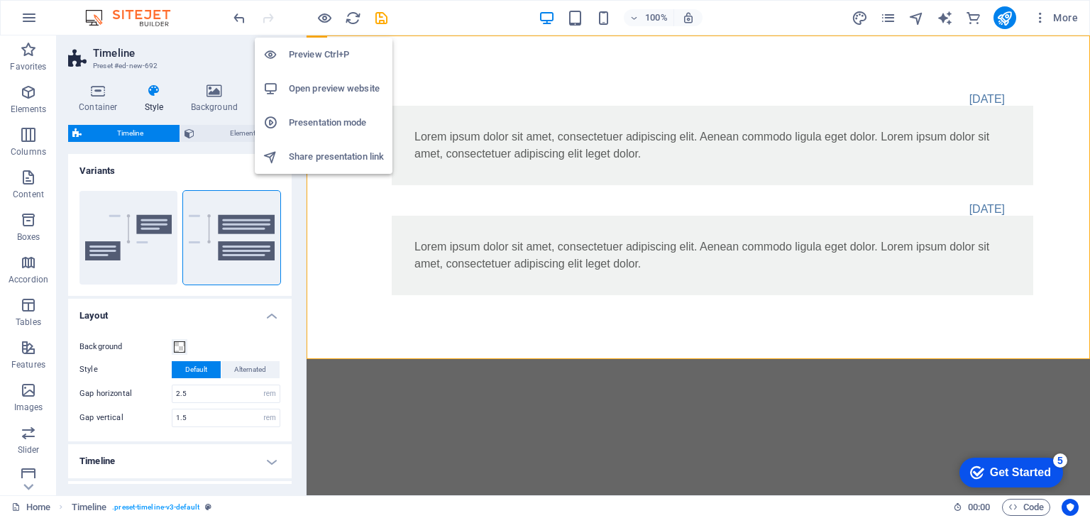
click at [332, 55] on h6 "Preview Ctrl+P" at bounding box center [336, 54] width 95 height 17
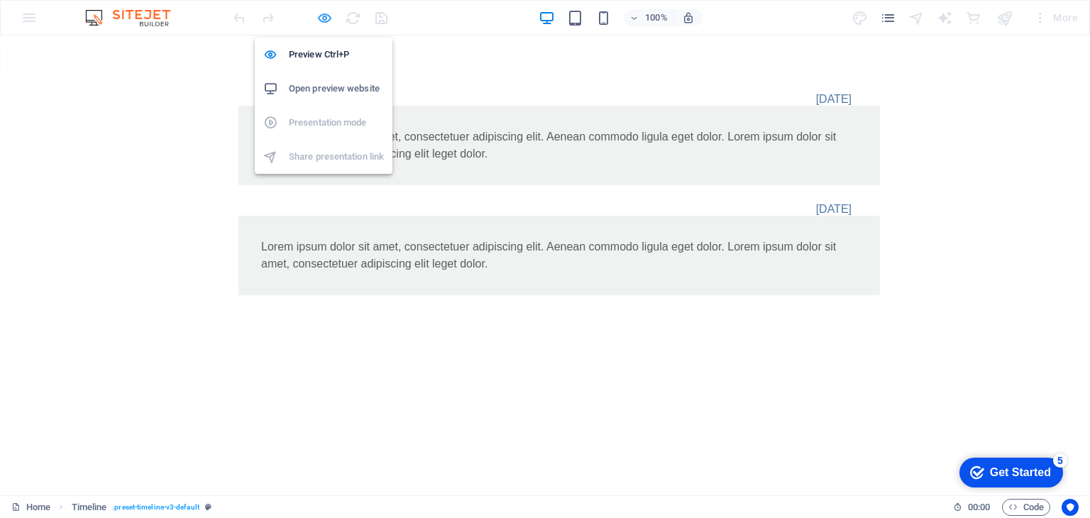
click at [327, 18] on icon "button" at bounding box center [325, 18] width 16 height 16
select select "rem"
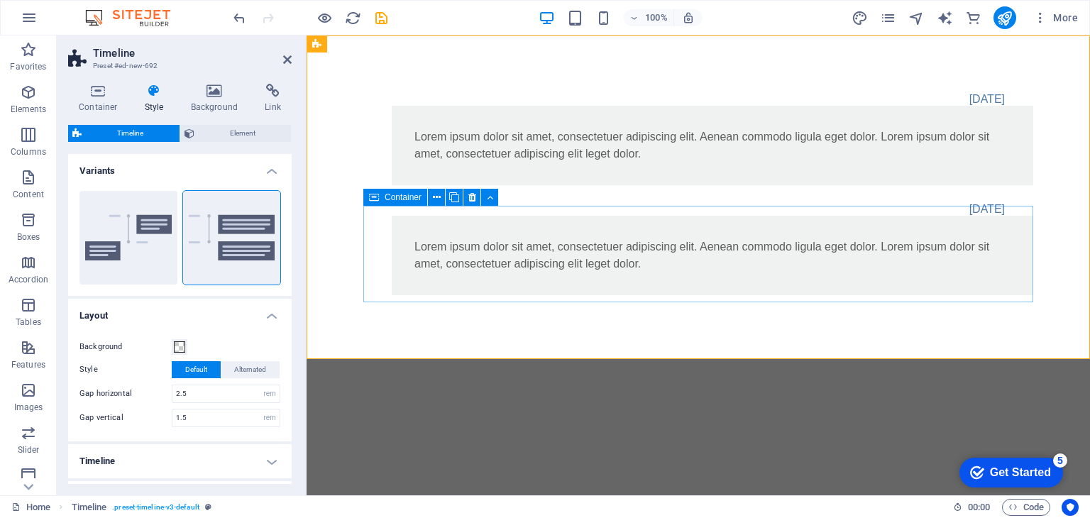
click at [555, 259] on div "[DATE] Lorem ipsum dolor sit amet, consectetuer adipiscing elit. Aenean commodo…" at bounding box center [698, 248] width 670 height 93
click at [437, 194] on icon at bounding box center [441, 197] width 8 height 15
click at [476, 199] on button at bounding box center [472, 197] width 17 height 17
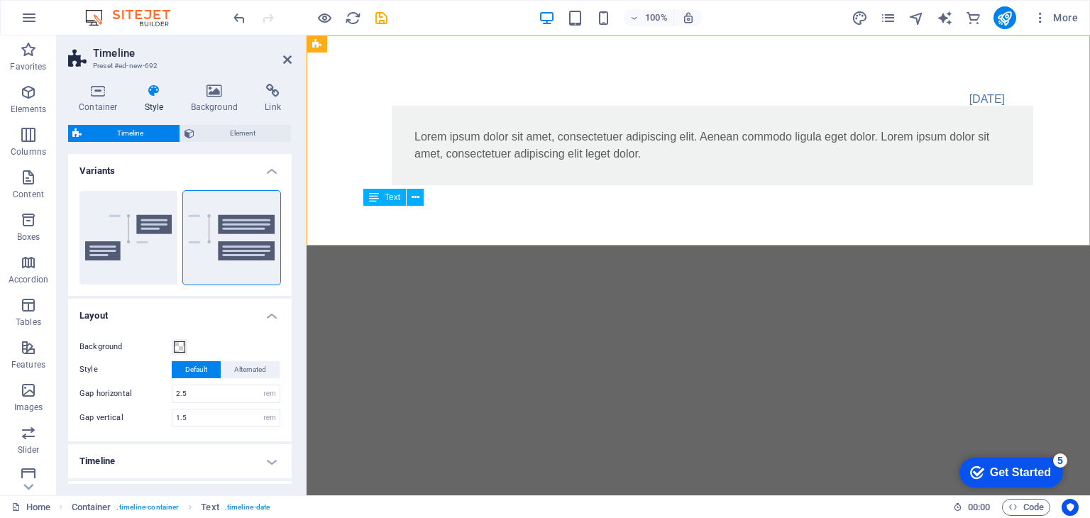
click at [371, 202] on icon at bounding box center [374, 197] width 10 height 17
click at [417, 197] on icon at bounding box center [416, 197] width 8 height 15
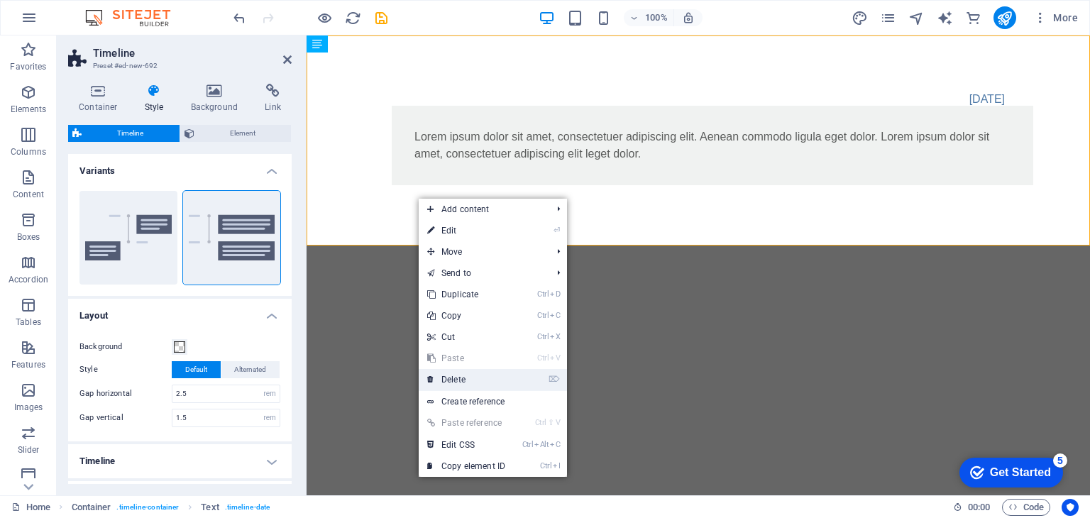
click at [466, 376] on link "⌦ Delete" at bounding box center [466, 379] width 95 height 21
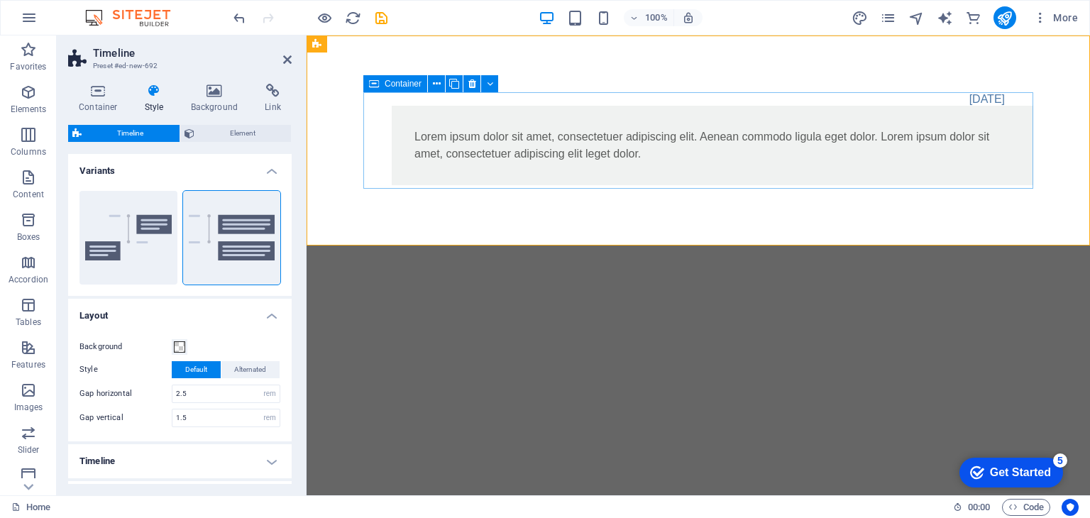
click at [508, 111] on div "[DATE] Lorem ipsum dolor sit amet, consectetuer adipiscing elit. Aenean commodo…" at bounding box center [698, 138] width 670 height 93
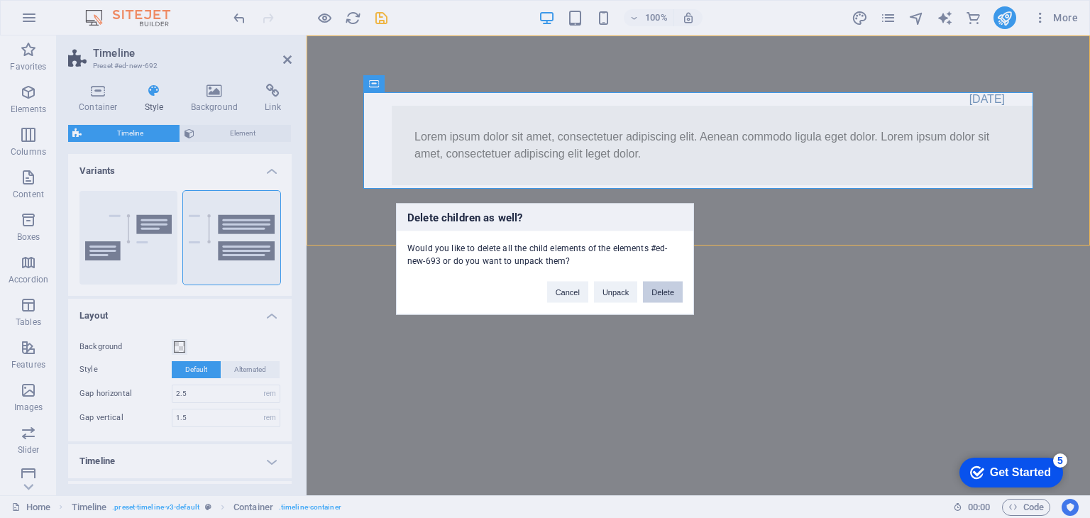
click at [656, 282] on button "Delete" at bounding box center [663, 292] width 40 height 21
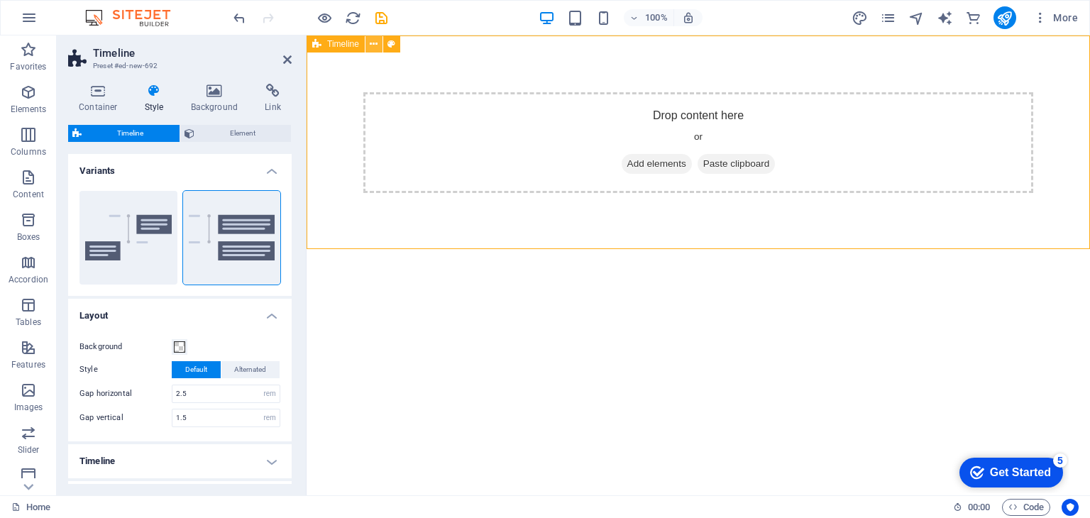
click at [370, 37] on icon at bounding box center [374, 44] width 8 height 15
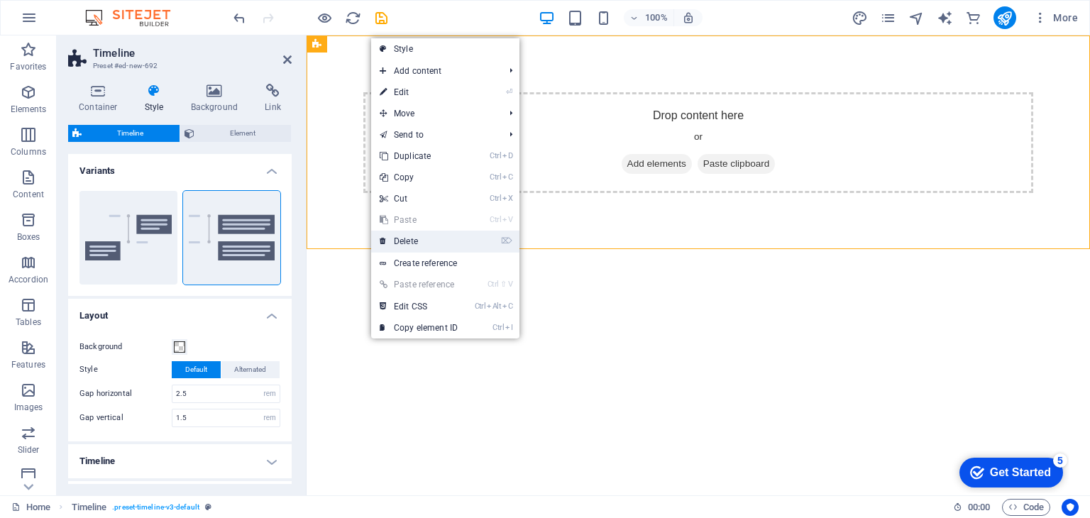
click at [419, 238] on link "⌦ Delete" at bounding box center [418, 241] width 95 height 21
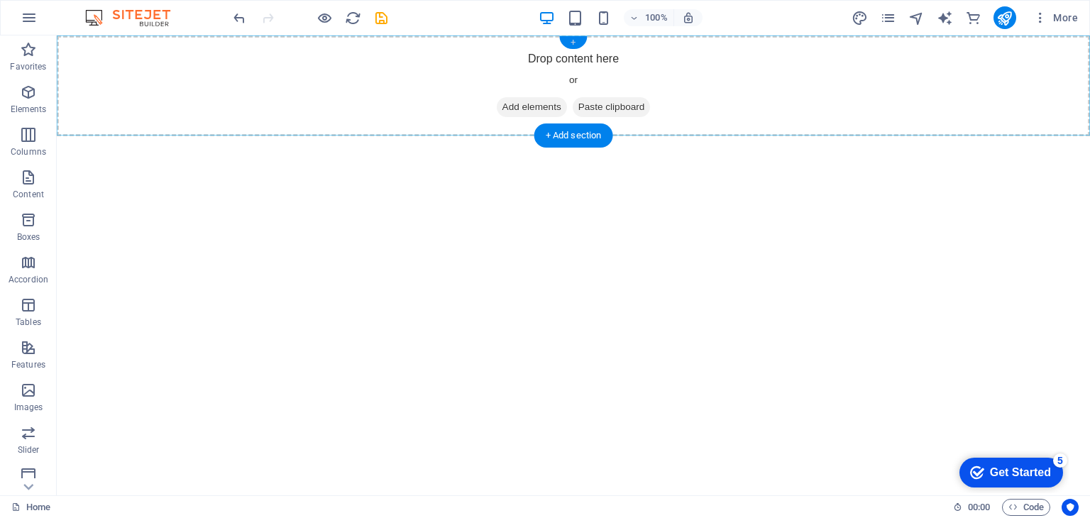
click at [575, 42] on div "+" at bounding box center [573, 42] width 28 height 13
click at [336, 42] on div "Drop content here or Add elements Paste clipboard" at bounding box center [574, 85] width 1034 height 101
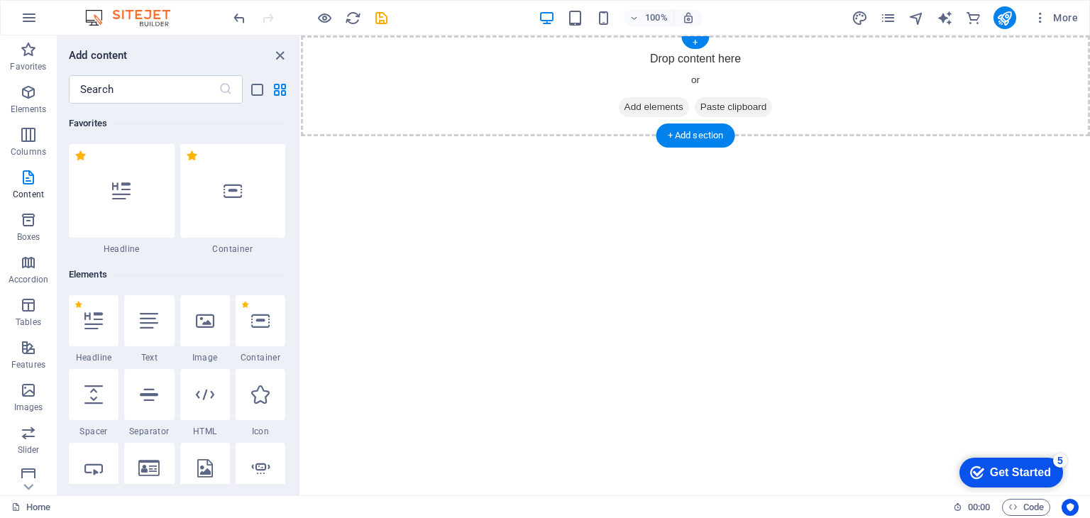
click at [581, 42] on div "Drop content here or Add elements Paste clipboard" at bounding box center [695, 85] width 789 height 101
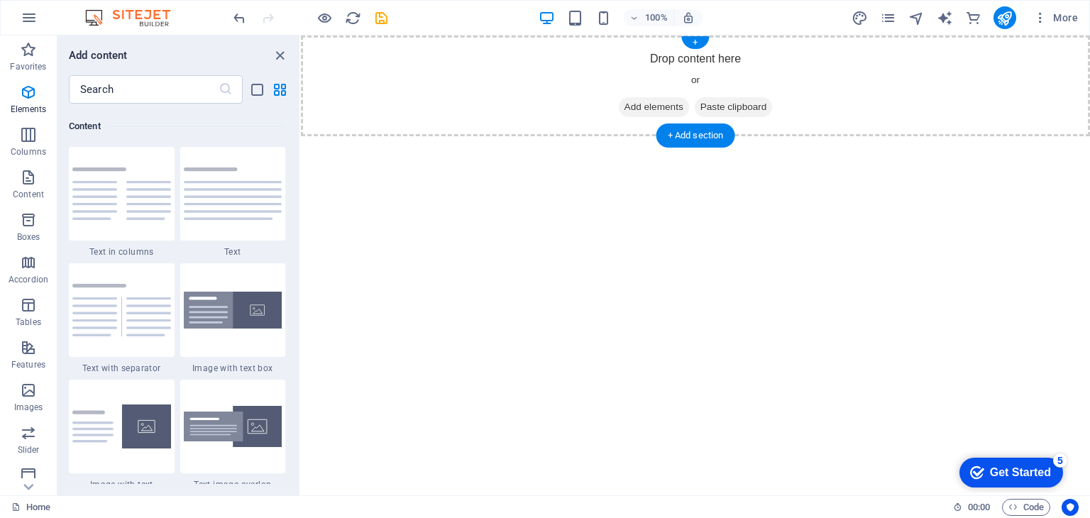
scroll to position [2484, 0]
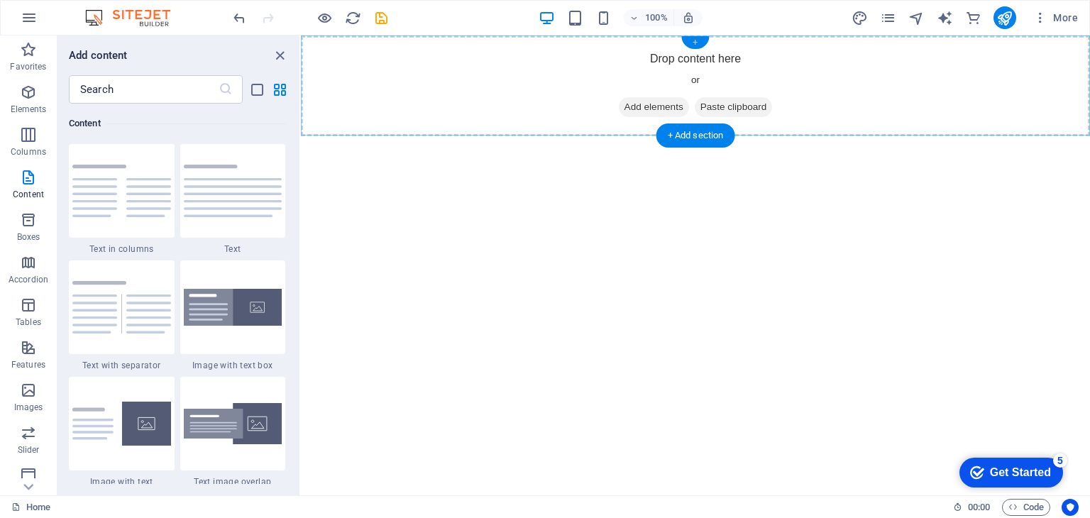
click at [694, 40] on div "+" at bounding box center [695, 42] width 28 height 13
click at [695, 40] on div "+" at bounding box center [695, 42] width 28 height 13
click at [726, 109] on span "Paste clipboard" at bounding box center [734, 107] width 78 height 20
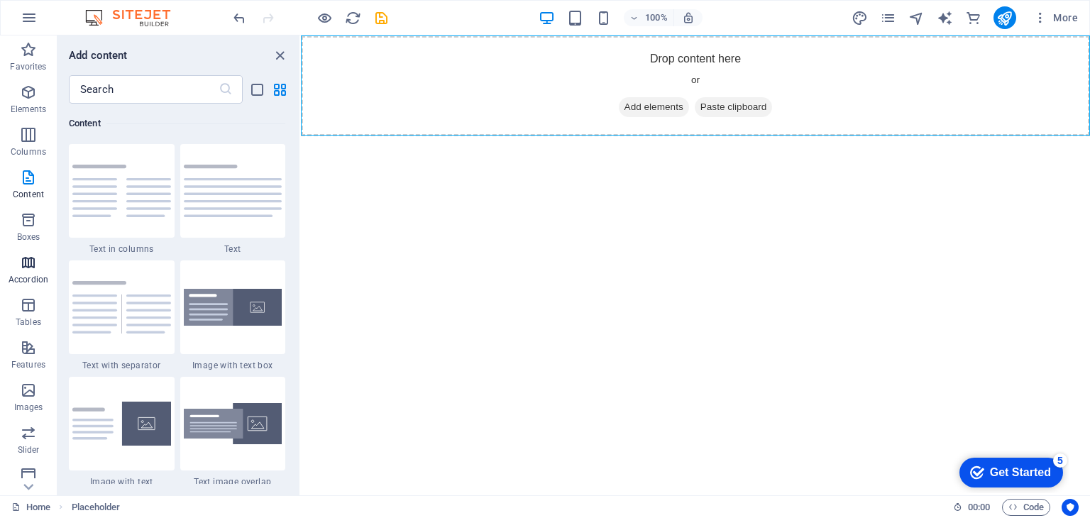
click at [40, 275] on p "Accordion" at bounding box center [29, 279] width 40 height 11
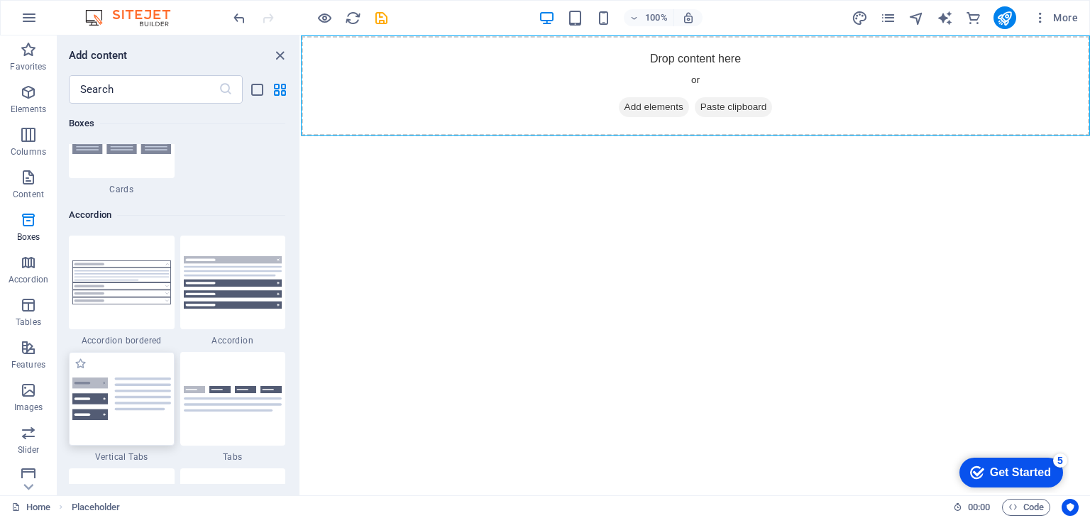
scroll to position [4390, 0]
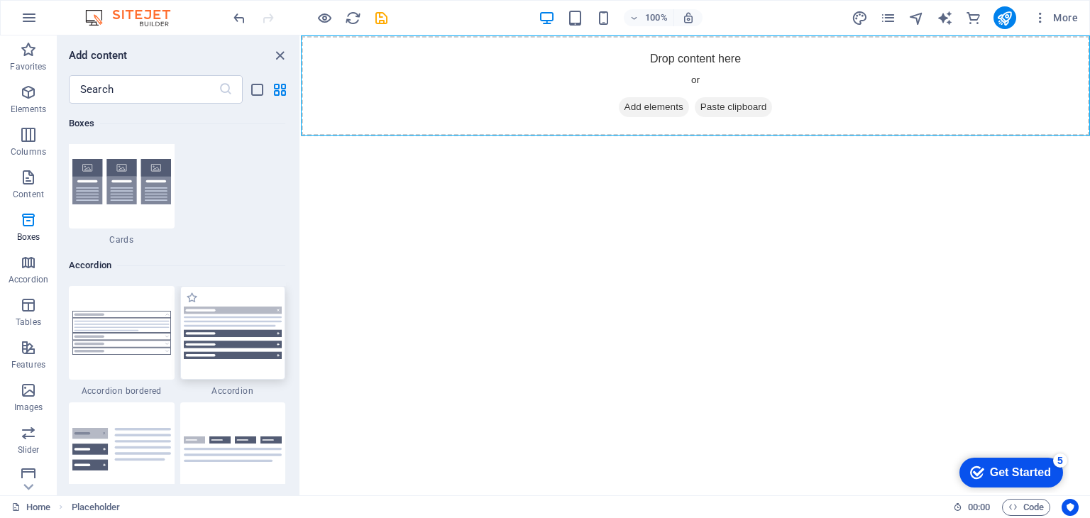
click at [250, 347] on img at bounding box center [233, 333] width 99 height 53
click at [301, 350] on div "Drag here to replace the existing content. Press “Ctrl” if you want to create a…" at bounding box center [695, 265] width 789 height 460
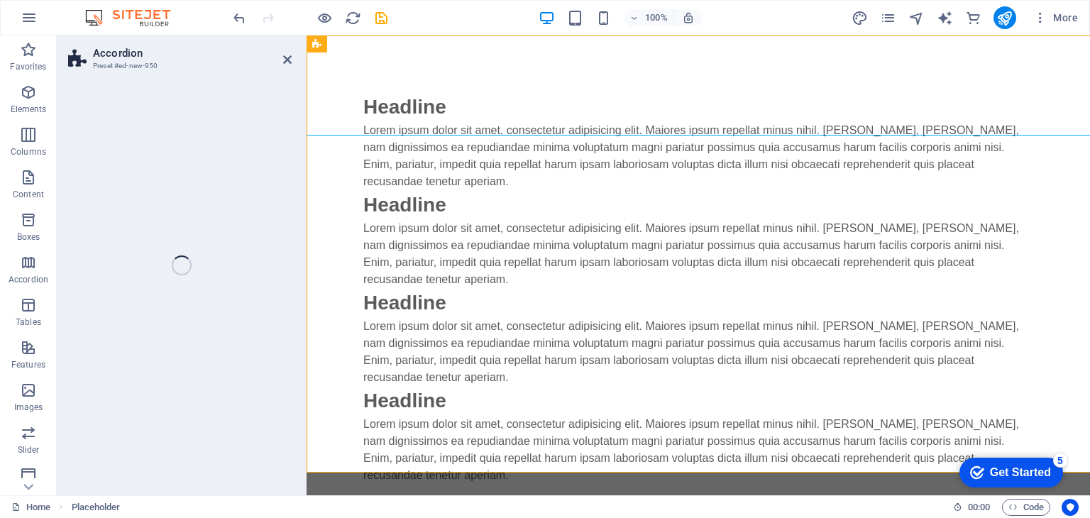
drag, startPoint x: 560, startPoint y: 383, endPoint x: 548, endPoint y: 268, distance: 116.3
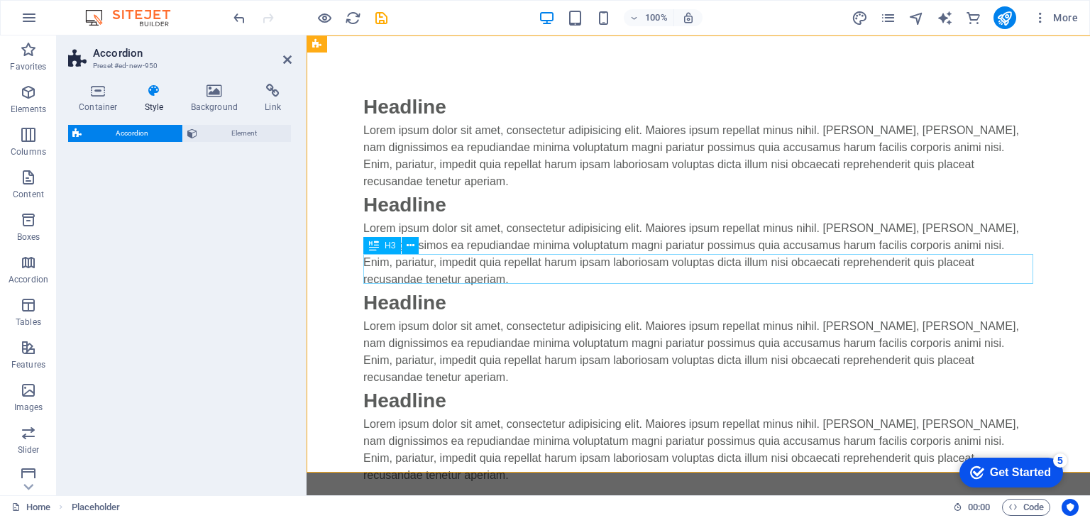
select select "rem"
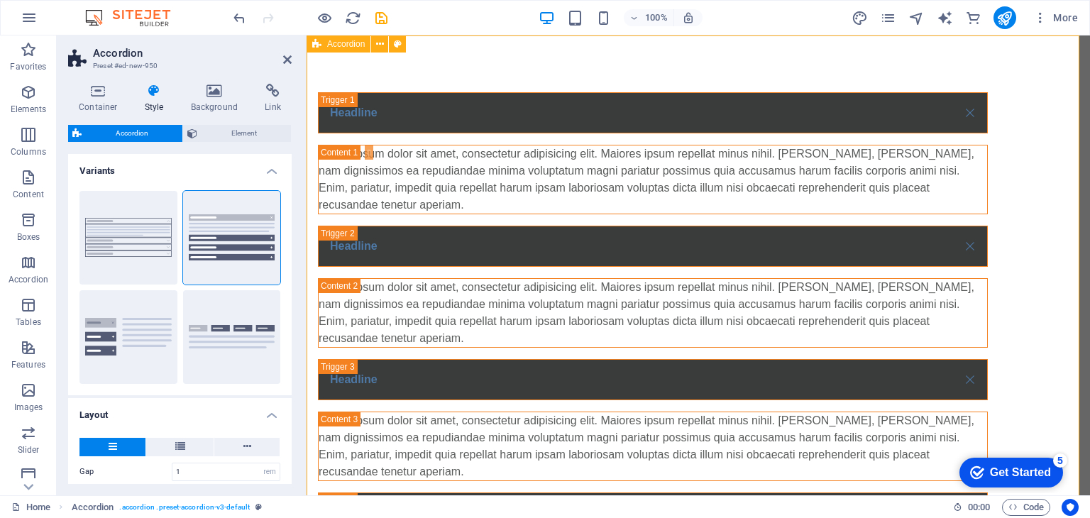
click at [559, 250] on div "Headline Lorem ipsum dolor sit amet, consectetur adipisicing elit. Maiores ipsu…" at bounding box center [699, 350] width 784 height 630
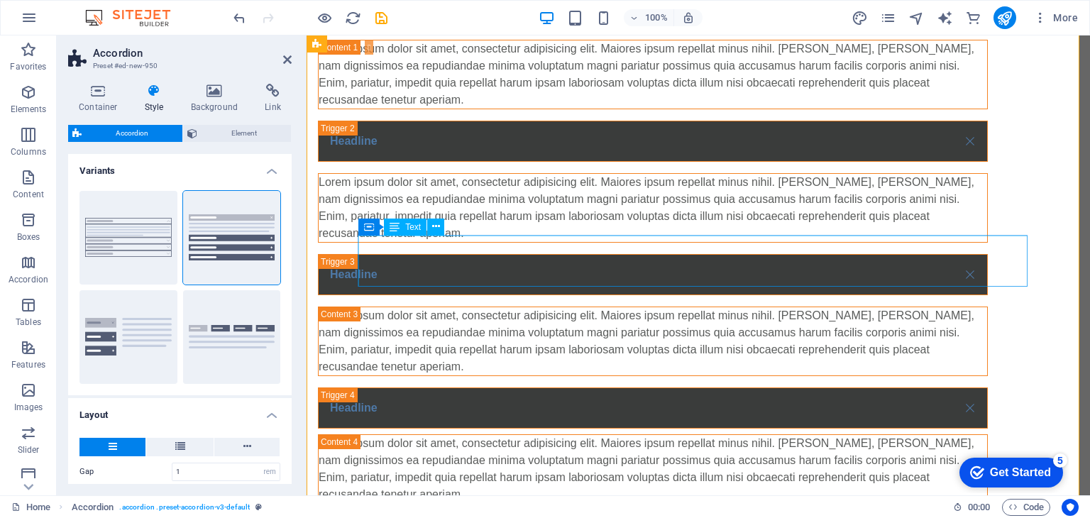
scroll to position [0, 0]
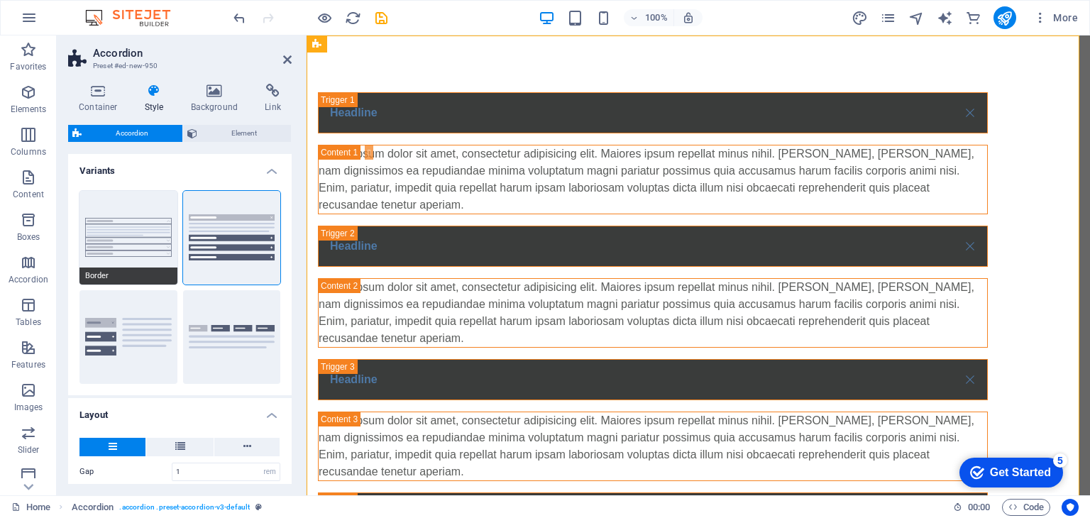
click at [106, 241] on button "Border" at bounding box center [129, 238] width 98 height 94
type input "0"
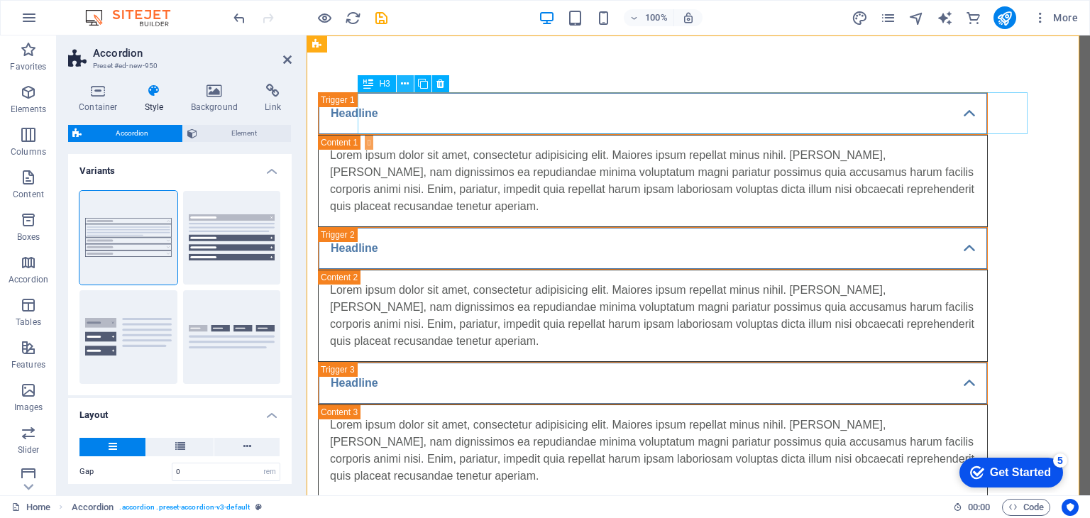
click at [405, 85] on icon at bounding box center [405, 84] width 8 height 15
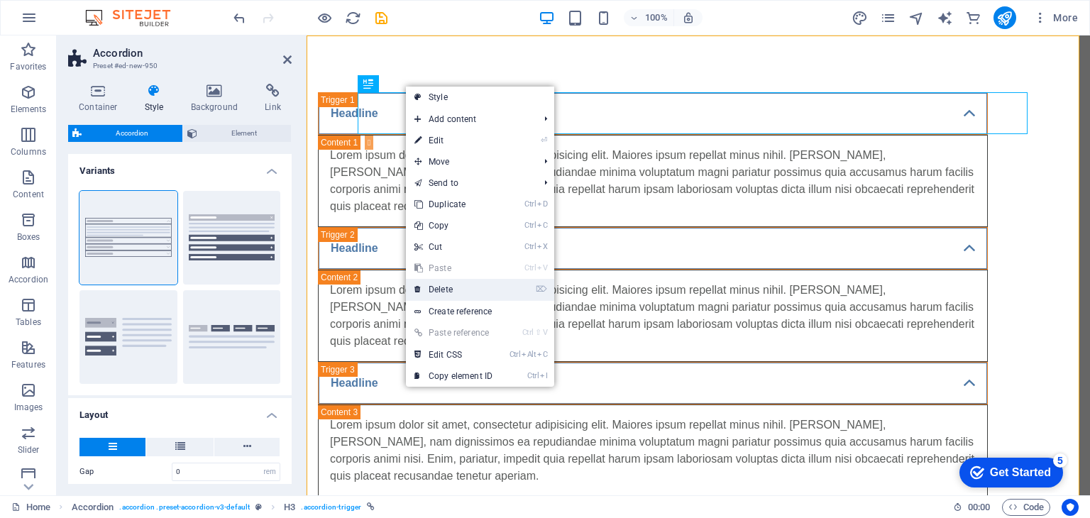
click at [441, 287] on link "⌦ Delete" at bounding box center [453, 289] width 95 height 21
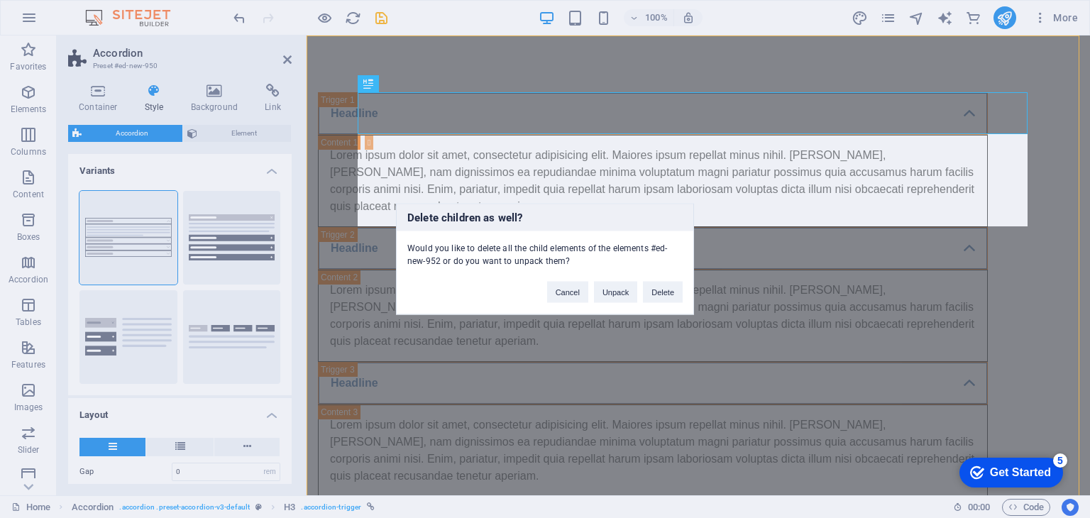
click at [370, 85] on div "Delete children as well? Would you like to delete all the child elements of the…" at bounding box center [545, 259] width 1090 height 518
click at [661, 295] on button "Delete" at bounding box center [663, 292] width 40 height 21
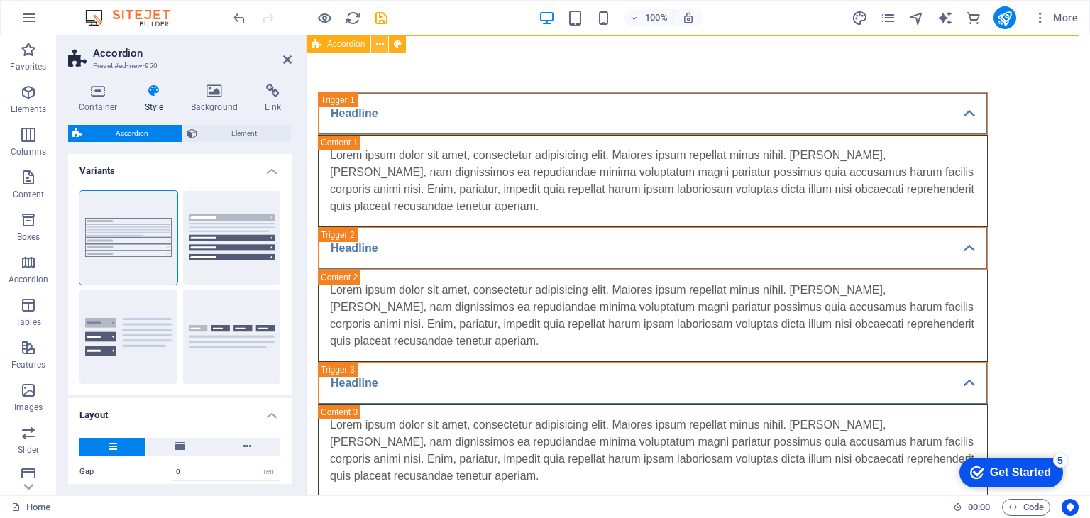
click at [381, 43] on icon at bounding box center [380, 44] width 8 height 15
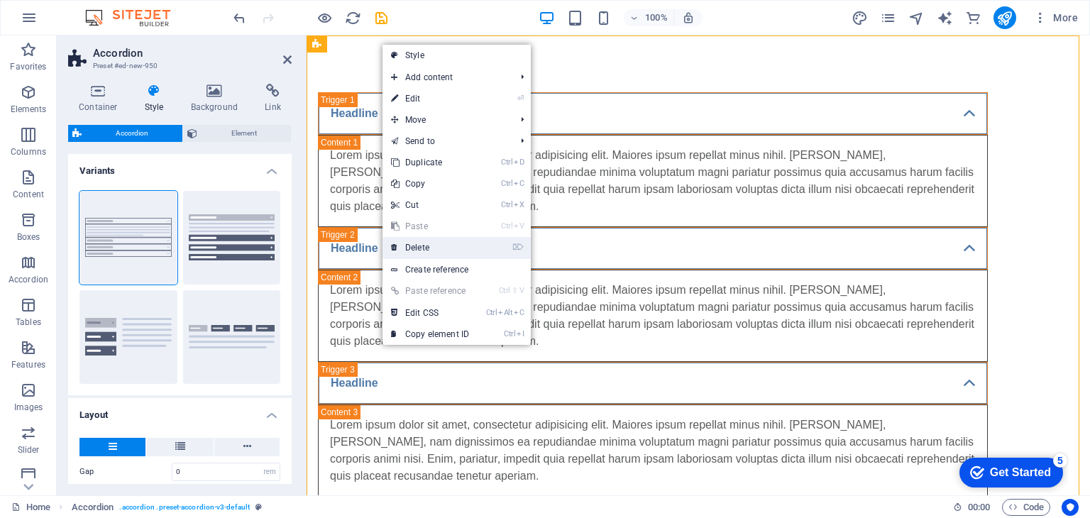
click at [417, 251] on link "⌦ Delete" at bounding box center [430, 247] width 95 height 21
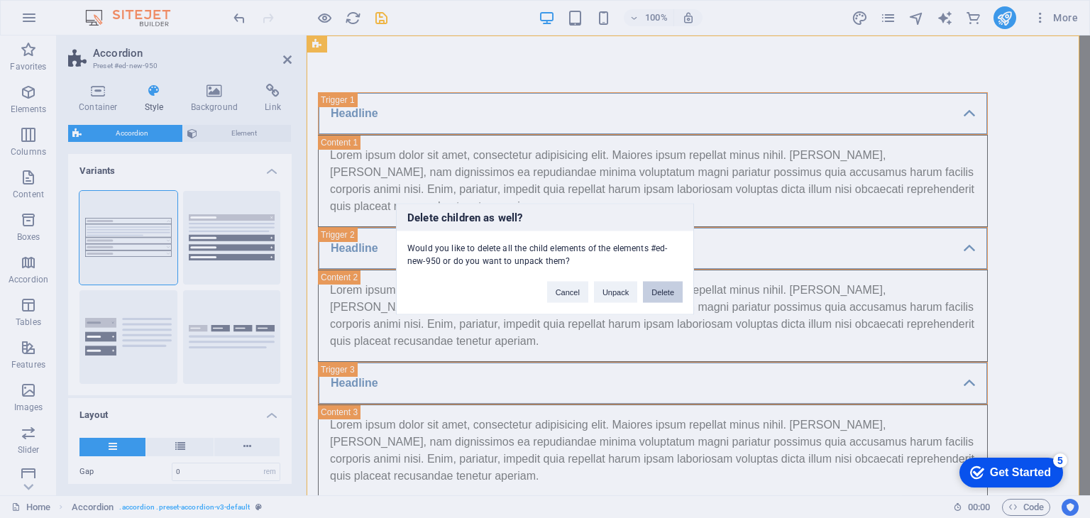
click at [654, 285] on button "Delete" at bounding box center [663, 292] width 40 height 21
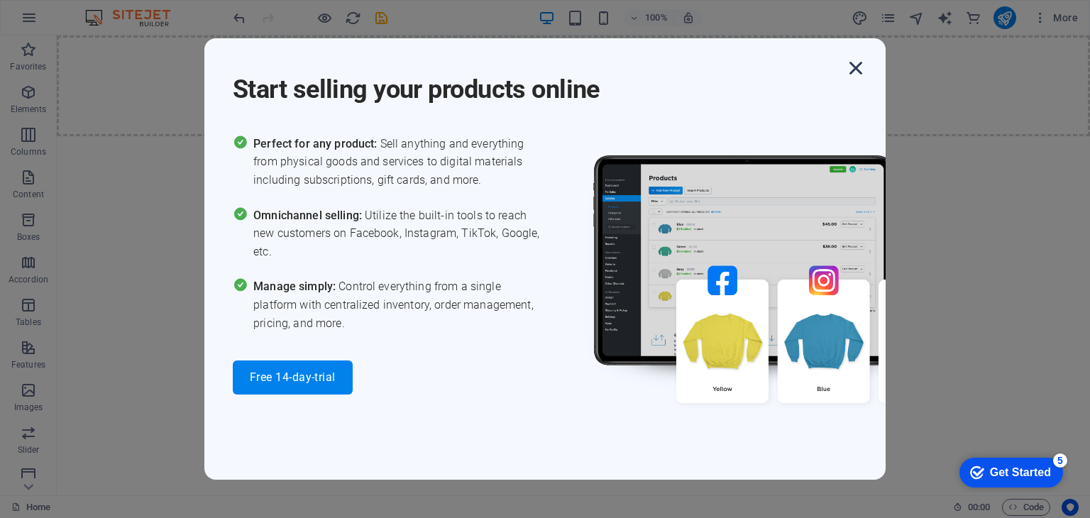
click at [850, 66] on icon "button" at bounding box center [856, 68] width 26 height 26
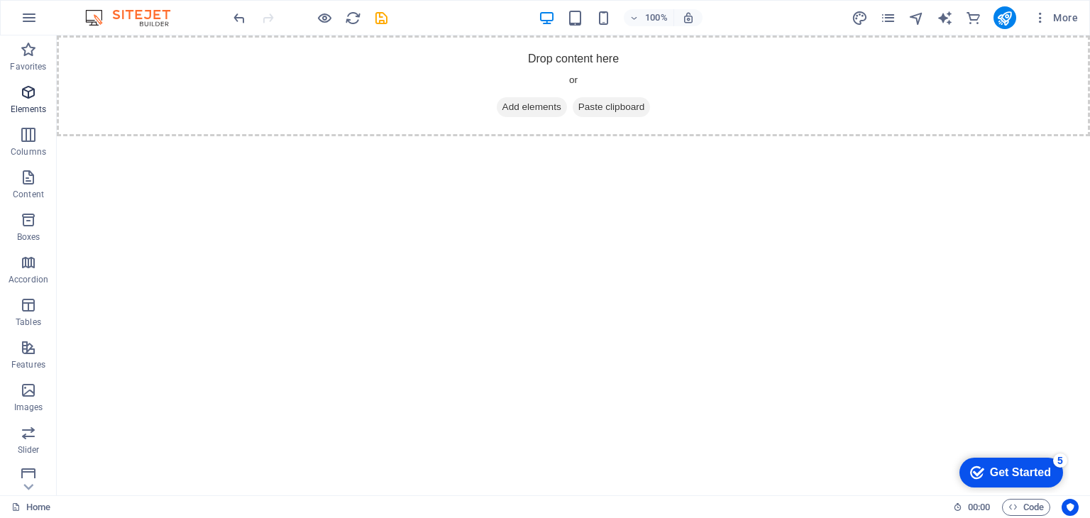
click at [26, 101] on span "Elements" at bounding box center [28, 101] width 57 height 34
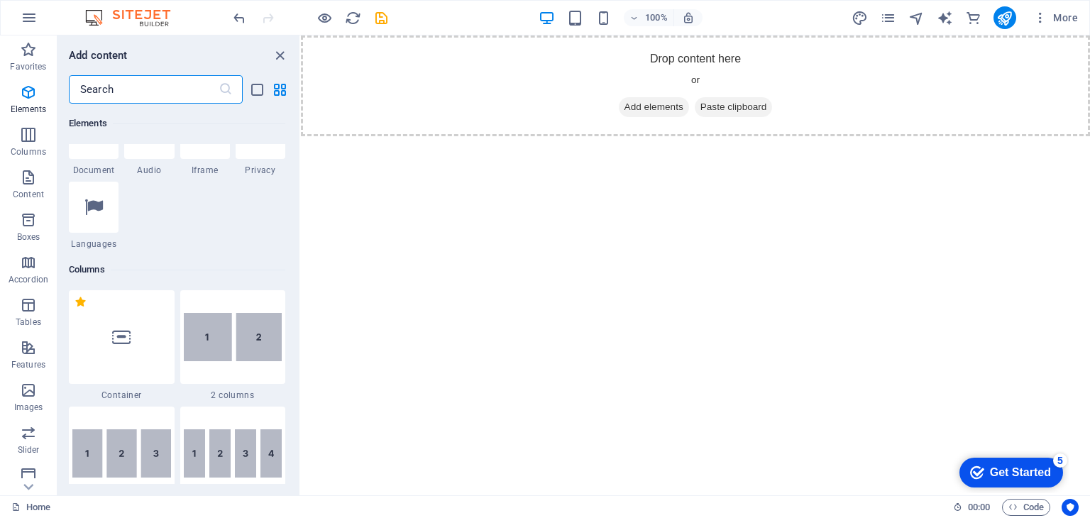
scroll to position [576, 0]
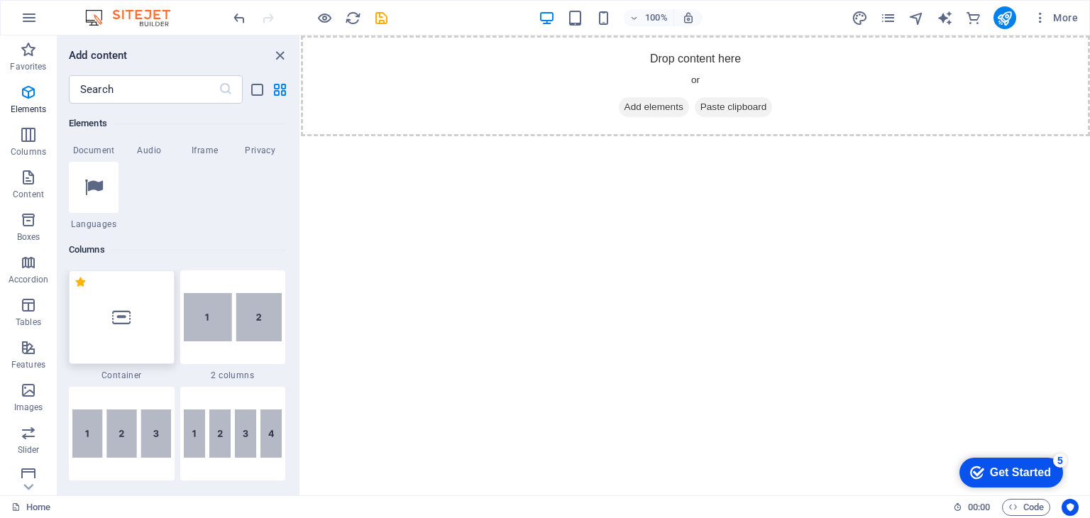
click at [141, 331] on div at bounding box center [122, 317] width 106 height 94
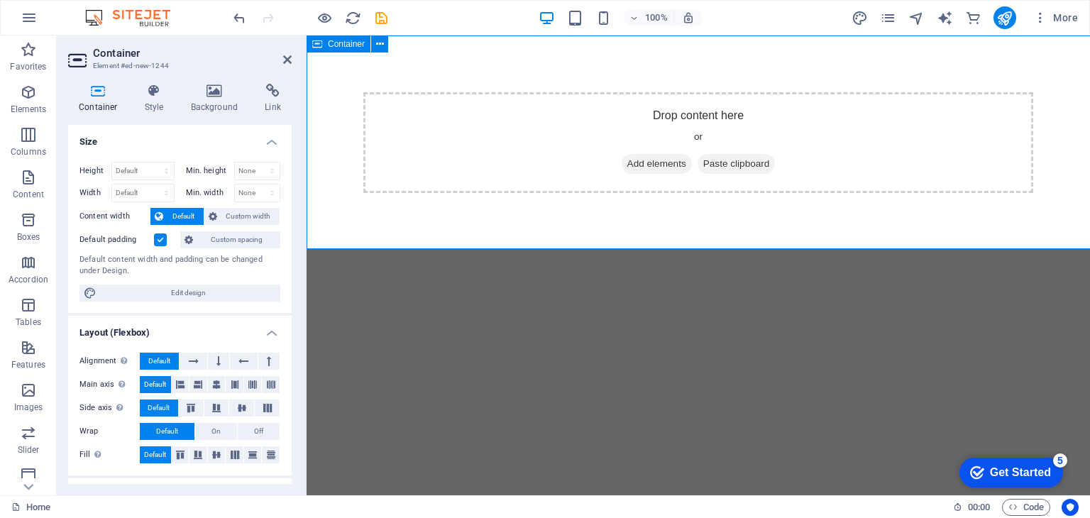
drag, startPoint x: 448, startPoint y: 366, endPoint x: 610, endPoint y: 155, distance: 265.8
click at [101, 95] on icon at bounding box center [98, 91] width 60 height 14
click at [358, 64] on div "Drop content here or Add elements Paste clipboard" at bounding box center [699, 142] width 784 height 214
click at [531, 250] on html "Skip to main content Drop content here or Add elements Paste clipboard" at bounding box center [699, 142] width 784 height 214
click at [420, 117] on div "Drop content here or Add elements Paste clipboard" at bounding box center [698, 142] width 670 height 101
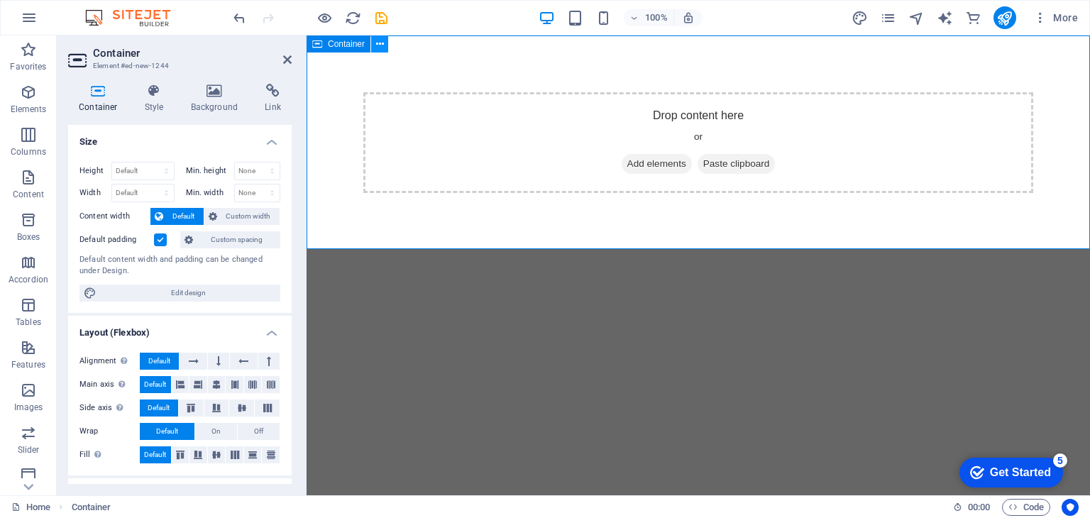
click at [378, 42] on icon at bounding box center [380, 44] width 8 height 15
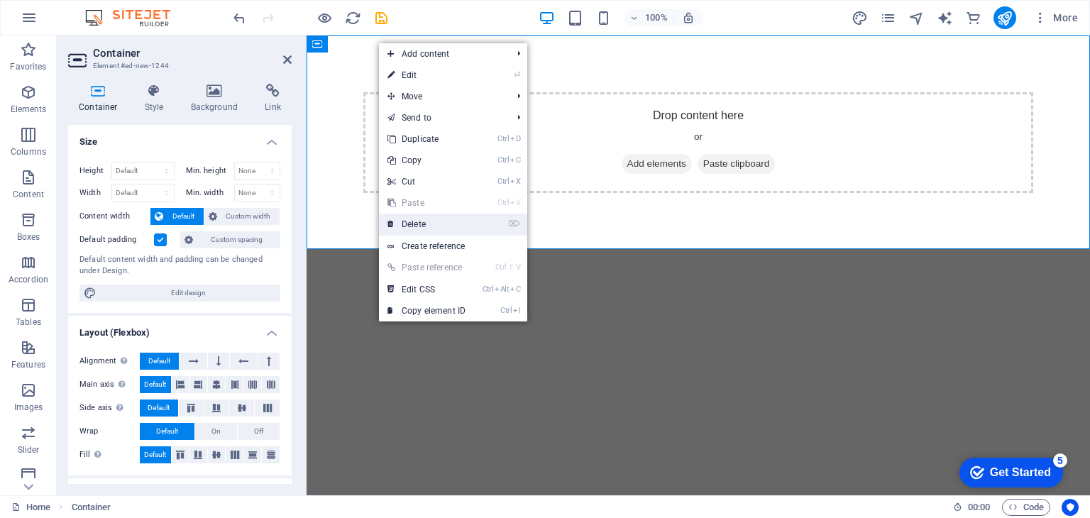
click at [414, 223] on link "⌦ Delete" at bounding box center [426, 224] width 95 height 21
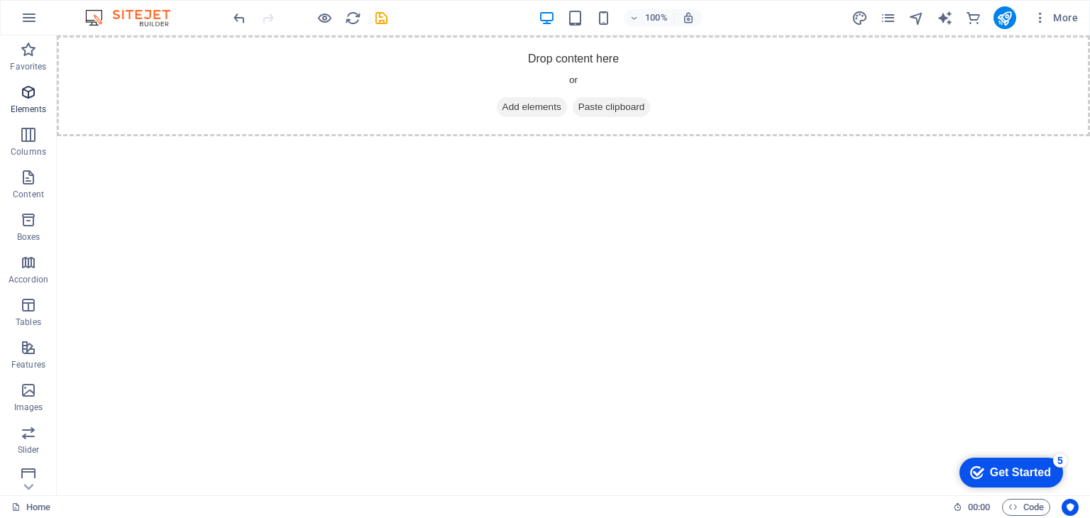
click at [34, 104] on p "Elements" at bounding box center [29, 109] width 36 height 11
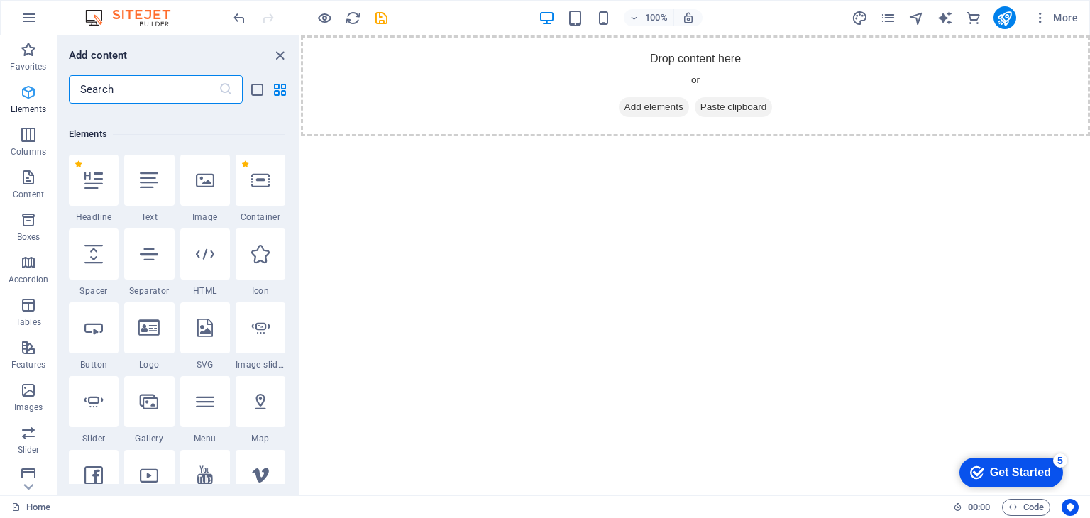
scroll to position [150, 0]
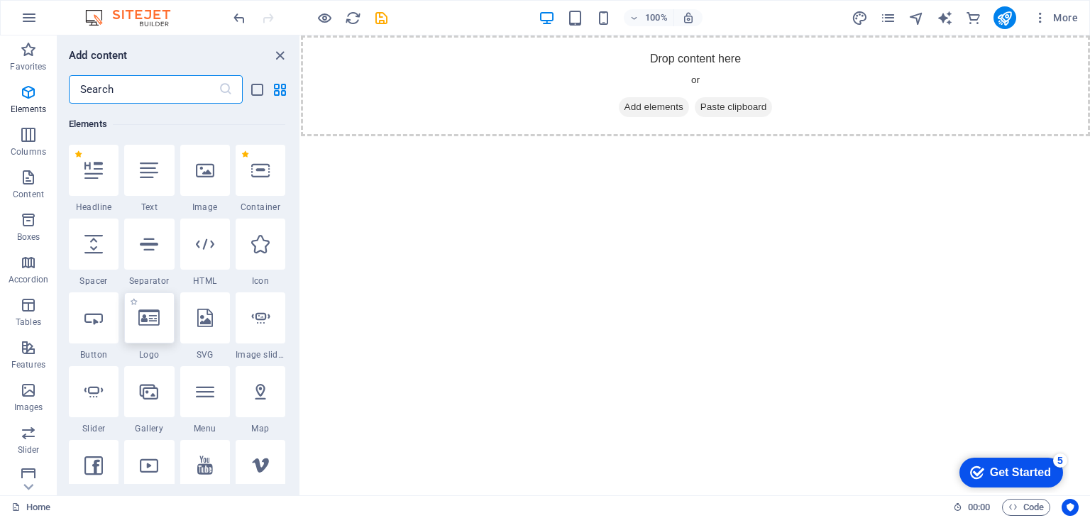
click at [148, 322] on icon at bounding box center [148, 318] width 21 height 18
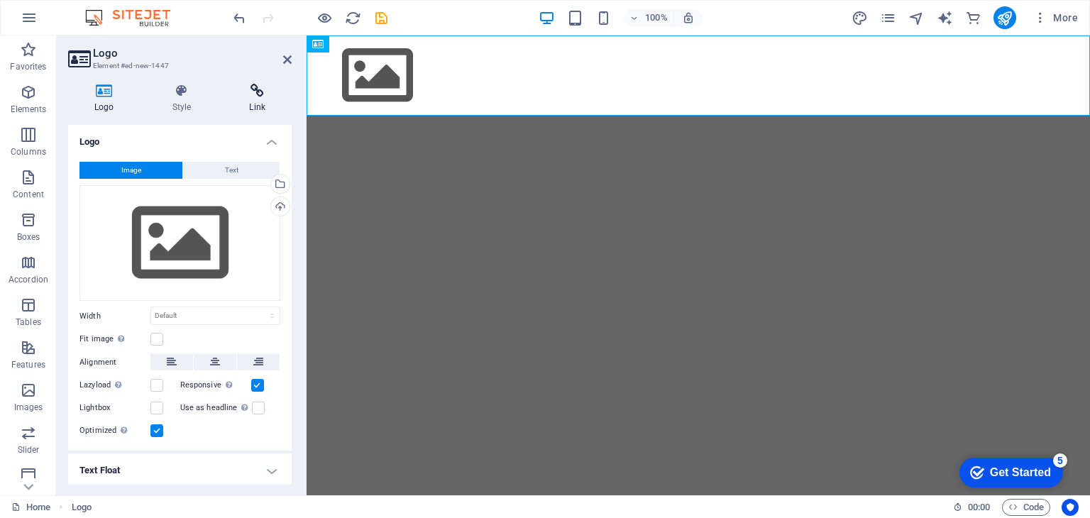
click at [264, 94] on icon at bounding box center [257, 91] width 69 height 14
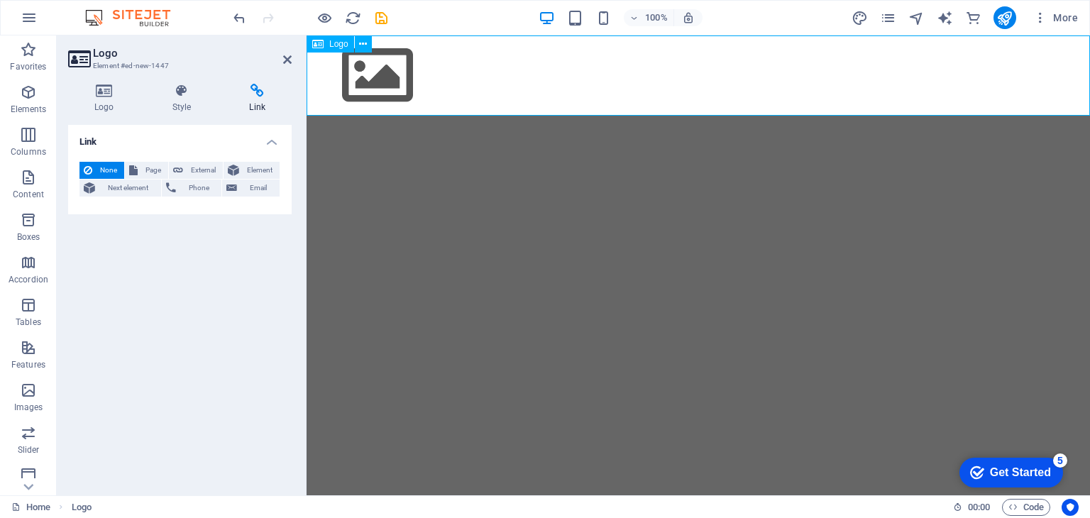
click at [373, 84] on div at bounding box center [699, 75] width 784 height 80
click at [150, 174] on span "Page" at bounding box center [153, 170] width 22 height 17
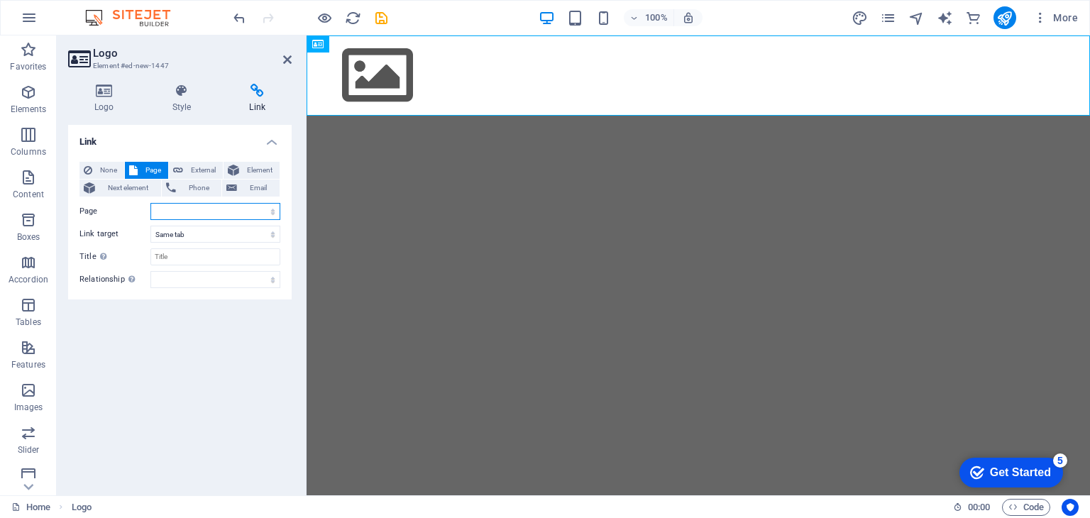
click at [163, 203] on select "Home Legal Notice Privacy" at bounding box center [215, 211] width 130 height 17
select select "0"
click at [150, 203] on select "Home Legal Notice Privacy" at bounding box center [215, 211] width 130 height 17
click at [196, 259] on input "Title Additional link description, should not be the same as the link text. The…" at bounding box center [215, 256] width 130 height 17
type input "Home"
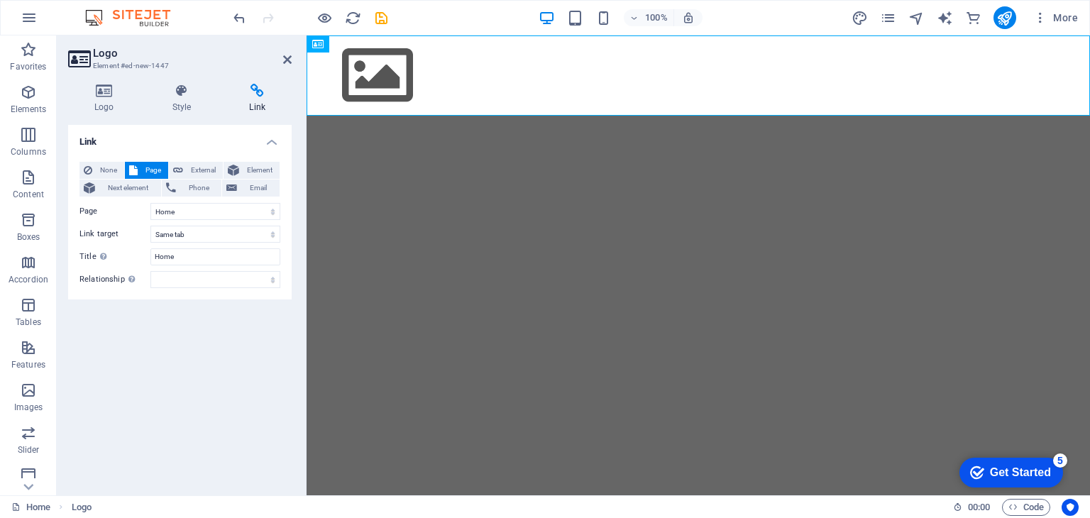
click at [796, 116] on html "Skip to main content" at bounding box center [699, 75] width 784 height 80
click at [390, 77] on div at bounding box center [699, 75] width 784 height 80
click at [366, 43] on icon at bounding box center [363, 44] width 8 height 15
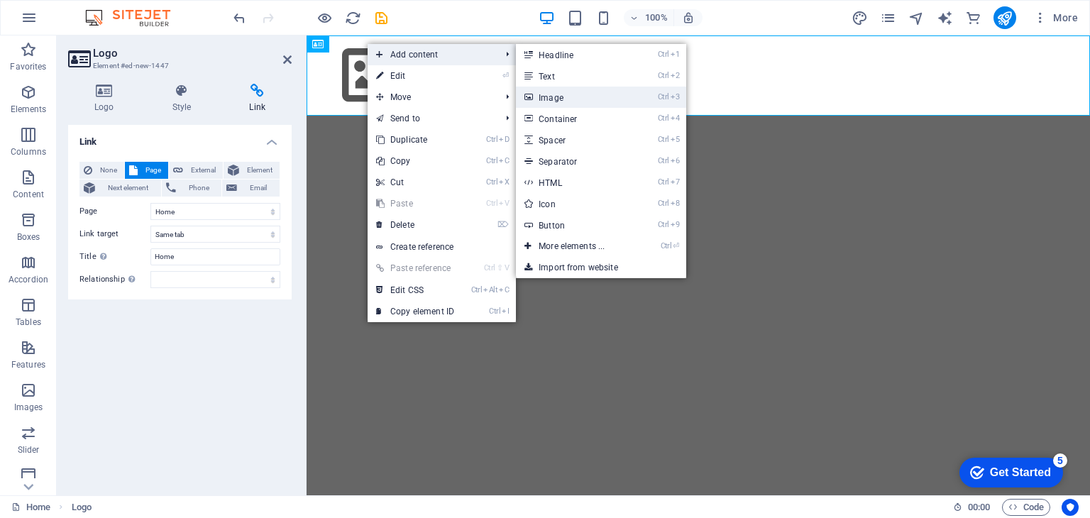
click at [571, 102] on link "Ctrl 3 Image" at bounding box center [574, 97] width 117 height 21
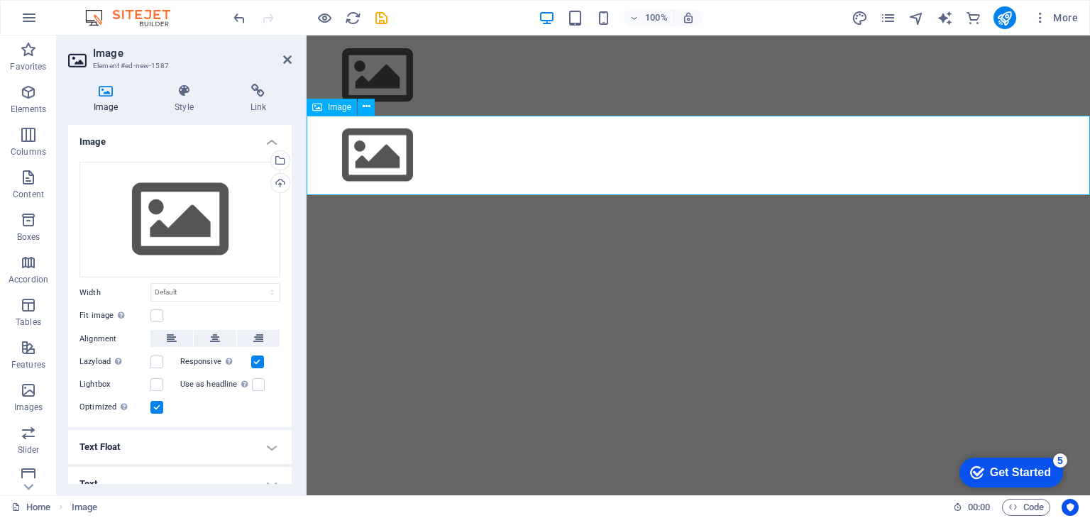
click at [537, 165] on figure at bounding box center [699, 156] width 784 height 80
click at [412, 146] on figure at bounding box center [699, 156] width 784 height 80
click at [370, 104] on icon at bounding box center [367, 106] width 8 height 15
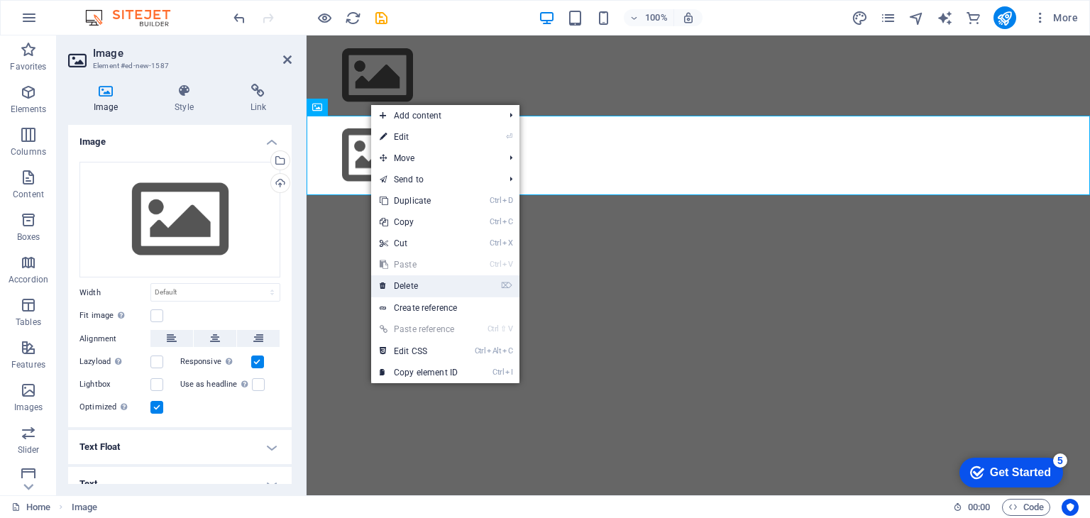
click at [403, 282] on link "⌦ Delete" at bounding box center [418, 285] width 95 height 21
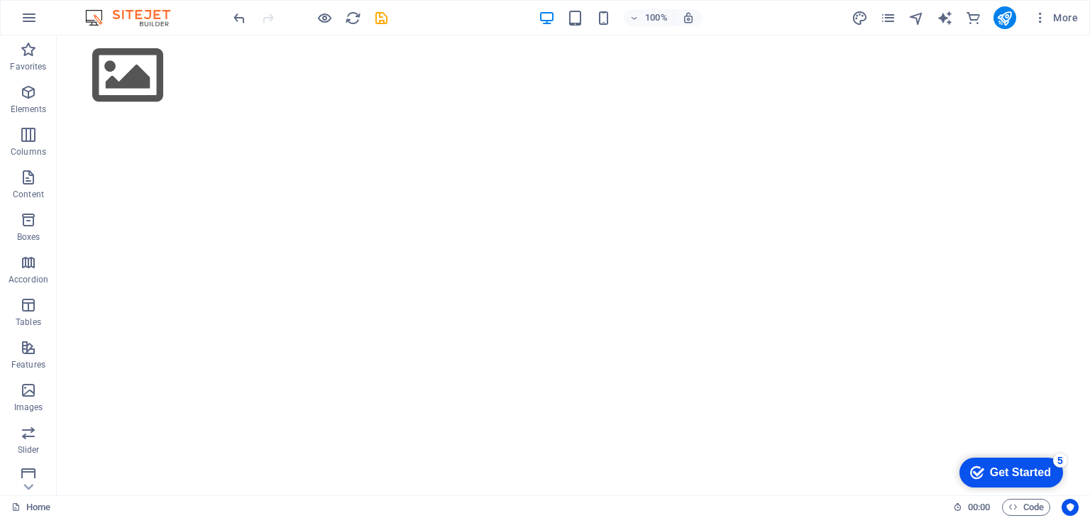
click at [307, 116] on html "Skip to main content" at bounding box center [574, 75] width 1034 height 80
click at [107, 89] on div at bounding box center [574, 75] width 1034 height 80
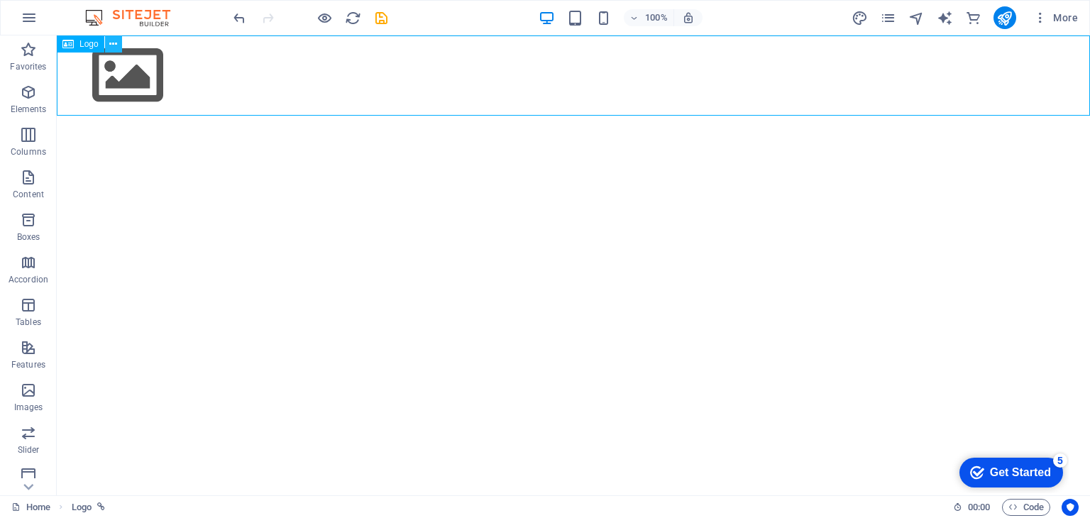
click at [118, 43] on button at bounding box center [113, 43] width 17 height 17
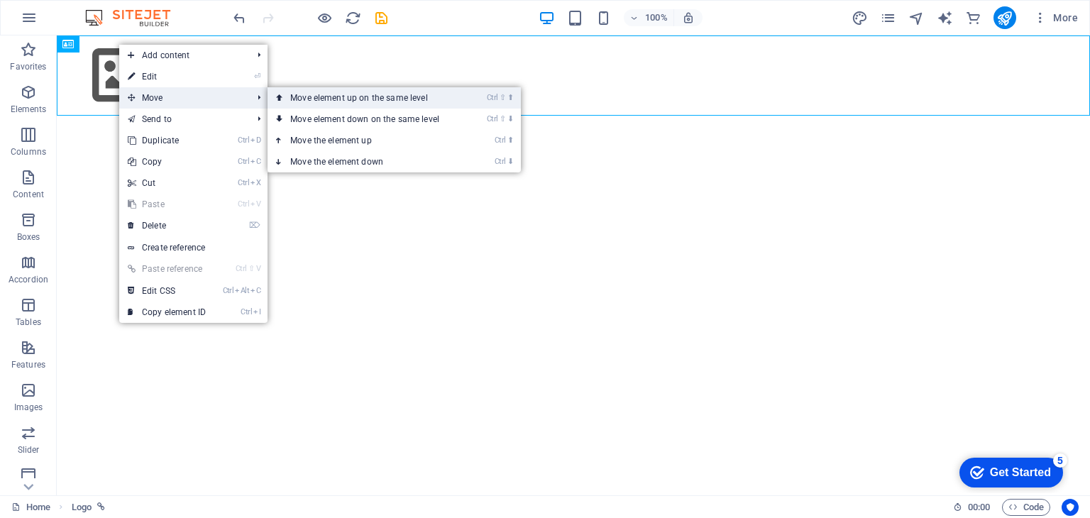
click at [364, 96] on link "Ctrl ⇧ ⬆ Move element up on the same level" at bounding box center [368, 97] width 200 height 21
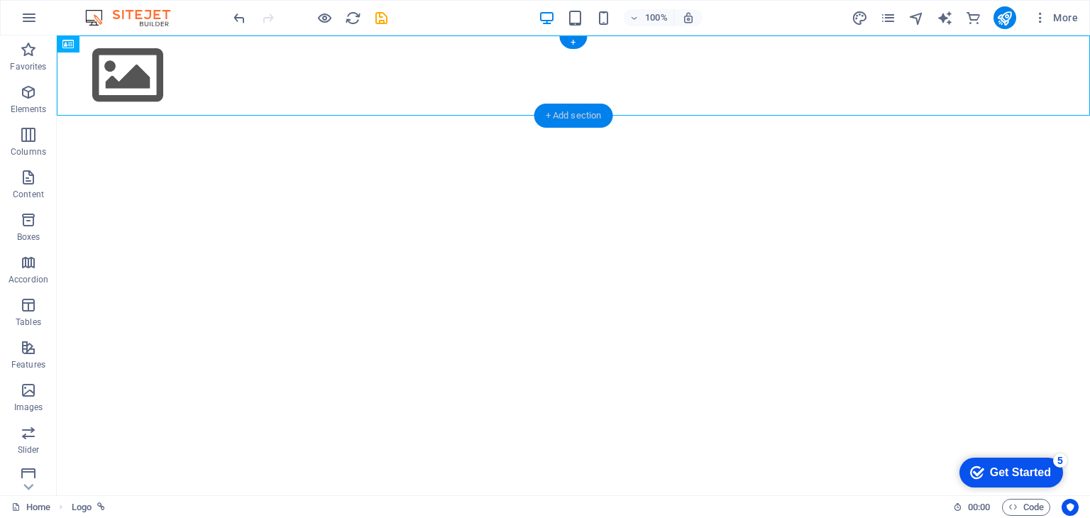
drag, startPoint x: 556, startPoint y: 111, endPoint x: 264, endPoint y: 191, distance: 302.4
click at [556, 111] on div "+ Add section" at bounding box center [574, 116] width 79 height 24
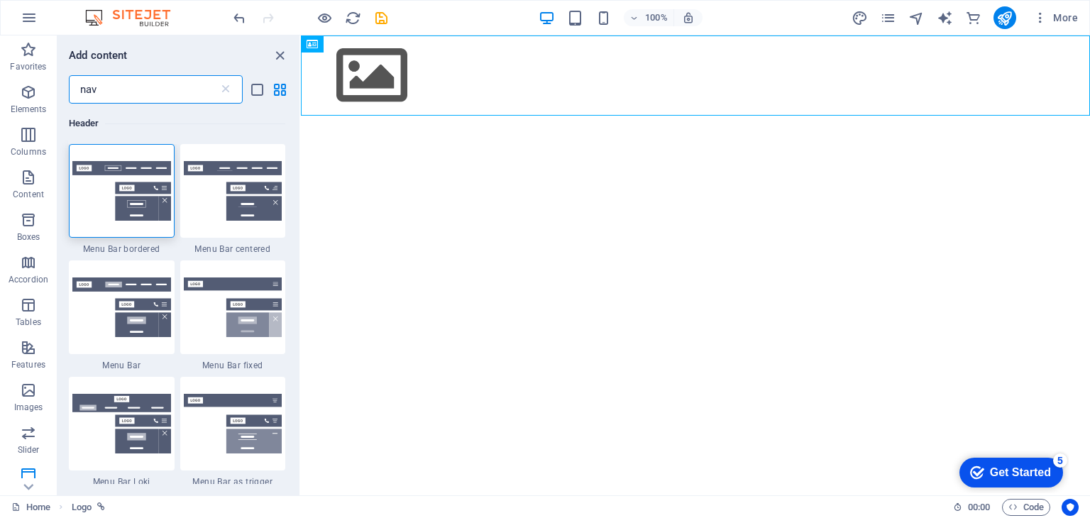
scroll to position [0, 0]
drag, startPoint x: 142, startPoint y: 88, endPoint x: 0, endPoint y: 67, distance: 143.6
click at [0, 67] on div "Favorites Elements Columns Content Boxes Accordion Tables Features Images Slide…" at bounding box center [150, 265] width 301 height 460
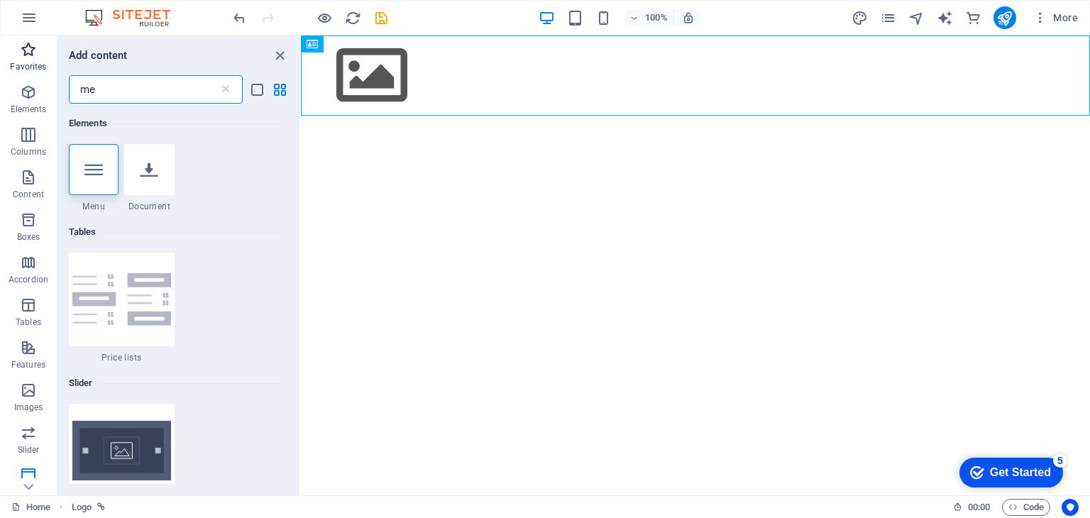
type input "m"
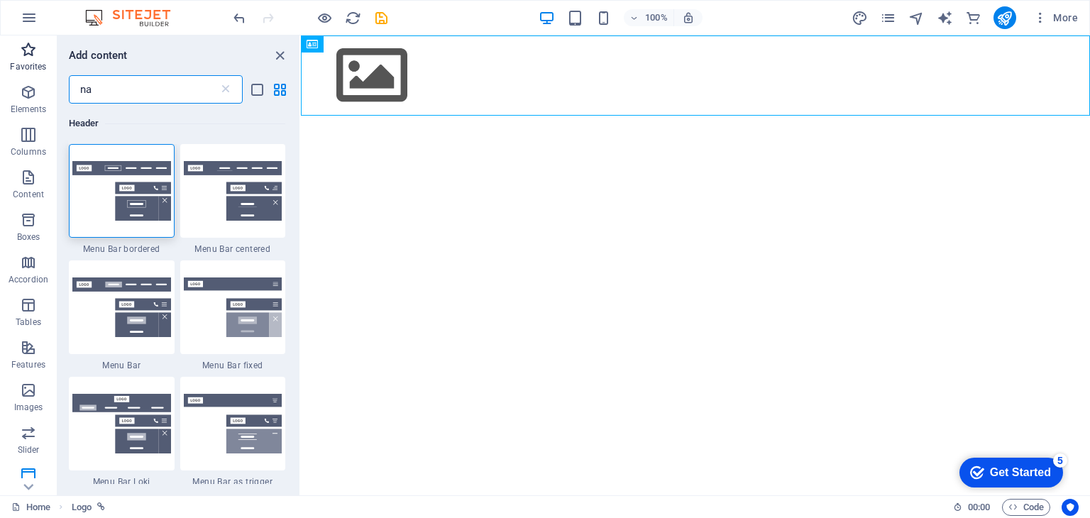
type input "n"
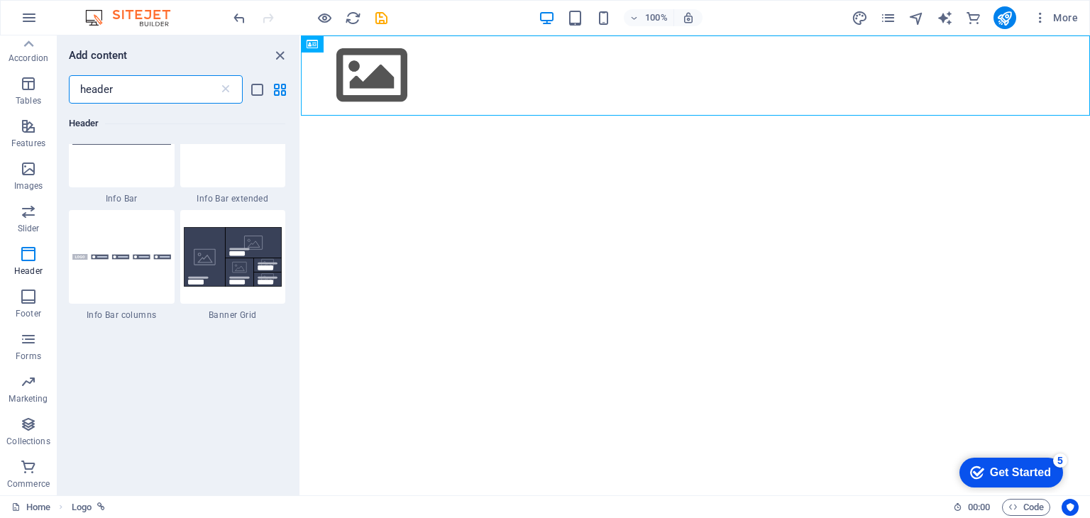
scroll to position [713, 0]
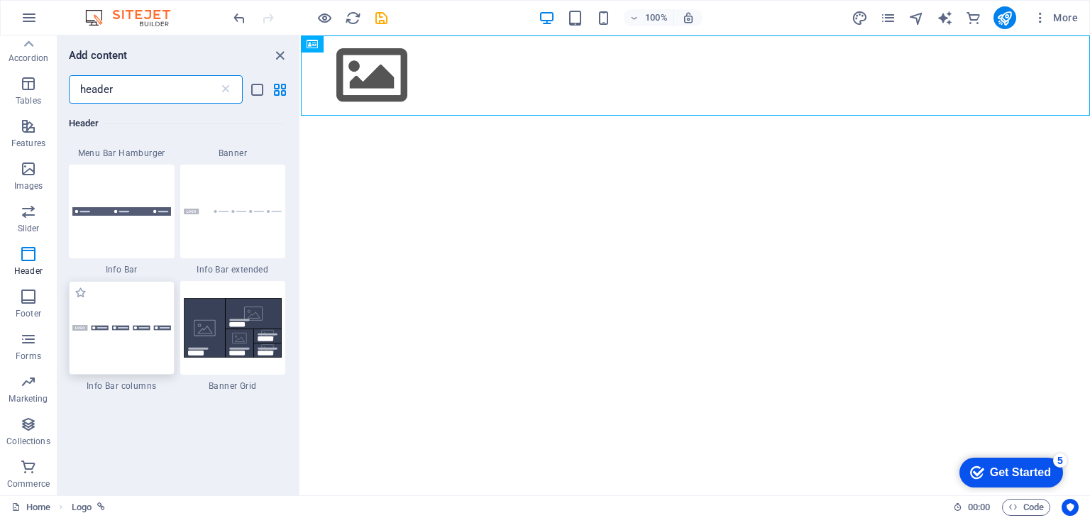
type input "header"
click at [145, 346] on div at bounding box center [122, 328] width 106 height 94
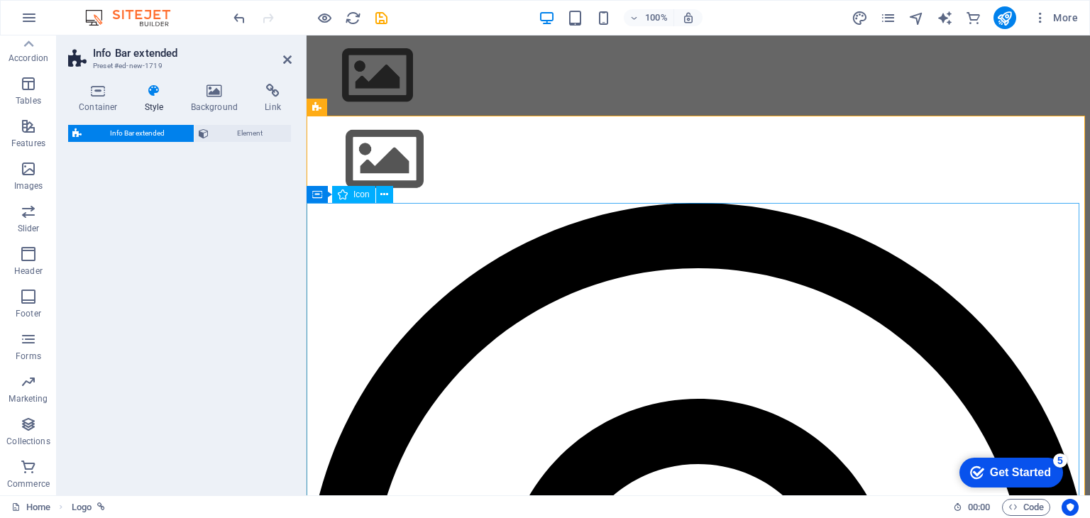
select select "rem"
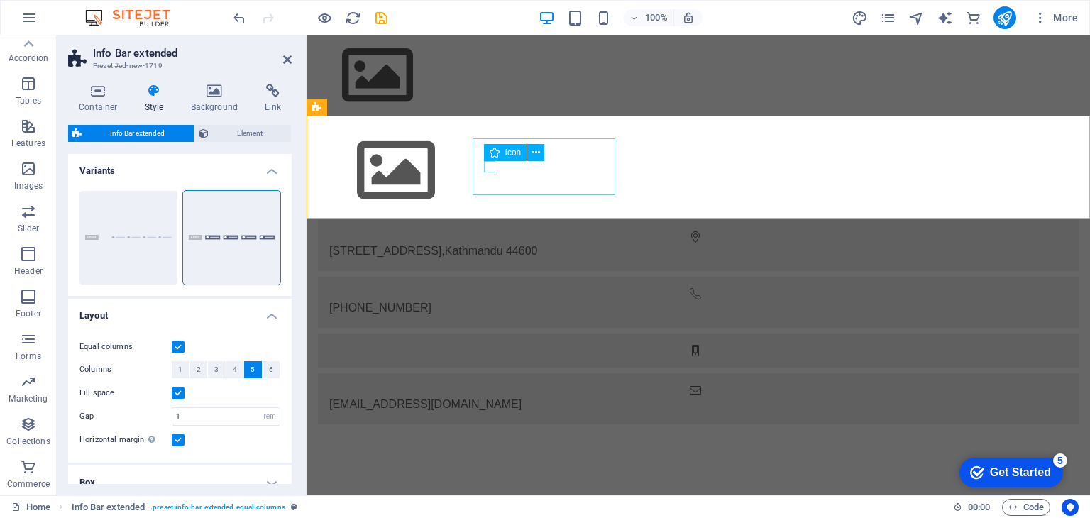
drag, startPoint x: 488, startPoint y: 170, endPoint x: 723, endPoint y: 188, distance: 235.7
click at [738, 168] on div "[STREET_ADDRESS] [PHONE_NUMBER] [EMAIL_ADDRESS][DOMAIN_NAME]" at bounding box center [698, 275] width 772 height 309
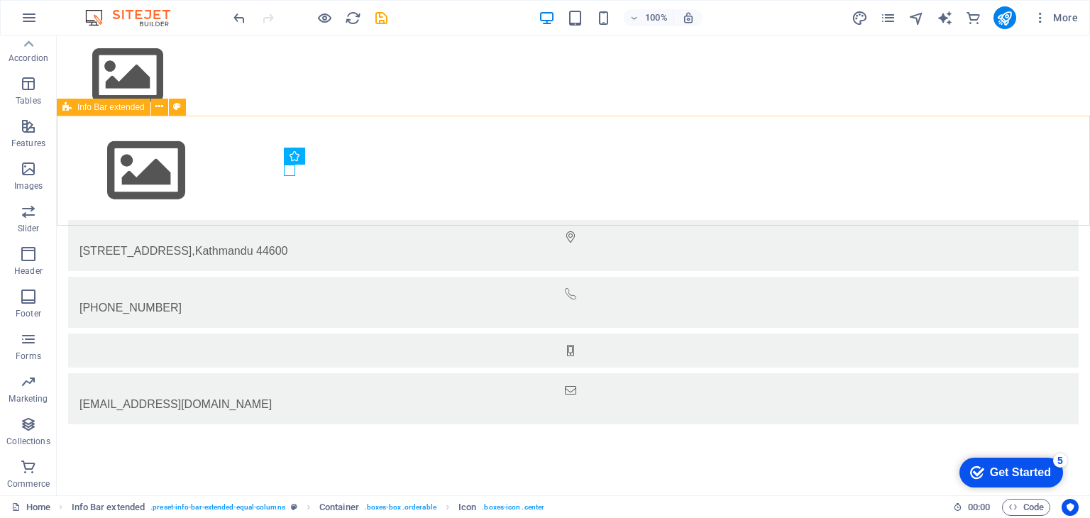
click at [60, 107] on div "Info Bar extended" at bounding box center [104, 107] width 94 height 17
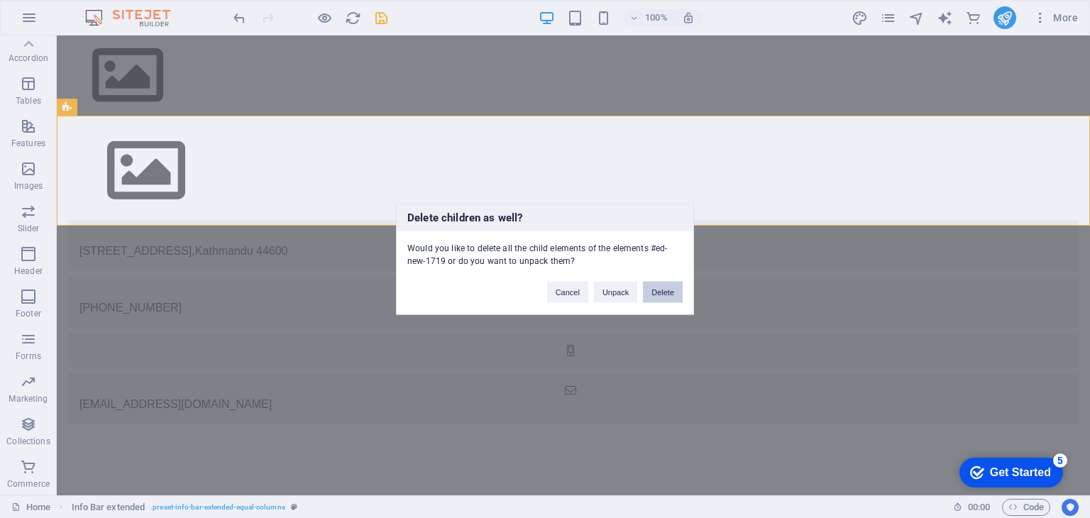
click at [662, 290] on button "Delete" at bounding box center [663, 292] width 40 height 21
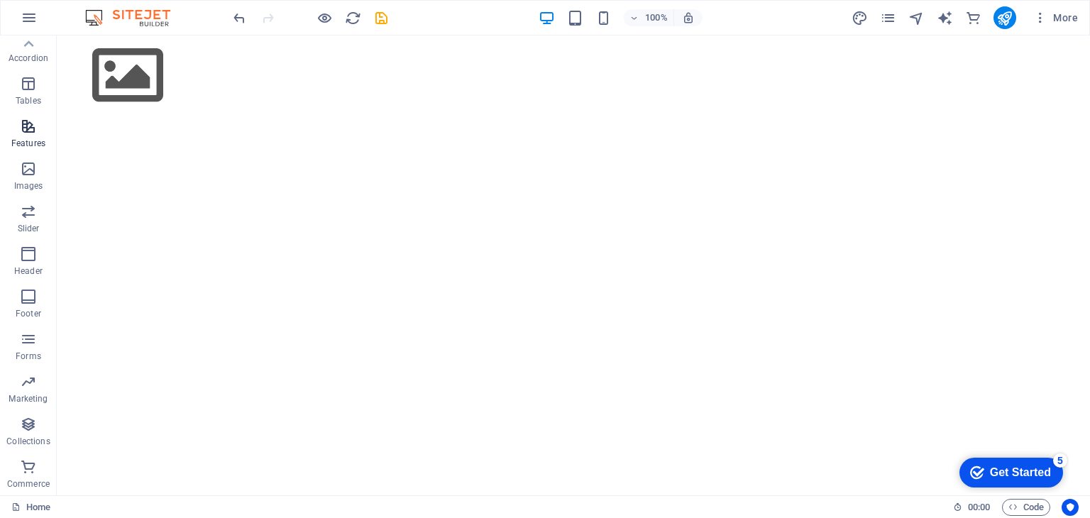
click at [29, 128] on icon "button" at bounding box center [28, 126] width 17 height 17
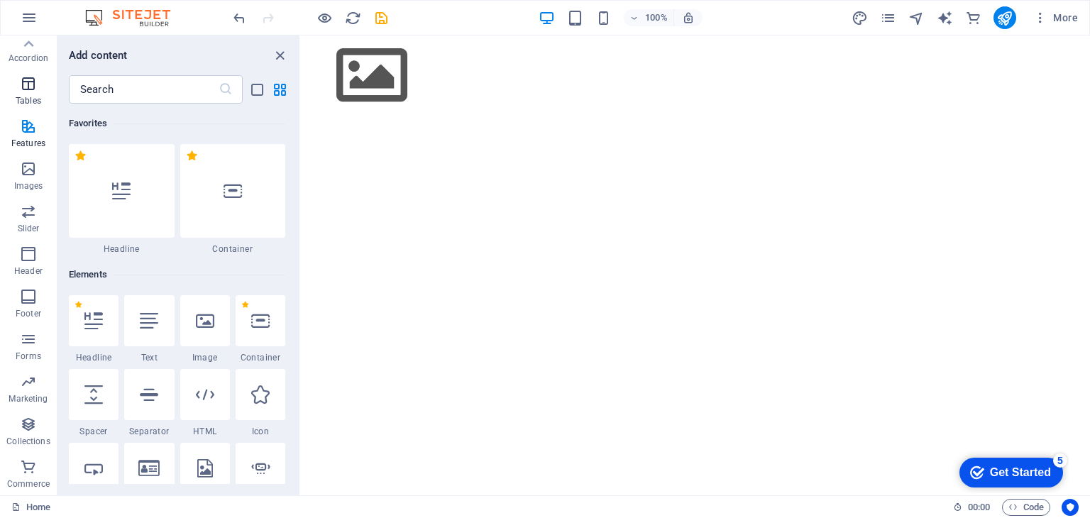
click at [24, 93] on span "Tables" at bounding box center [28, 92] width 57 height 34
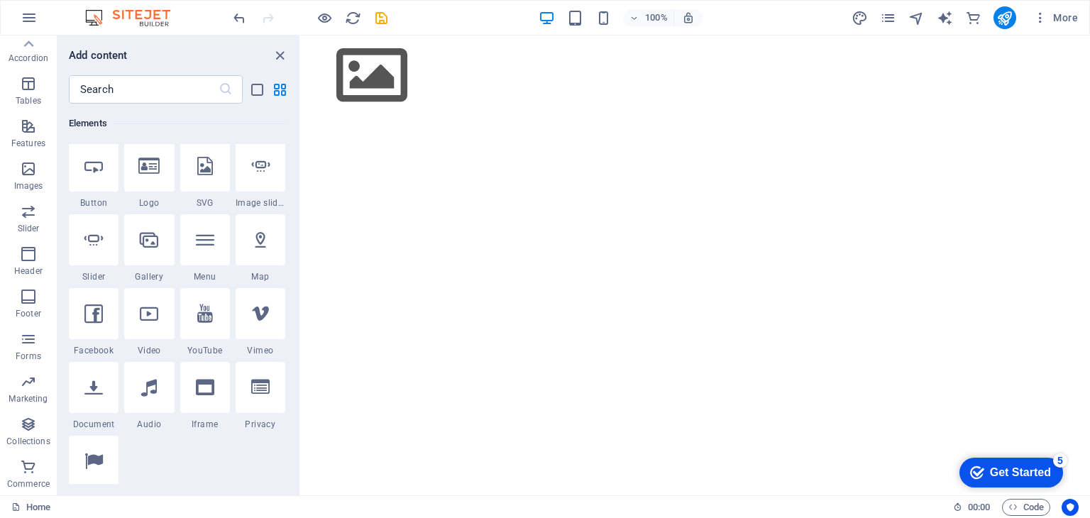
scroll to position [0, 0]
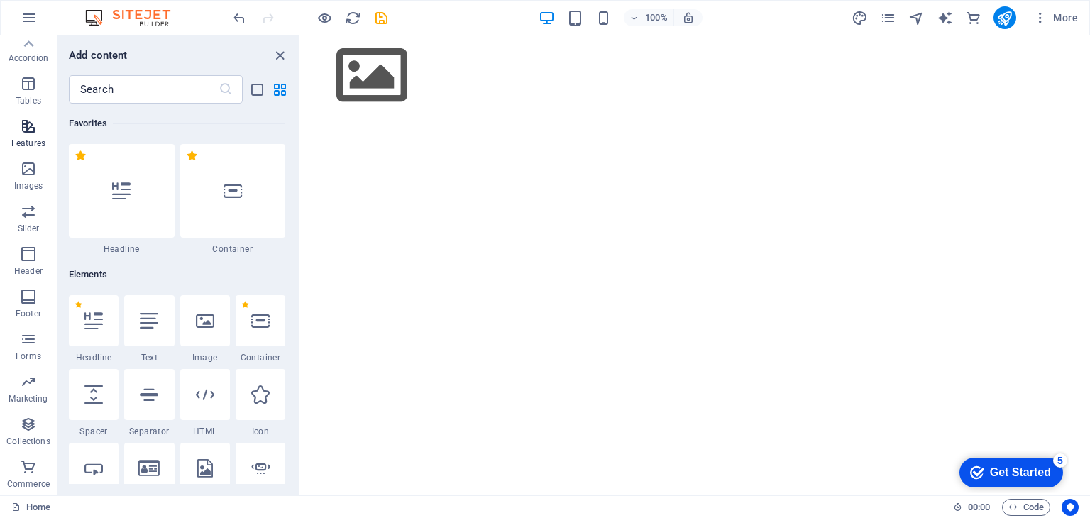
click at [31, 133] on icon "button" at bounding box center [28, 126] width 17 height 17
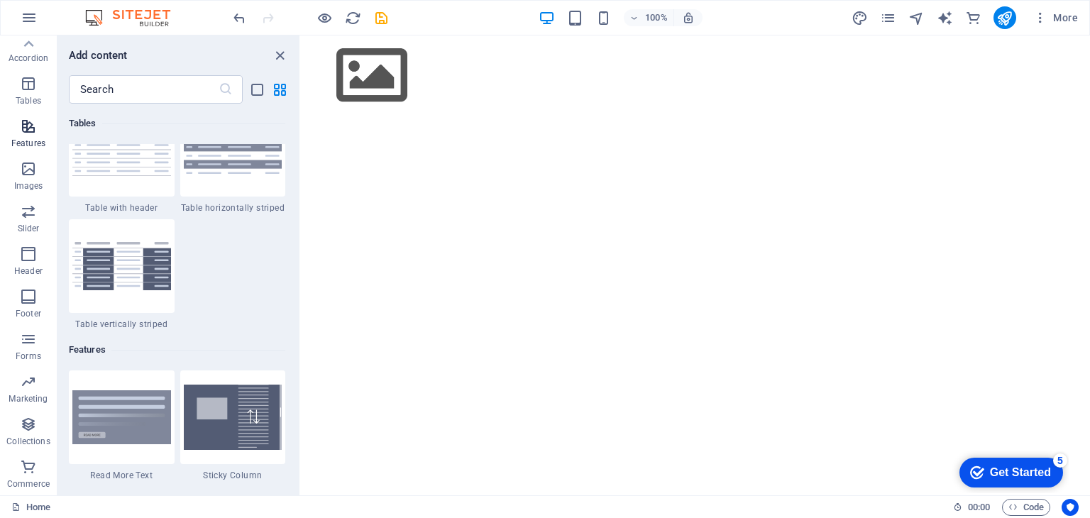
scroll to position [5533, 0]
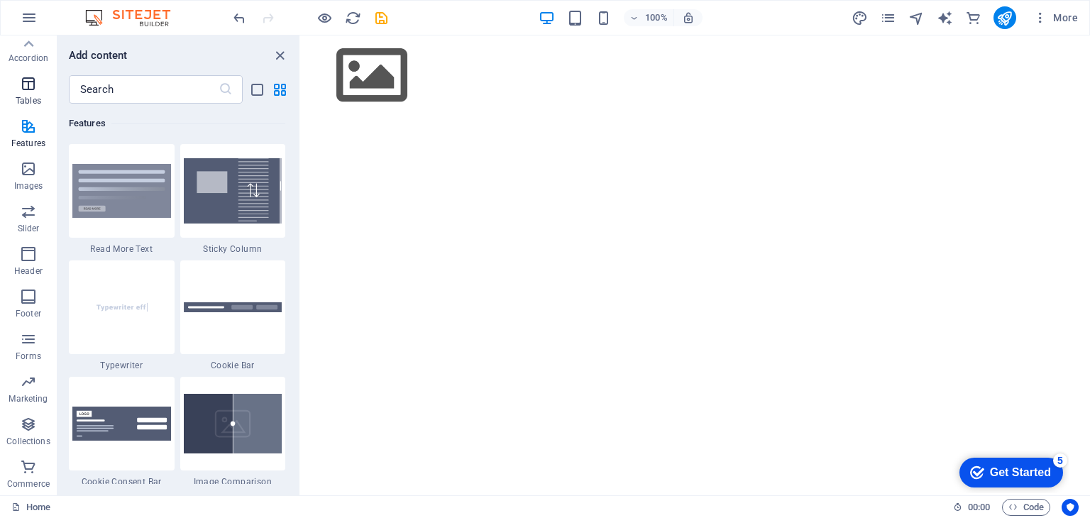
click at [28, 95] on p "Tables" at bounding box center [29, 100] width 26 height 11
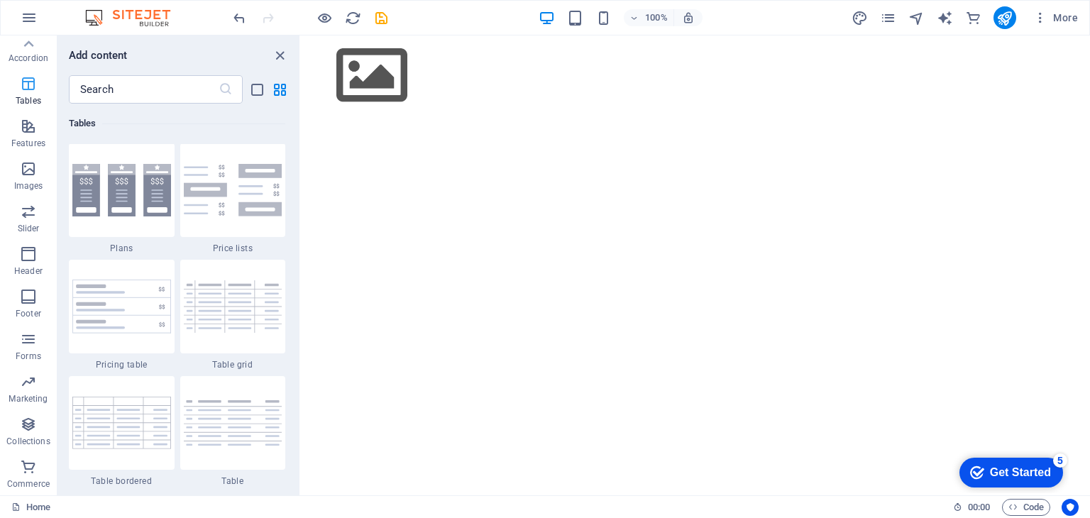
scroll to position [4916, 0]
click at [28, 273] on p "Header" at bounding box center [28, 270] width 28 height 11
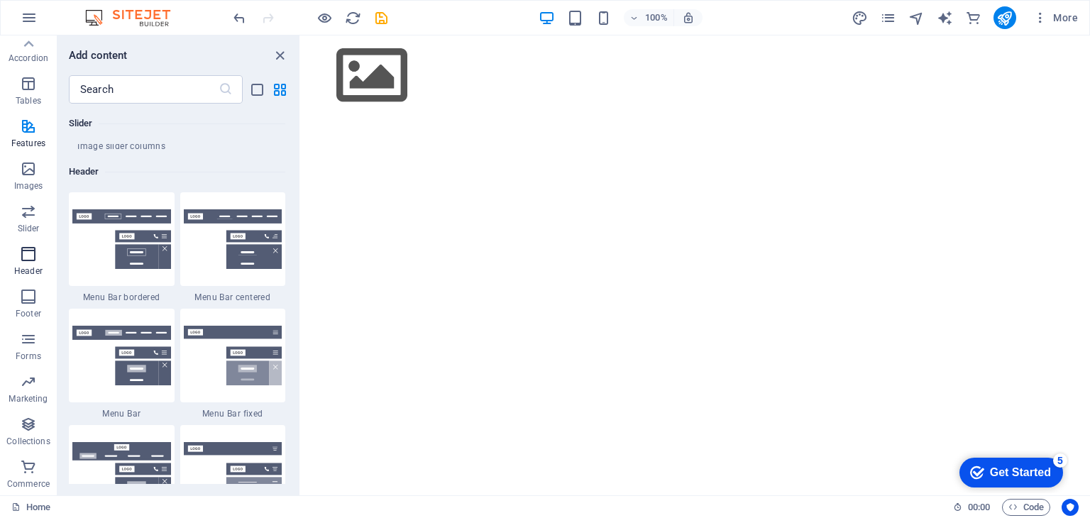
scroll to position [8548, 0]
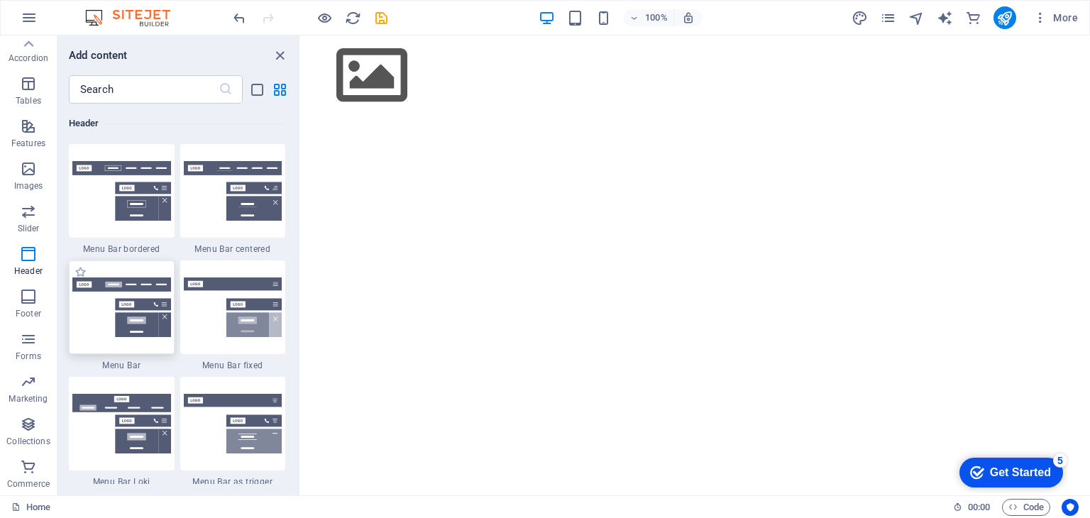
click at [126, 289] on div at bounding box center [122, 308] width 106 height 94
drag, startPoint x: 427, startPoint y: 324, endPoint x: 611, endPoint y: 295, distance: 186.1
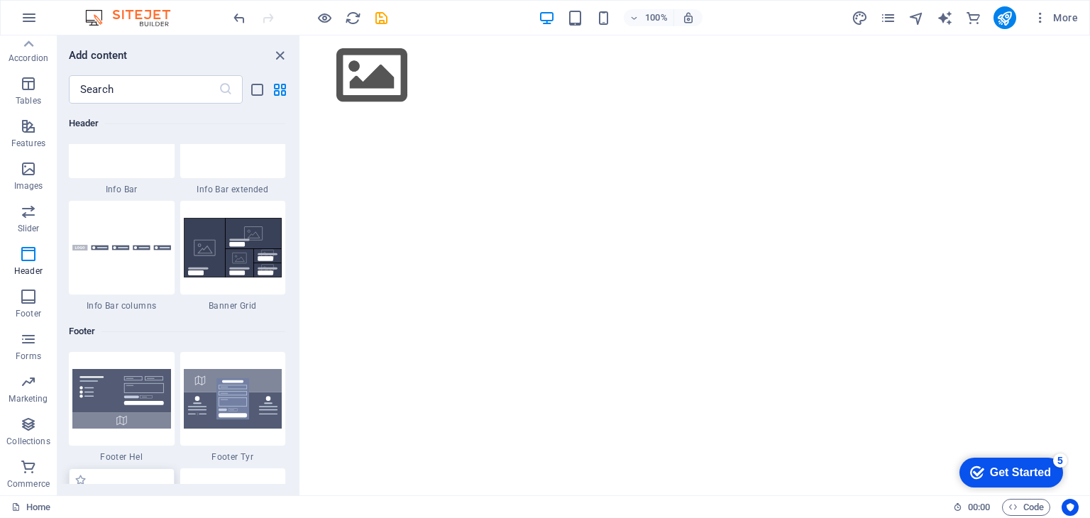
scroll to position [9187, 0]
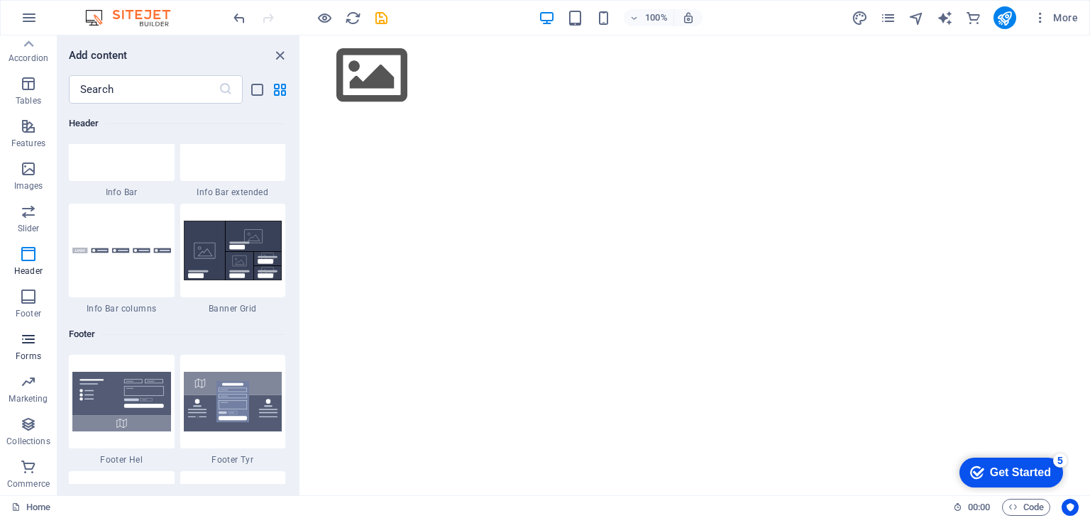
click at [20, 348] on span "Forms" at bounding box center [28, 348] width 57 height 34
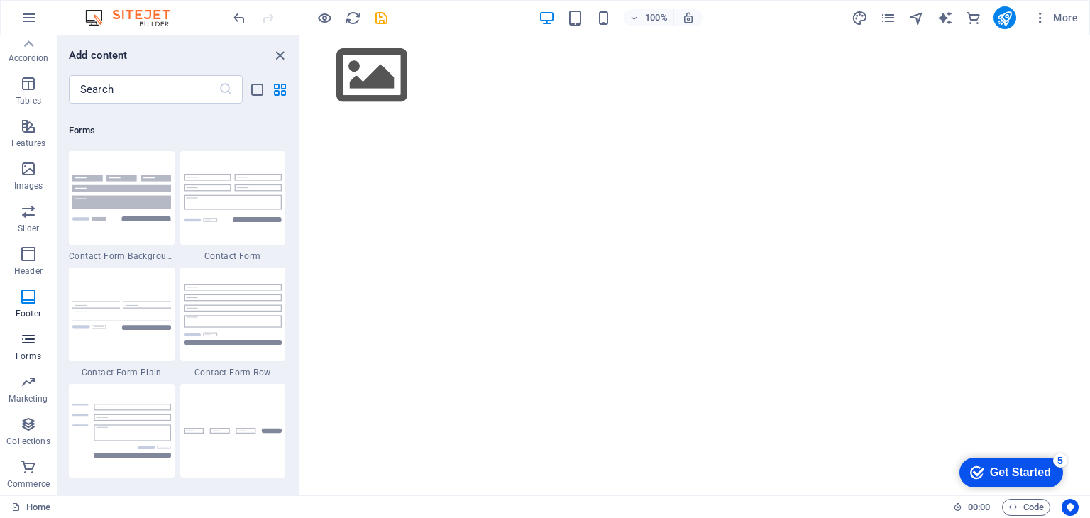
scroll to position [10364, 0]
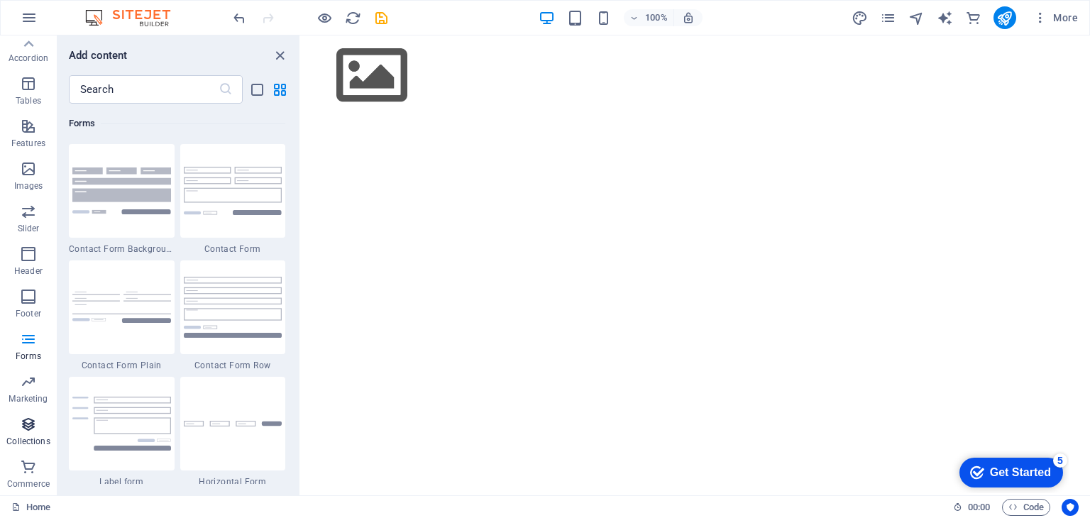
click at [22, 417] on icon "button" at bounding box center [28, 424] width 17 height 17
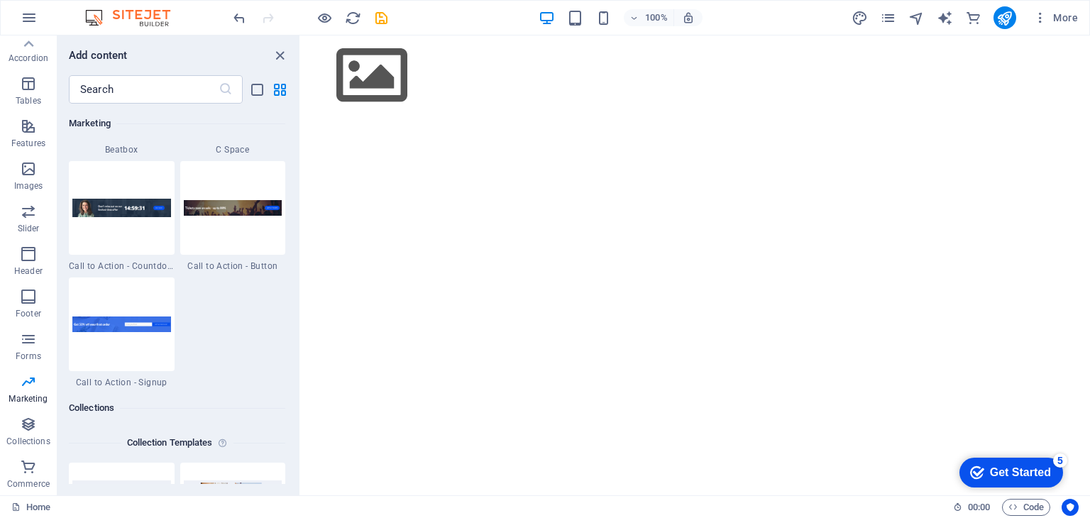
scroll to position [12497, 0]
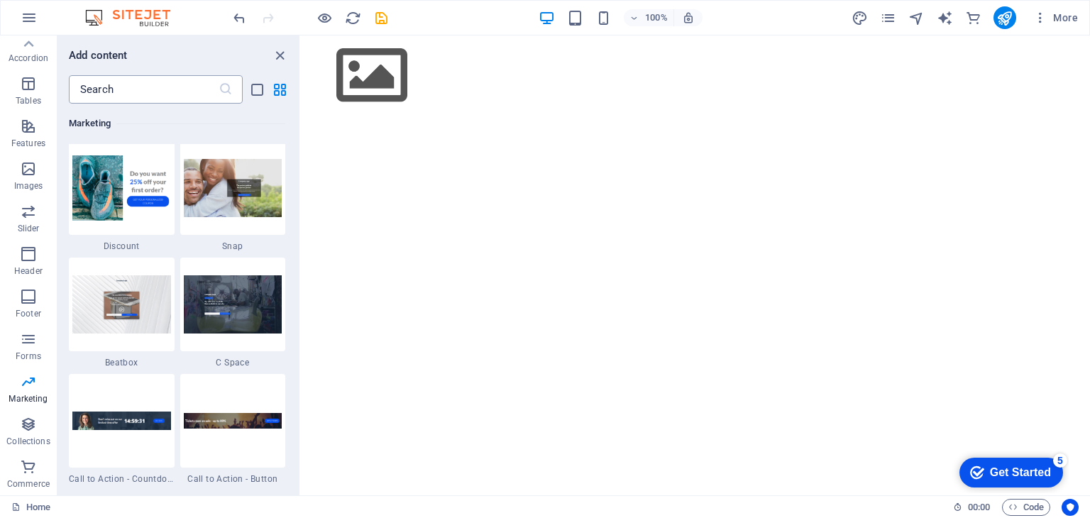
click at [150, 97] on input "text" at bounding box center [144, 89] width 150 height 28
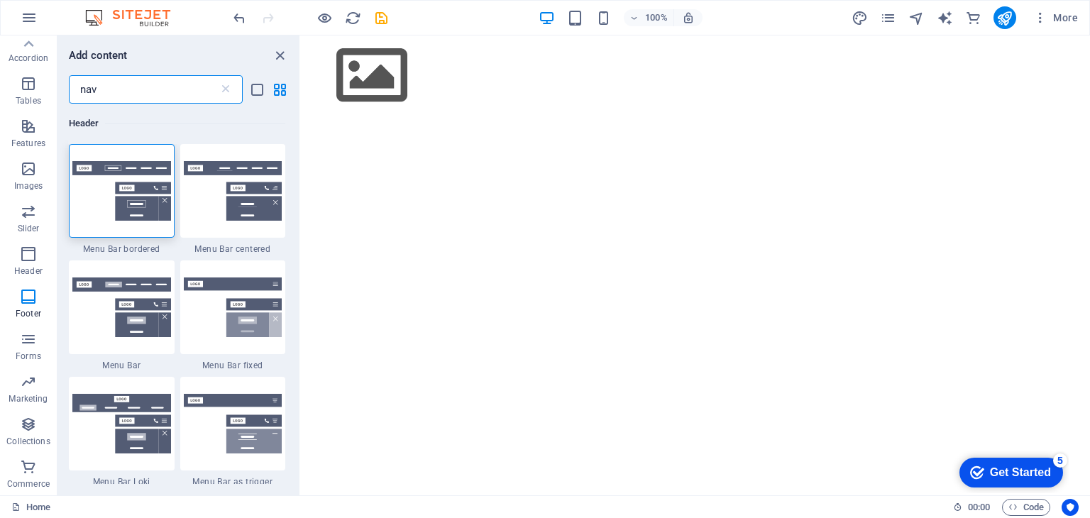
scroll to position [0, 0]
type input "n"
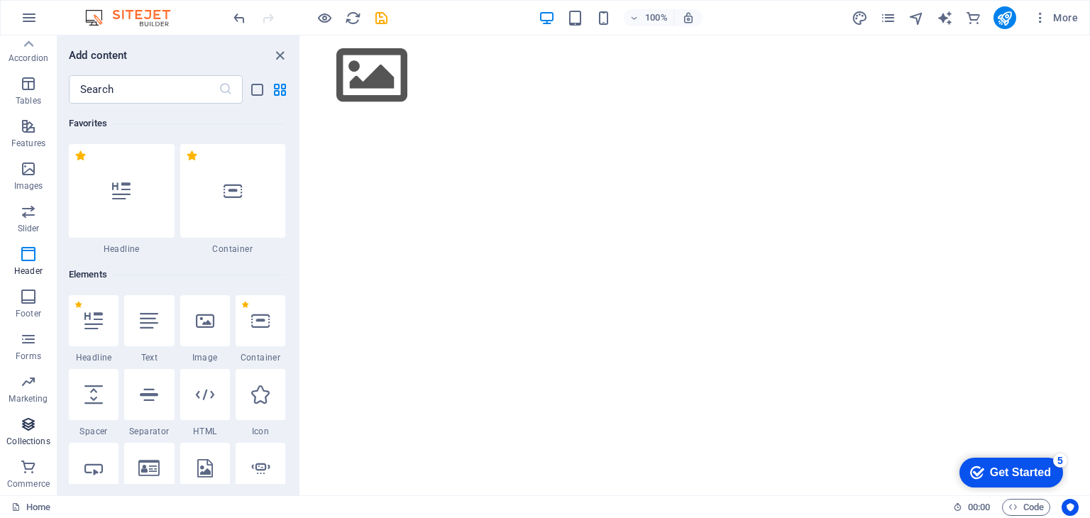
click at [20, 432] on icon "button" at bounding box center [28, 424] width 17 height 17
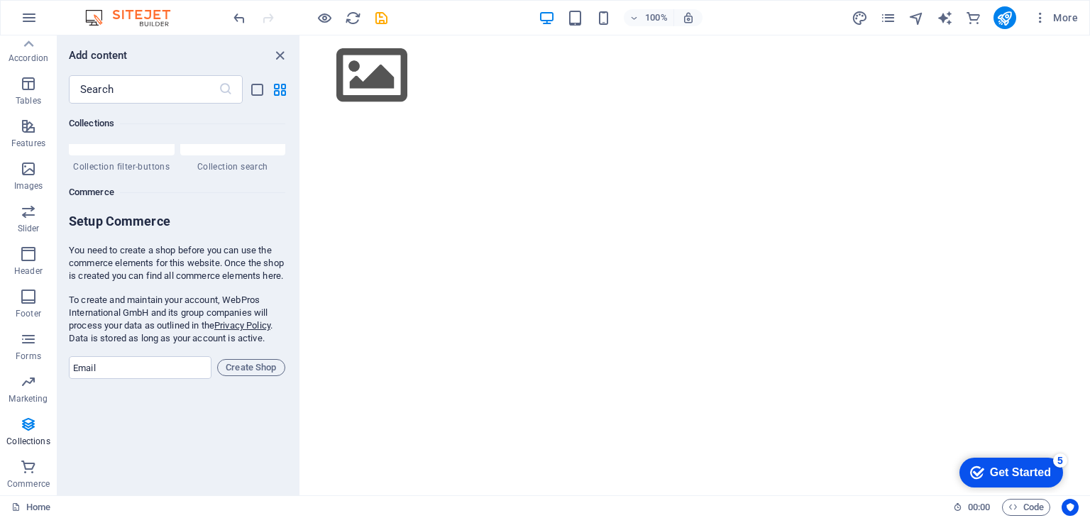
scroll to position [13468, 0]
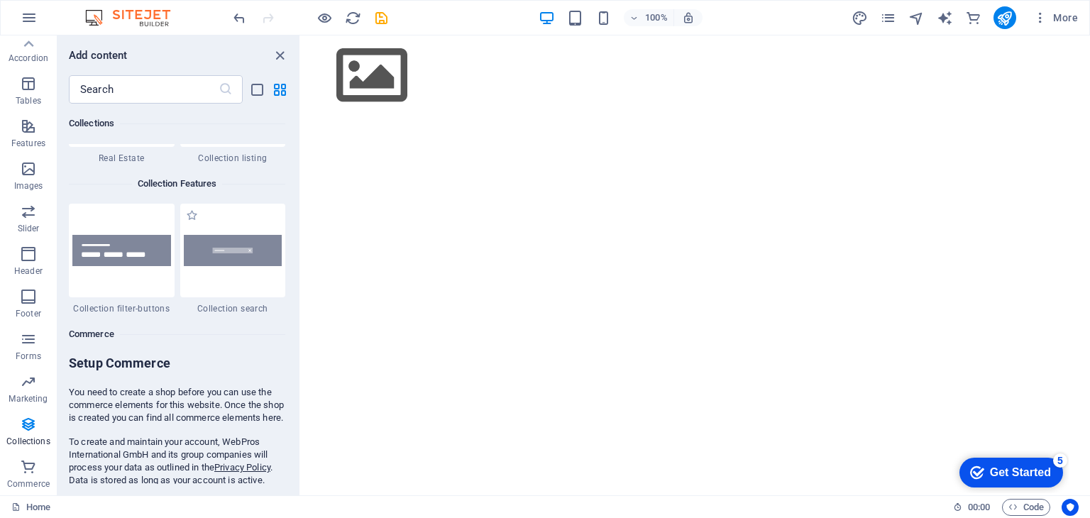
click at [234, 312] on span "Collection search" at bounding box center [233, 308] width 106 height 11
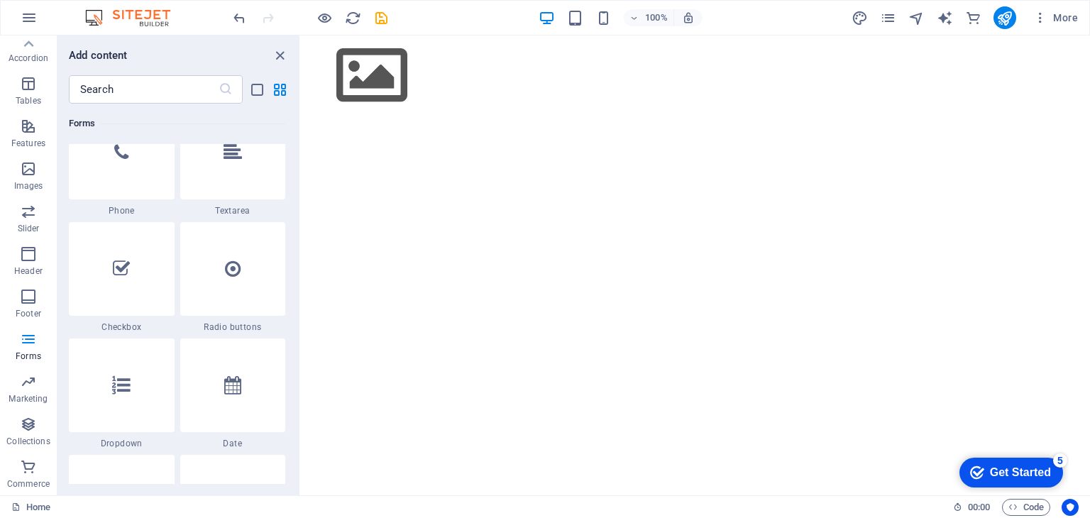
scroll to position [10700, 0]
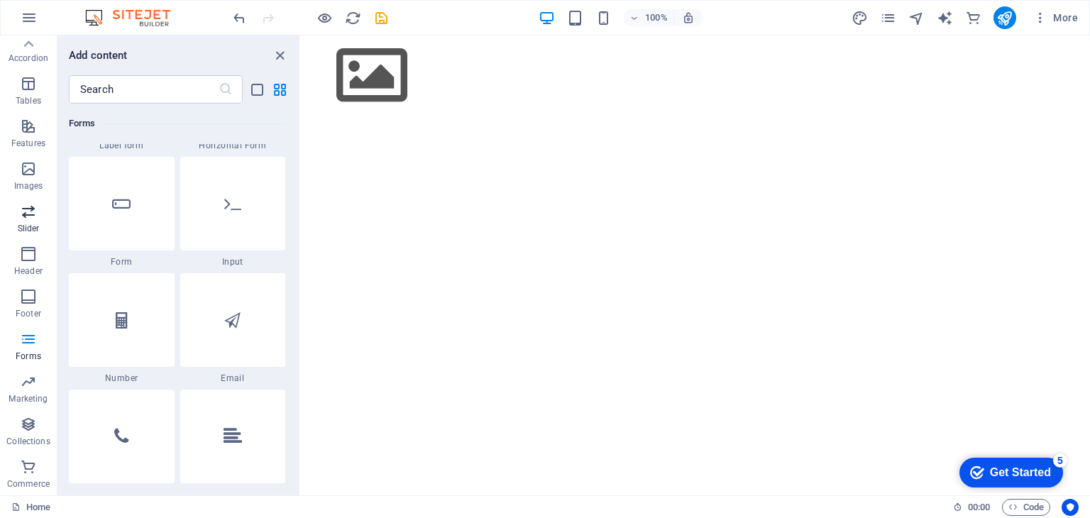
click at [31, 219] on icon "button" at bounding box center [28, 211] width 17 height 17
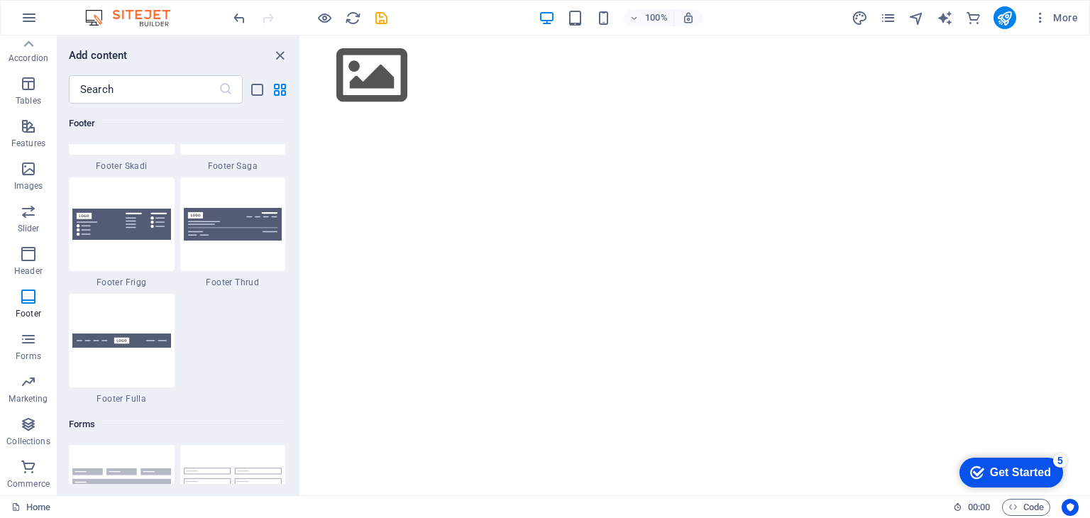
scroll to position [10248, 0]
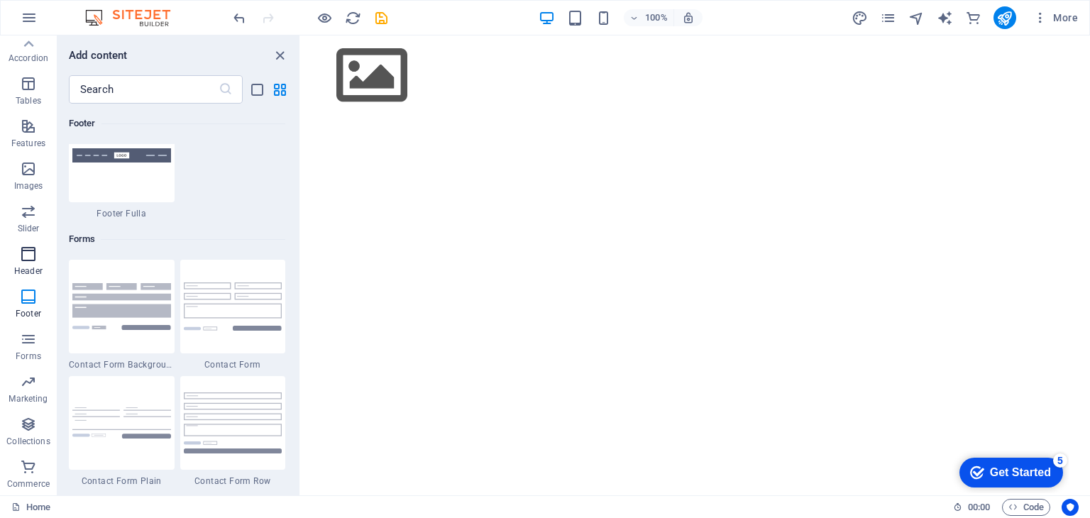
click at [12, 252] on span "Header" at bounding box center [28, 263] width 57 height 34
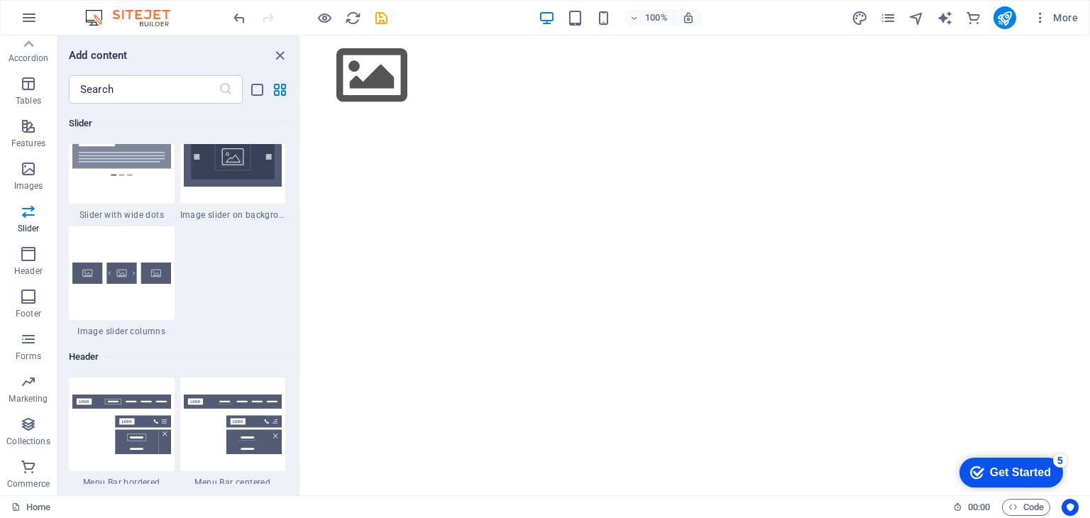
scroll to position [8121, 0]
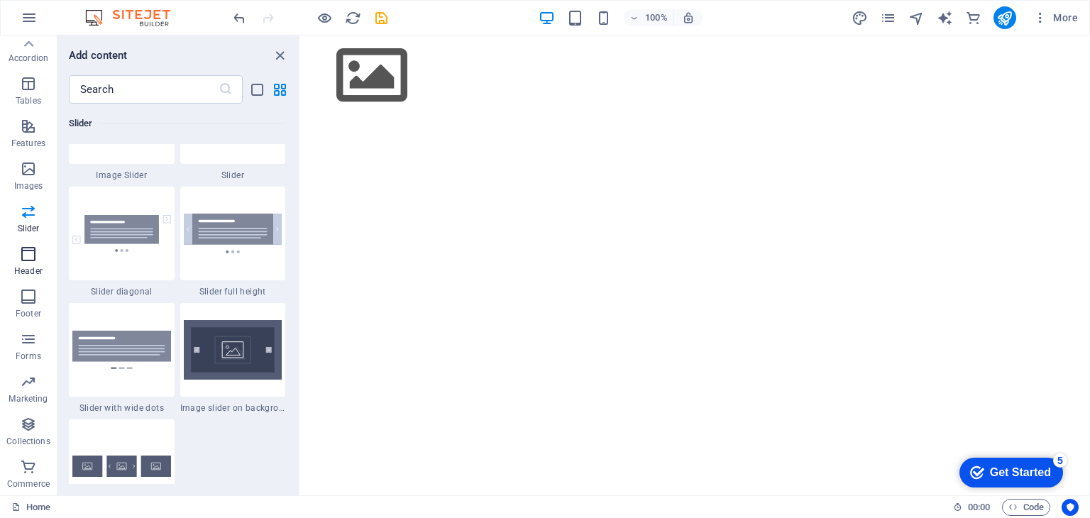
click at [31, 261] on icon "button" at bounding box center [28, 254] width 17 height 17
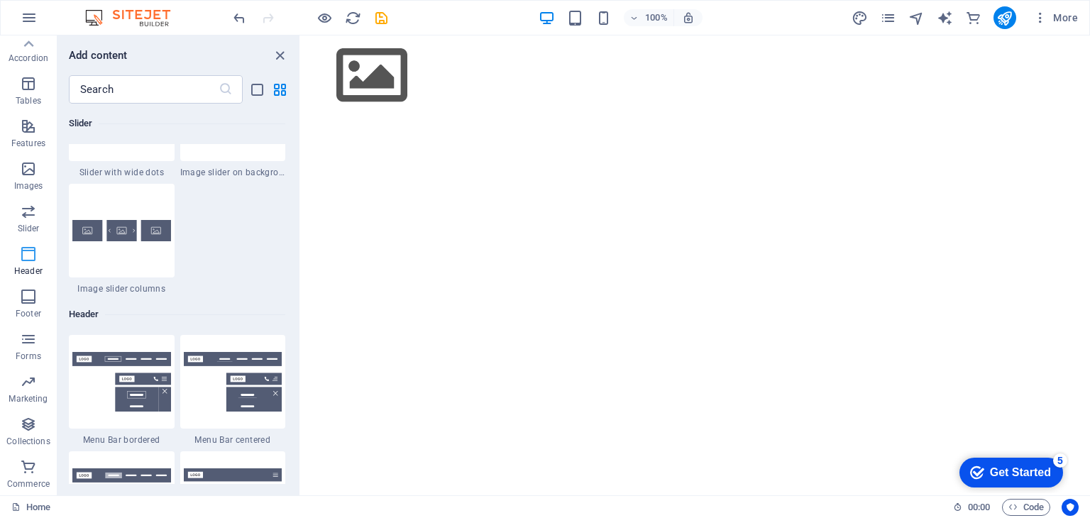
scroll to position [8512, 0]
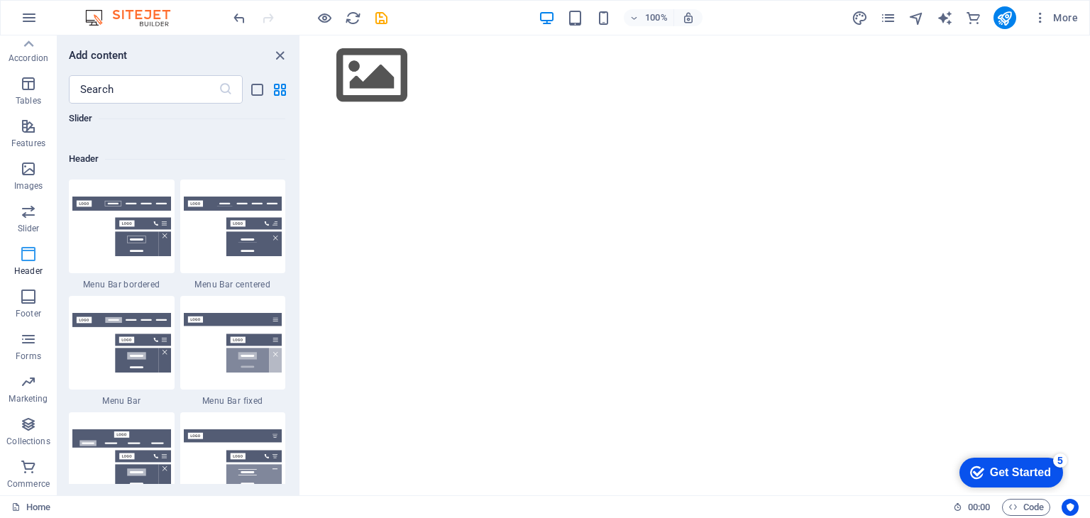
click at [26, 253] on icon "button" at bounding box center [28, 254] width 17 height 17
click at [159, 97] on input "text" at bounding box center [144, 89] width 150 height 28
click at [278, 93] on icon "grid-view" at bounding box center [280, 90] width 16 height 16
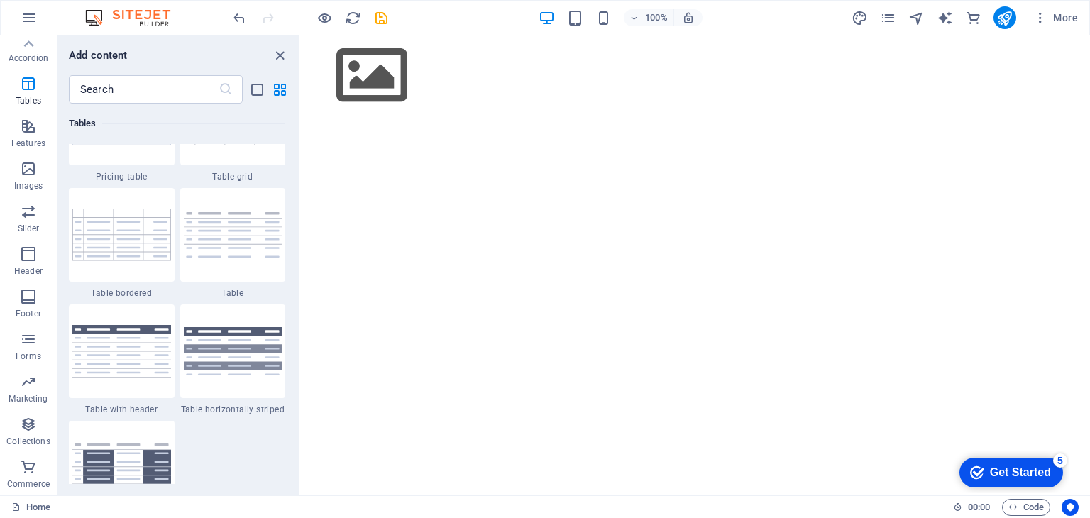
scroll to position [4821, 0]
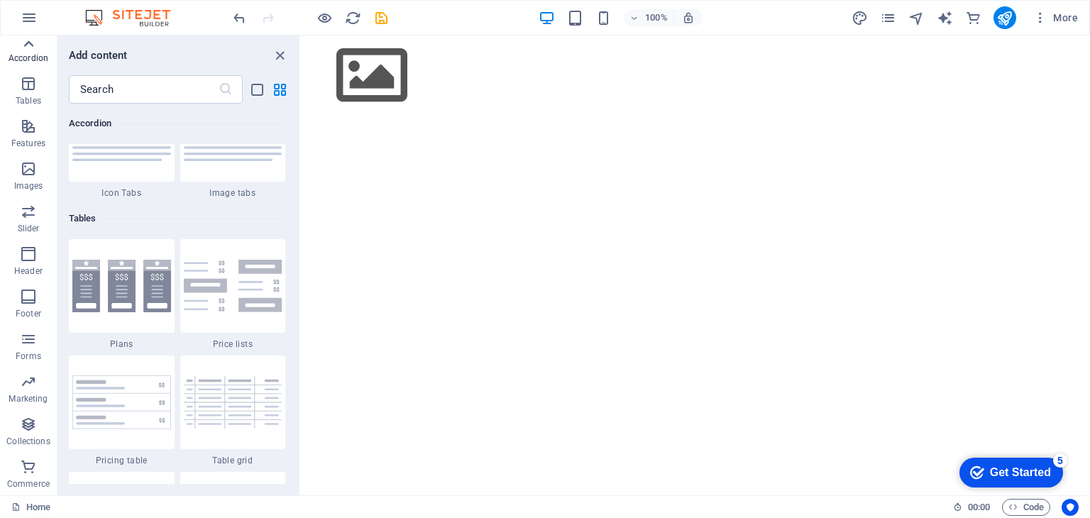
click at [26, 49] on icon at bounding box center [28, 44] width 20 height 20
click at [23, 90] on icon "button" at bounding box center [28, 92] width 17 height 17
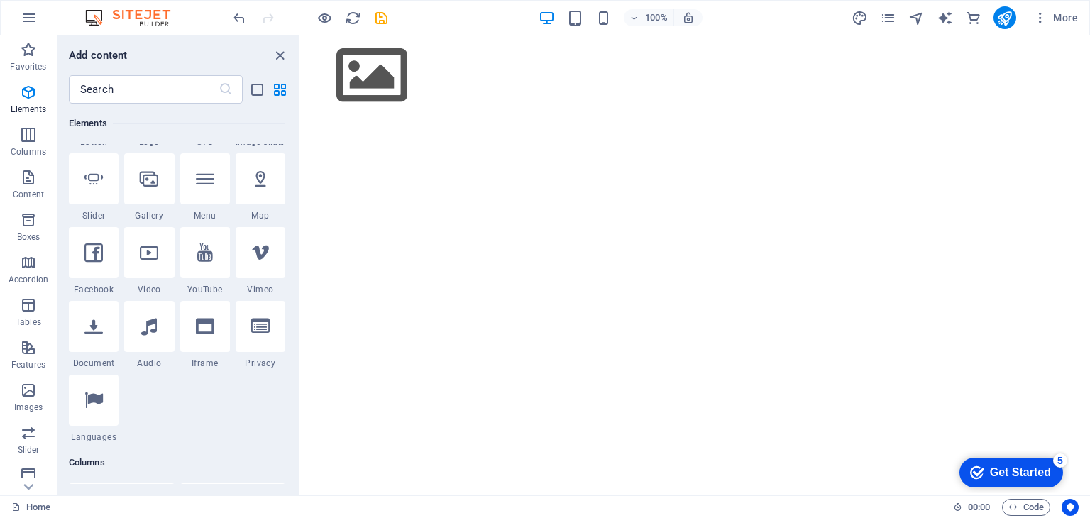
scroll to position [718, 0]
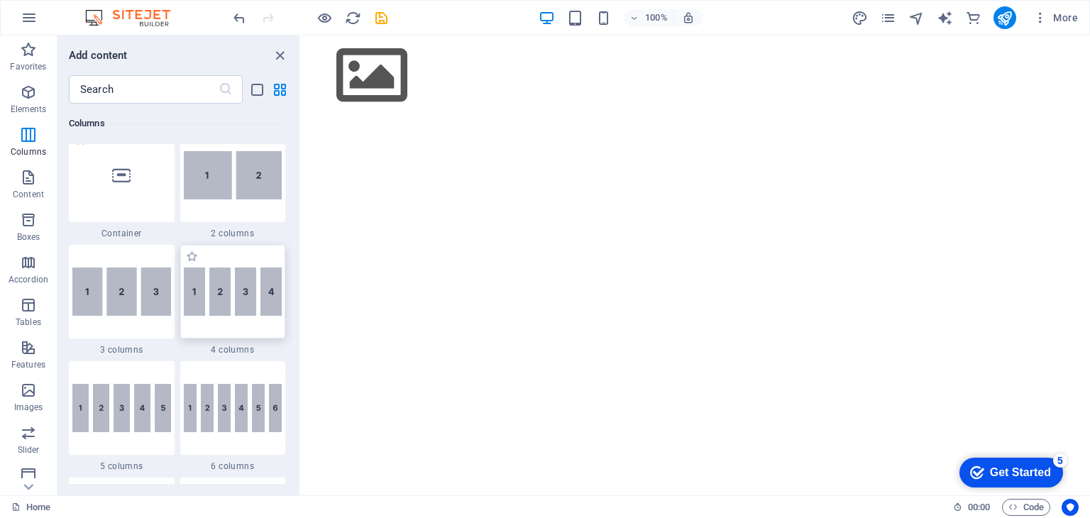
click at [214, 287] on img at bounding box center [233, 292] width 99 height 48
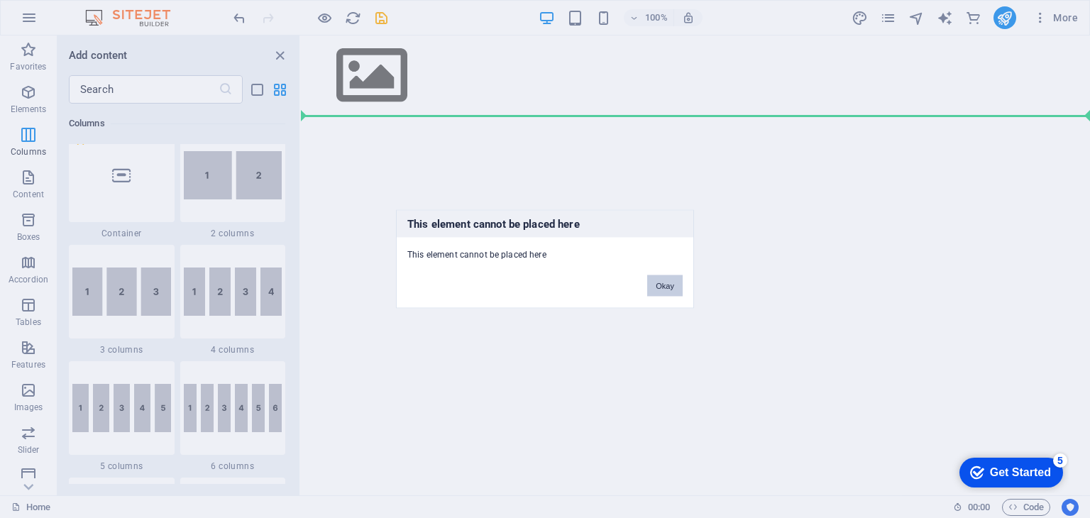
click at [669, 290] on button "Okay" at bounding box center [664, 285] width 35 height 21
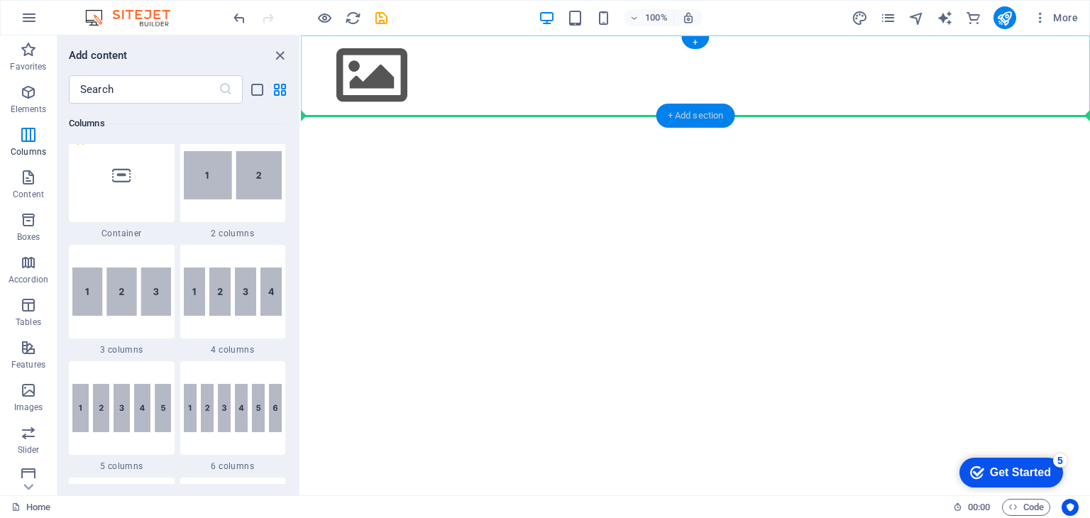
click at [708, 114] on div "+ Add section" at bounding box center [696, 116] width 79 height 24
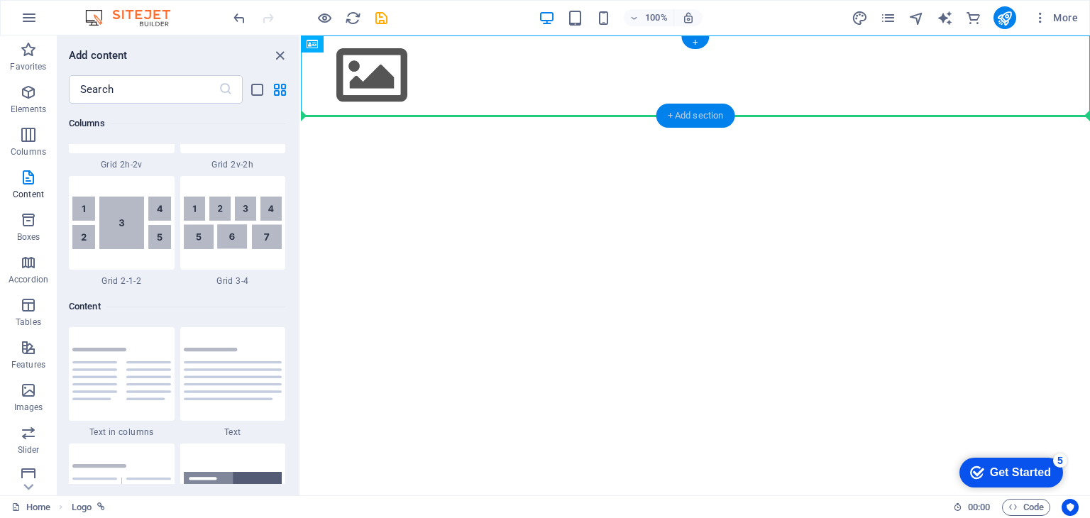
scroll to position [2484, 0]
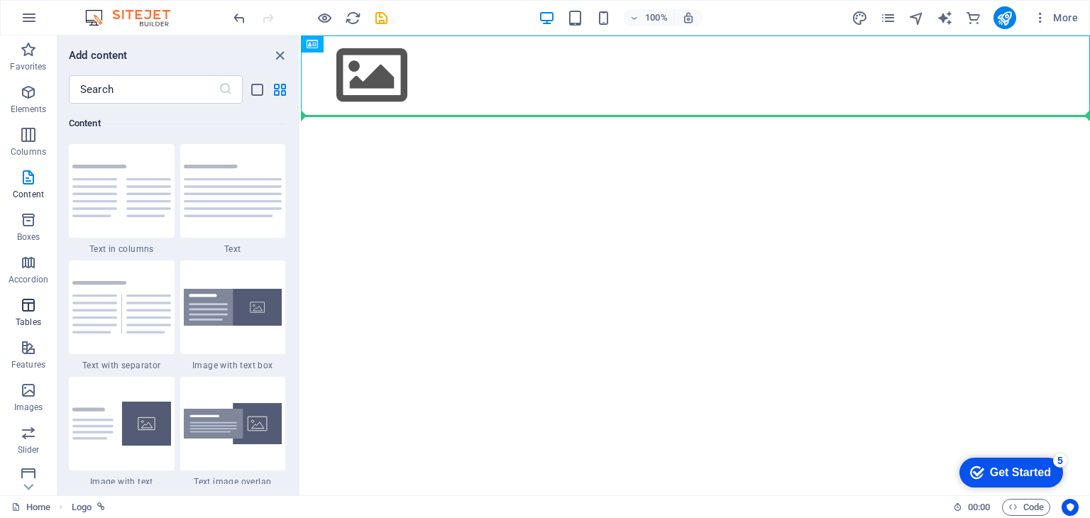
click at [34, 294] on button "Tables" at bounding box center [28, 312] width 57 height 43
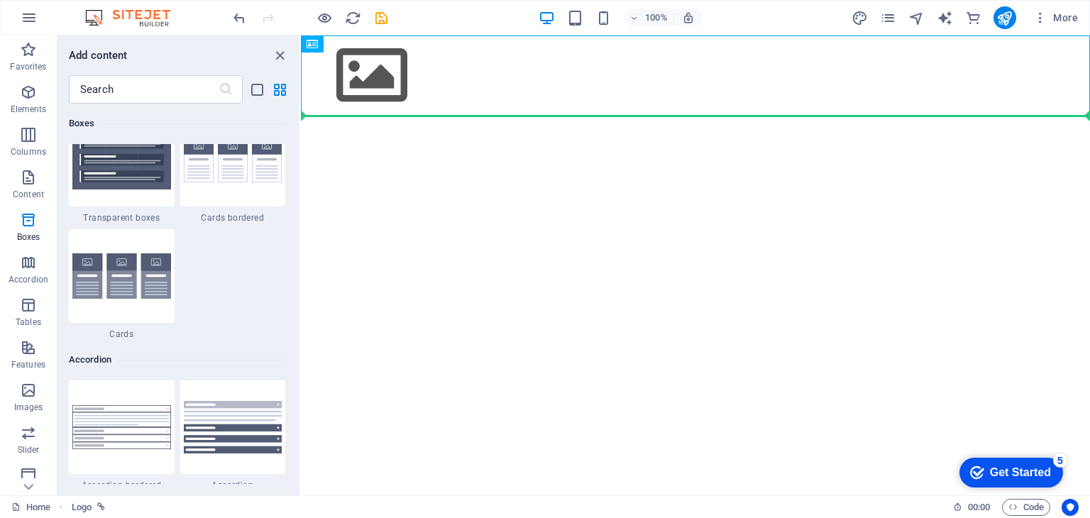
scroll to position [4277, 0]
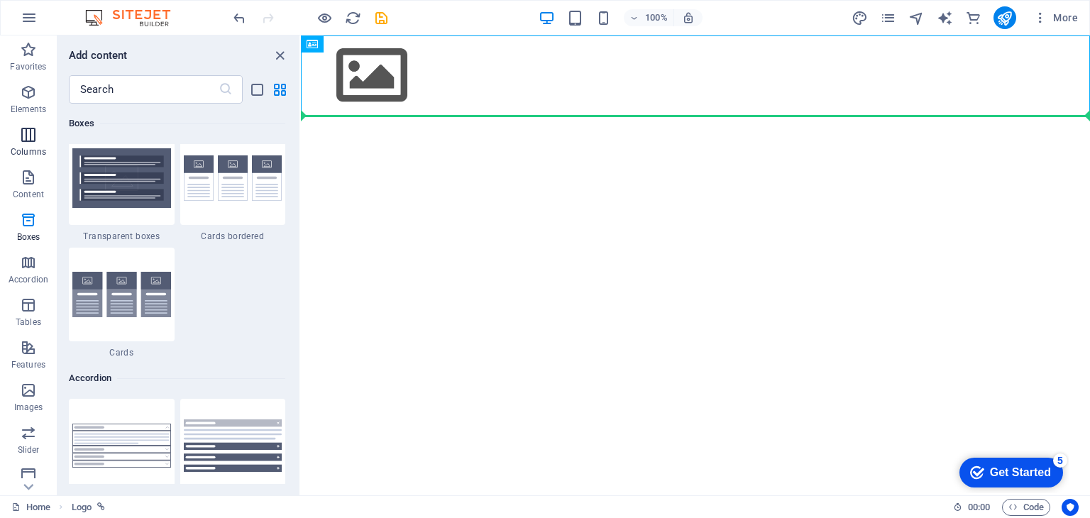
click at [37, 143] on span "Columns" at bounding box center [28, 143] width 57 height 34
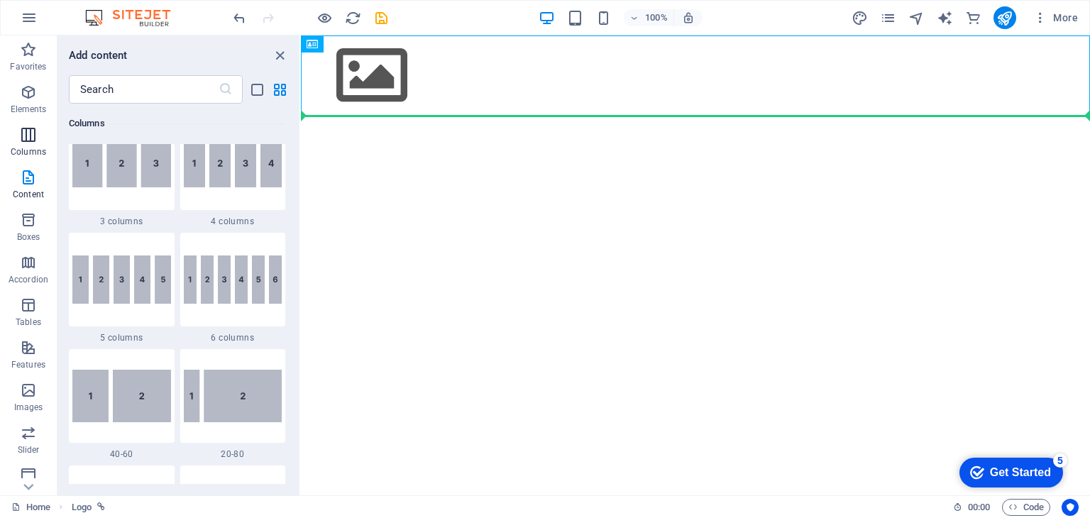
scroll to position [703, 0]
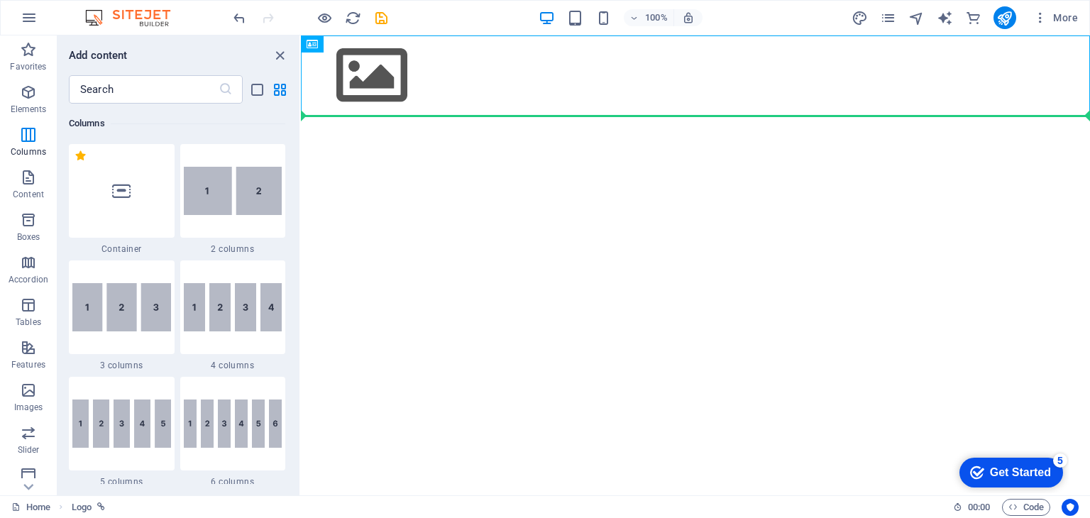
drag, startPoint x: 233, startPoint y: 194, endPoint x: 188, endPoint y: 302, distance: 116.8
click at [234, 192] on img at bounding box center [233, 191] width 99 height 48
click at [301, 192] on div "Drag here to replace the existing content. Press “Ctrl” if you want to create a…" at bounding box center [695, 265] width 789 height 460
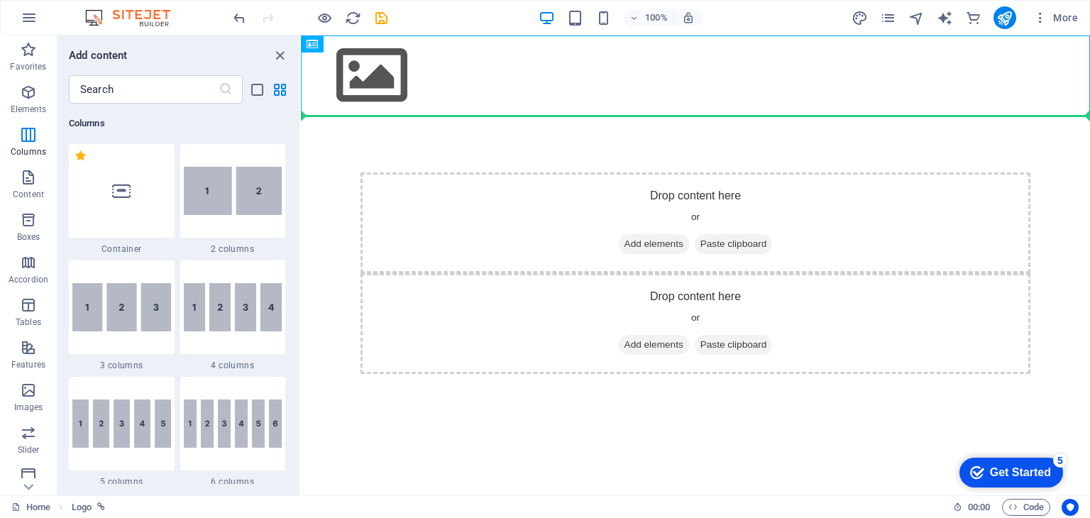
click at [301, 302] on div "Drag here to replace the existing content. Press “Ctrl” if you want to create a…" at bounding box center [695, 265] width 789 height 460
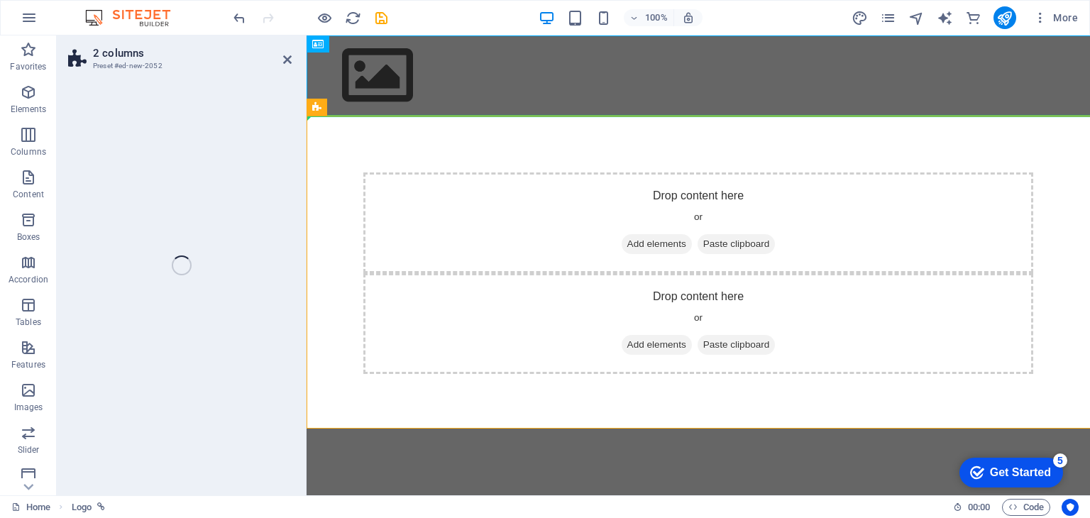
click at [188, 302] on div "2 columns Preset #ed-new-2052 Drag here to replace the existing content. Press …" at bounding box center [574, 265] width 1034 height 460
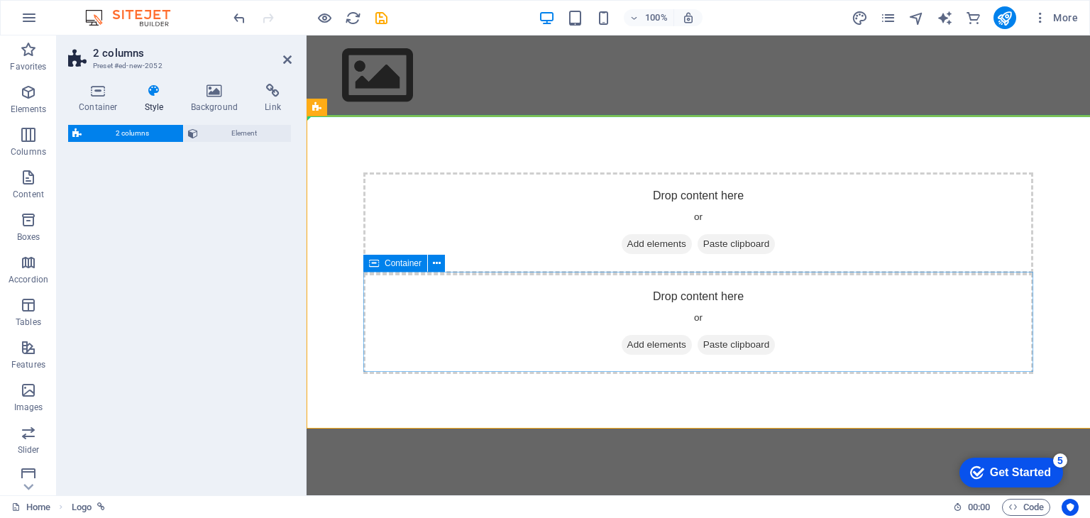
click at [500, 276] on div "Drop content here or Add elements Paste clipboard" at bounding box center [698, 323] width 670 height 101
select select "rem"
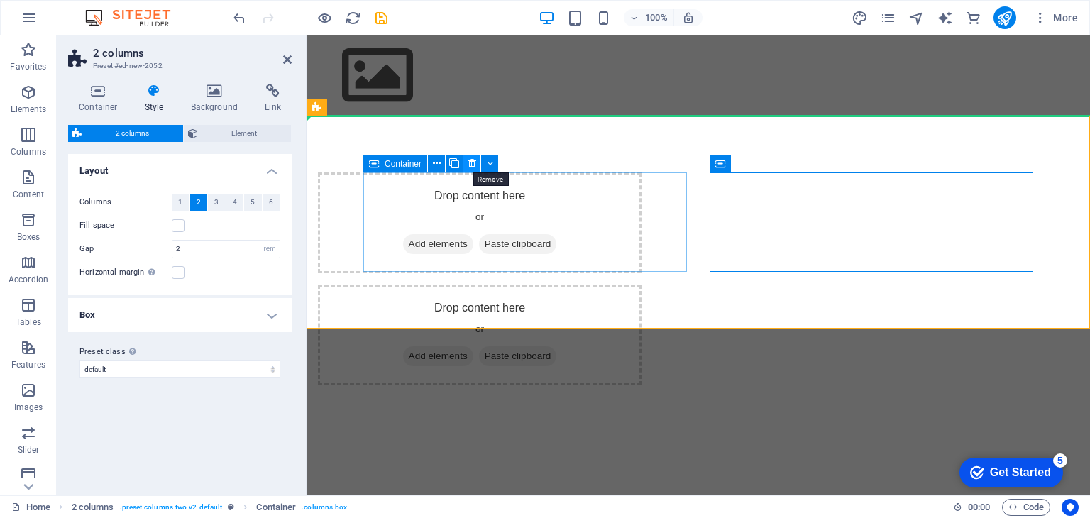
click at [473, 164] on icon at bounding box center [472, 163] width 8 height 15
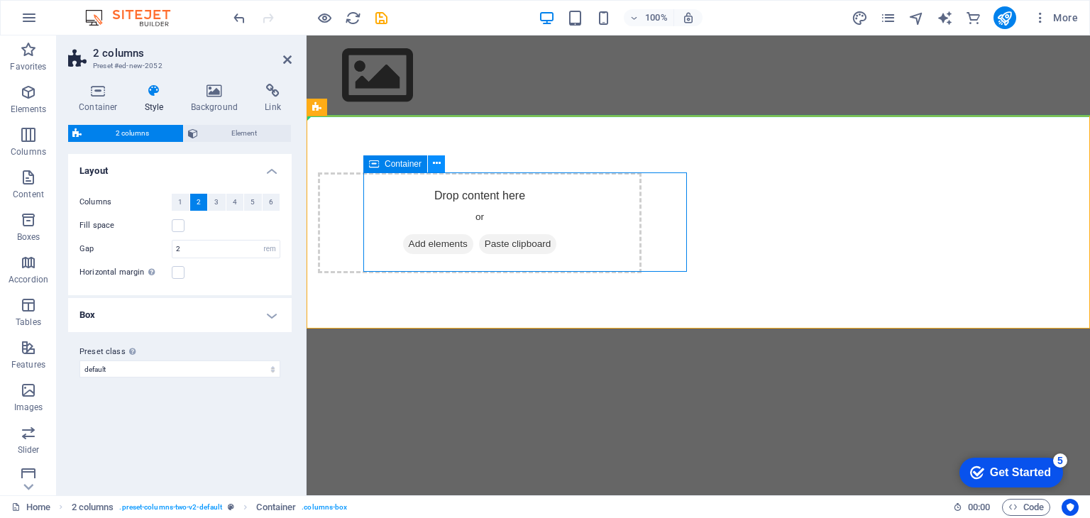
click at [435, 166] on icon at bounding box center [437, 163] width 8 height 15
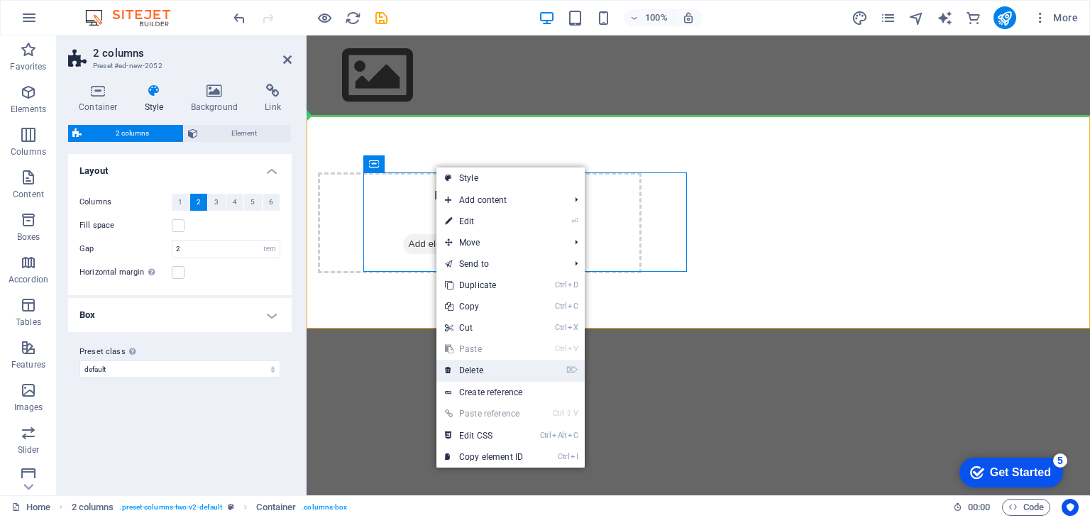
click at [477, 376] on link "⌦ Delete" at bounding box center [484, 370] width 95 height 21
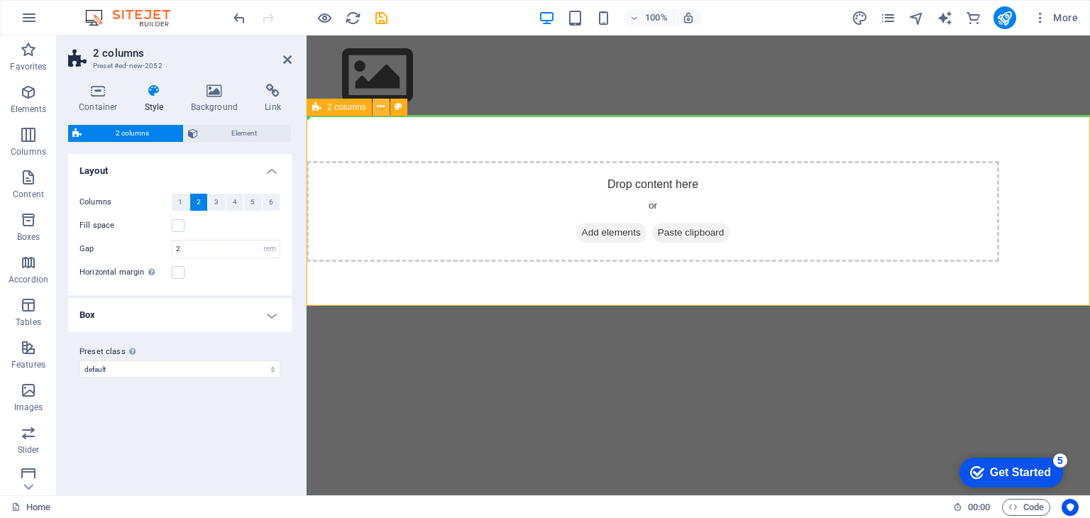
click at [387, 104] on button at bounding box center [381, 107] width 17 height 17
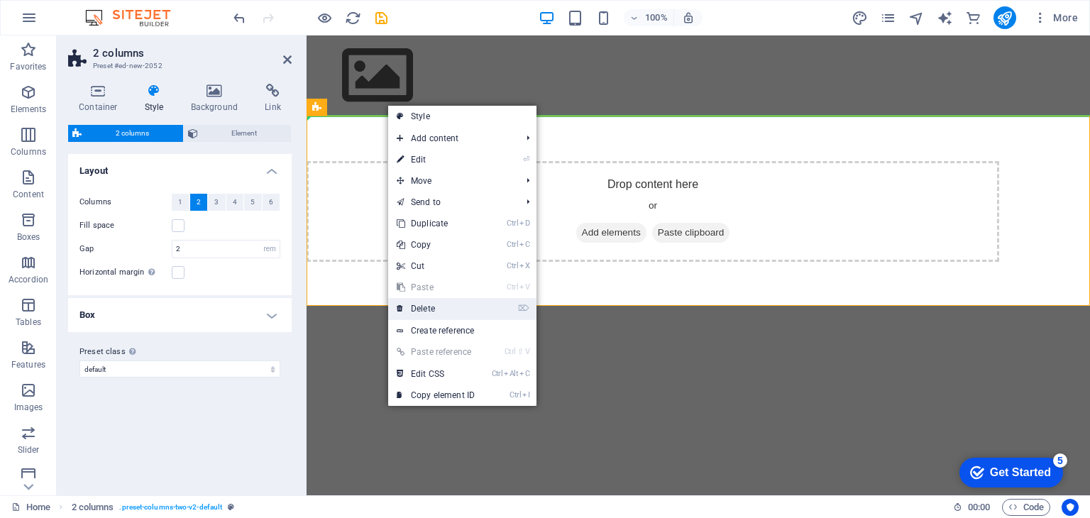
click at [425, 305] on link "⌦ Delete" at bounding box center [435, 308] width 95 height 21
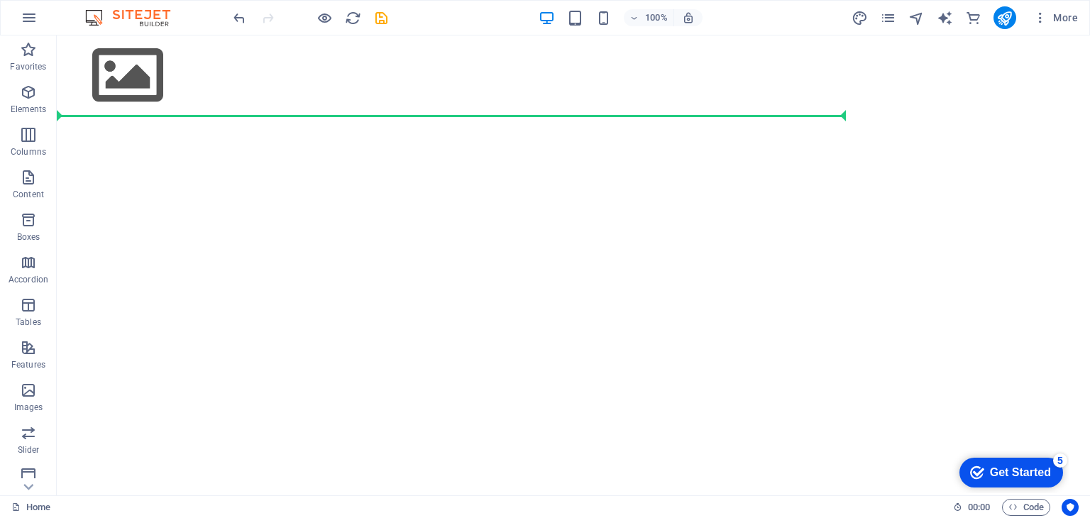
click at [806, 116] on html "Skip to main content" at bounding box center [574, 75] width 1034 height 80
click at [40, 140] on span "Columns" at bounding box center [28, 143] width 57 height 34
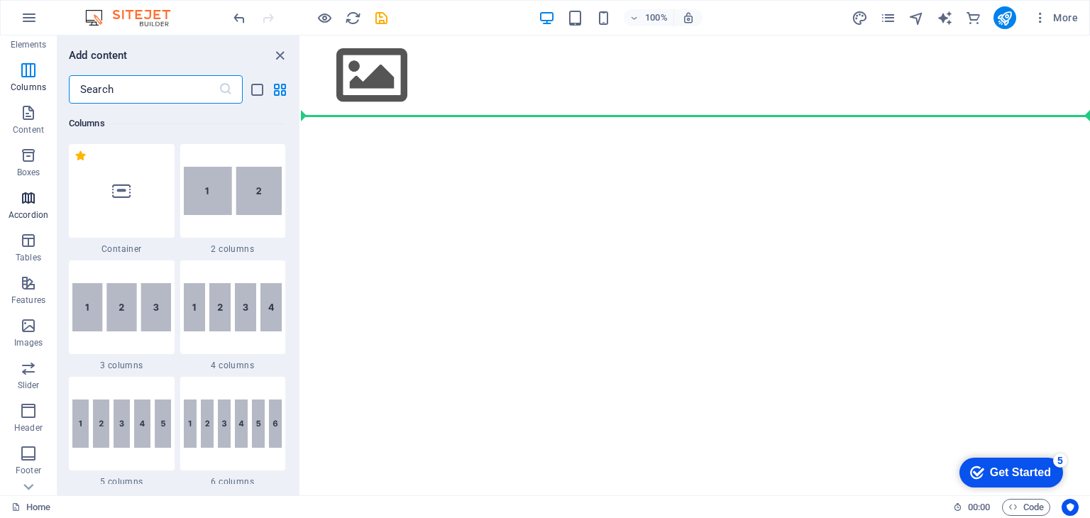
scroll to position [71, 0]
click at [26, 236] on icon "button" at bounding box center [28, 234] width 17 height 17
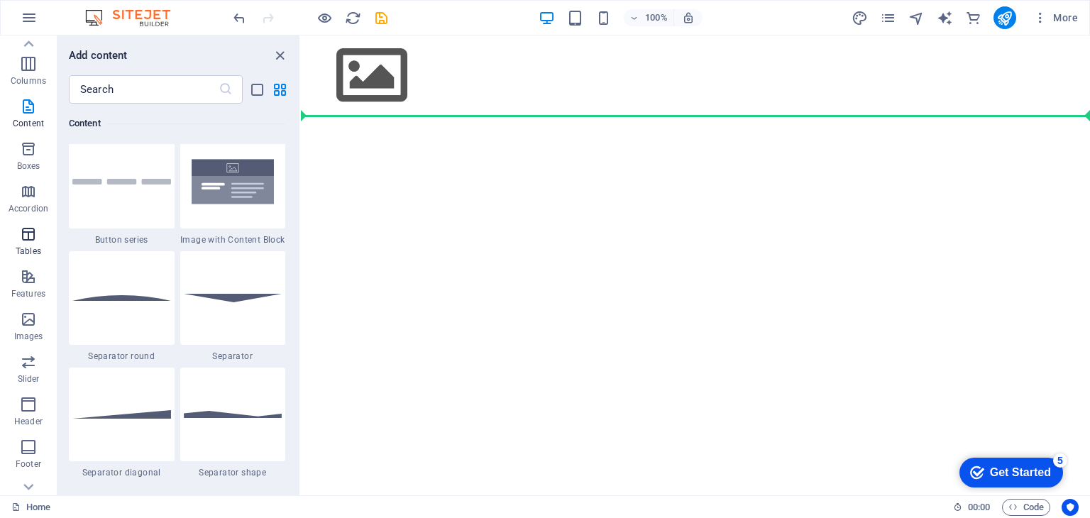
scroll to position [4916, 0]
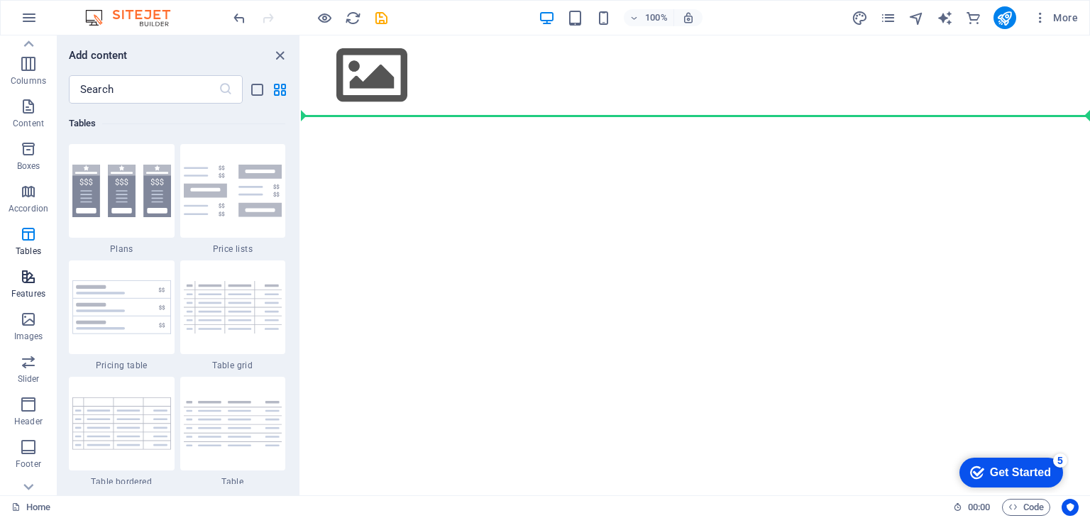
click at [20, 286] on span "Features" at bounding box center [28, 285] width 57 height 34
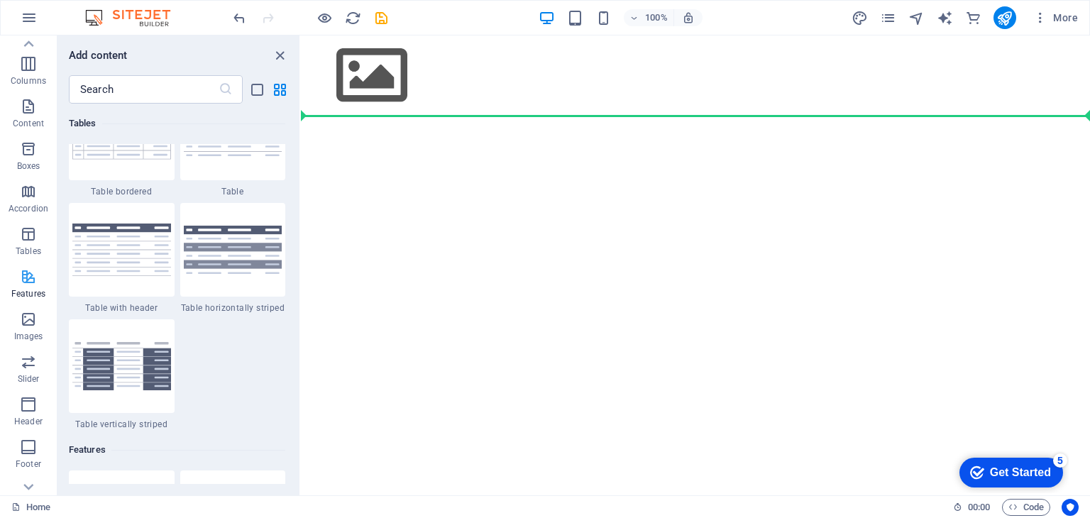
scroll to position [5533, 0]
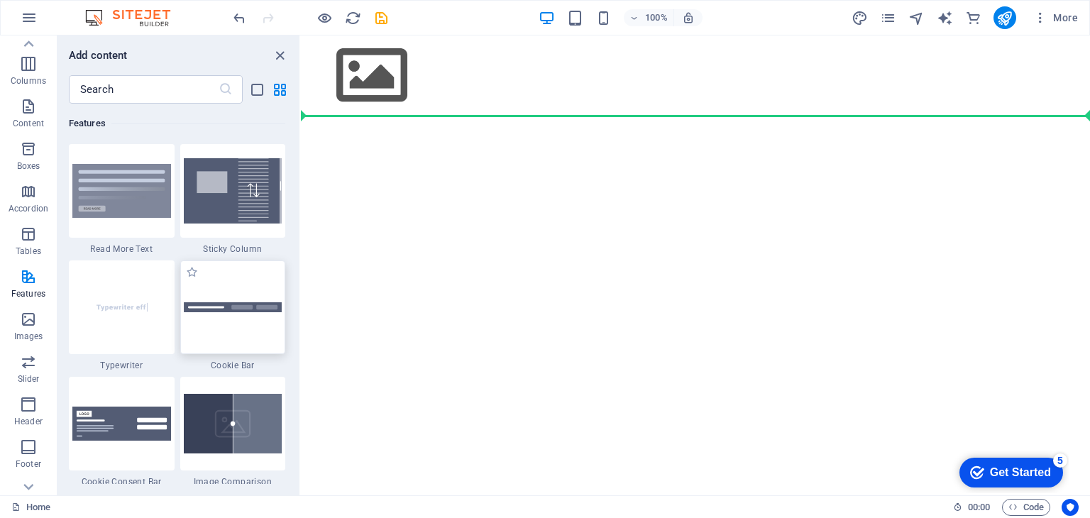
click at [219, 341] on div at bounding box center [233, 308] width 106 height 94
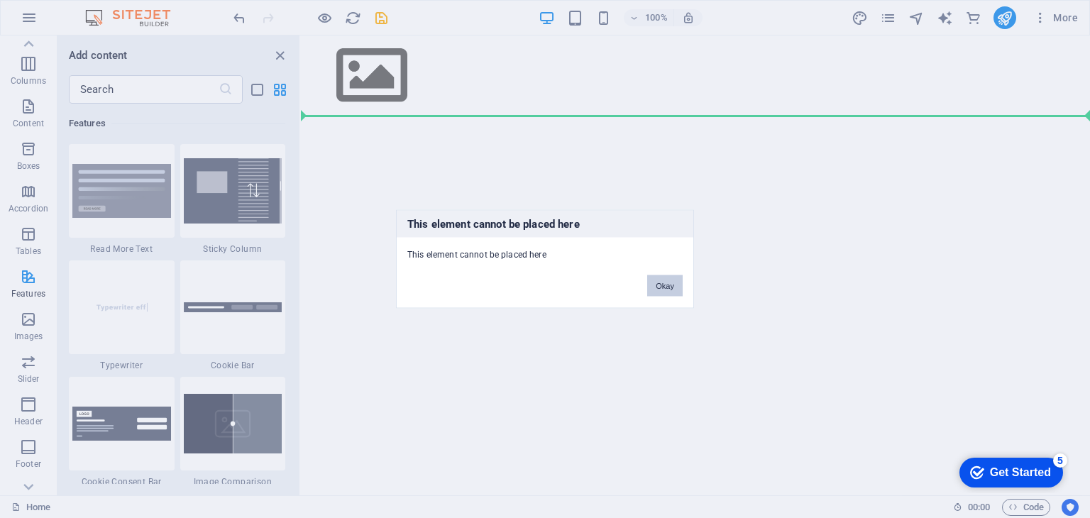
click at [650, 279] on button "Okay" at bounding box center [664, 285] width 35 height 21
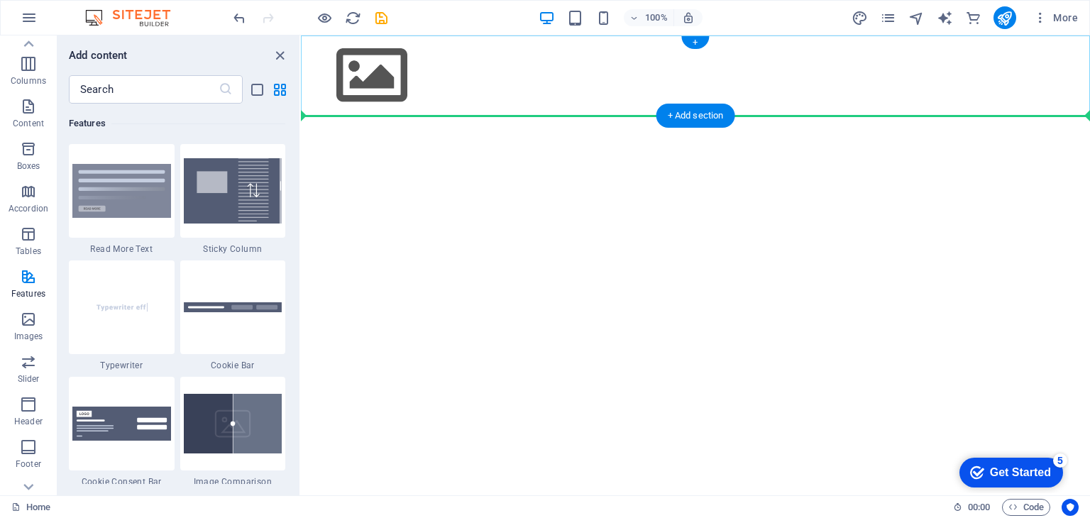
click at [694, 114] on div "+ Add section" at bounding box center [696, 116] width 79 height 24
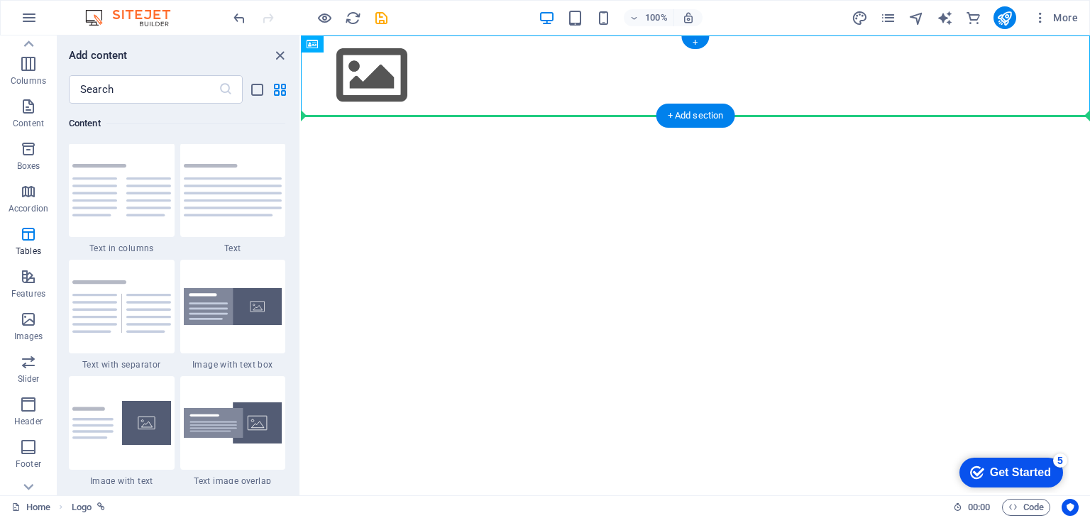
scroll to position [2484, 0]
click at [24, 324] on icon "button" at bounding box center [28, 319] width 17 height 17
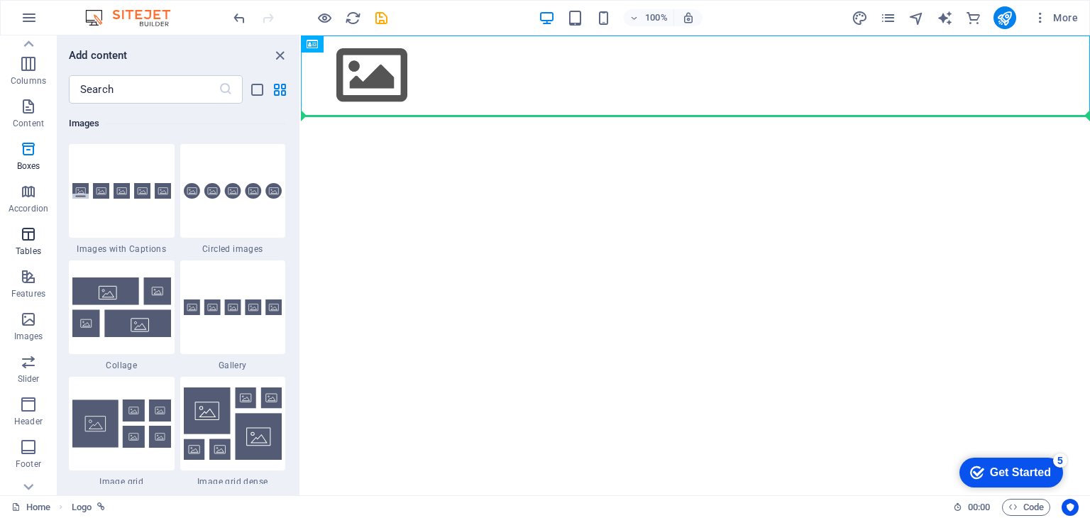
click at [39, 219] on button "Accordion" at bounding box center [28, 198] width 57 height 43
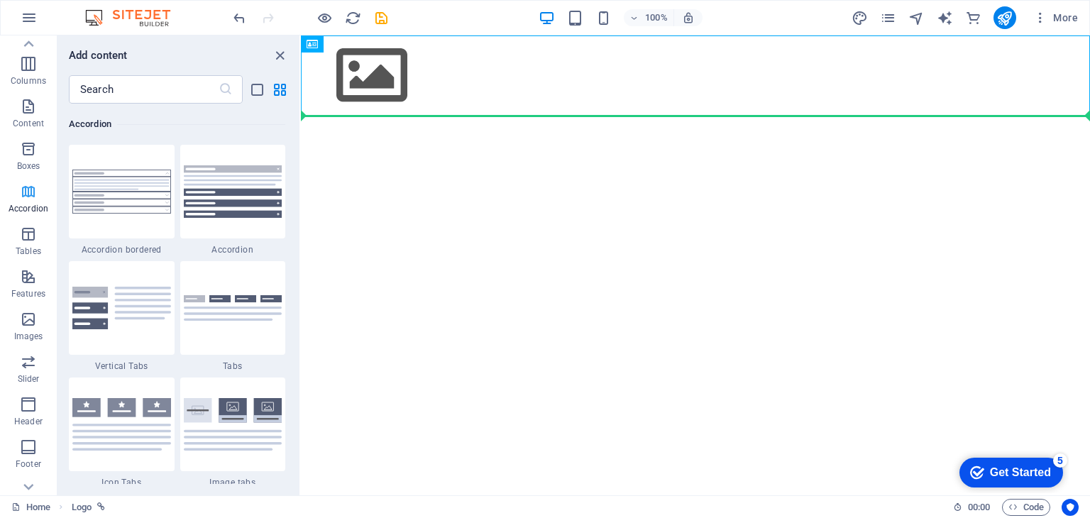
scroll to position [4532, 0]
click at [207, 308] on img at bounding box center [233, 308] width 99 height 26
click at [301, 308] on div "Drag here to replace the existing content. Press “Ctrl” if you want to create a…" at bounding box center [695, 265] width 789 height 460
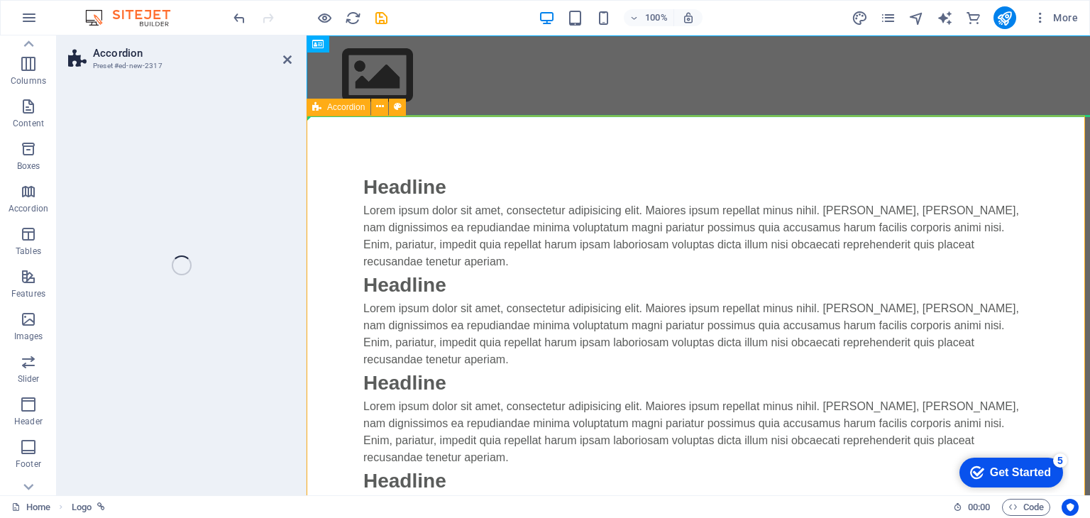
drag, startPoint x: 514, startPoint y: 344, endPoint x: 429, endPoint y: 176, distance: 187.9
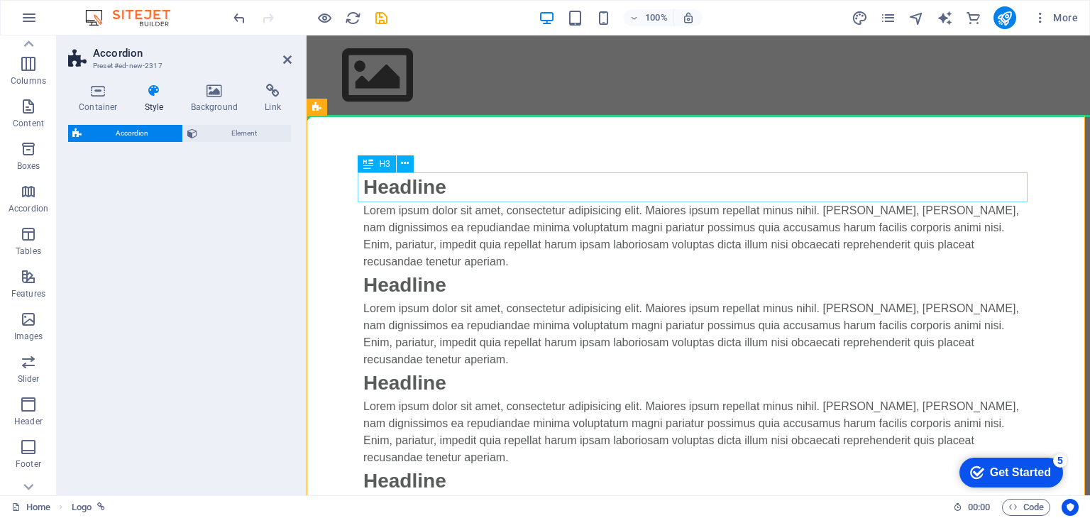
select select "rem"
select select "preset-accordion-v3-tabs"
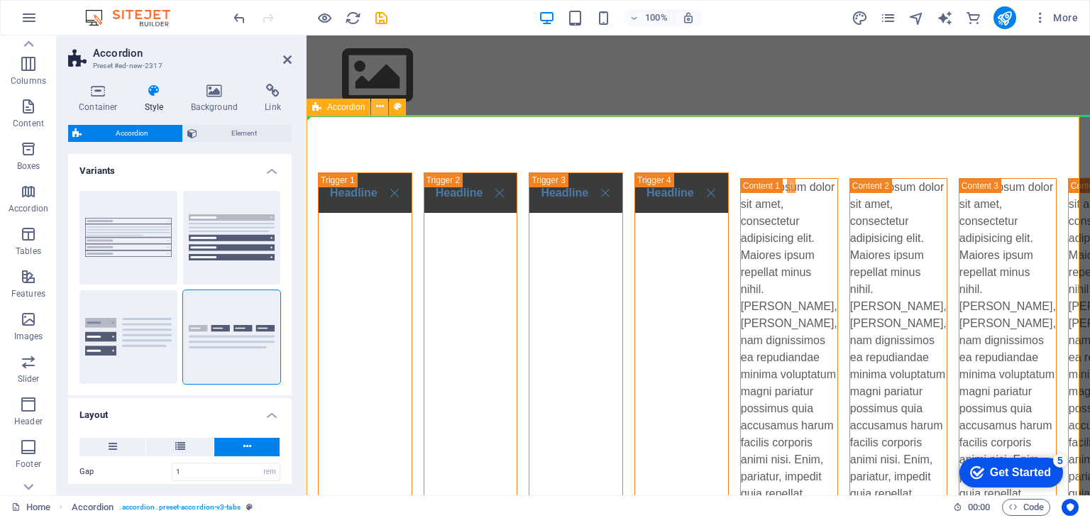
click at [380, 104] on icon at bounding box center [380, 106] width 8 height 15
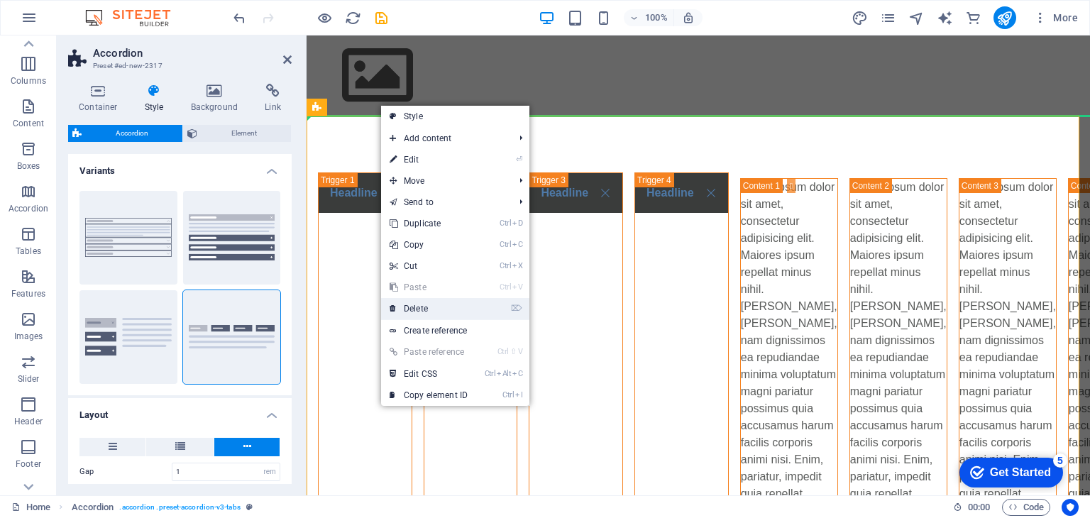
click at [434, 314] on link "⌦ Delete" at bounding box center [428, 308] width 95 height 21
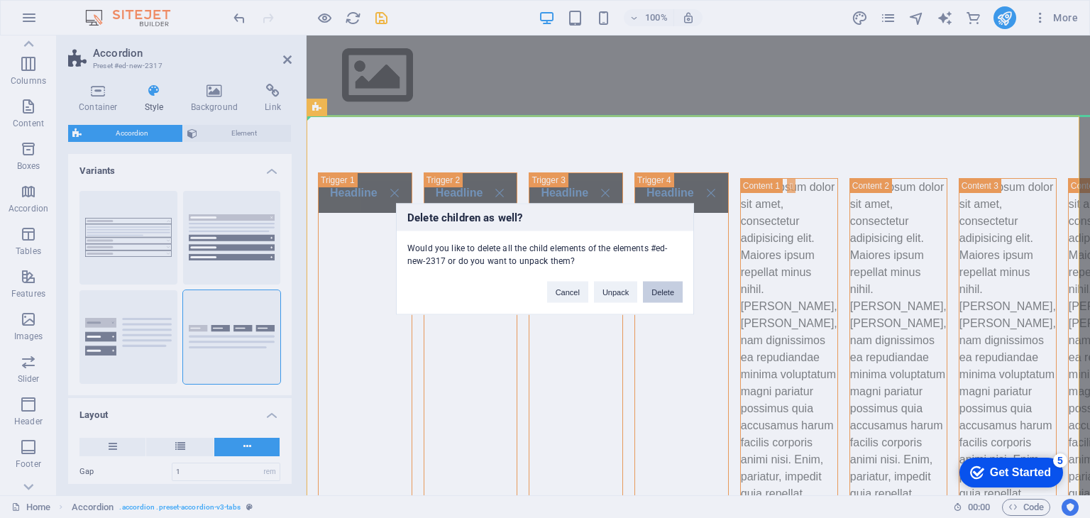
click at [668, 293] on button "Delete" at bounding box center [663, 292] width 40 height 21
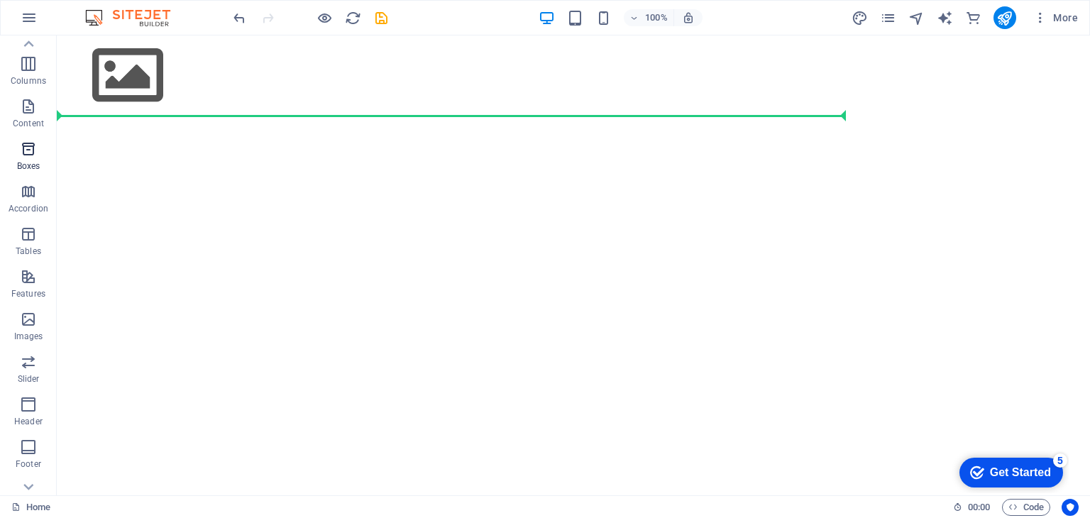
click at [31, 148] on icon "button" at bounding box center [28, 149] width 17 height 17
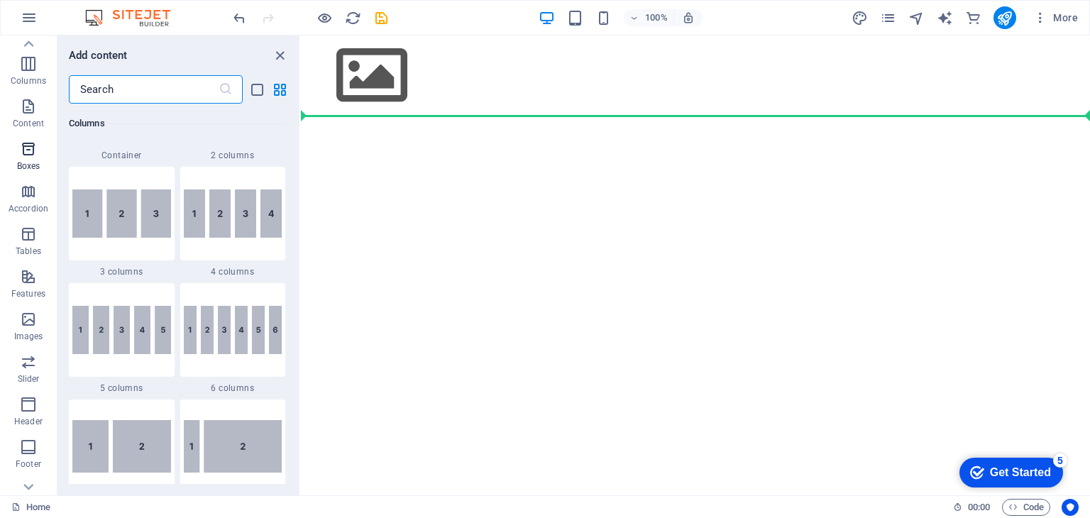
scroll to position [3915, 0]
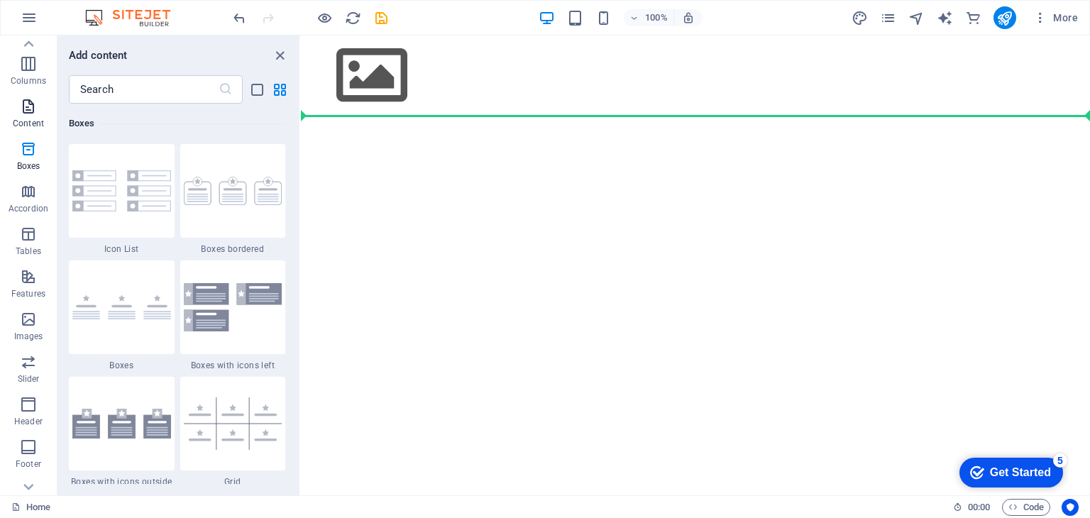
click at [28, 126] on p "Content" at bounding box center [28, 123] width 31 height 11
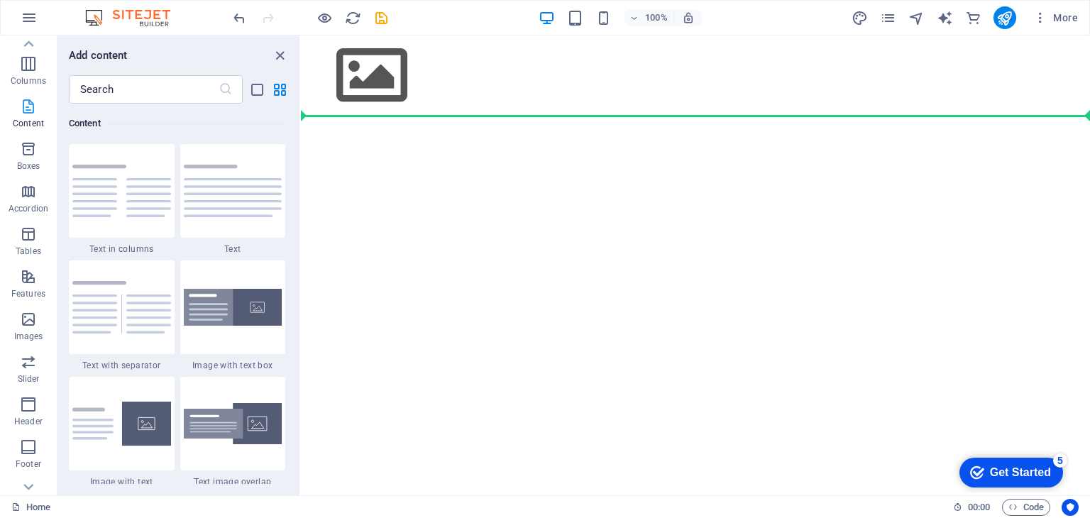
scroll to position [2484, 0]
click at [124, 101] on input "text" at bounding box center [144, 89] width 150 height 28
click at [133, 87] on input "text" at bounding box center [144, 89] width 150 height 28
click at [886, 15] on icon "pages" at bounding box center [888, 18] width 16 height 16
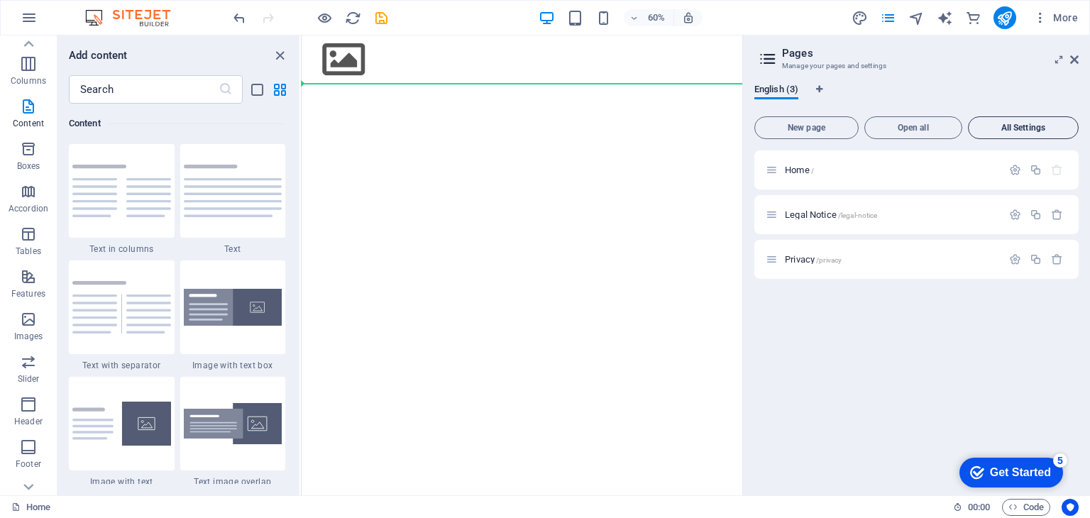
click at [1007, 128] on span "All Settings" at bounding box center [1024, 128] width 98 height 9
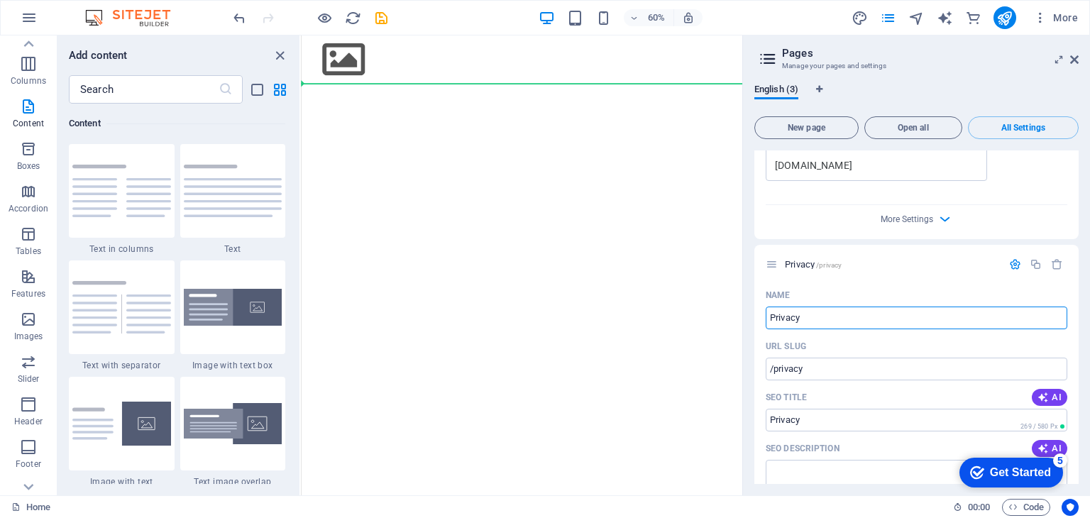
scroll to position [1357, 0]
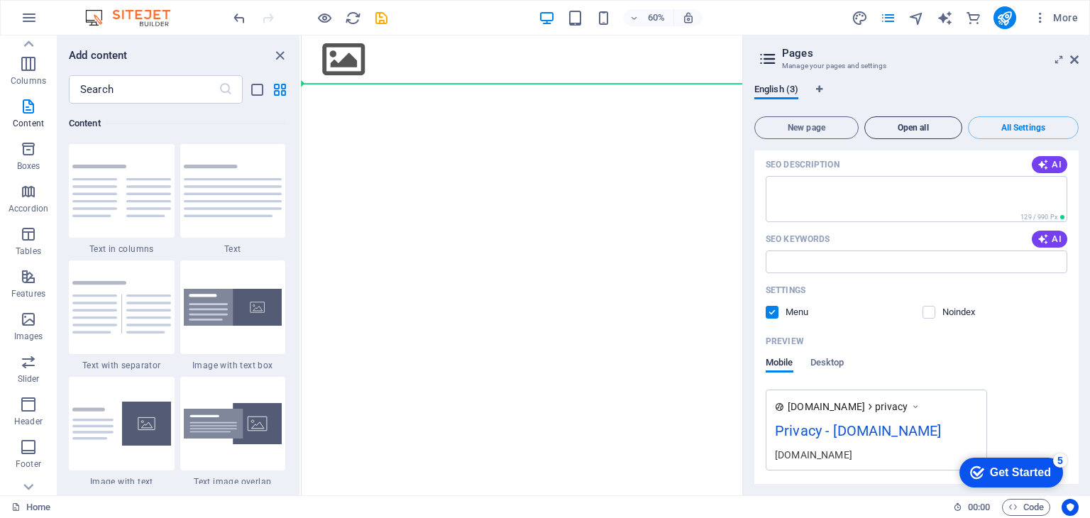
click at [916, 132] on span "Open all" at bounding box center [913, 128] width 85 height 9
click at [1070, 55] on icon at bounding box center [1074, 59] width 9 height 11
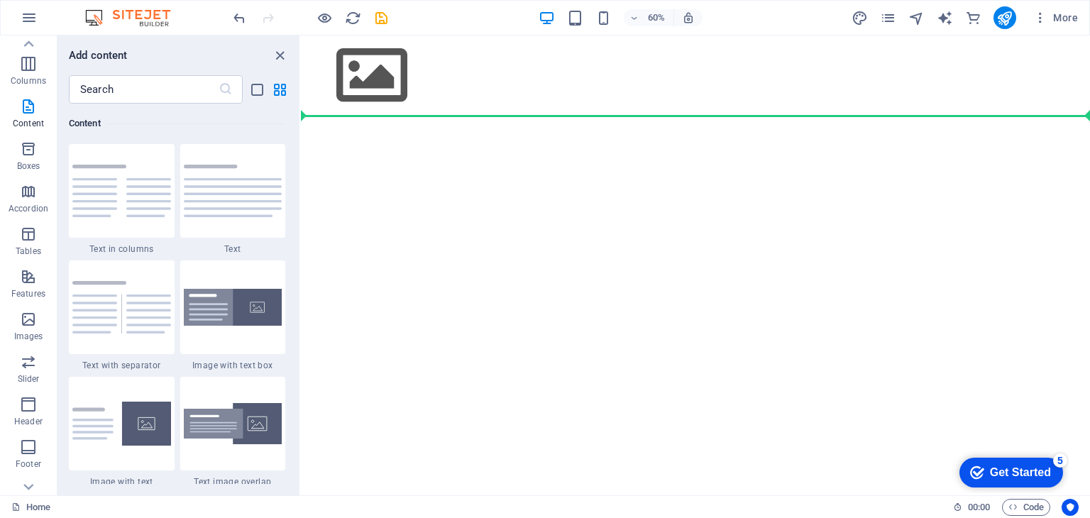
click at [498, 116] on html "Skip to main content" at bounding box center [695, 75] width 789 height 80
click at [887, 12] on icon "pages" at bounding box center [888, 18] width 16 height 16
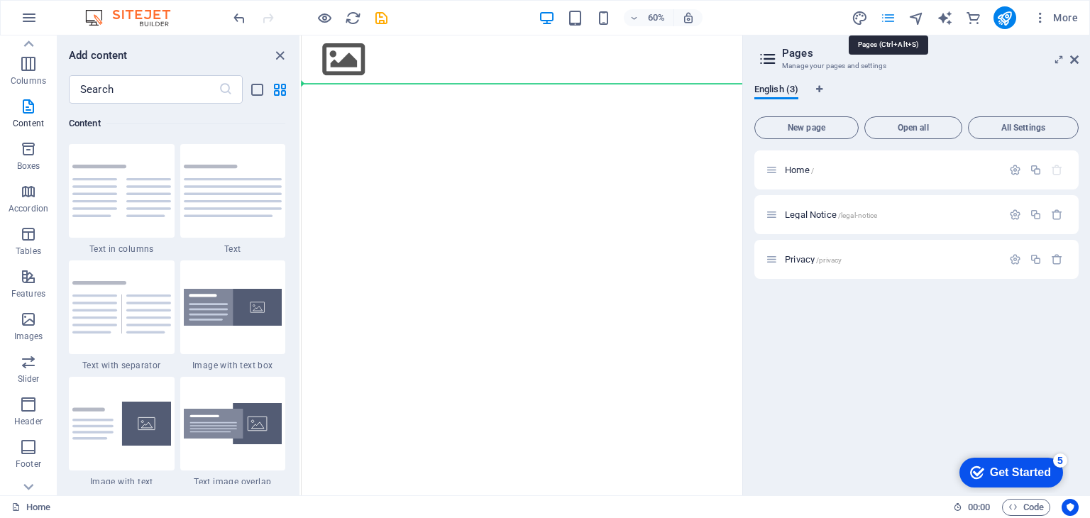
click at [887, 12] on icon "pages" at bounding box center [888, 18] width 16 height 16
click at [861, 16] on icon "design" at bounding box center [860, 18] width 16 height 16
click at [1065, 20] on span "More" at bounding box center [1056, 18] width 45 height 14
select select "px"
select select "400"
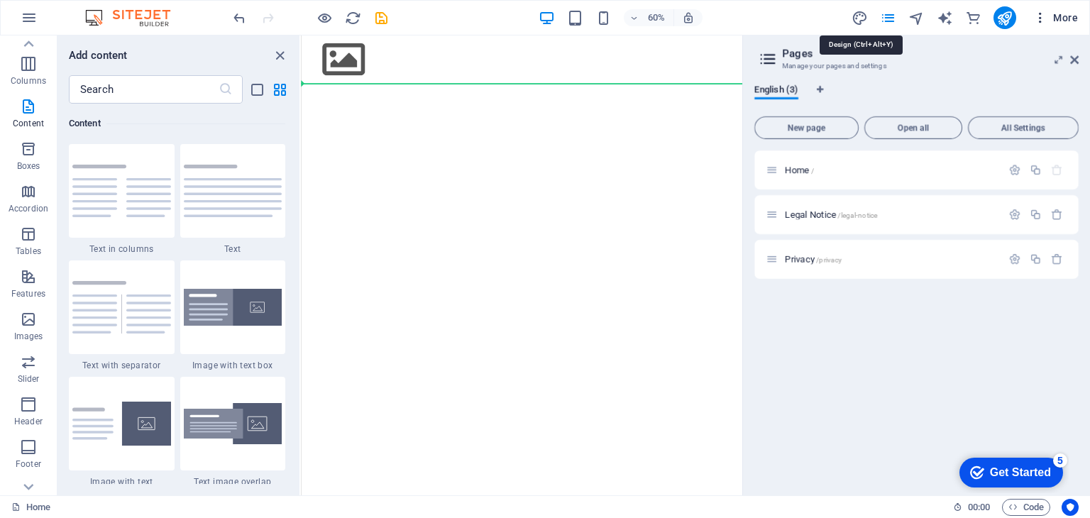
select select "px"
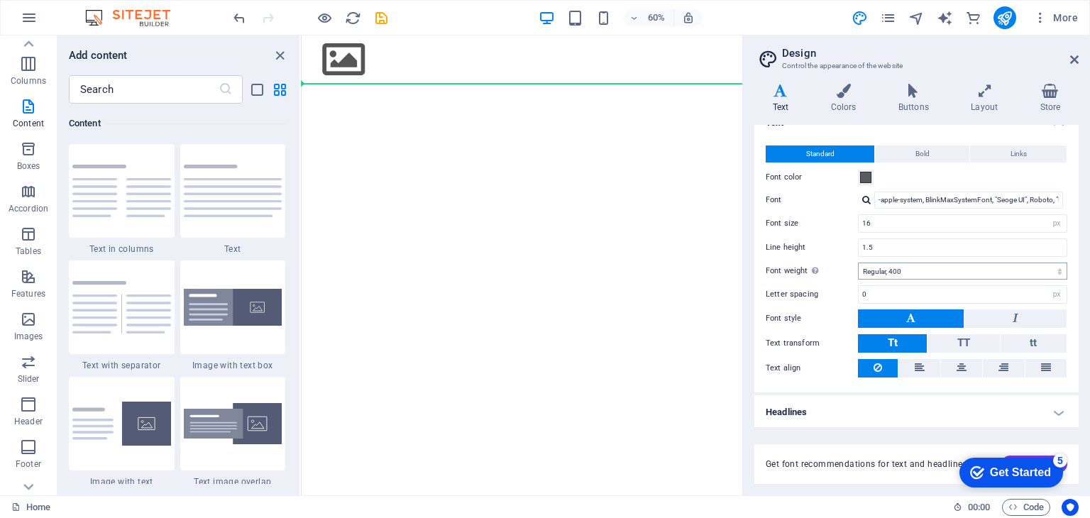
scroll to position [0, 0]
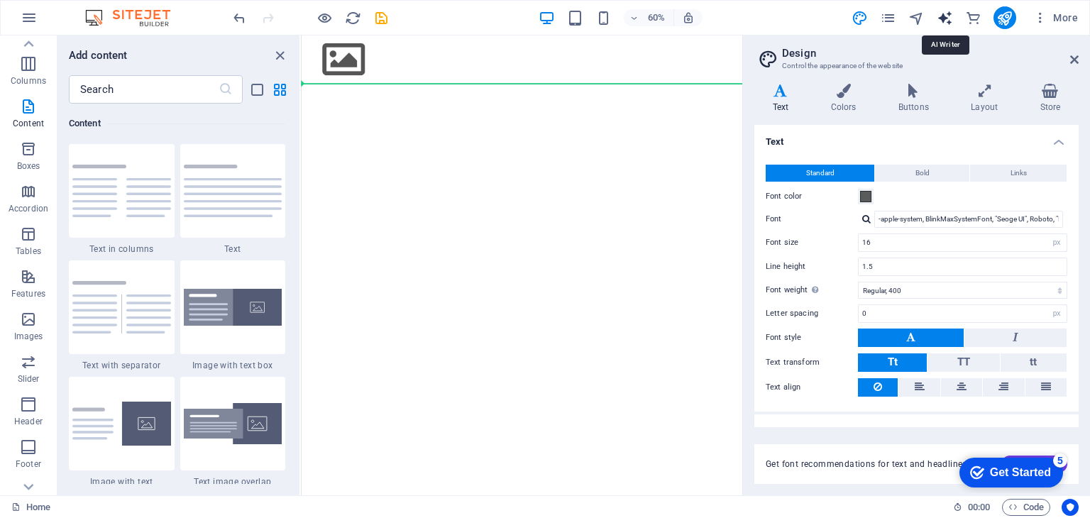
click at [951, 13] on icon "text_generator" at bounding box center [945, 18] width 16 height 16
select select "English"
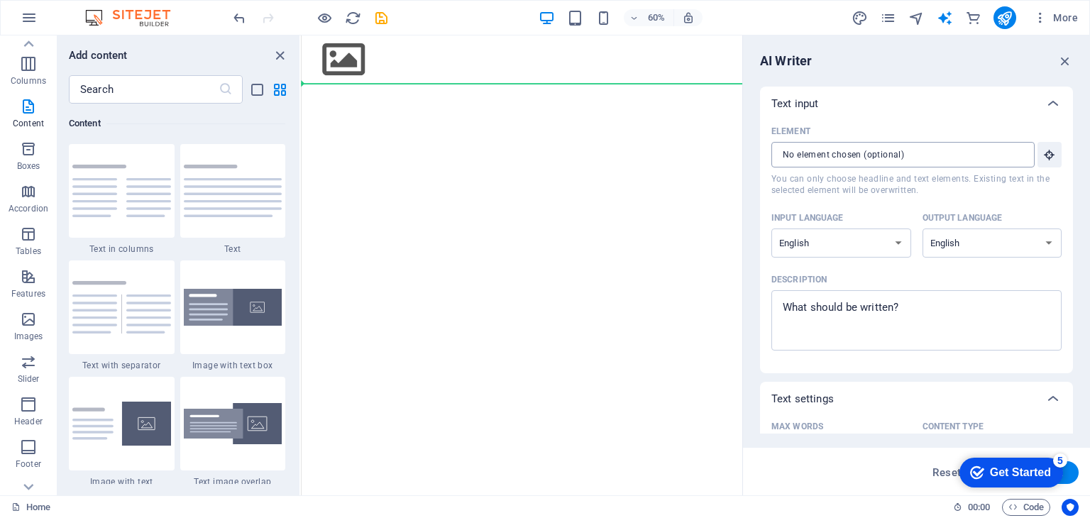
click at [880, 156] on input "Element ​ You can only choose headline and text elements. Existing text in the …" at bounding box center [898, 155] width 253 height 26
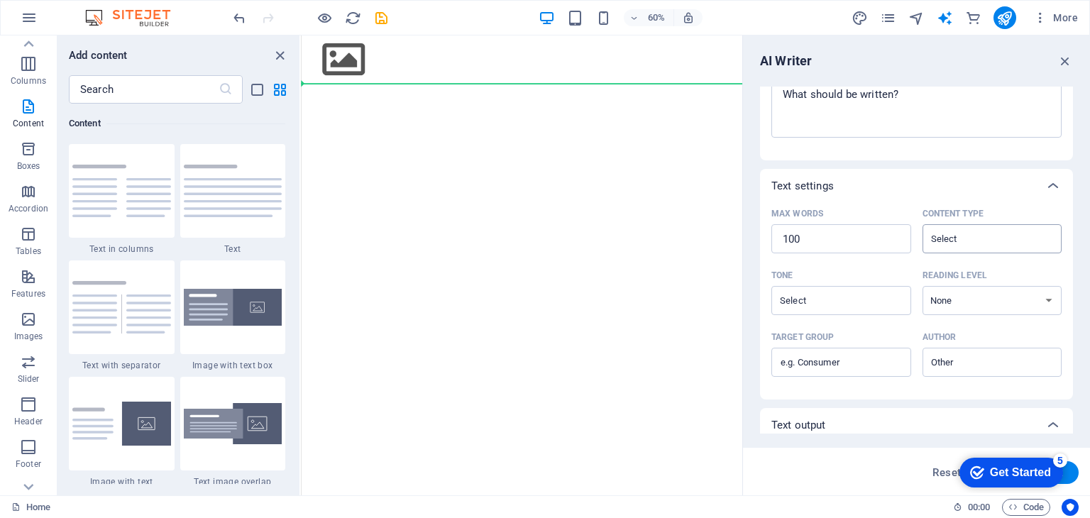
click at [960, 244] on input "Content type ​" at bounding box center [981, 239] width 108 height 21
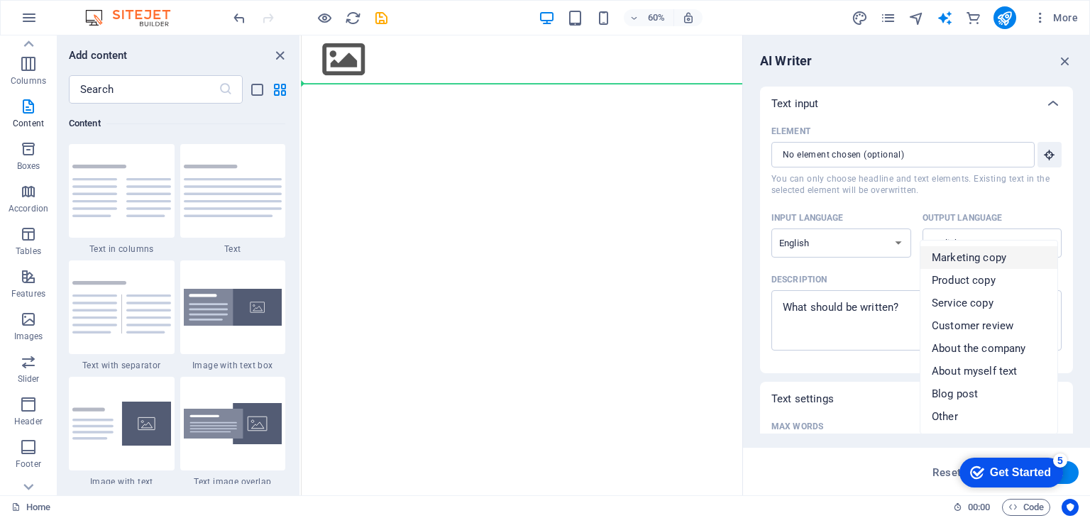
scroll to position [0, 0]
click at [947, 21] on icon "text_generator" at bounding box center [945, 18] width 16 height 16
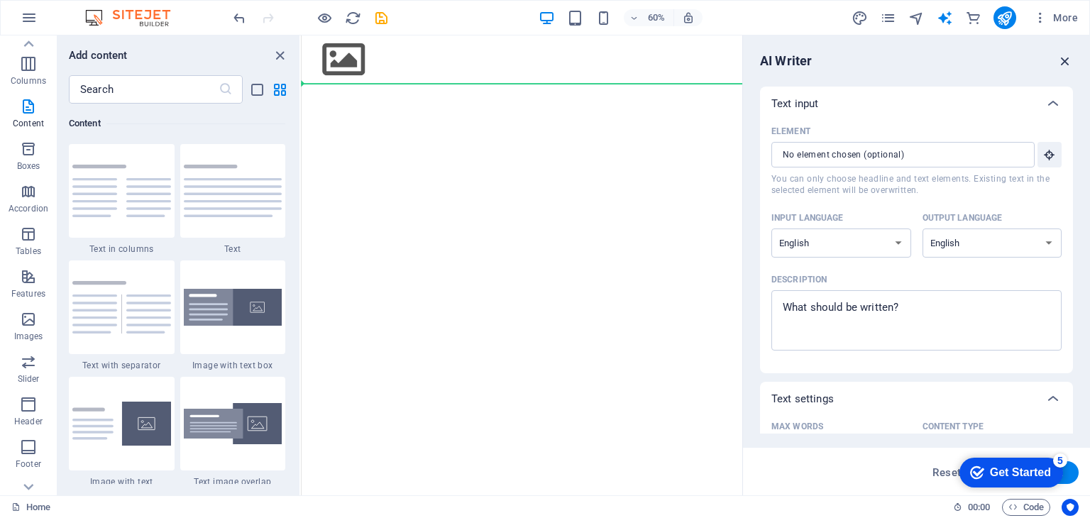
drag, startPoint x: 752, startPoint y: 42, endPoint x: 1067, endPoint y: 55, distance: 314.7
click at [1067, 55] on icon "button" at bounding box center [1066, 61] width 16 height 16
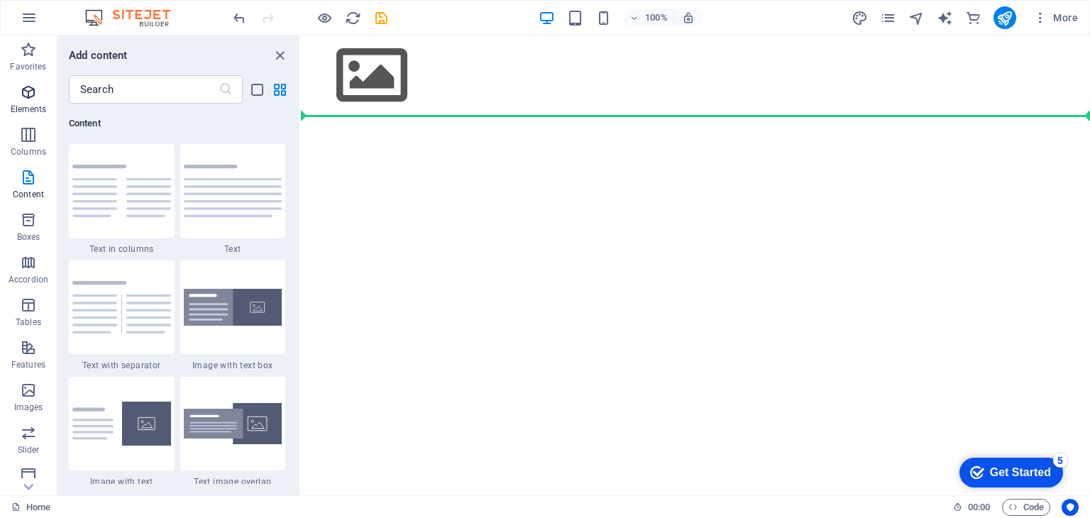
click at [35, 94] on icon "button" at bounding box center [28, 92] width 17 height 17
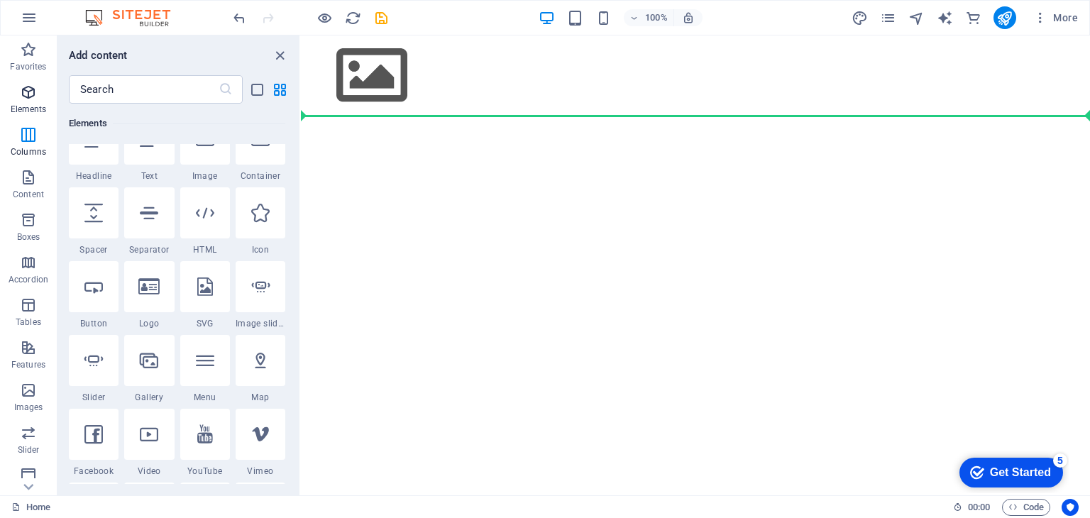
scroll to position [150, 0]
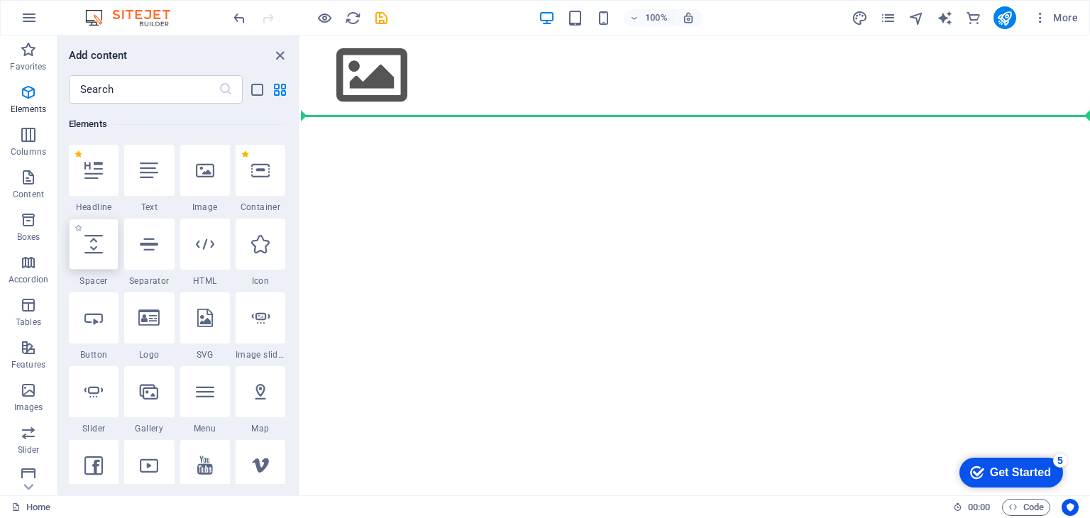
click at [89, 246] on icon at bounding box center [93, 244] width 18 height 18
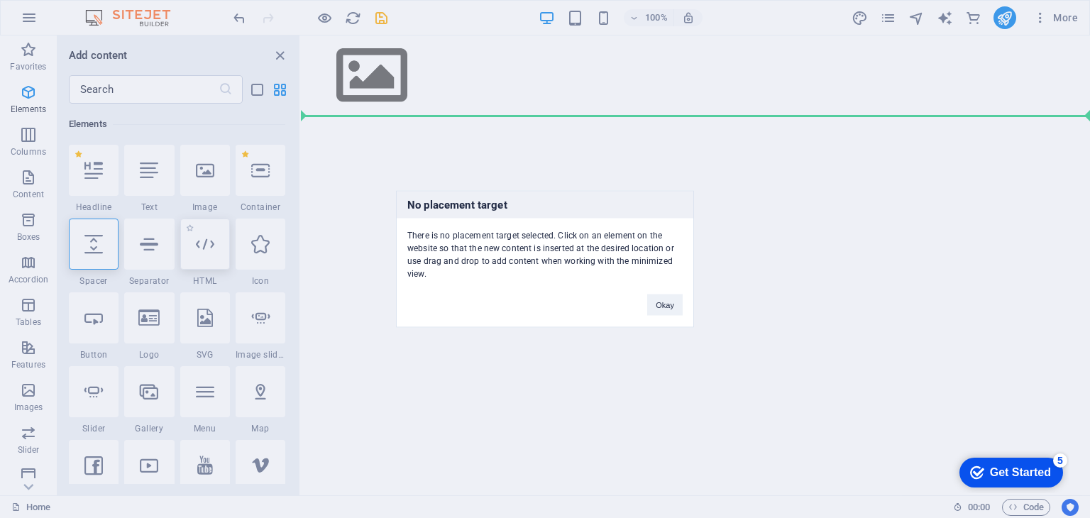
click at [120, 243] on div "No placement target There is no placement target selected. Click on an element …" at bounding box center [545, 259] width 1090 height 518
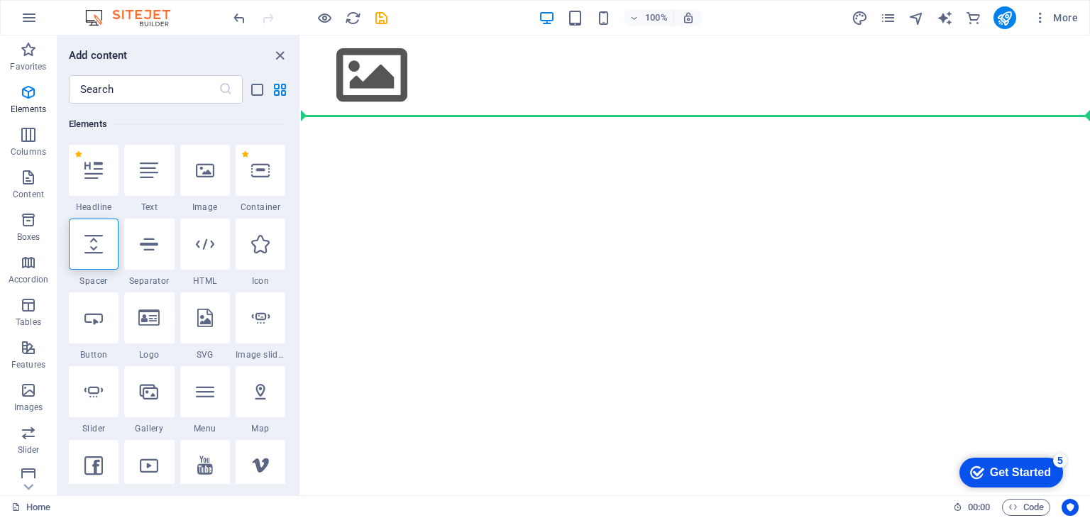
click at [674, 116] on html "Skip to main content" at bounding box center [695, 75] width 789 height 80
click at [431, 116] on html "Skip to main content" at bounding box center [695, 75] width 789 height 80
click at [104, 180] on div at bounding box center [94, 170] width 50 height 51
click at [402, 116] on html "Skip to main content" at bounding box center [695, 75] width 789 height 80
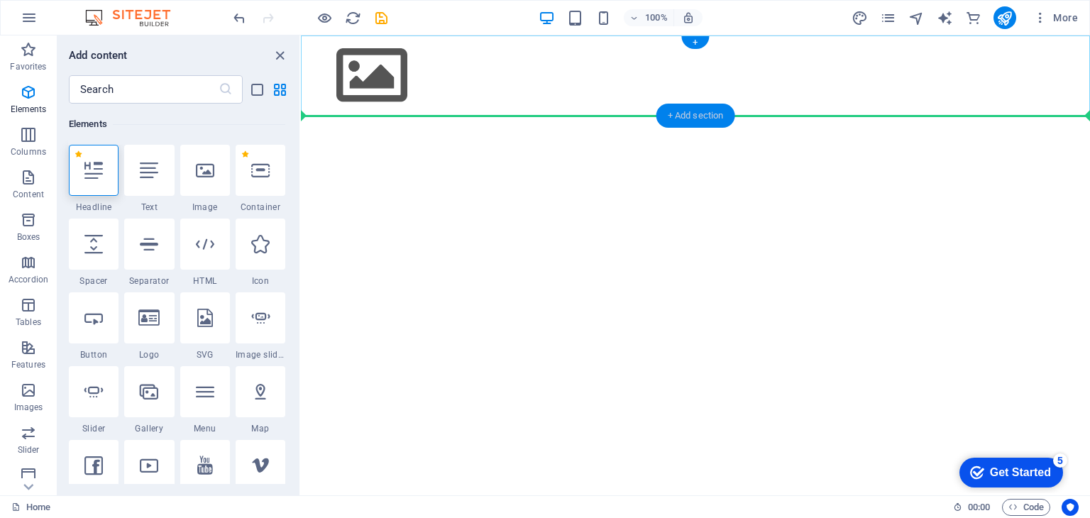
click at [684, 114] on div "+ Add section" at bounding box center [696, 116] width 79 height 24
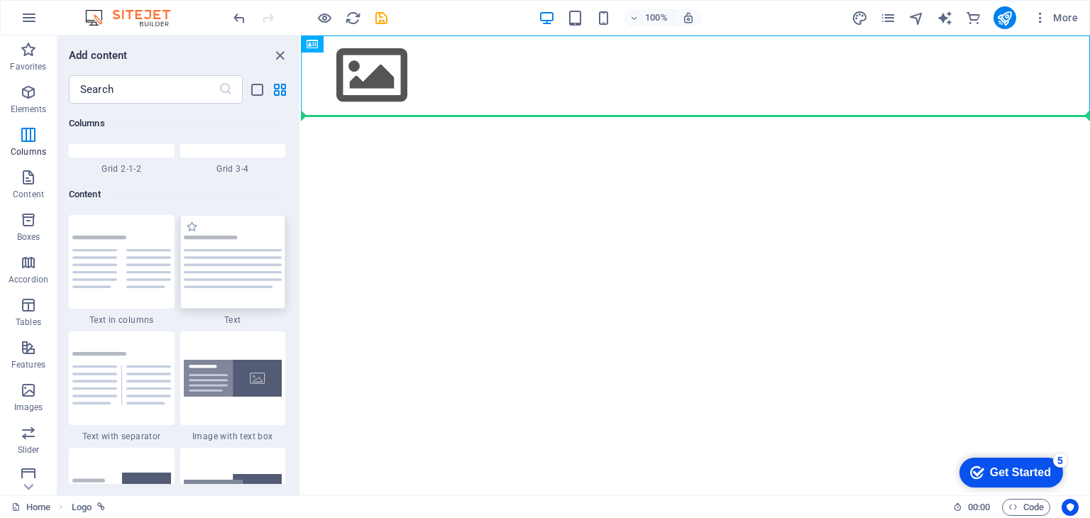
scroll to position [2484, 0]
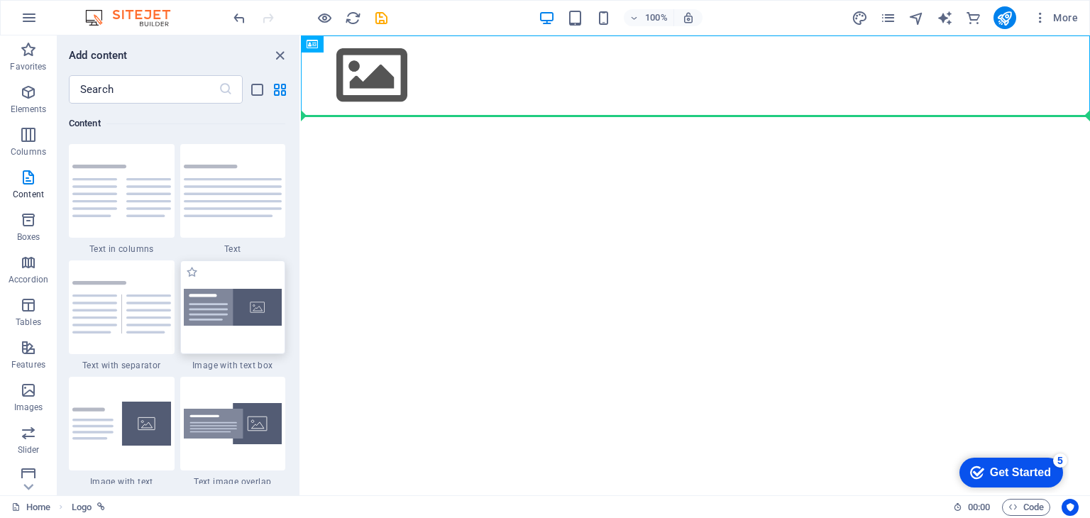
click at [227, 306] on img at bounding box center [233, 308] width 99 height 38
click at [301, 306] on div "Drag here to replace the existing content. Press “Ctrl” if you want to create a…" at bounding box center [695, 265] width 789 height 460
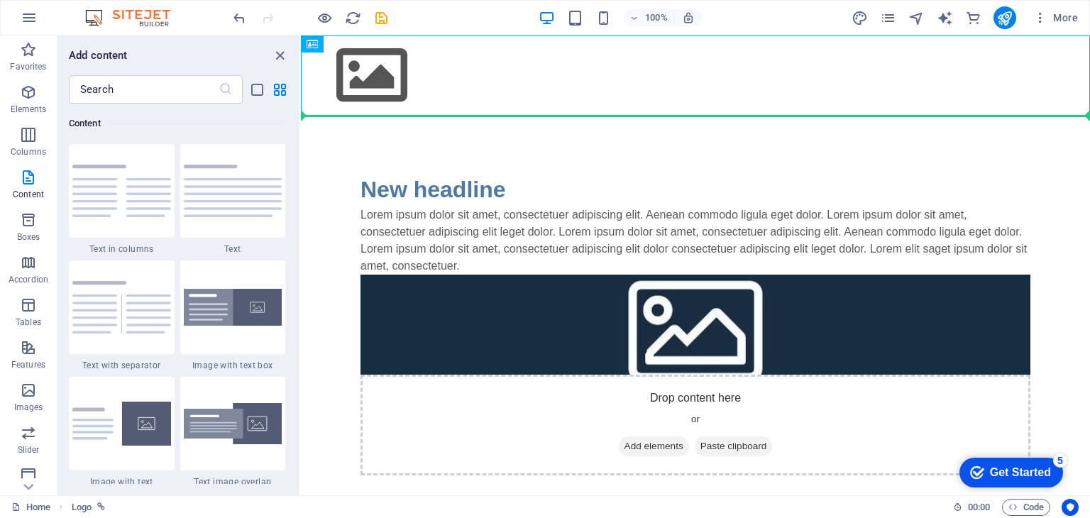
drag, startPoint x: 528, startPoint y: 341, endPoint x: 771, endPoint y: 276, distance: 251.4
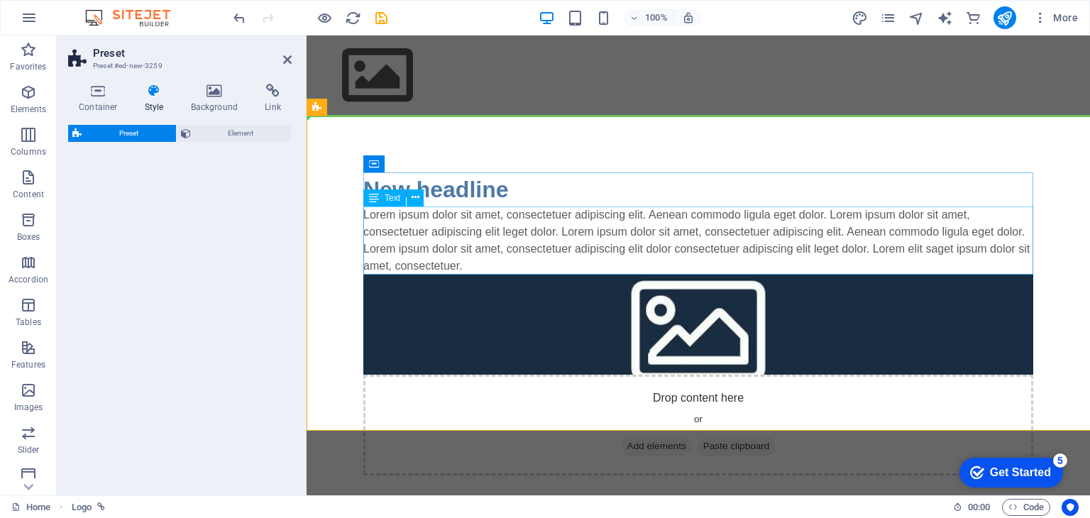
select select "rem"
select select "px"
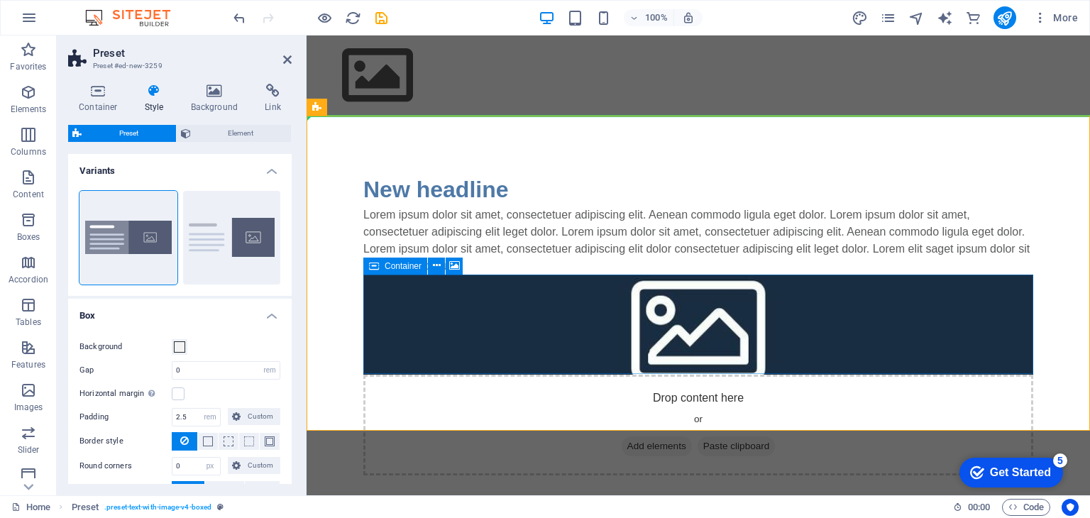
click at [503, 375] on div "Drop content here or Add elements Paste clipboard" at bounding box center [698, 425] width 670 height 101
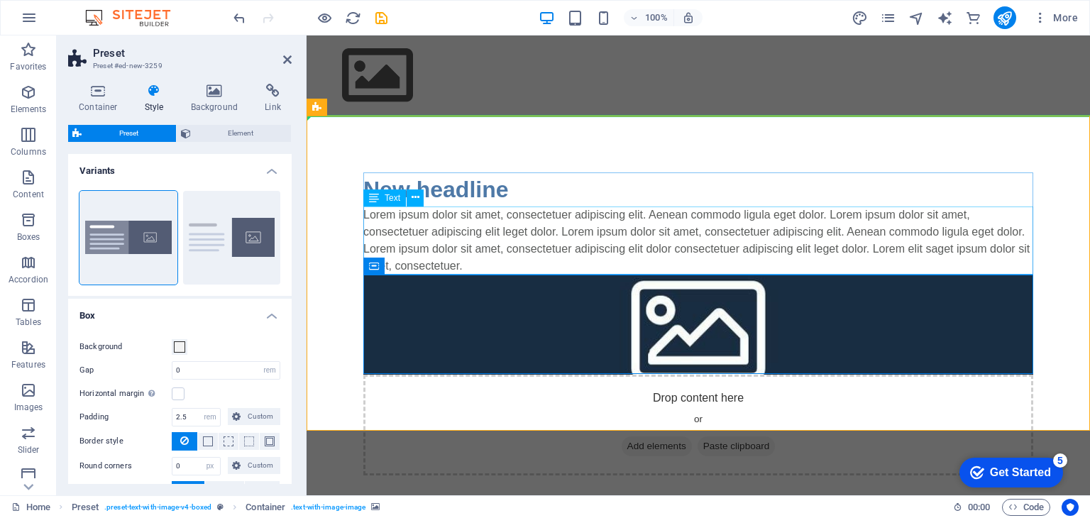
click at [476, 264] on div "Lorem ipsum dolor sit amet, consectetuer adipiscing elit. Aenean commodo ligula…" at bounding box center [698, 241] width 670 height 68
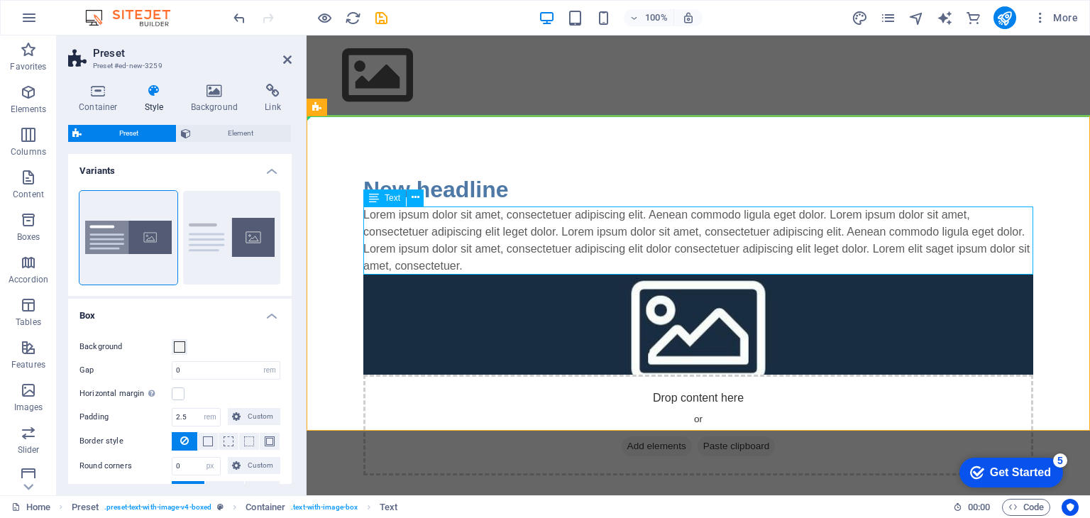
click at [476, 264] on div "Lorem ipsum dolor sit amet, consectetuer adipiscing elit. Aenean commodo ligula…" at bounding box center [698, 241] width 670 height 68
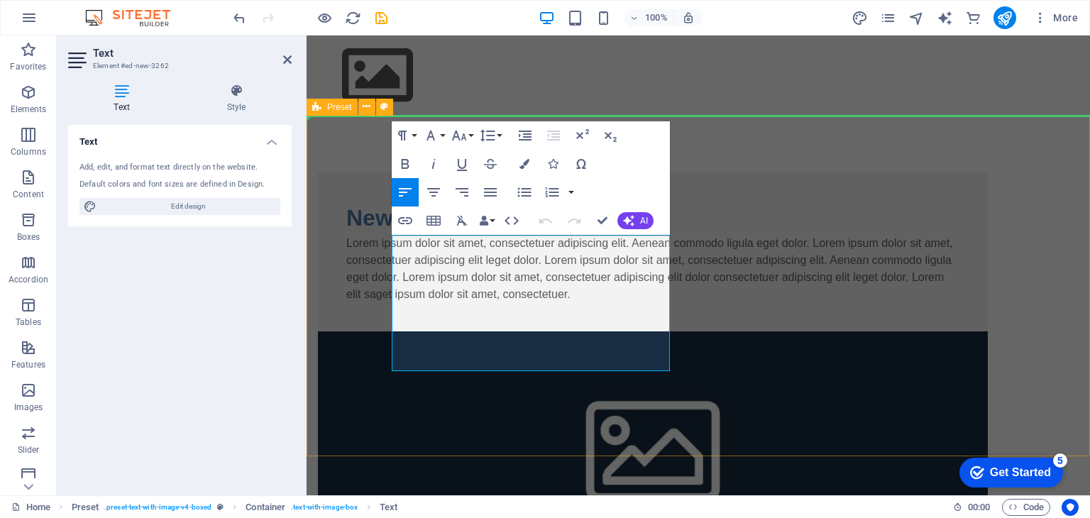
click at [755, 140] on div "New headline Lorem ipsum dolor sit amet, consectetuer adipiscing elit. Aenean c…" at bounding box center [699, 416] width 784 height 601
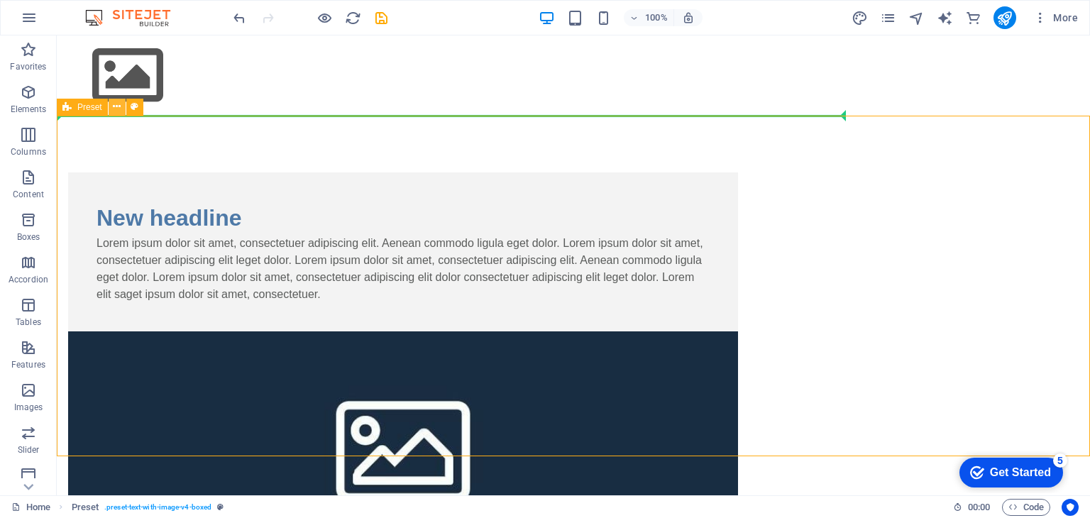
click at [116, 110] on icon at bounding box center [117, 106] width 8 height 15
click at [116, 109] on icon at bounding box center [117, 106] width 8 height 15
click at [284, 245] on div "Lorem ipsum dolor sit amet, consectetuer adipiscing elit. Aenean commodo ligula…" at bounding box center [403, 269] width 613 height 68
click at [389, 248] on div "Lorem ipsum dolor sit amet, consectetuer adipiscing elit. Aenean commodo ligula…" at bounding box center [403, 269] width 613 height 68
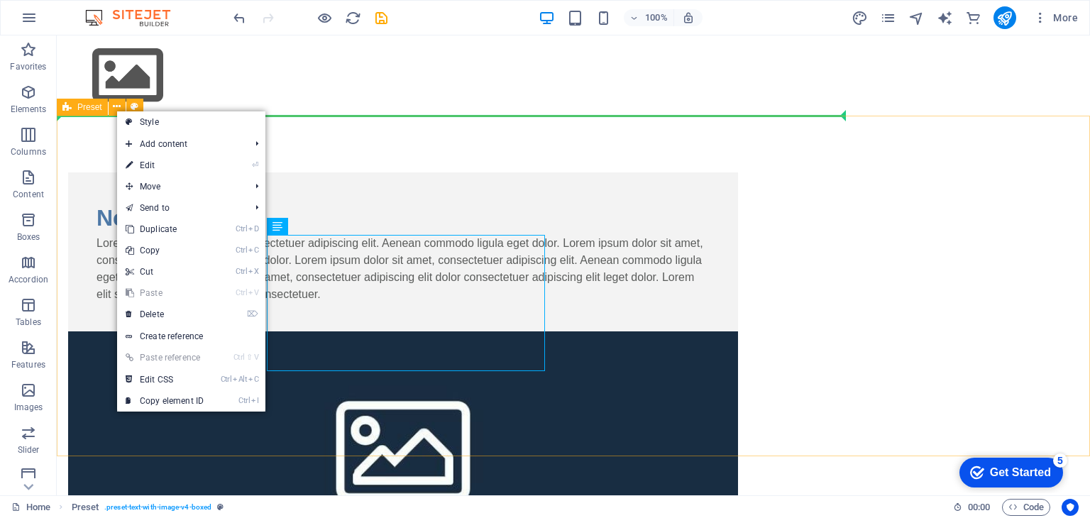
click at [65, 108] on icon at bounding box center [66, 107] width 9 height 17
click at [114, 107] on icon at bounding box center [117, 106] width 8 height 15
click at [138, 107] on icon at bounding box center [135, 106] width 8 height 15
select select "rem"
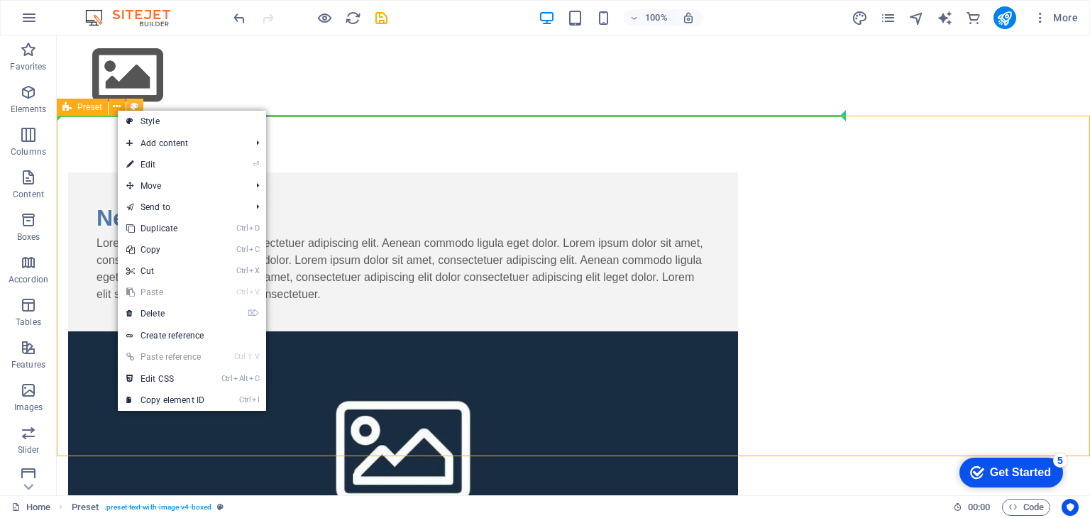
select select "px"
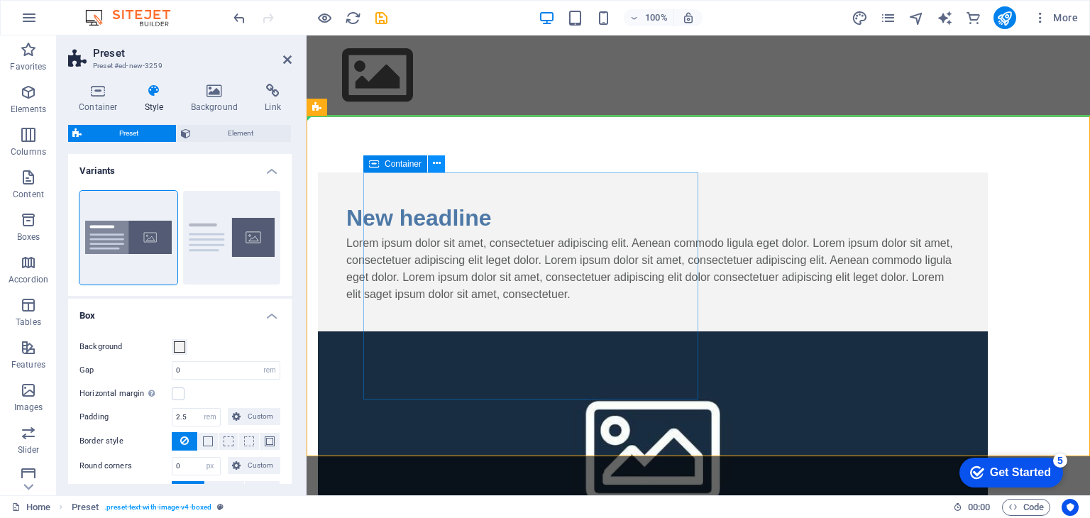
click at [433, 168] on icon at bounding box center [437, 163] width 8 height 15
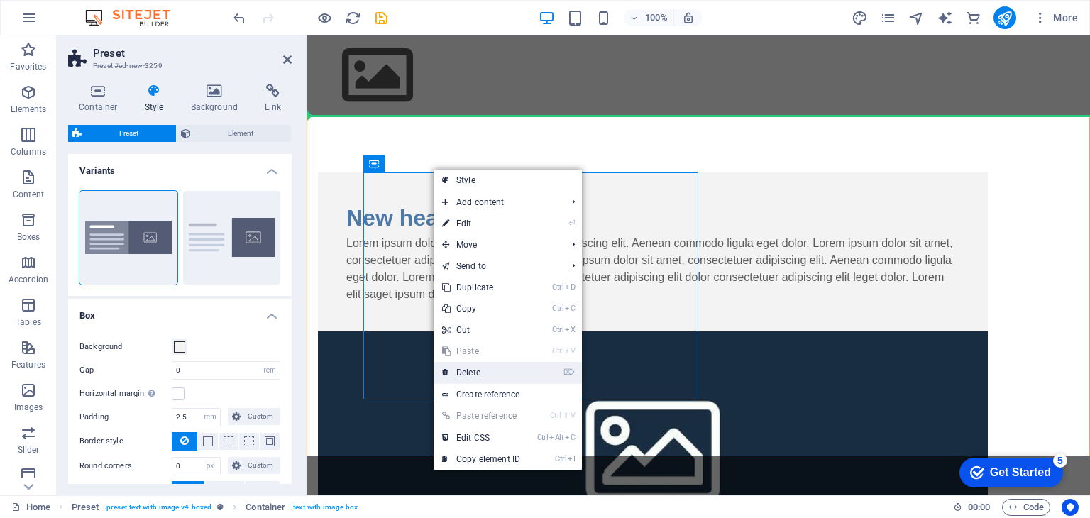
click at [493, 376] on link "⌦ Delete" at bounding box center [481, 372] width 95 height 21
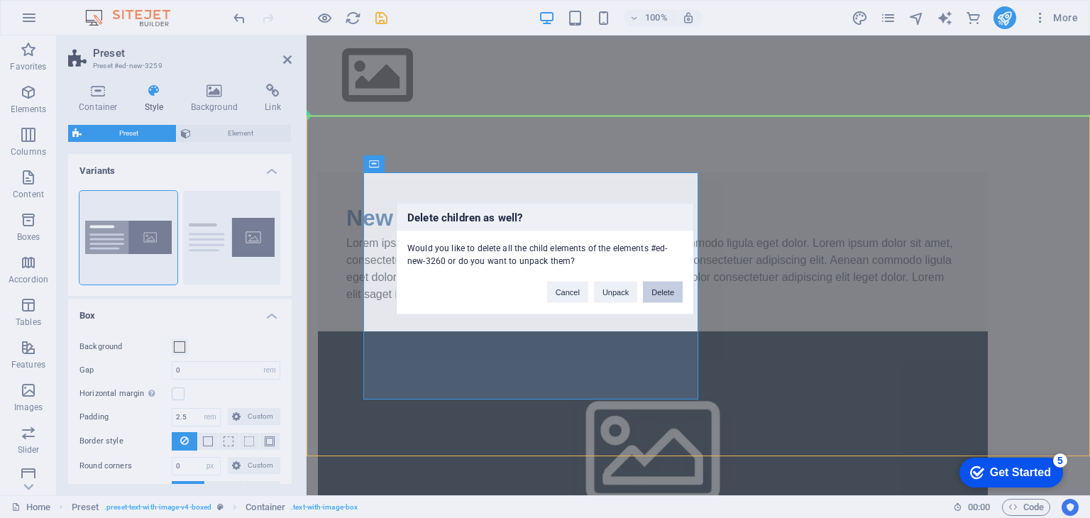
click at [676, 288] on button "Delete" at bounding box center [663, 292] width 40 height 21
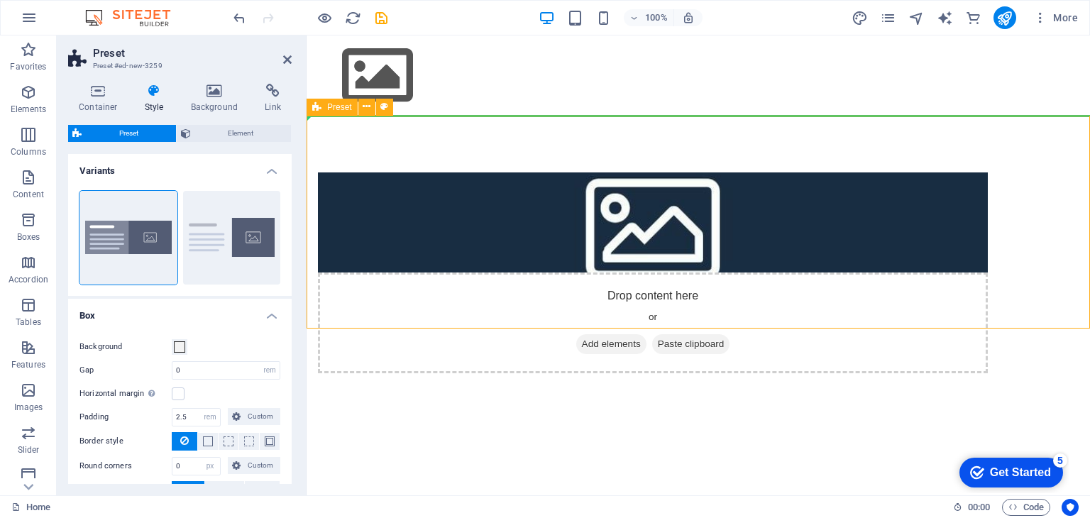
click at [596, 273] on div "Drop content here or Add elements Paste clipboard" at bounding box center [653, 323] width 670 height 101
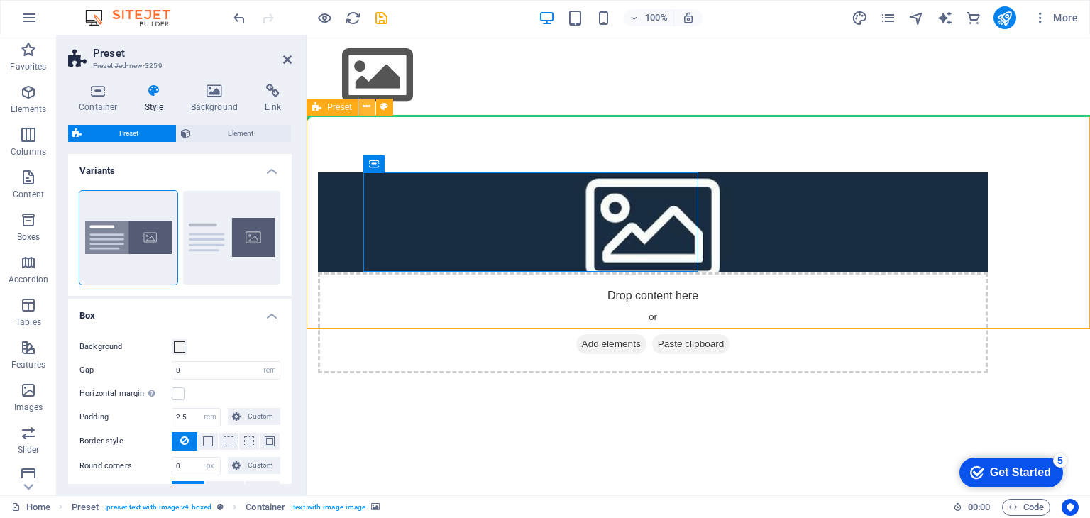
drag, startPoint x: 369, startPoint y: 104, endPoint x: 102, endPoint y: 113, distance: 267.7
click at [369, 104] on icon at bounding box center [367, 106] width 8 height 15
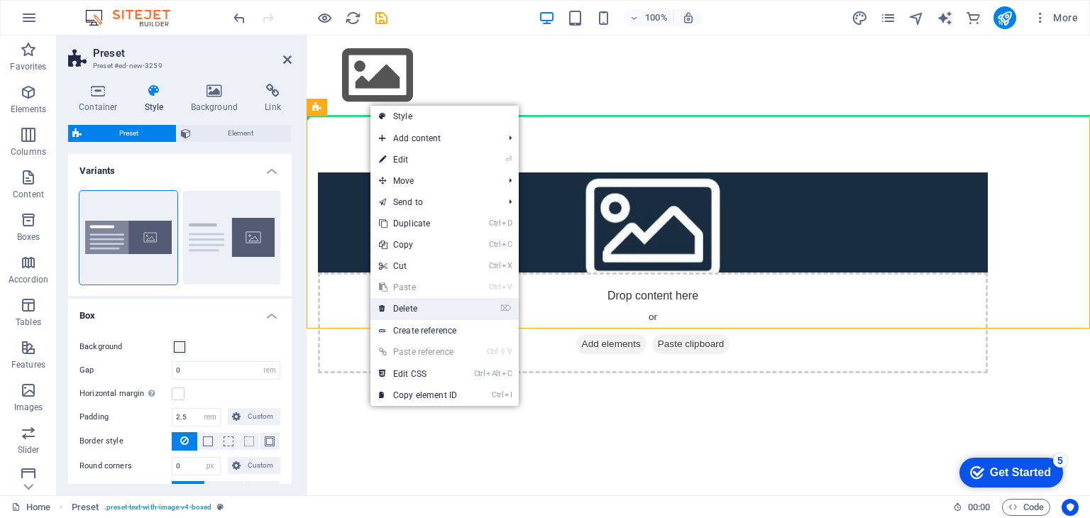
click at [411, 307] on link "⌦ Delete" at bounding box center [418, 308] width 95 height 21
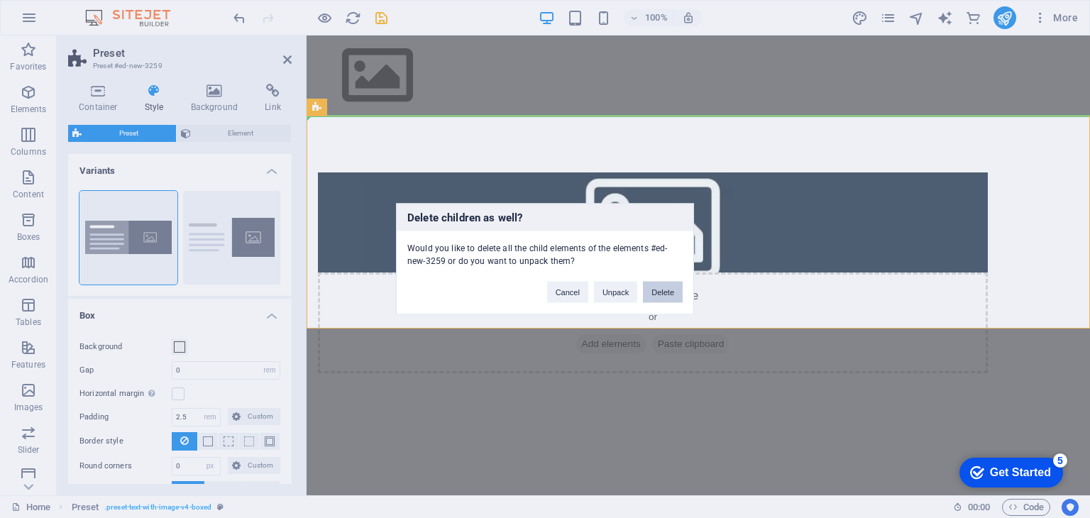
click at [646, 296] on button "Delete" at bounding box center [663, 292] width 40 height 21
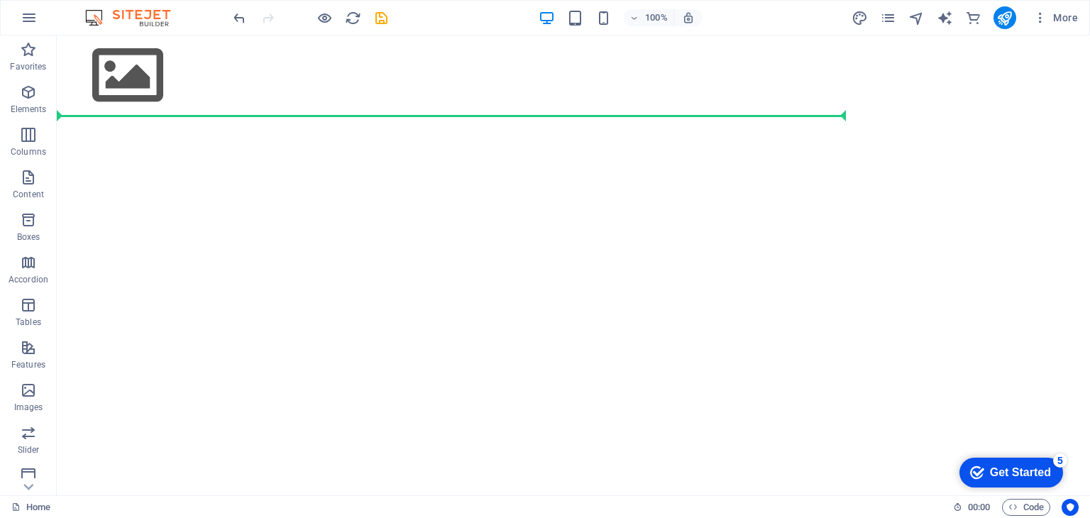
click at [638, 116] on html "Skip to main content" at bounding box center [574, 75] width 1034 height 80
click at [559, 111] on div "+ Add section" at bounding box center [574, 116] width 79 height 24
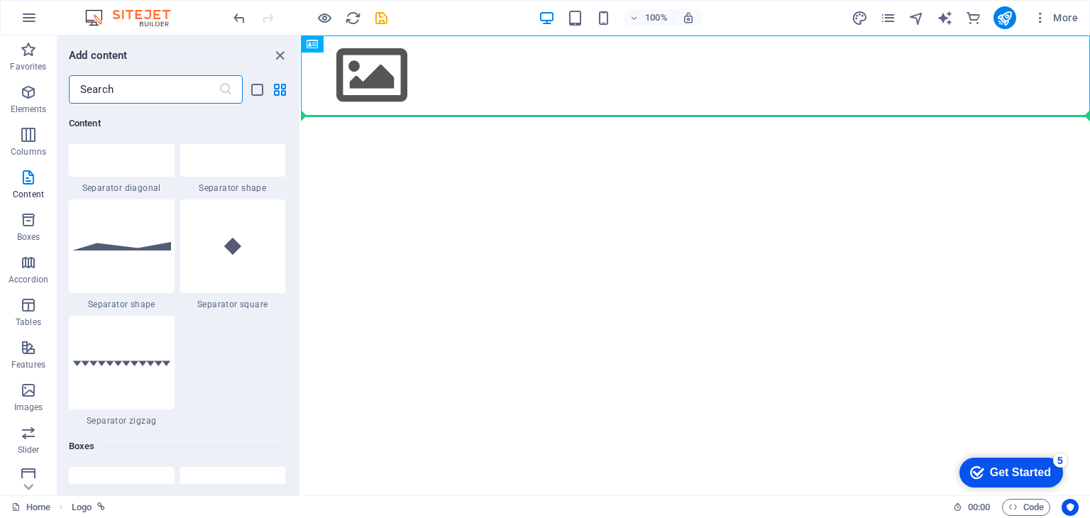
scroll to position [3619, 0]
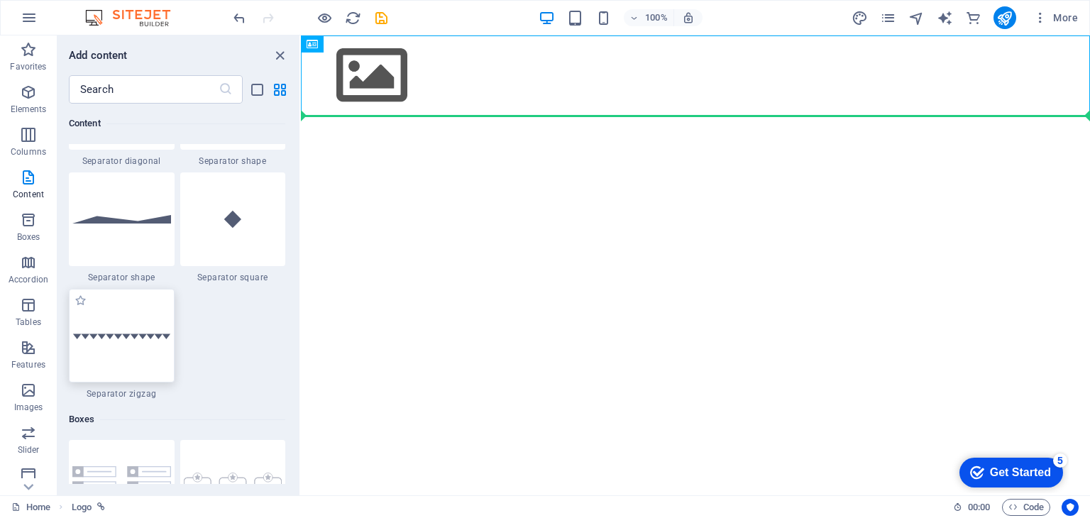
click at [156, 296] on div at bounding box center [122, 336] width 106 height 94
click at [301, 296] on div "Drag here to replace the existing content. Press “Ctrl” if you want to create a…" at bounding box center [695, 265] width 789 height 460
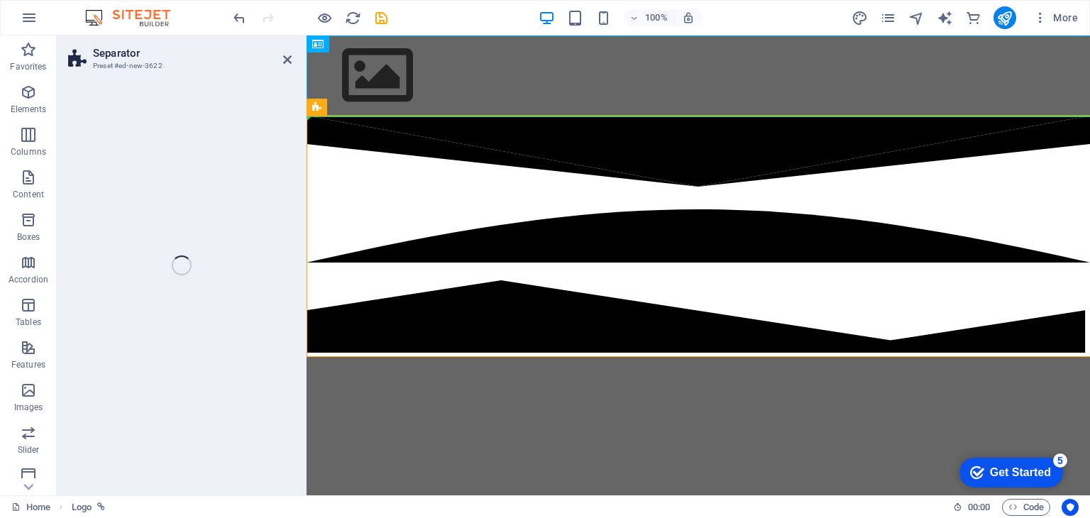
drag, startPoint x: 463, startPoint y: 331, endPoint x: 505, endPoint y: 195, distance: 142.8
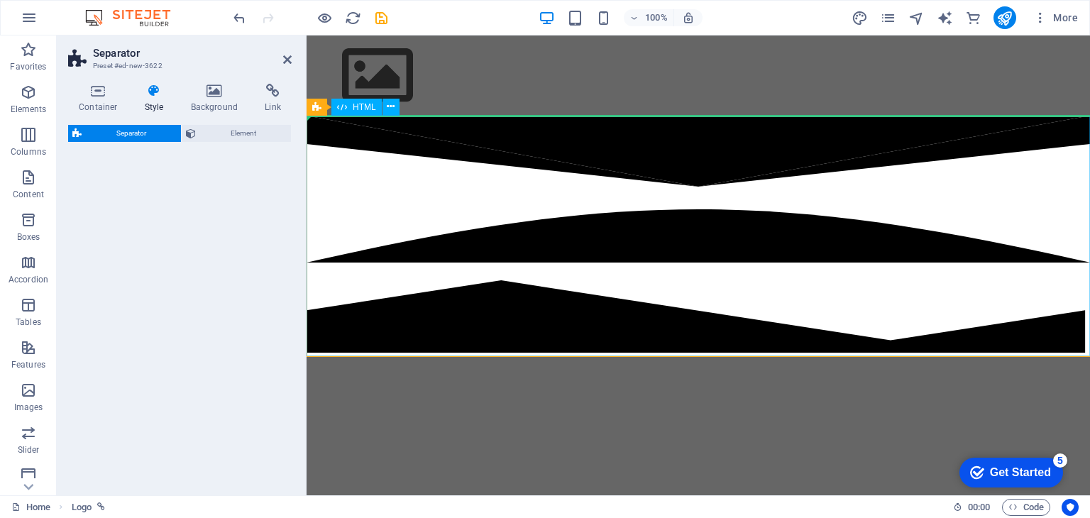
click at [583, 190] on div at bounding box center [699, 237] width 784 height 243
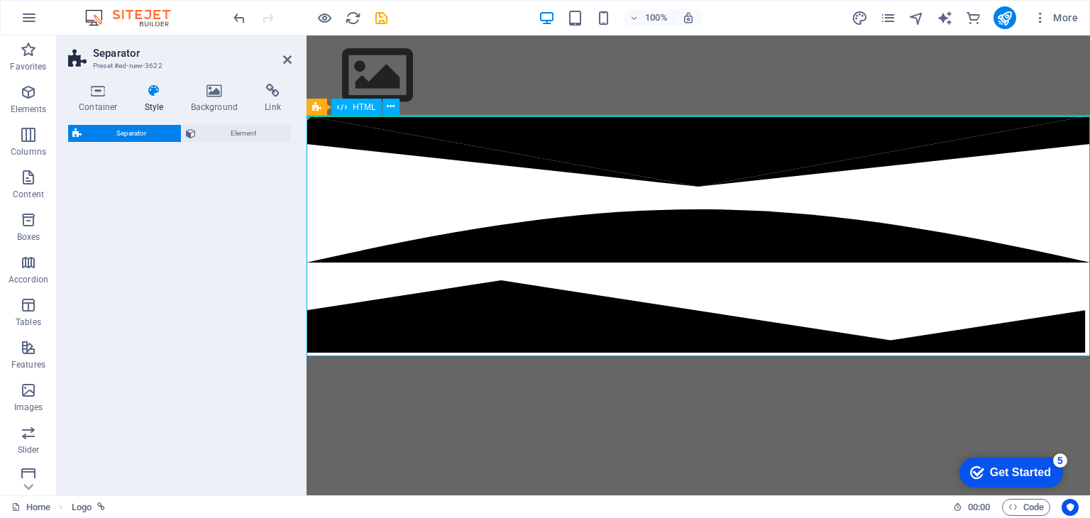
select select "zigzag"
select select "rem"
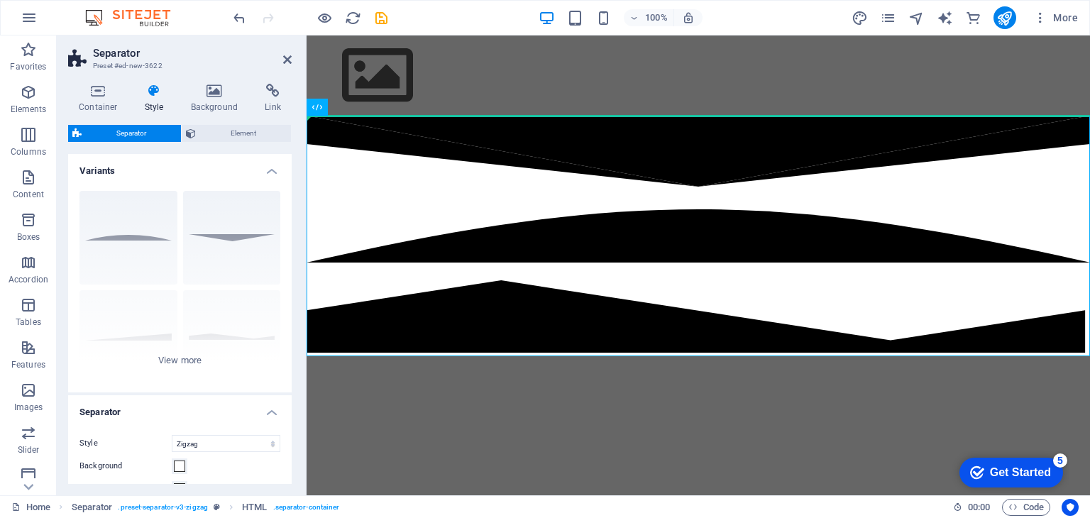
click at [539, 358] on html "Skip to main content" at bounding box center [699, 196] width 784 height 322
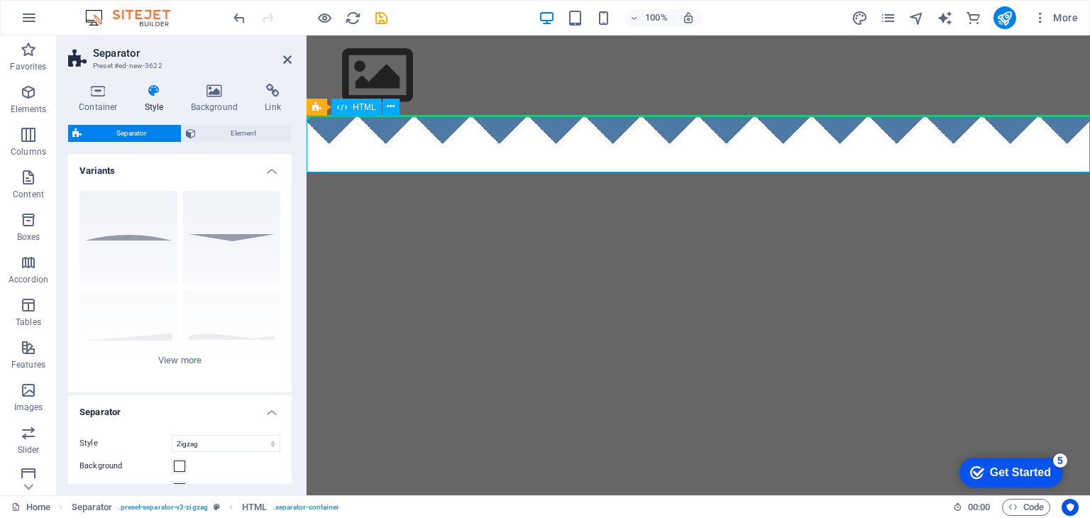
click at [397, 133] on div at bounding box center [699, 144] width 784 height 57
click at [588, 172] on html "Skip to main content" at bounding box center [699, 103] width 784 height 137
click at [352, 134] on div at bounding box center [699, 144] width 784 height 57
click at [393, 101] on icon at bounding box center [391, 106] width 8 height 15
click at [385, 104] on button at bounding box center [391, 107] width 17 height 17
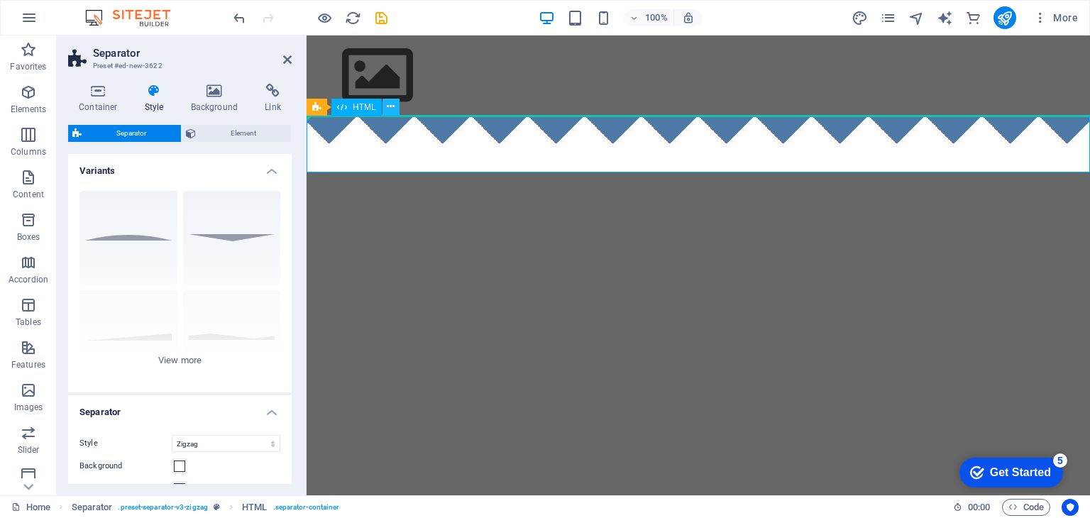
click at [385, 104] on button at bounding box center [391, 107] width 17 height 17
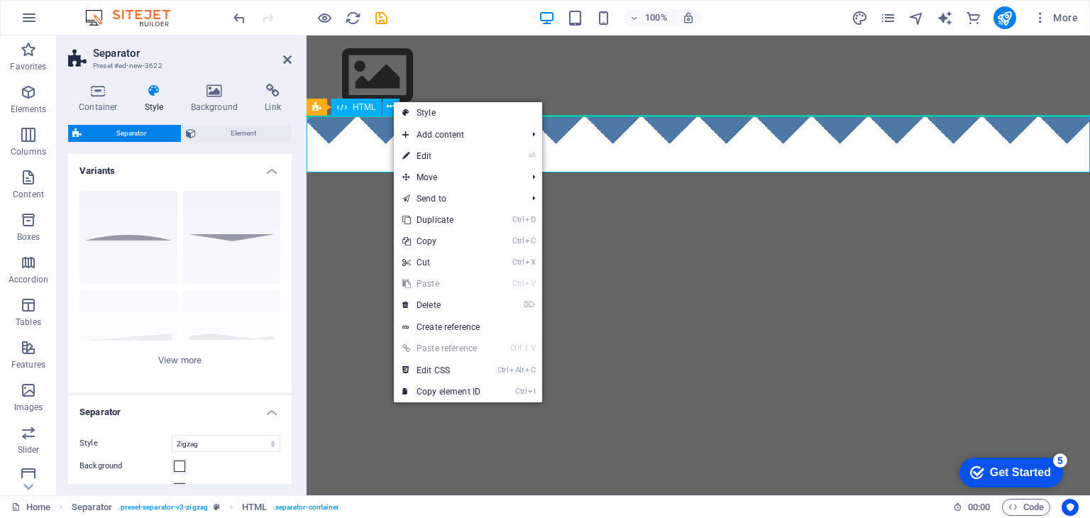
click at [347, 107] on div "HTML" at bounding box center [356, 107] width 50 height 17
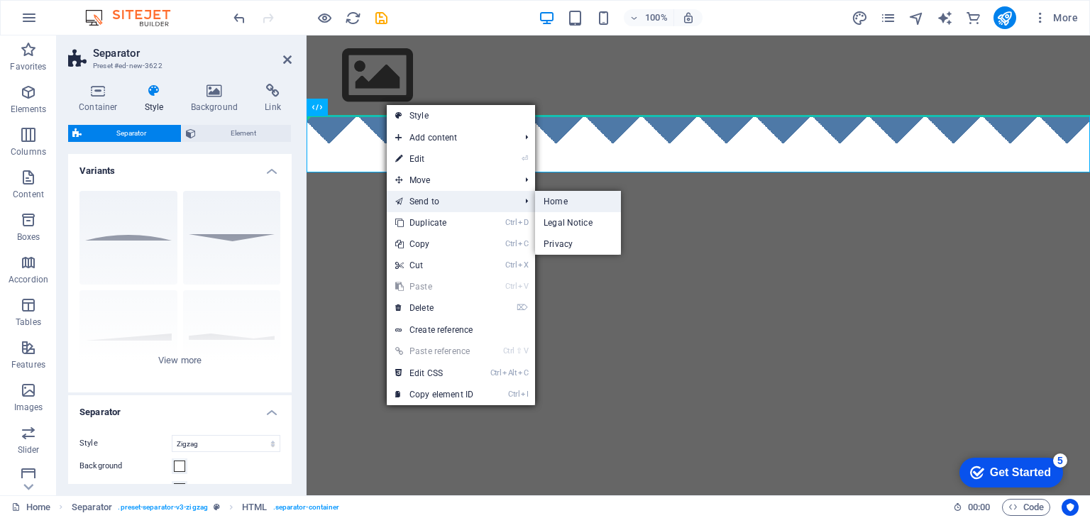
click at [549, 197] on link "Home" at bounding box center [578, 201] width 86 height 21
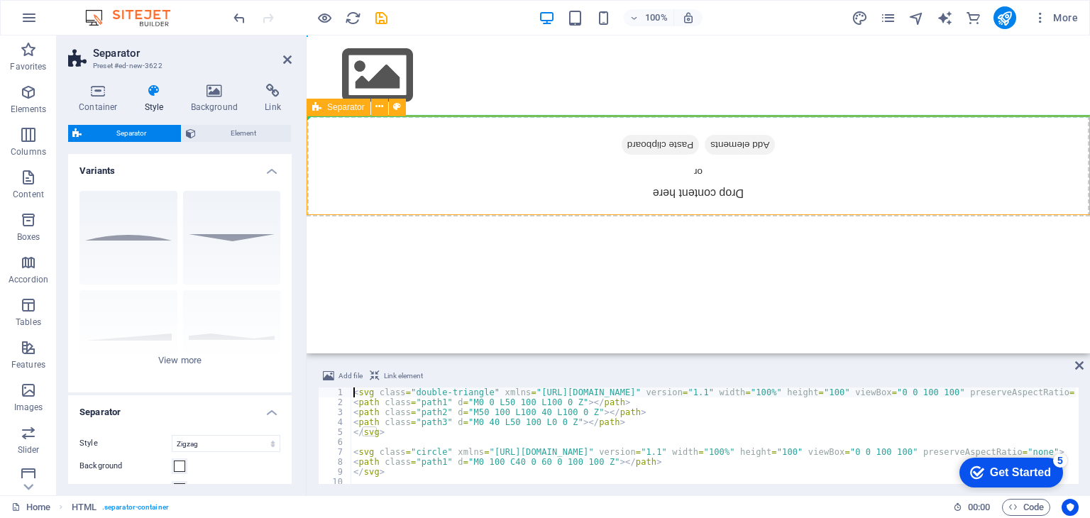
type textarea "svg class="double-triangle" xmlns="[URL][DOMAIN_NAME]" version="1.1" width="100…"
click at [380, 109] on icon at bounding box center [380, 106] width 8 height 15
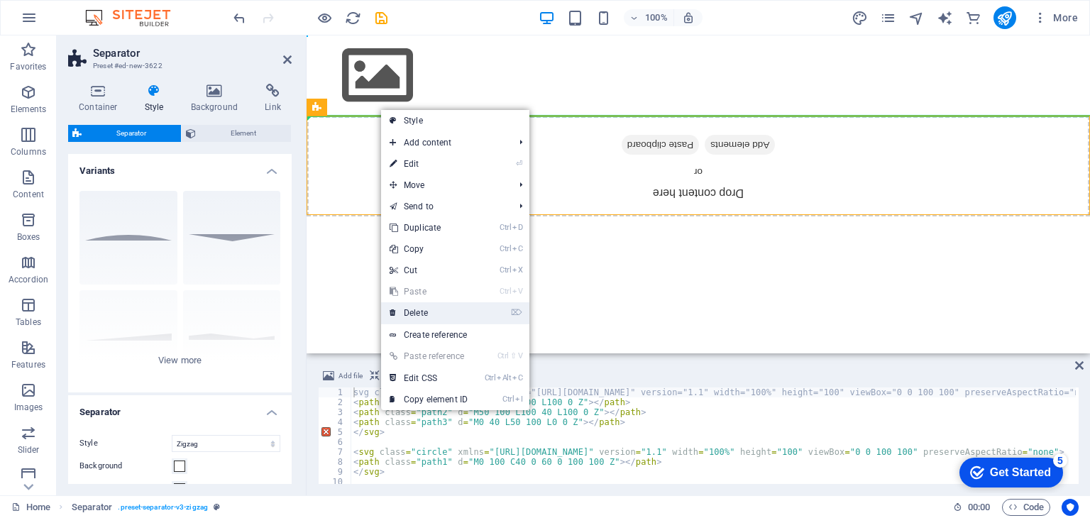
drag, startPoint x: 368, startPoint y: 270, endPoint x: 425, endPoint y: 306, distance: 67.0
click at [425, 306] on link "⌦ Delete" at bounding box center [428, 312] width 95 height 21
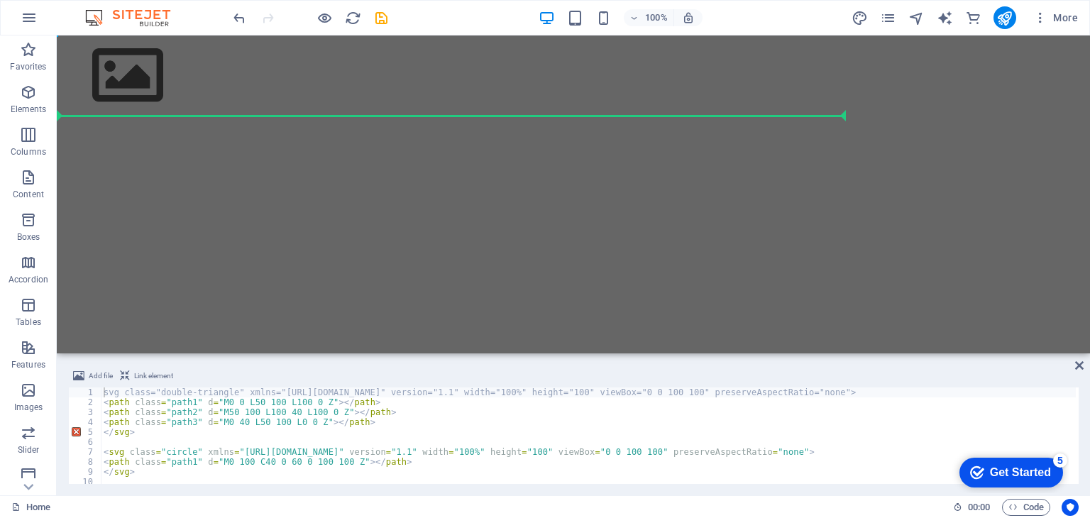
click at [1082, 373] on div "Add file Link element svg class="double-triangle" xmlns="[URL][DOMAIN_NAME]" ve…" at bounding box center [574, 425] width 1034 height 139
click at [1079, 364] on icon at bounding box center [1079, 365] width 9 height 11
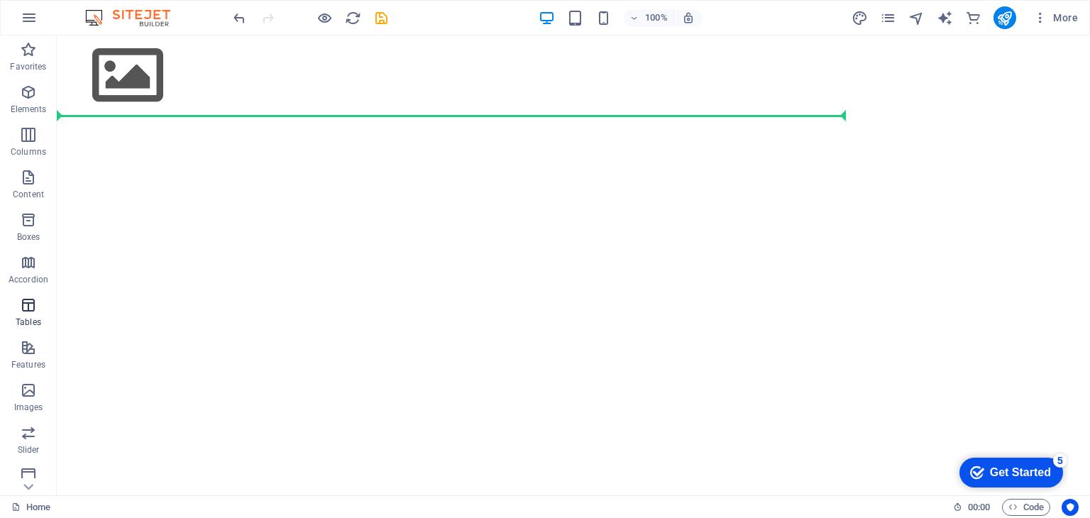
click at [36, 307] on icon "button" at bounding box center [28, 305] width 17 height 17
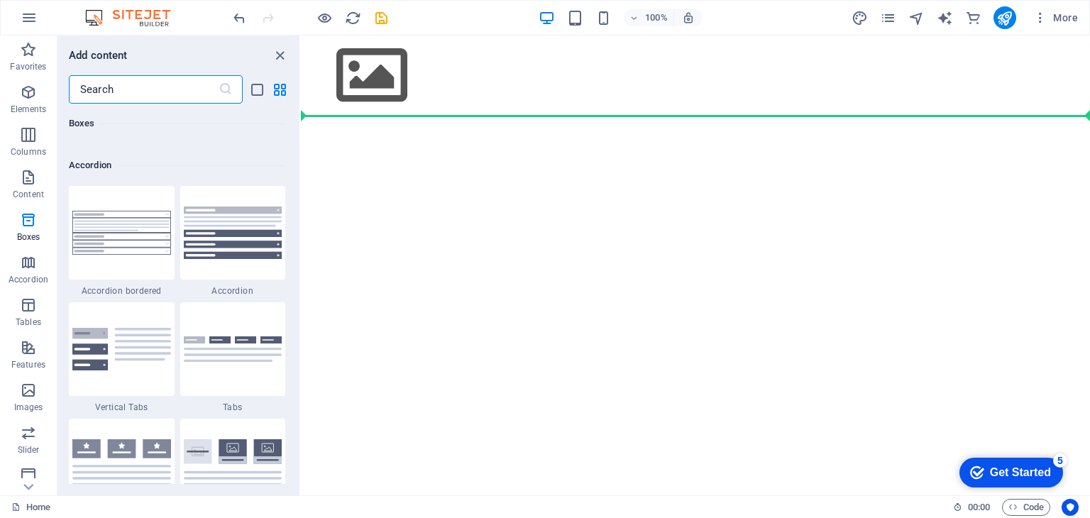
scroll to position [4419, 0]
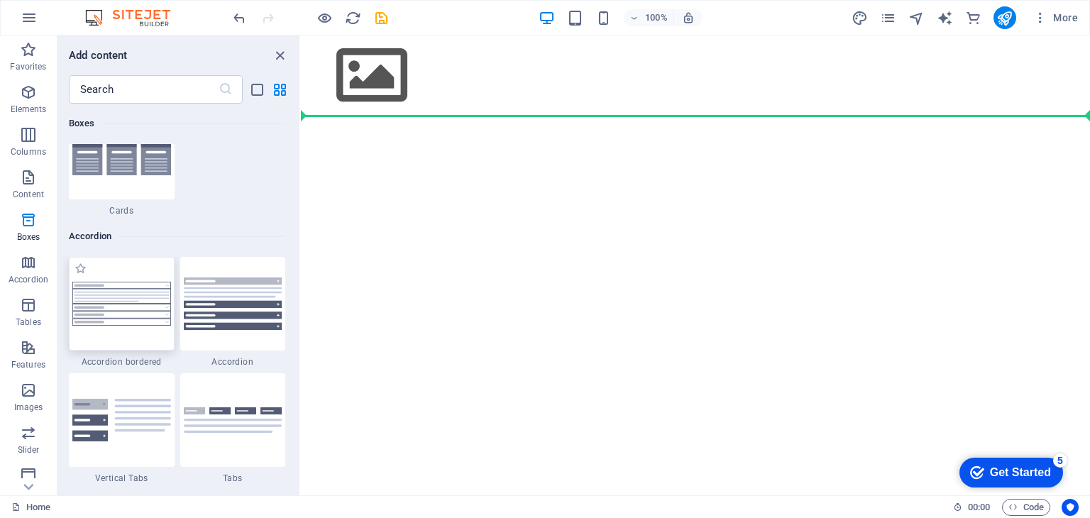
click at [138, 315] on img at bounding box center [121, 304] width 99 height 44
click at [150, 95] on input "text" at bounding box center [144, 89] width 150 height 28
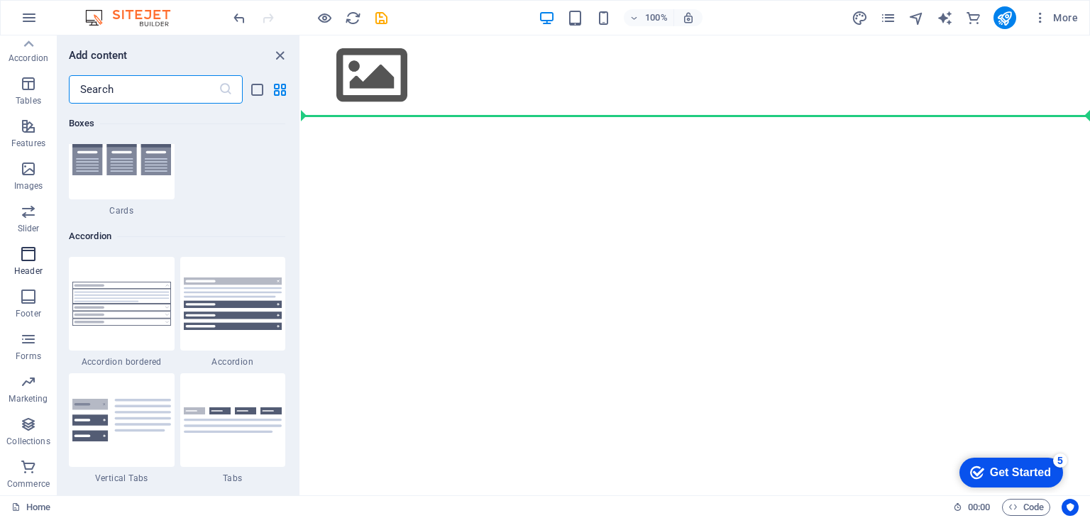
click at [33, 254] on icon "button" at bounding box center [28, 254] width 17 height 17
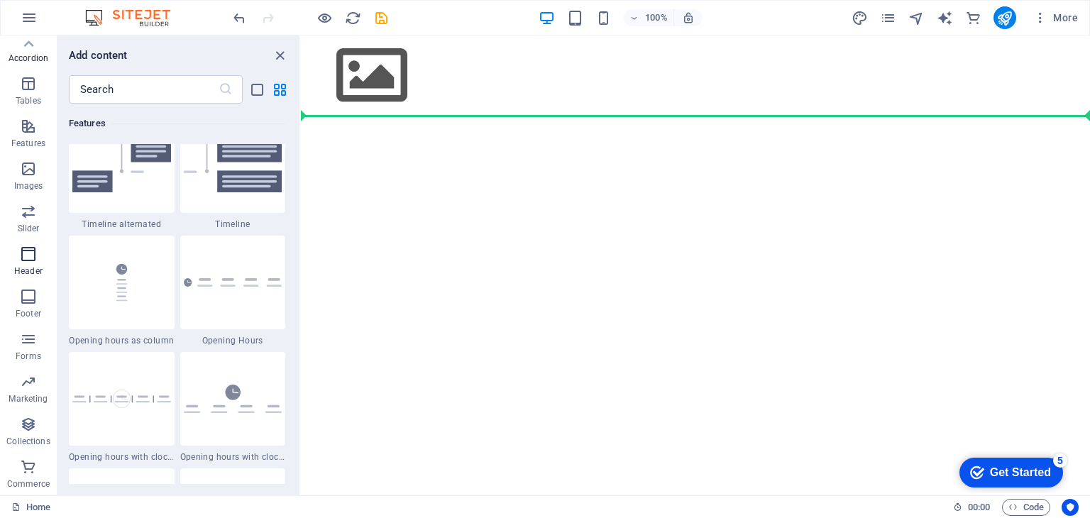
scroll to position [8548, 0]
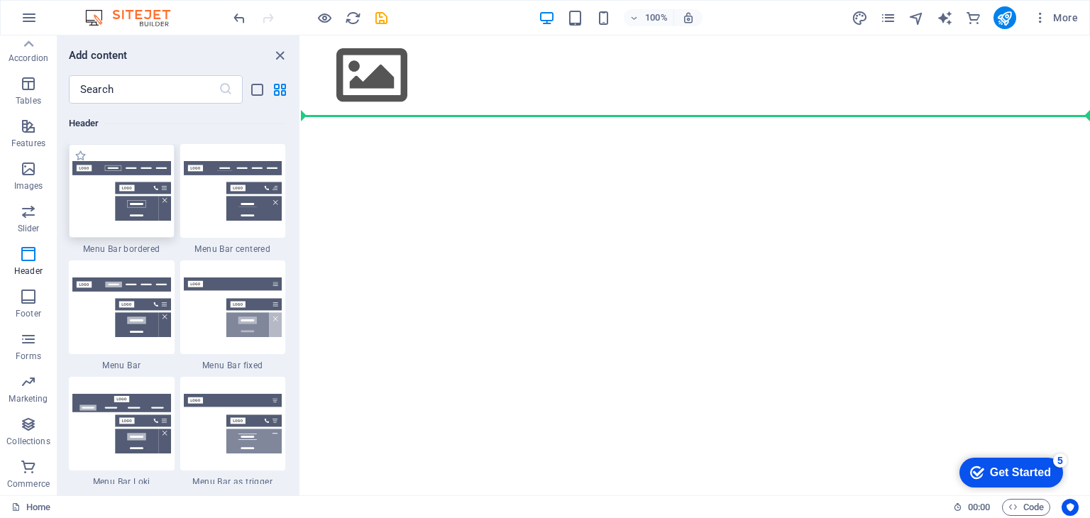
click at [118, 178] on img at bounding box center [121, 191] width 99 height 60
click at [681, 116] on html "Skip to main content" at bounding box center [695, 75] width 789 height 80
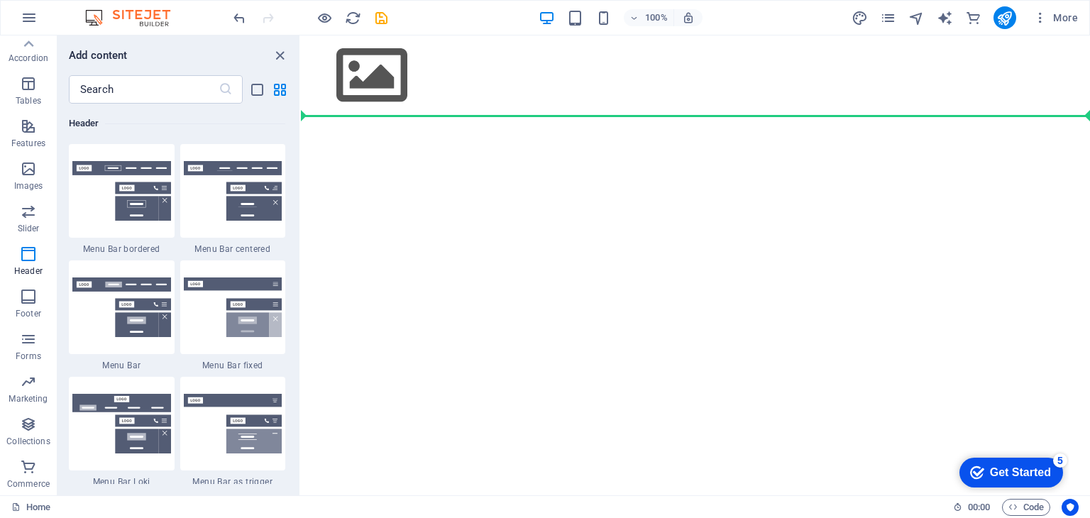
click at [681, 116] on html "Skip to main content" at bounding box center [695, 75] width 789 height 80
click at [403, 116] on html "Skip to main content" at bounding box center [695, 75] width 789 height 80
